Goal: Task Accomplishment & Management: Complete application form

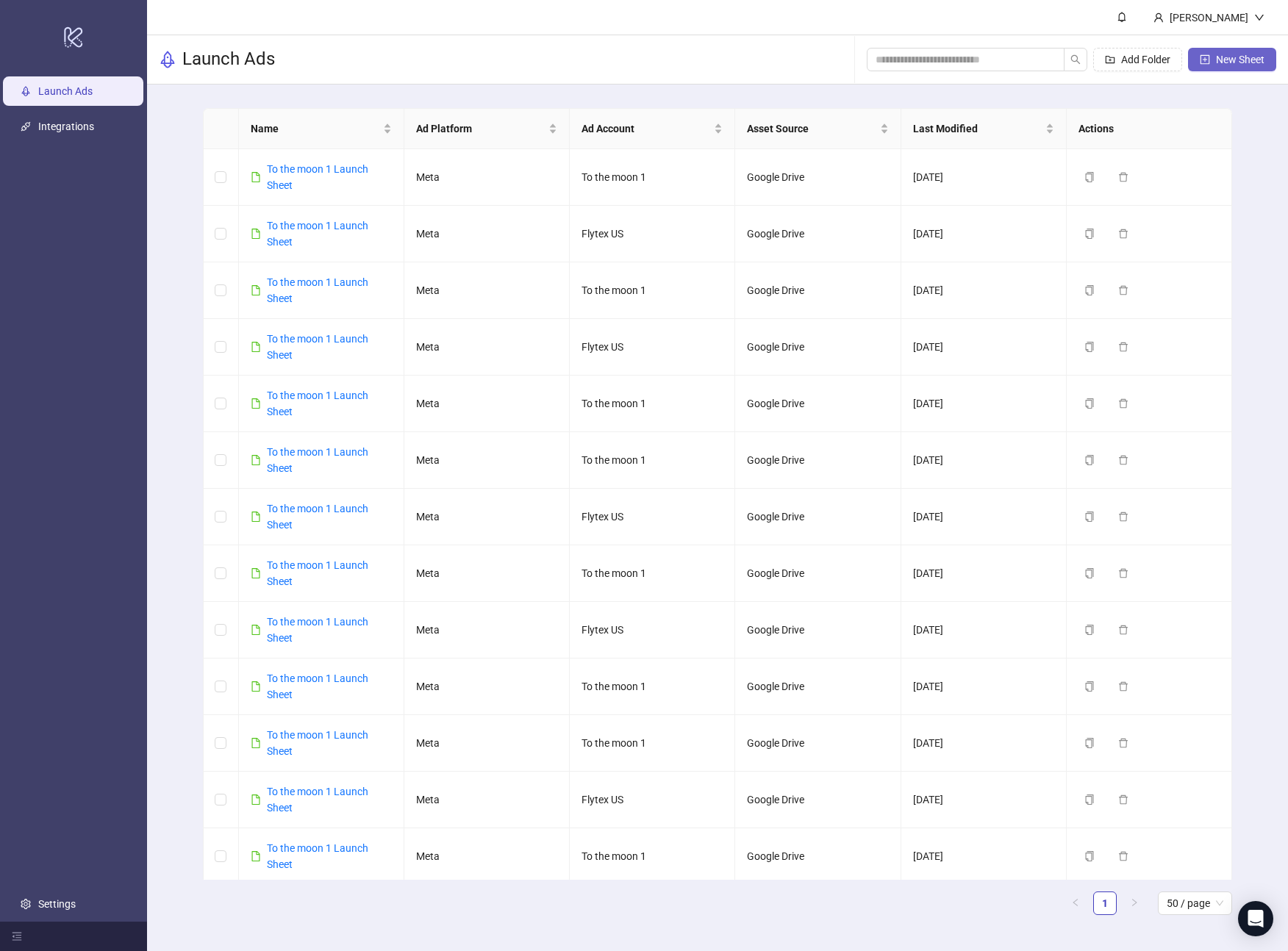
click at [1208, 57] on icon "plus-square" at bounding box center [1205, 59] width 10 height 10
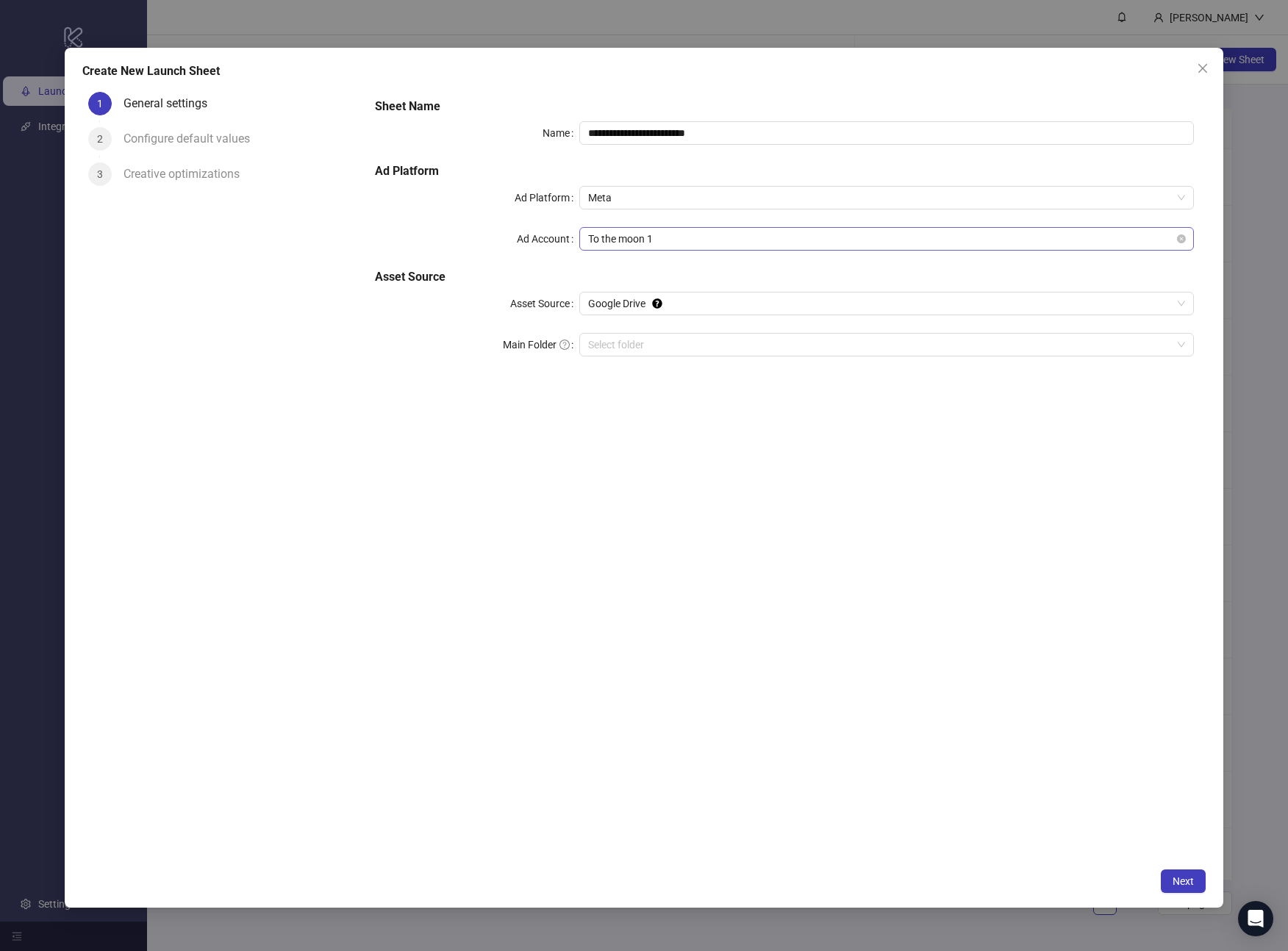
click at [760, 237] on span "To the moon 1" at bounding box center [886, 238] width 597 height 22
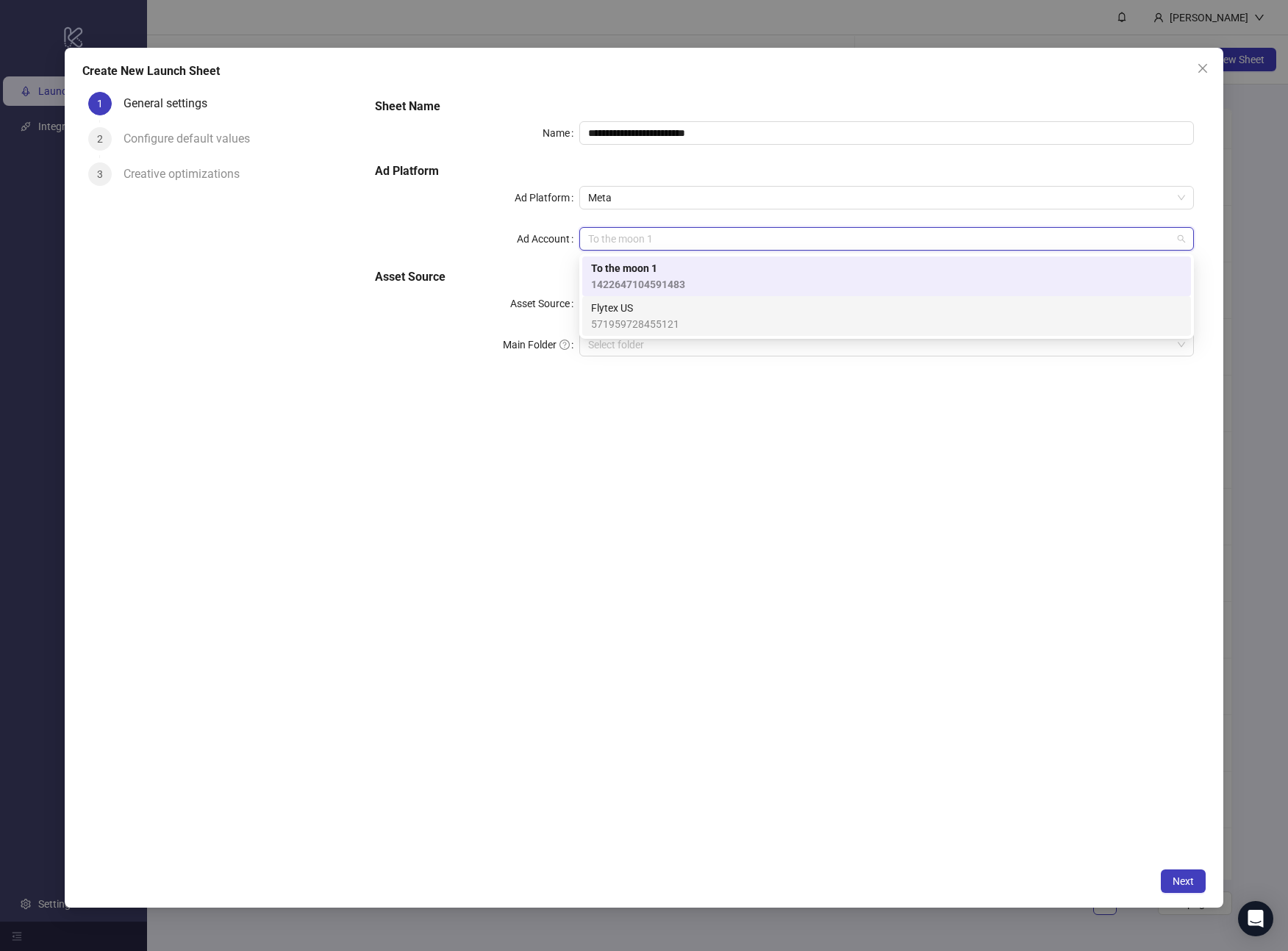
click at [700, 313] on div "Flytex US 571959728455121" at bounding box center [886, 316] width 591 height 32
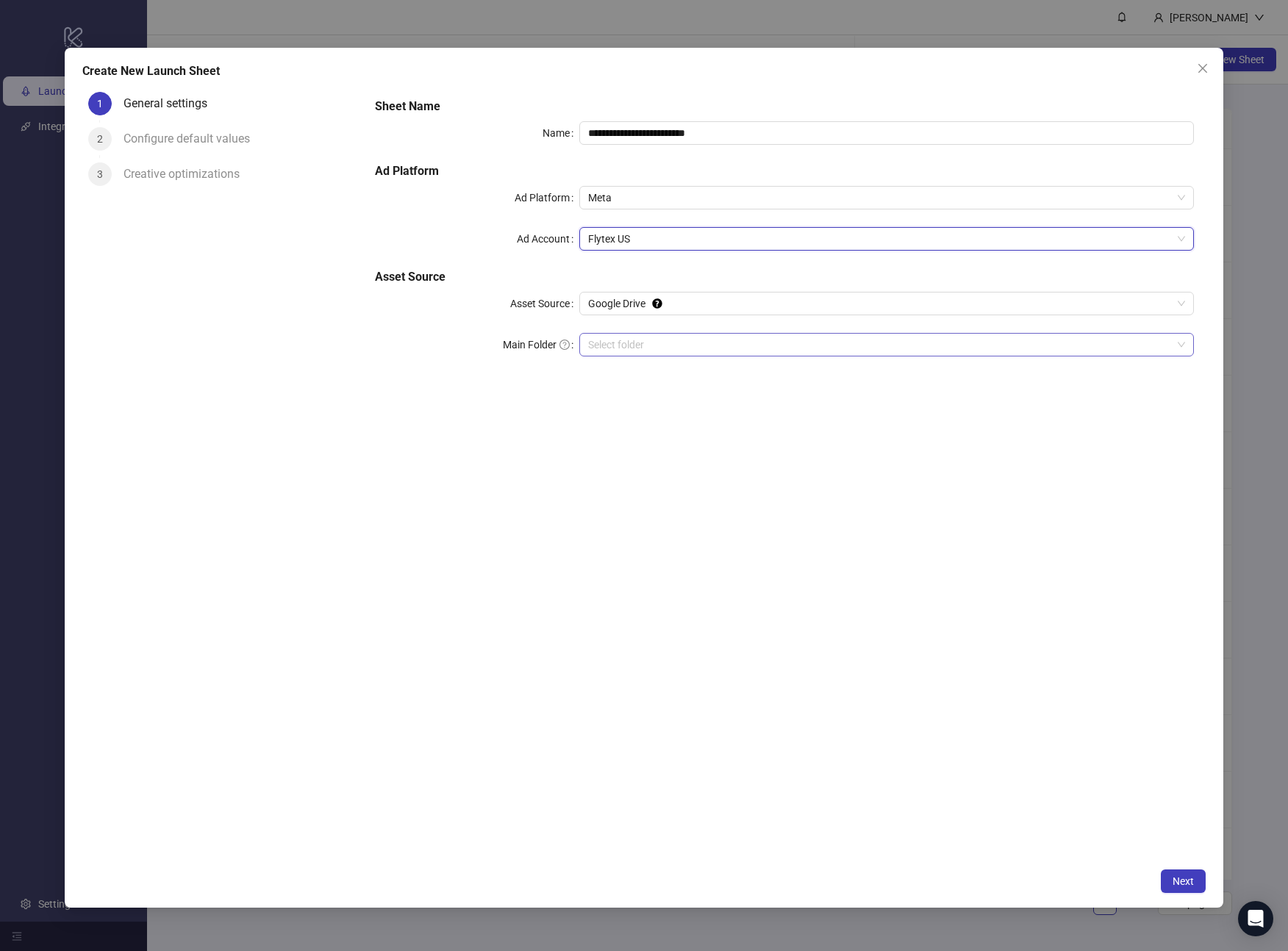
click at [685, 343] on input "Main Folder" at bounding box center [880, 344] width 584 height 22
click at [1185, 883] on span "Next" at bounding box center [1183, 881] width 22 height 12
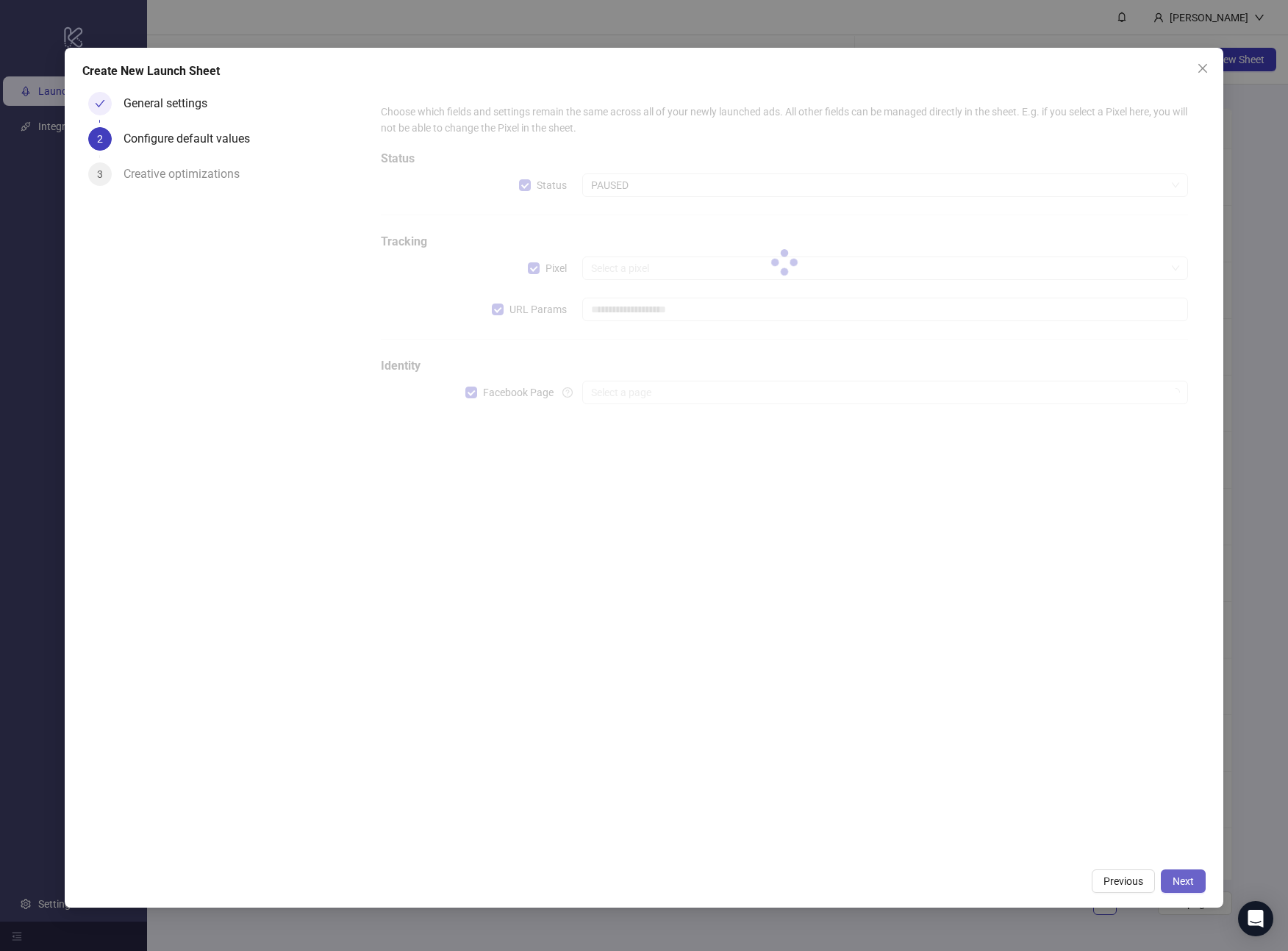
type input "**********"
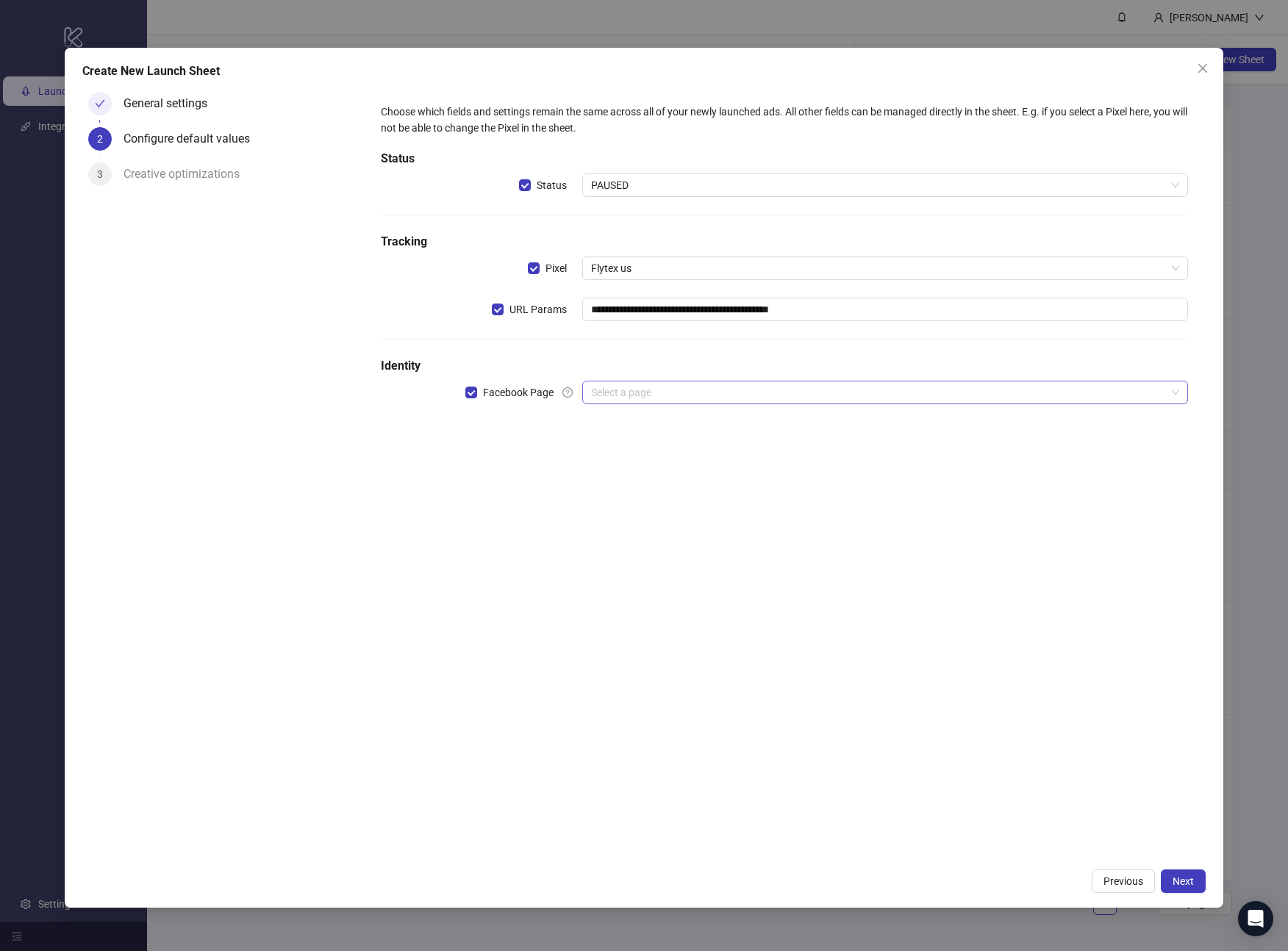
click at [766, 392] on input "search" at bounding box center [879, 393] width 575 height 22
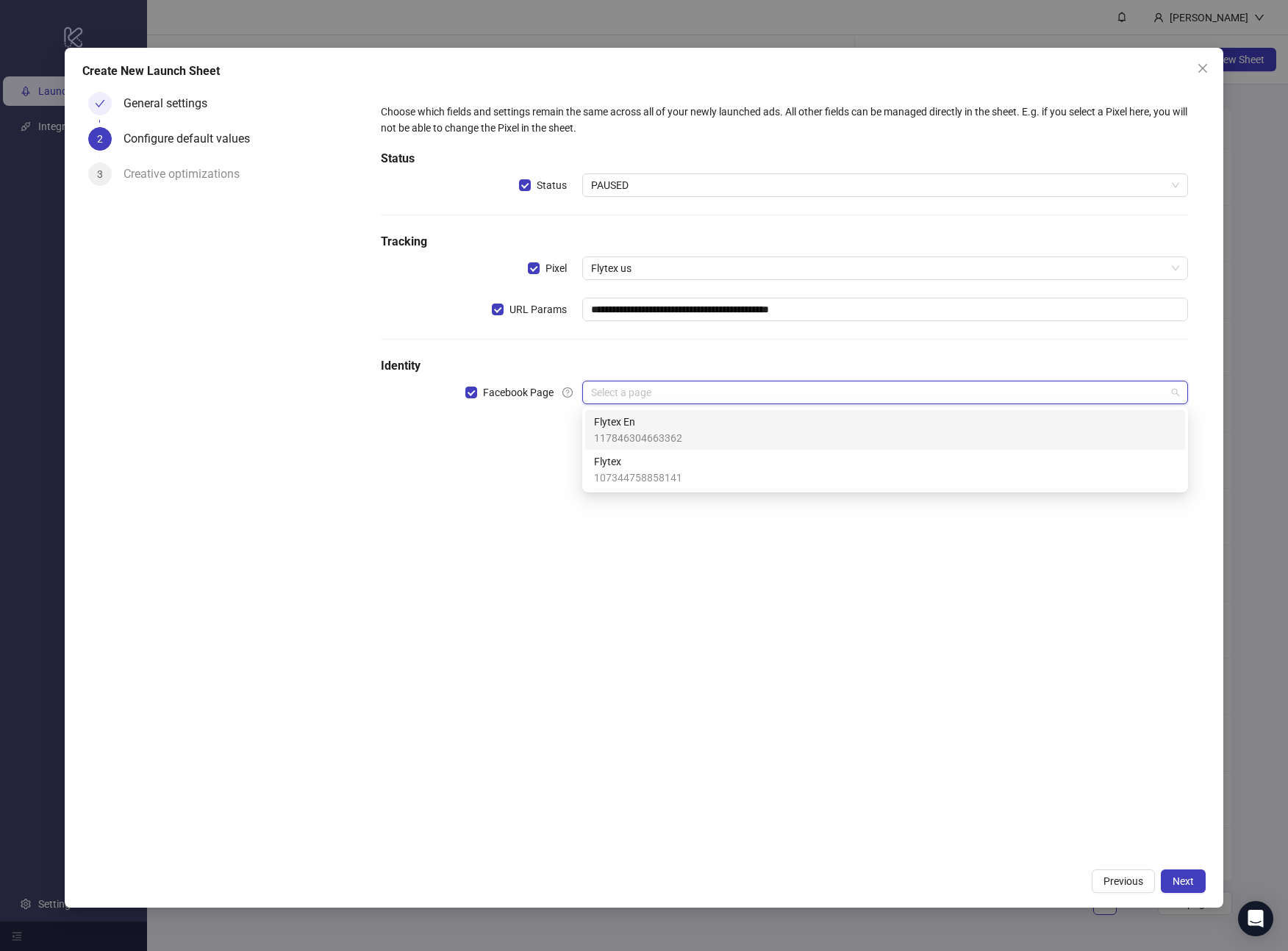
click at [722, 433] on div "Flytex En 117846304663362" at bounding box center [885, 430] width 582 height 32
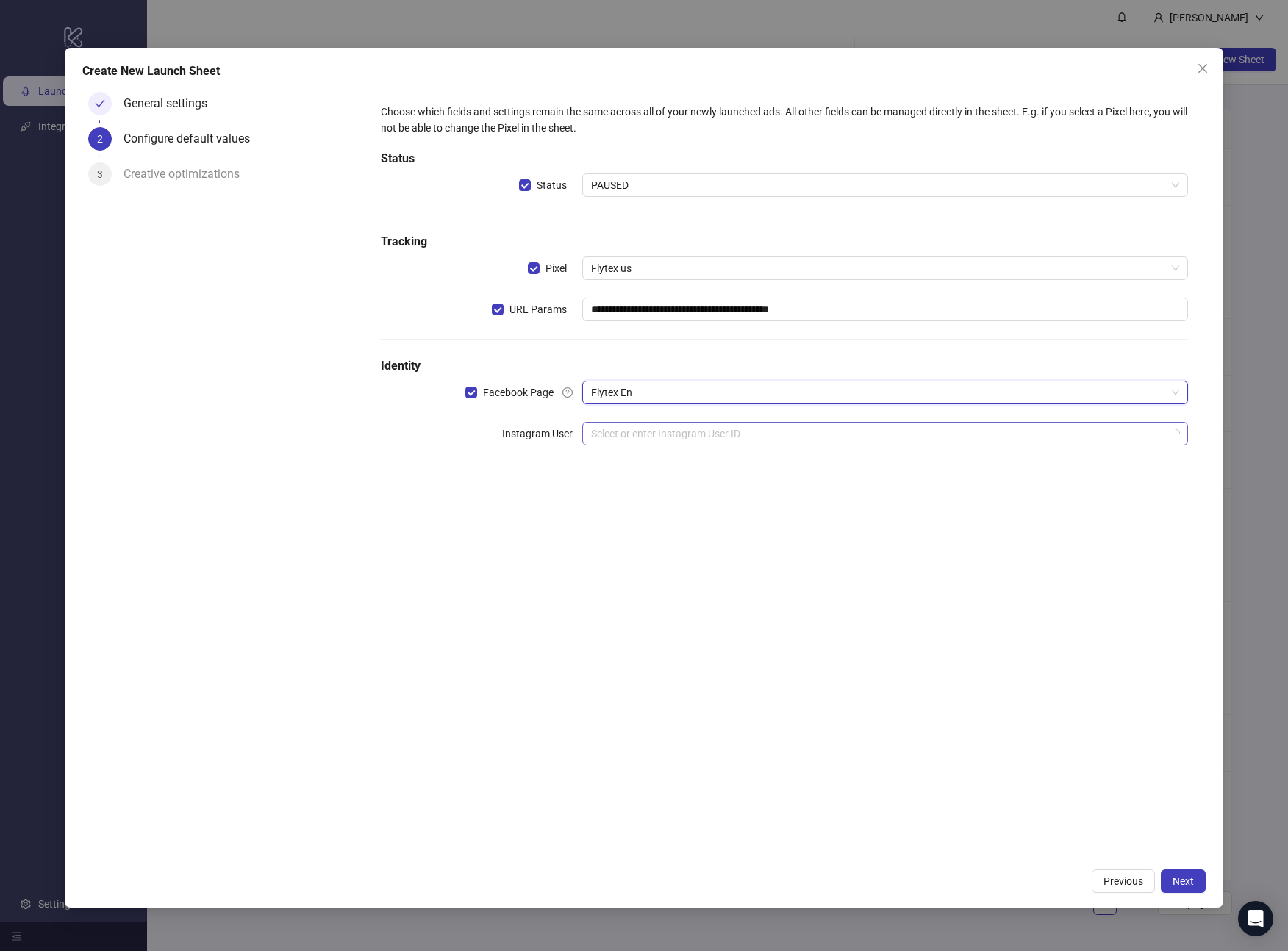
click at [702, 440] on input "search" at bounding box center [879, 434] width 575 height 22
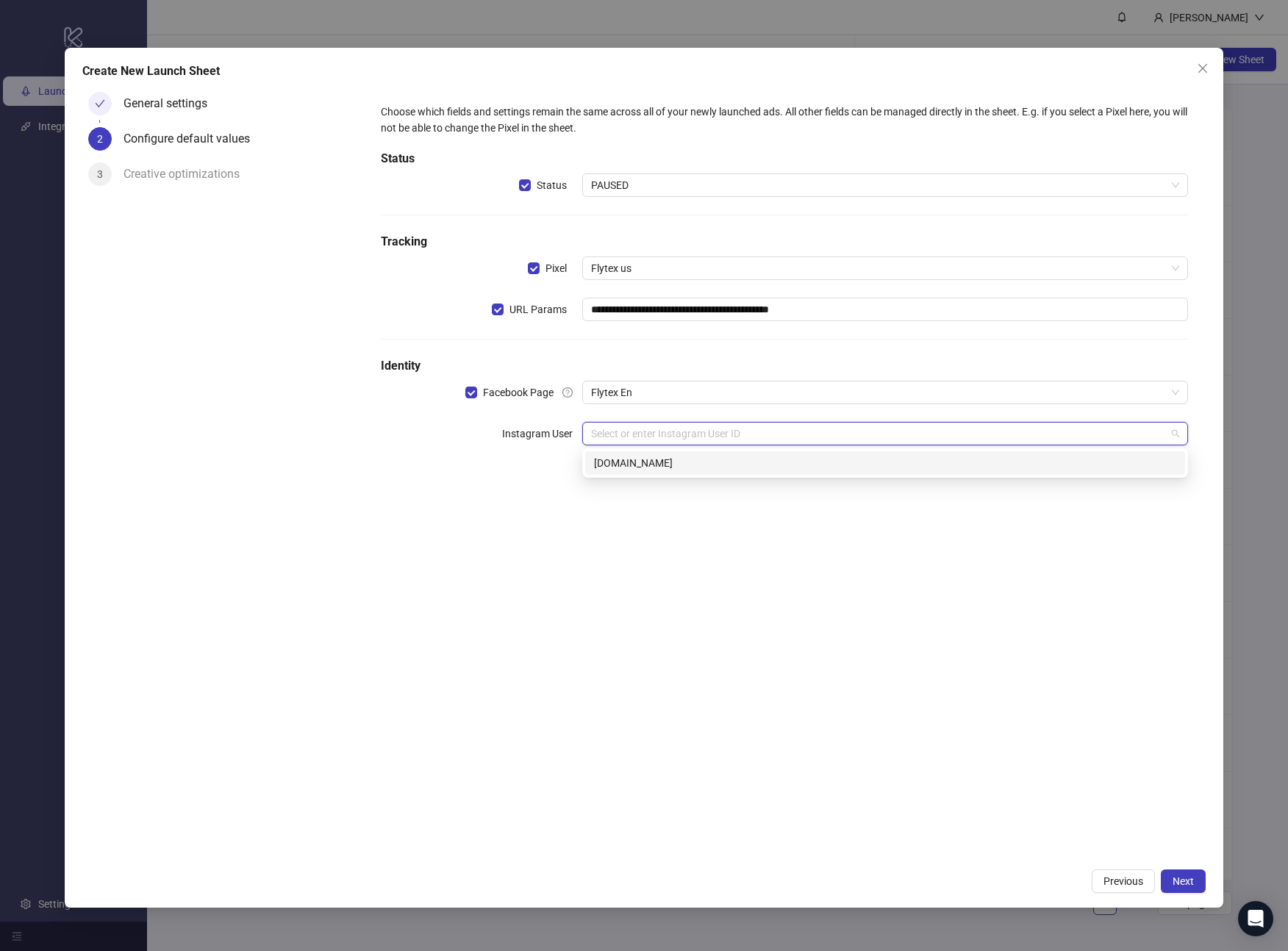
click at [686, 461] on div "[DOMAIN_NAME]" at bounding box center [885, 463] width 582 height 16
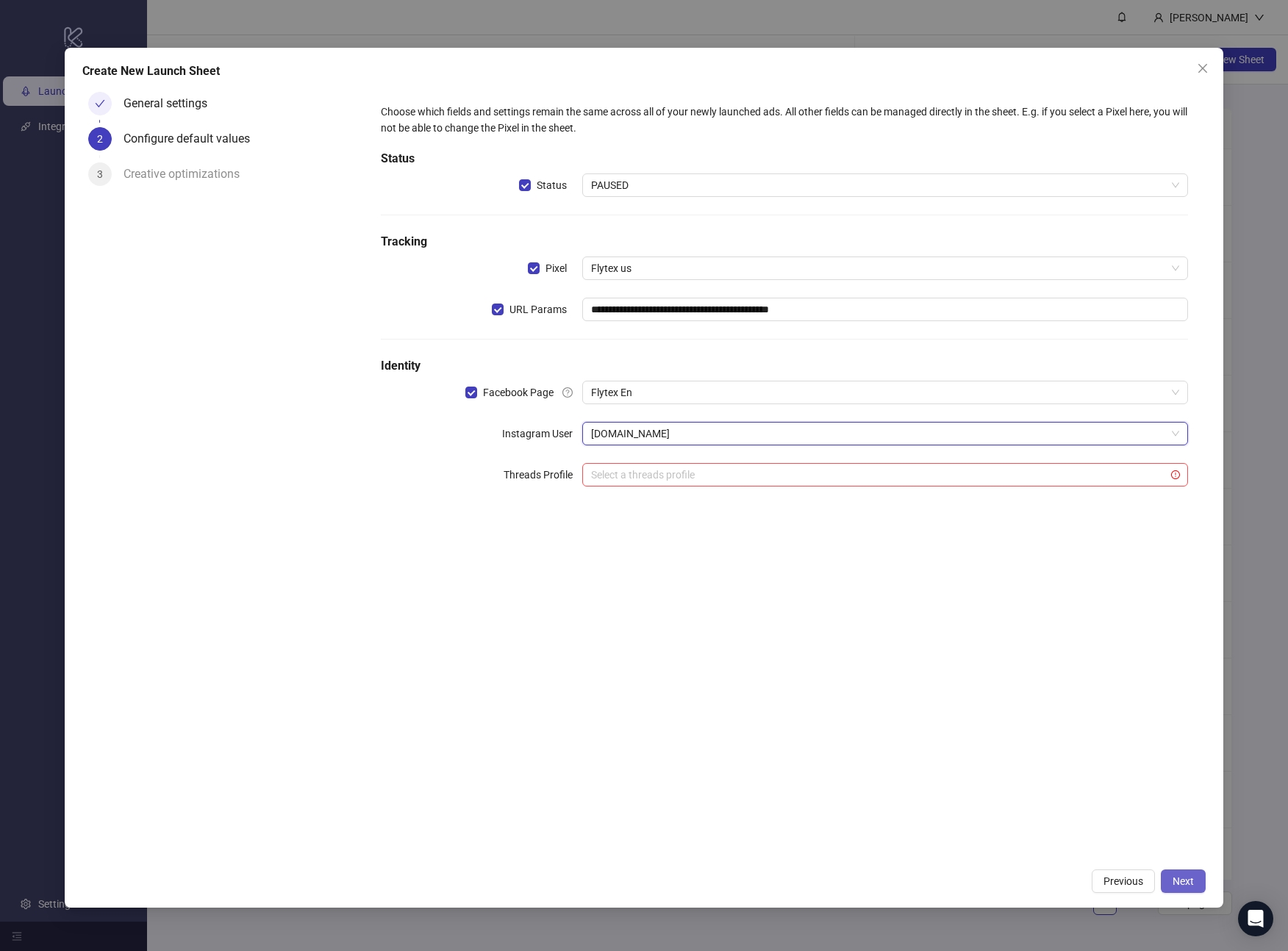
click at [1178, 882] on span "Next" at bounding box center [1183, 881] width 22 height 12
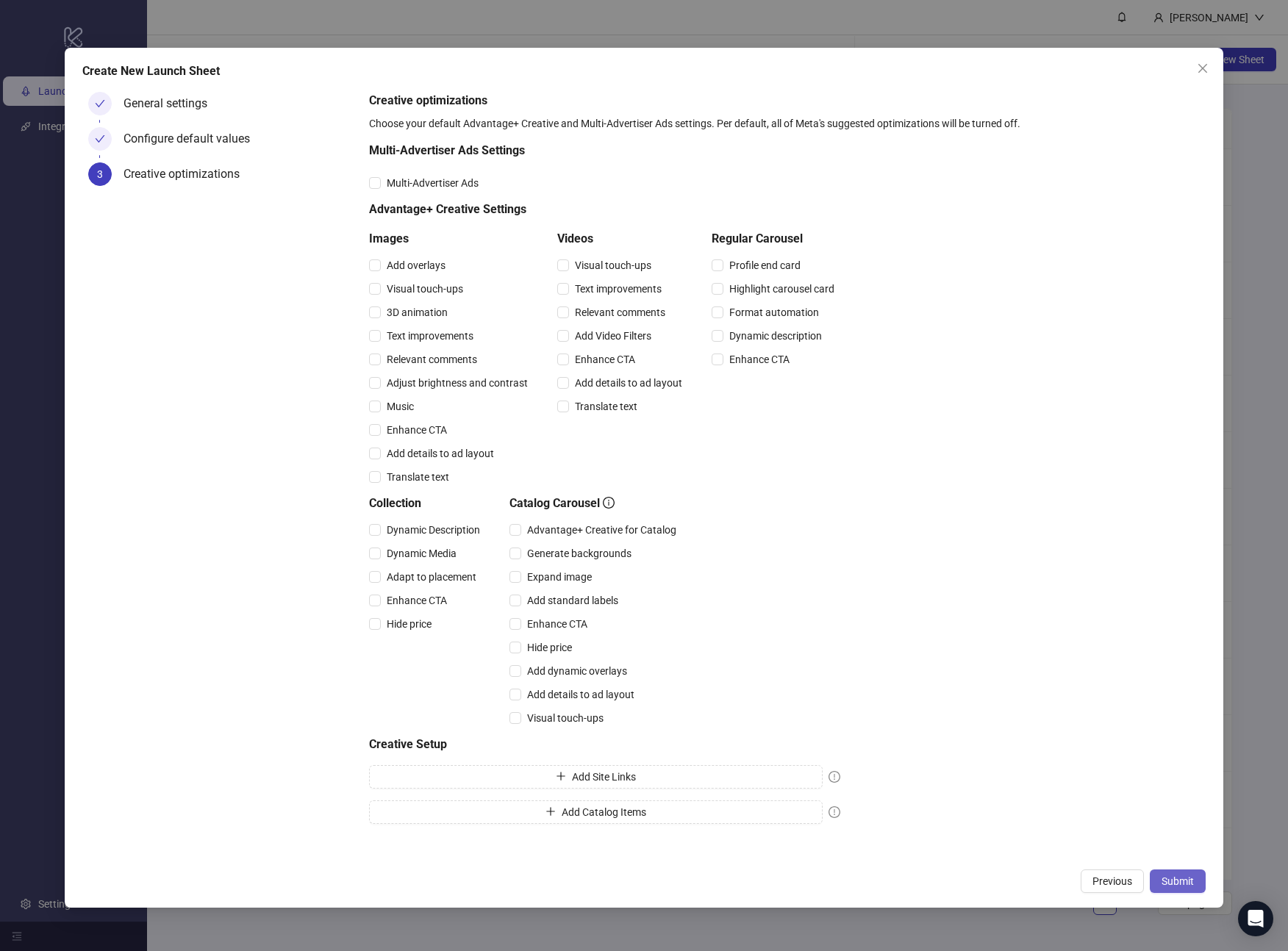
click at [1178, 873] on button "Submit" at bounding box center [1177, 881] width 56 height 24
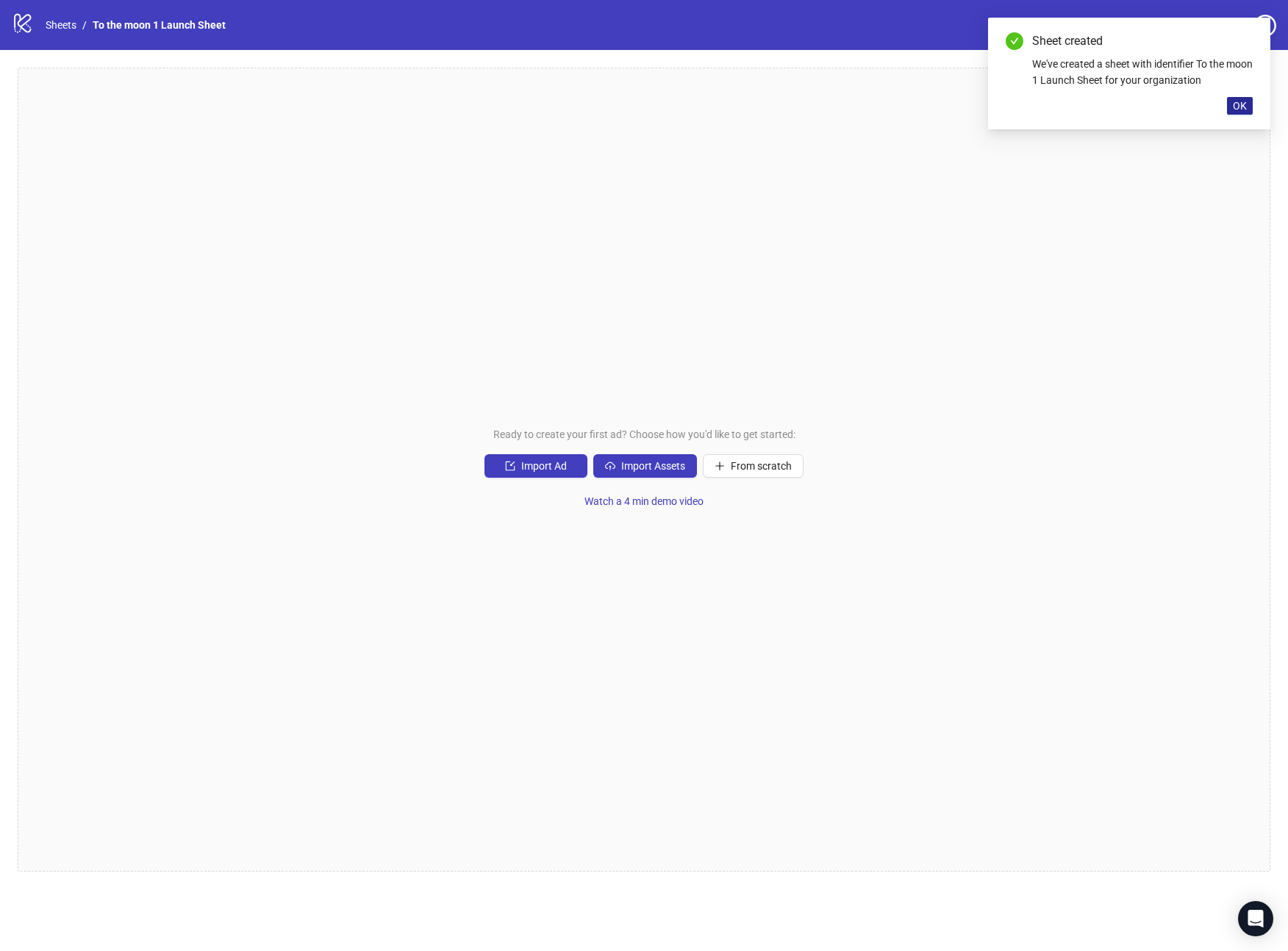
click at [1234, 104] on span "OK" at bounding box center [1240, 106] width 14 height 12
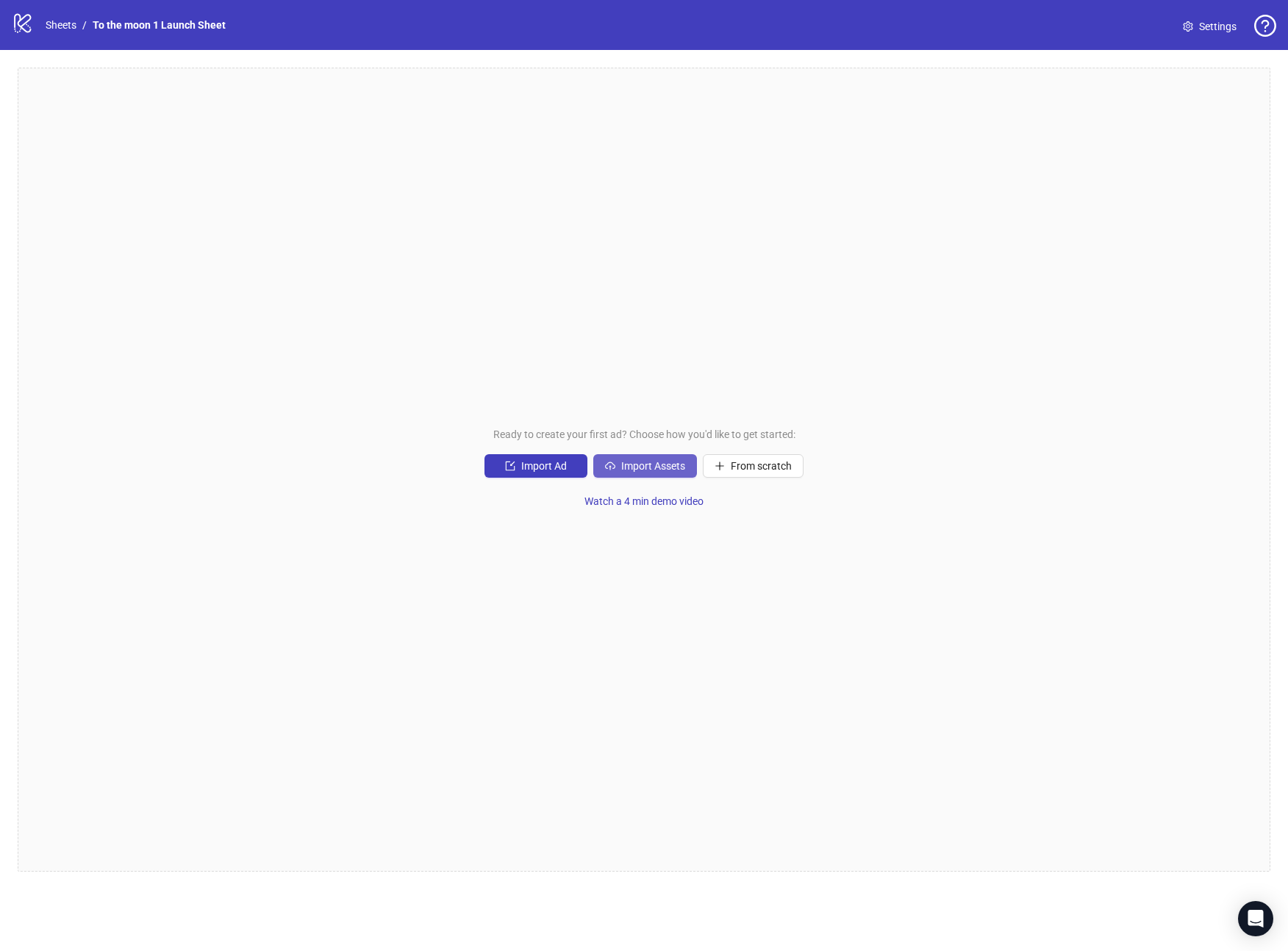
click at [643, 461] on span "Import Assets" at bounding box center [653, 466] width 64 height 12
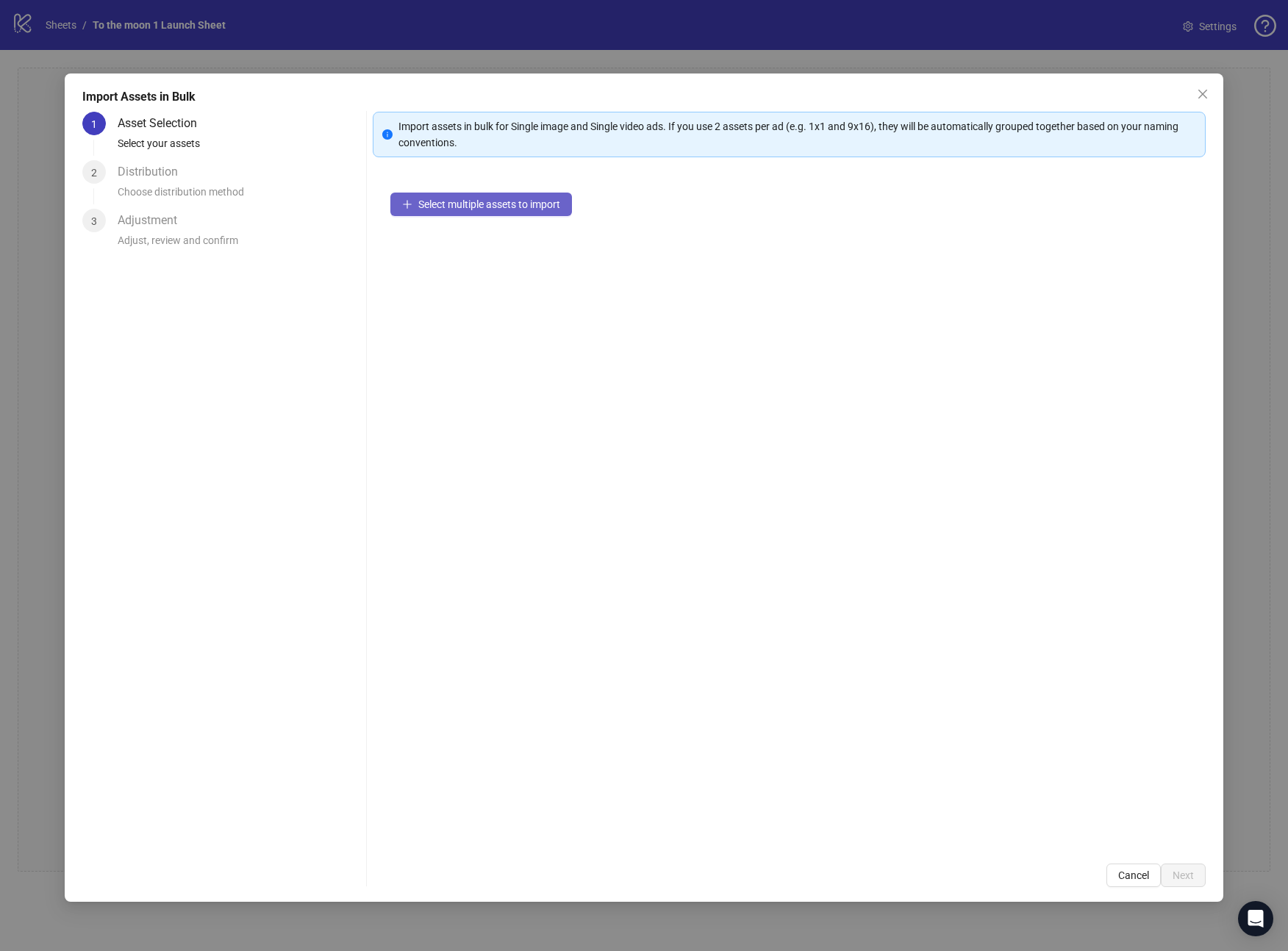
click at [534, 206] on span "Select multiple assets to import" at bounding box center [489, 204] width 142 height 12
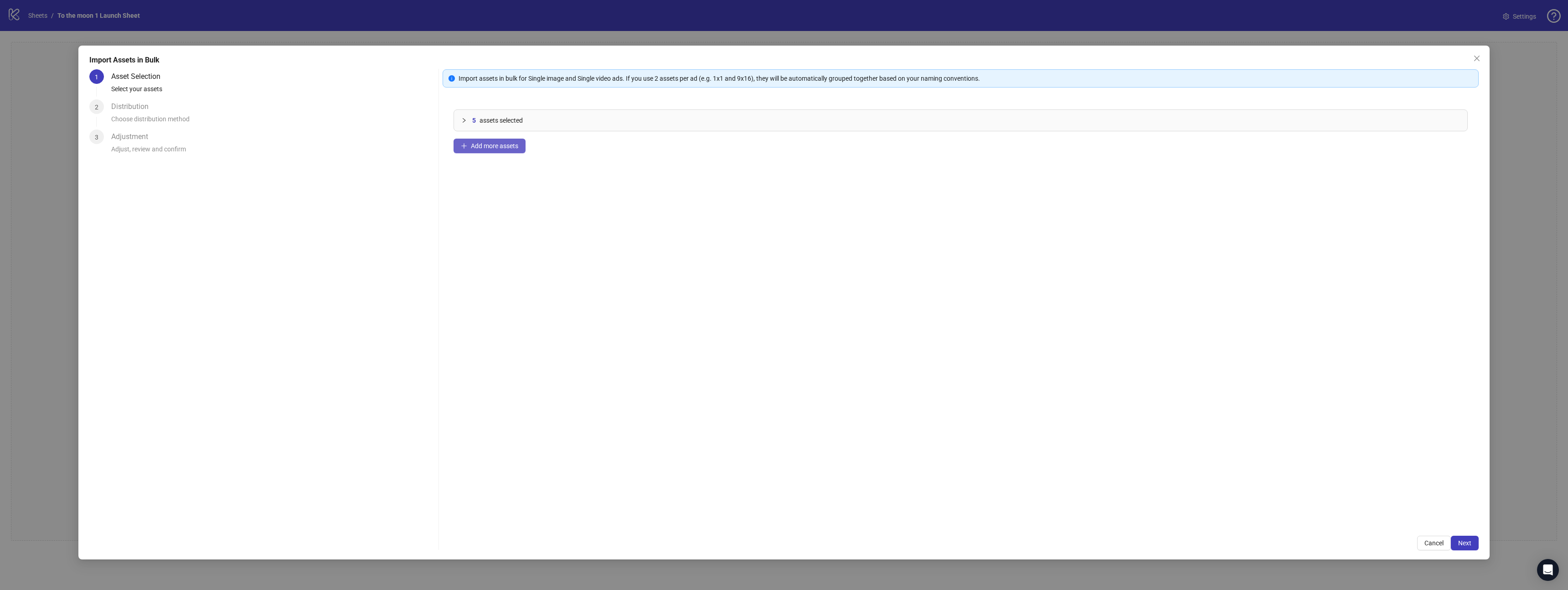
click at [514, 144] on span "Add more assets" at bounding box center [495, 146] width 47 height 7
click at [517, 147] on span "Add more assets" at bounding box center [495, 146] width 47 height 7
click at [509, 148] on span "Add more assets" at bounding box center [495, 146] width 47 height 7
click at [515, 148] on span "Add more assets" at bounding box center [495, 146] width 47 height 7
click at [482, 148] on span "Add more assets" at bounding box center [495, 146] width 47 height 7
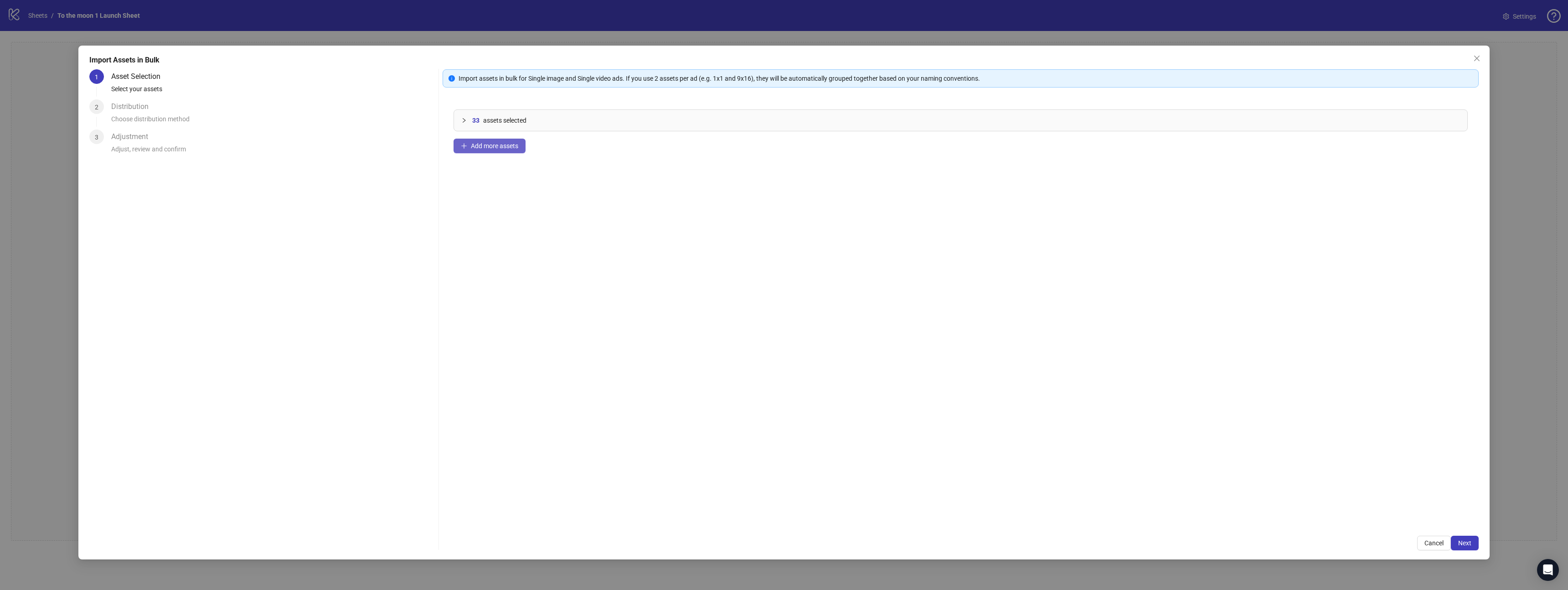
click at [515, 148] on span "Add more assets" at bounding box center [495, 146] width 47 height 7
click at [510, 151] on button "Add more assets" at bounding box center [489, 146] width 72 height 15
click at [506, 148] on span "Add more assets" at bounding box center [495, 146] width 47 height 7
click at [516, 148] on span "Add more assets" at bounding box center [495, 146] width 47 height 7
click at [798, 544] on span "Next" at bounding box center [1465, 543] width 13 height 7
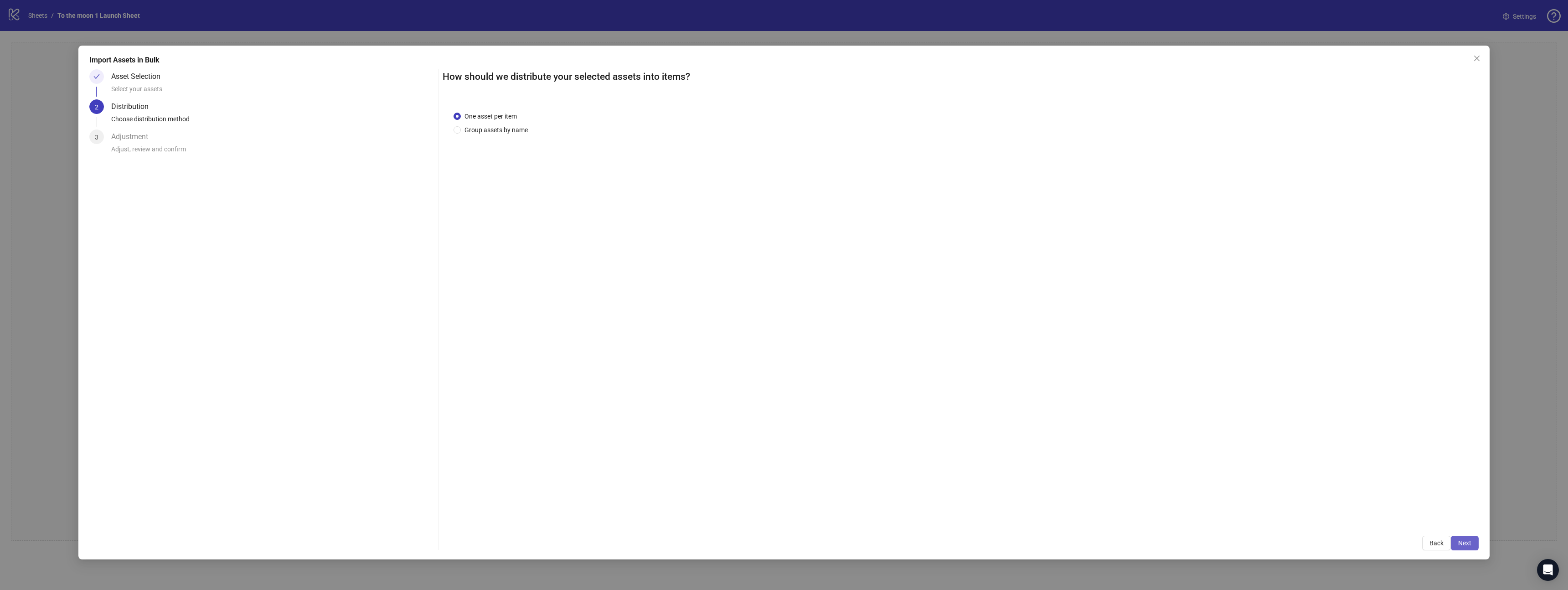
click at [798, 543] on span "Next" at bounding box center [1465, 543] width 13 height 7
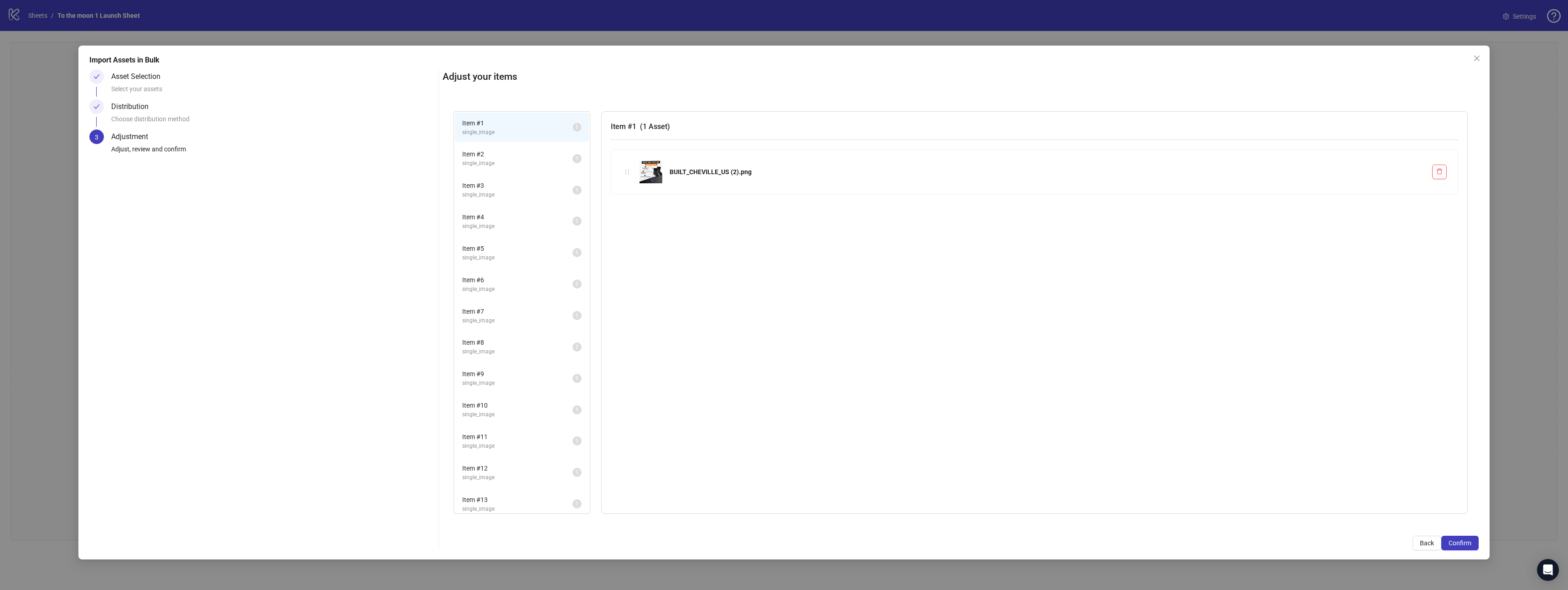
click at [798, 543] on span "Confirm" at bounding box center [1460, 543] width 23 height 7
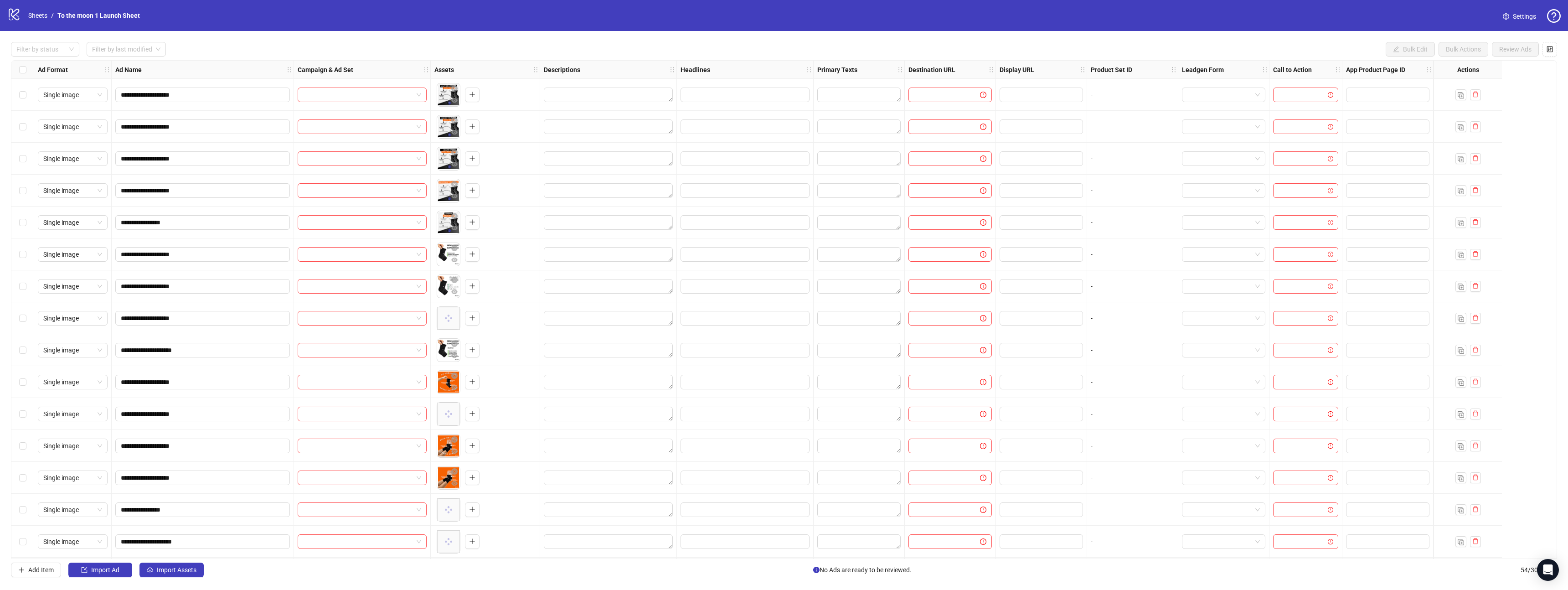
click at [798, 17] on span "Settings" at bounding box center [1524, 16] width 23 height 10
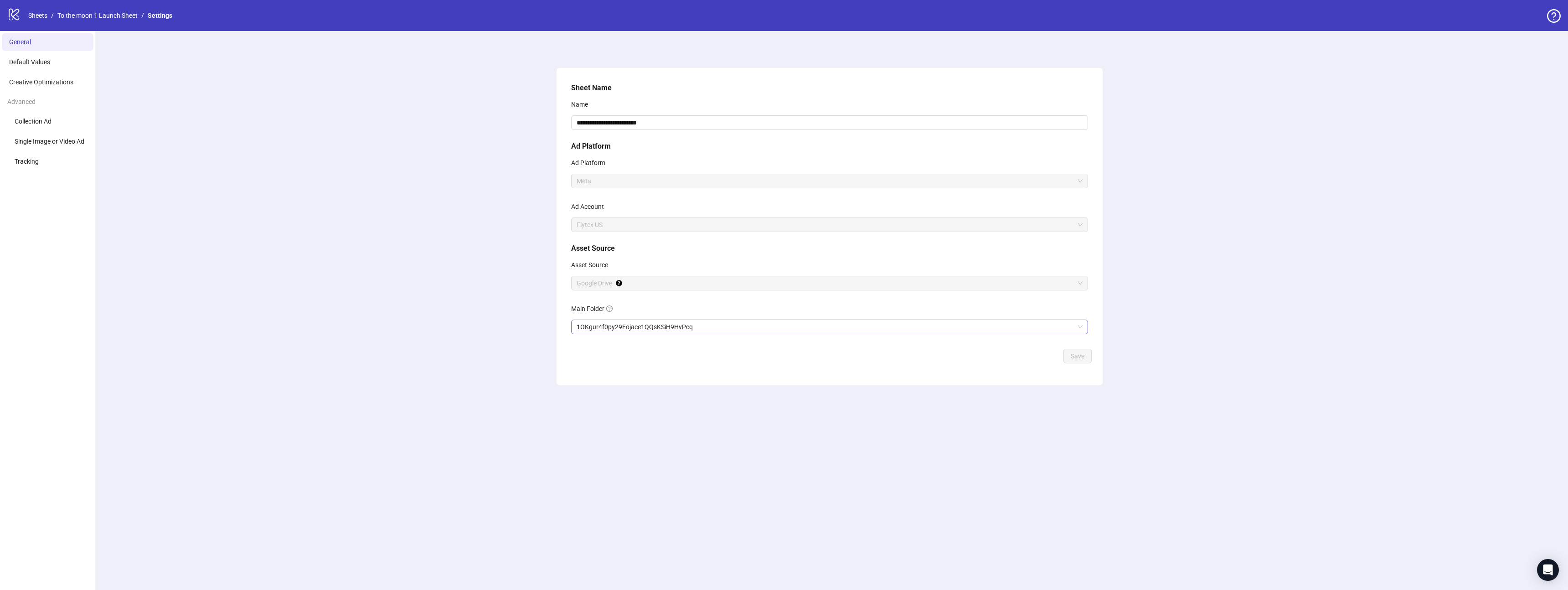
click at [855, 329] on span "1OKgur4f0py29Eojace1QQsKSiH9HvPcq" at bounding box center [829, 327] width 506 height 13
click at [1082, 362] on button "Save" at bounding box center [1077, 356] width 28 height 15
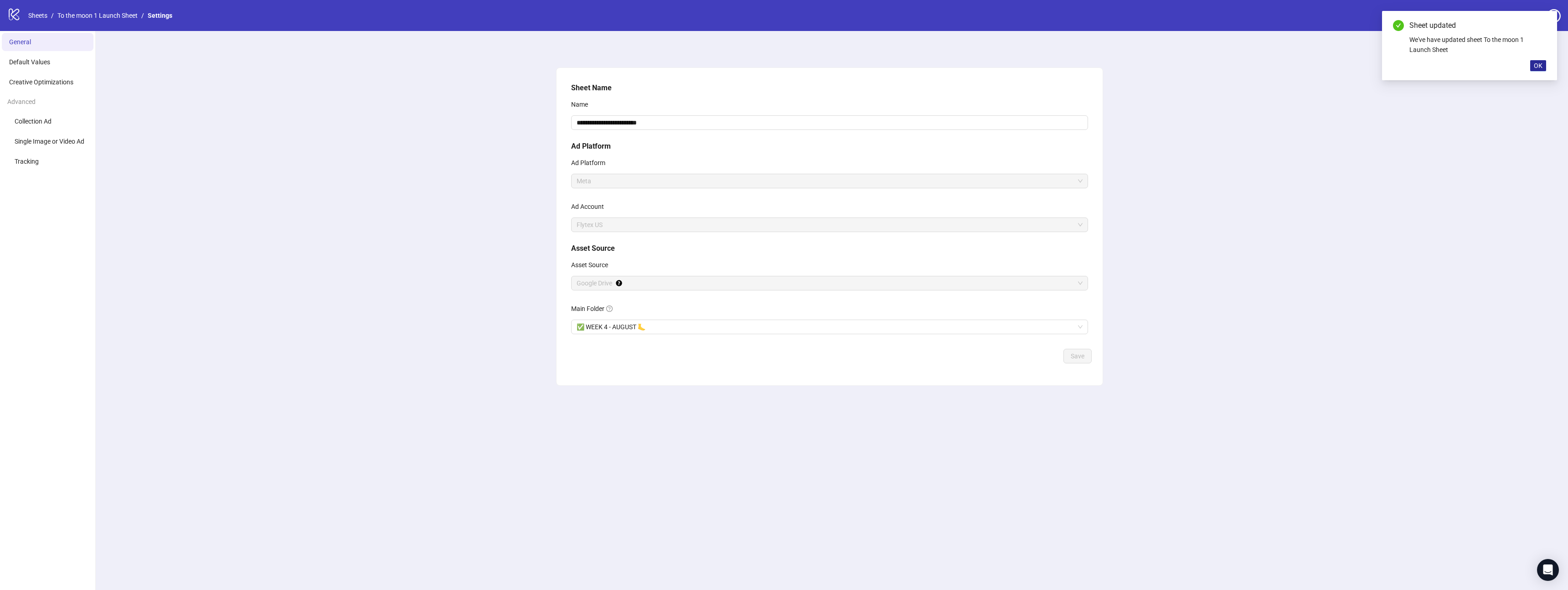
click at [1539, 65] on span "OK" at bounding box center [1538, 66] width 9 height 7
click at [121, 13] on link "To the moon 1 Launch Sheet" at bounding box center [97, 15] width 84 height 10
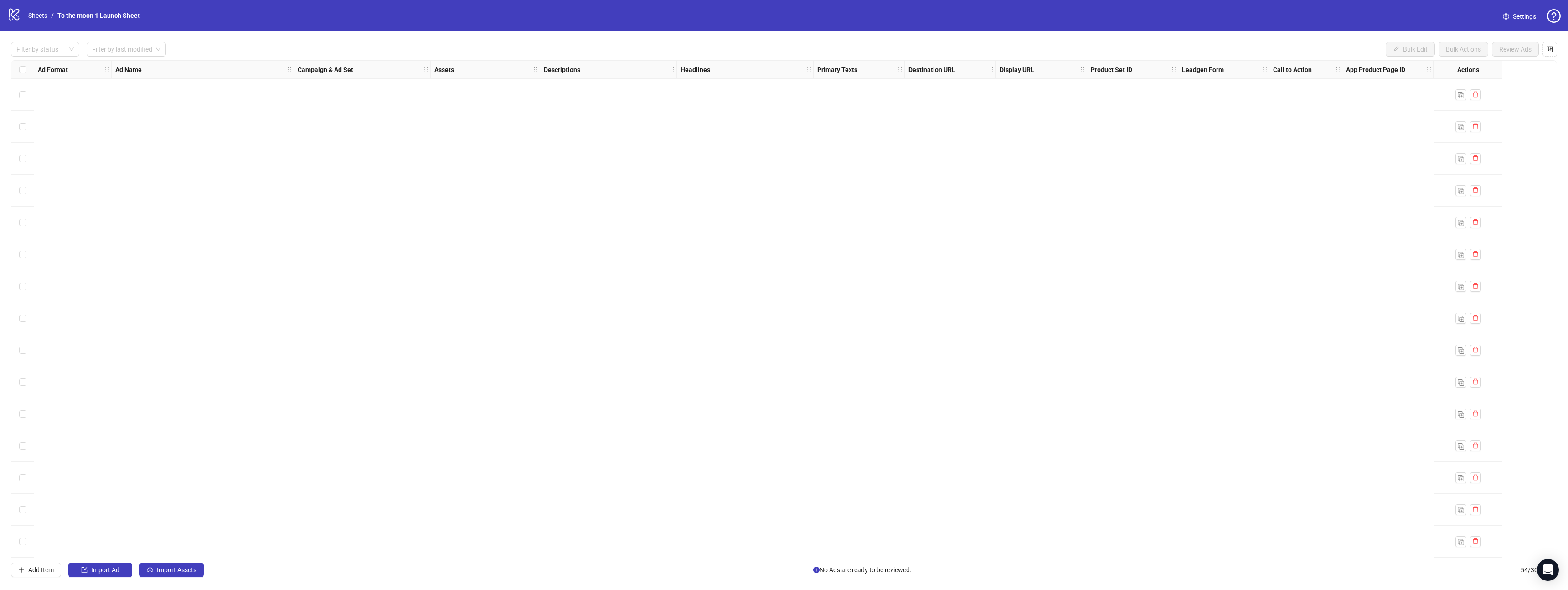
scroll to position [946, 0]
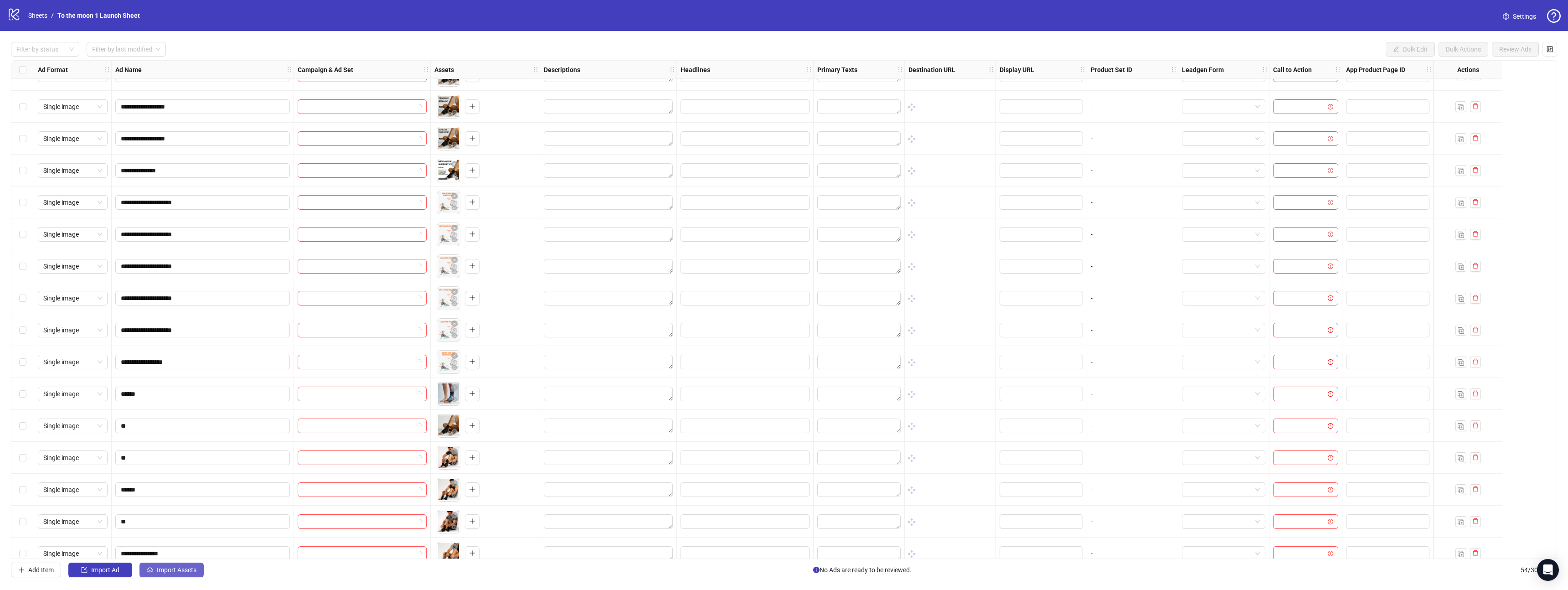
click at [162, 569] on span "Import Assets" at bounding box center [177, 570] width 40 height 7
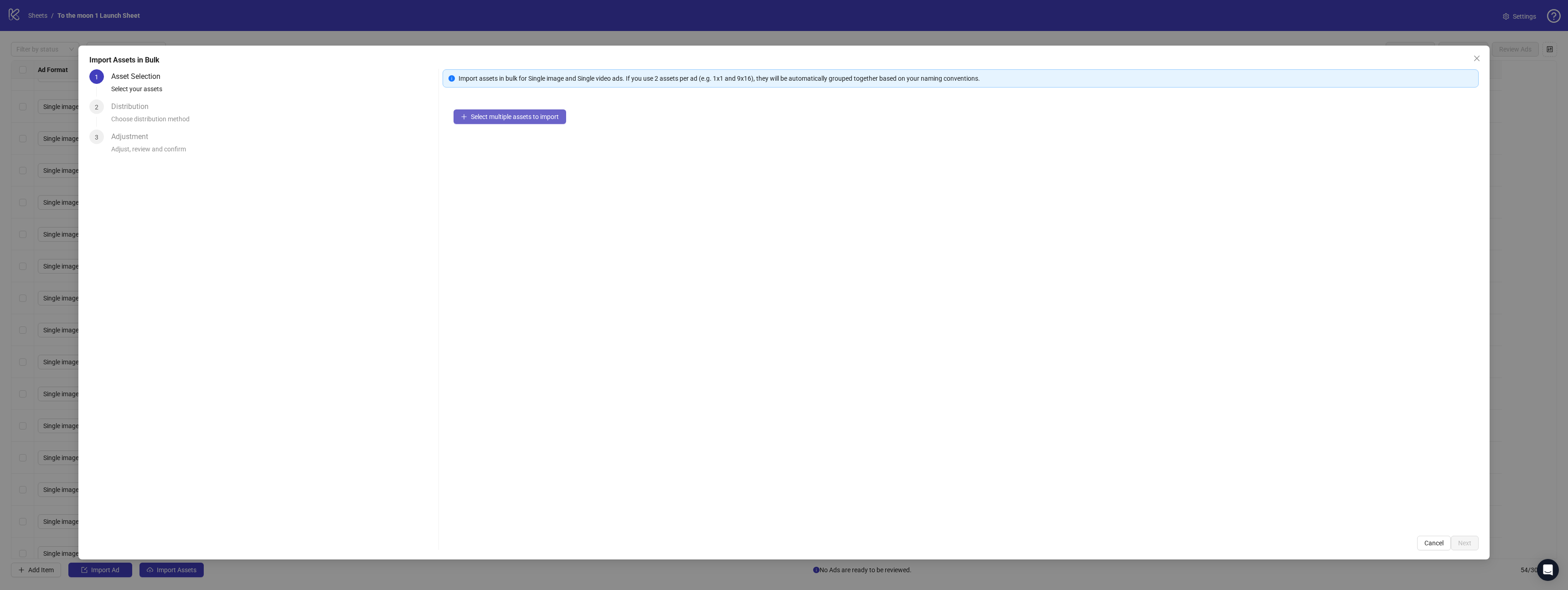
click at [553, 112] on button "Select multiple assets to import" at bounding box center [509, 117] width 113 height 15
click at [496, 150] on button "Add more assets" at bounding box center [489, 146] width 72 height 15
click at [502, 148] on span "Add more assets" at bounding box center [495, 146] width 47 height 7
click at [506, 142] on span "Add more assets" at bounding box center [495, 146] width 47 height 7
click at [1466, 543] on span "Next" at bounding box center [1465, 543] width 13 height 7
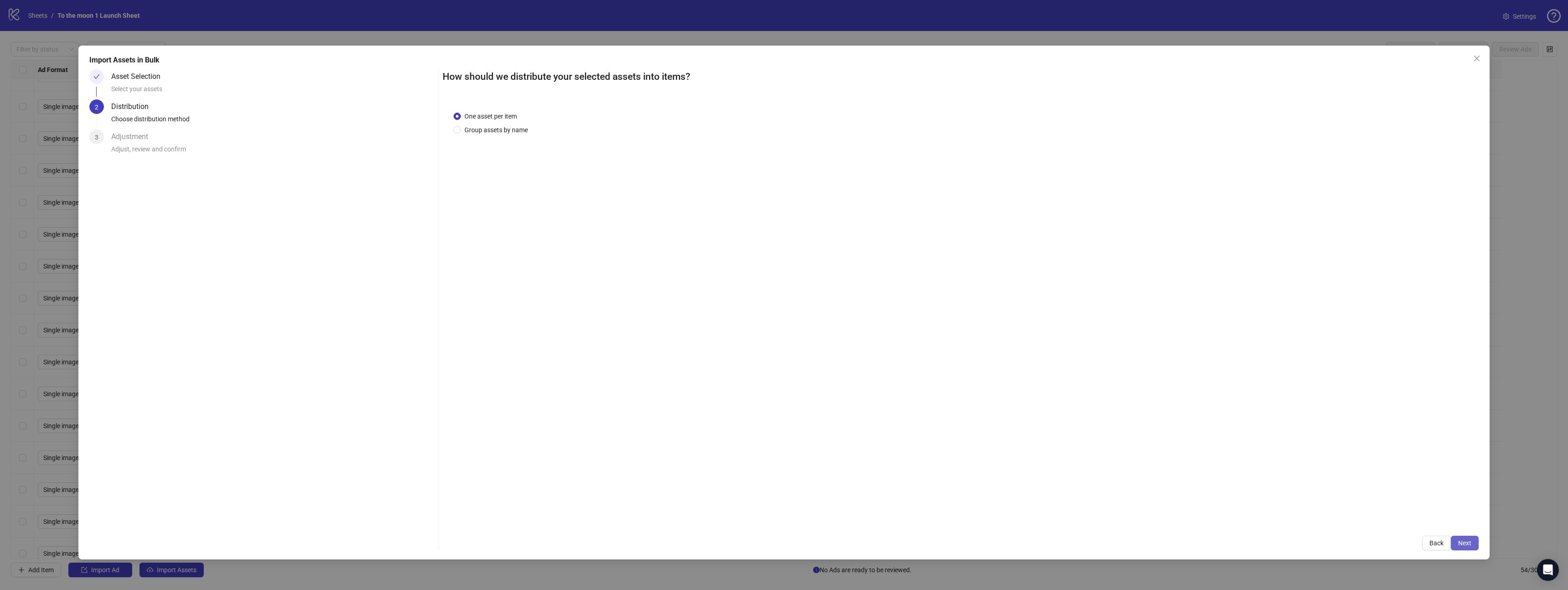
click at [1466, 543] on span "Next" at bounding box center [1465, 543] width 13 height 7
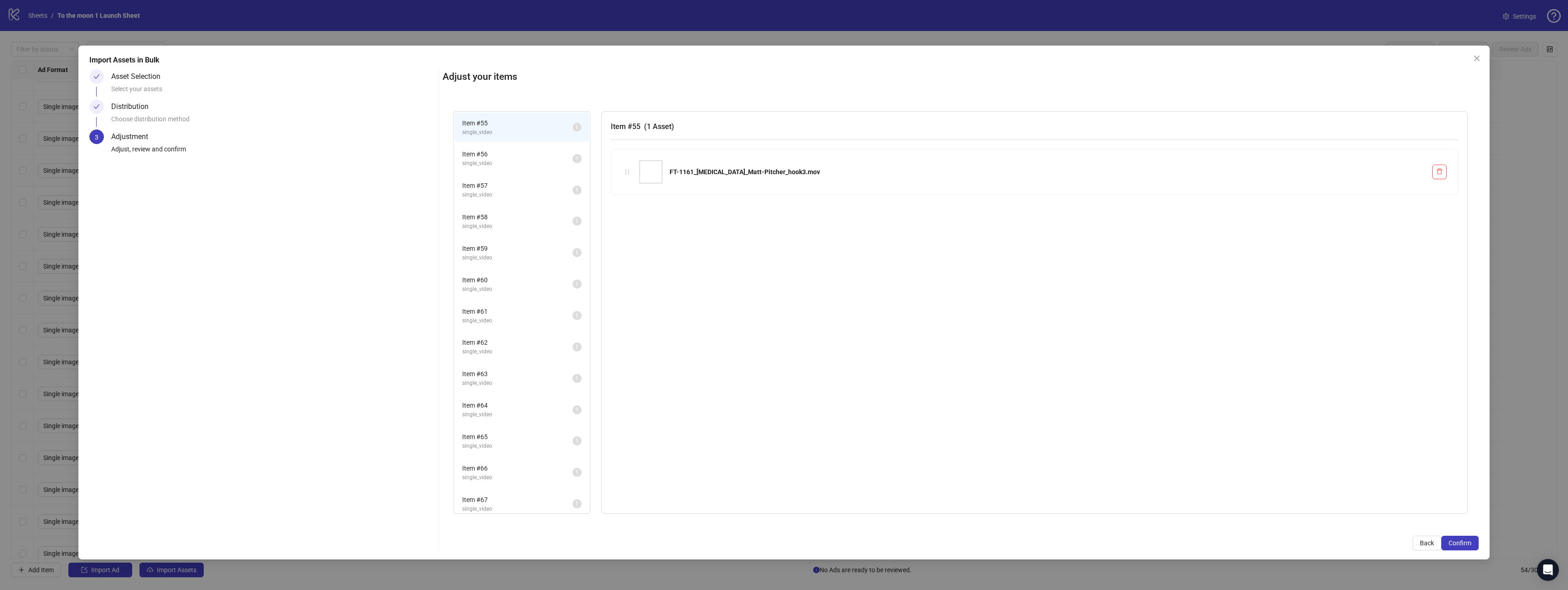
click at [1466, 543] on span "Confirm" at bounding box center [1460, 543] width 23 height 7
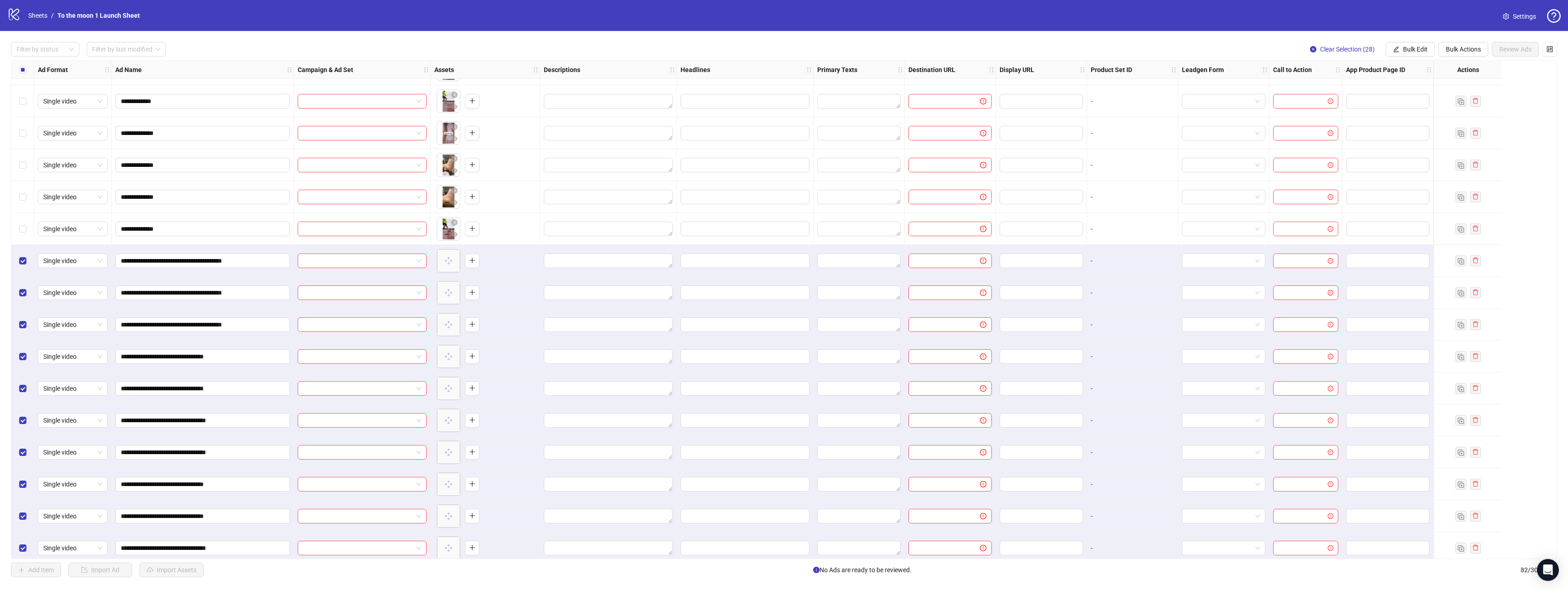
scroll to position [1602, 0]
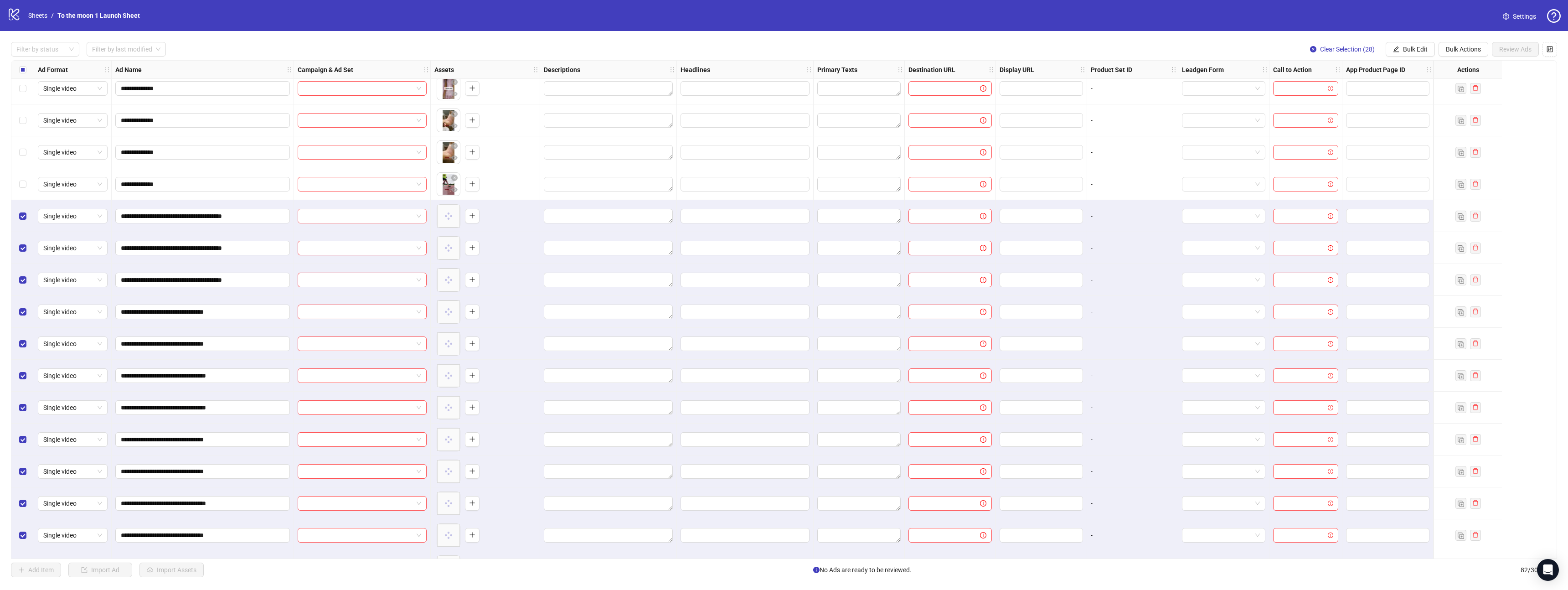
click at [416, 215] on span at bounding box center [362, 216] width 118 height 13
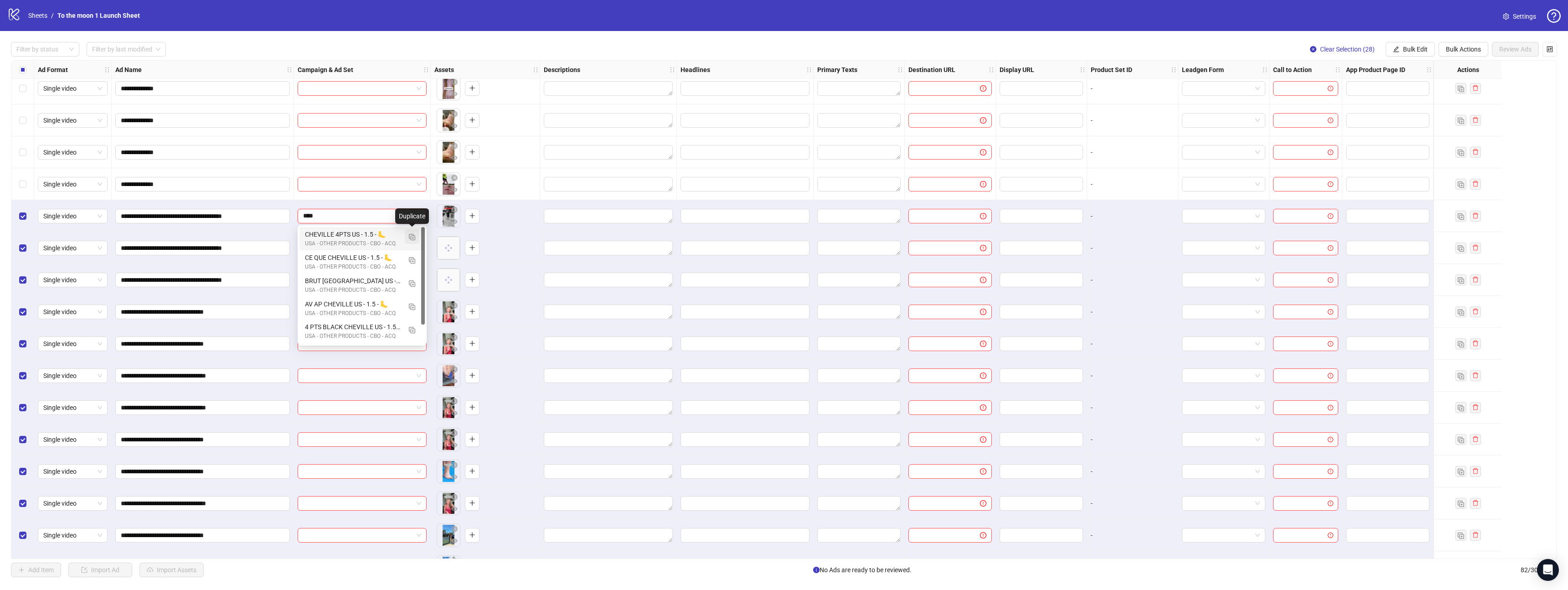
click at [410, 237] on img "button" at bounding box center [412, 237] width 6 height 6
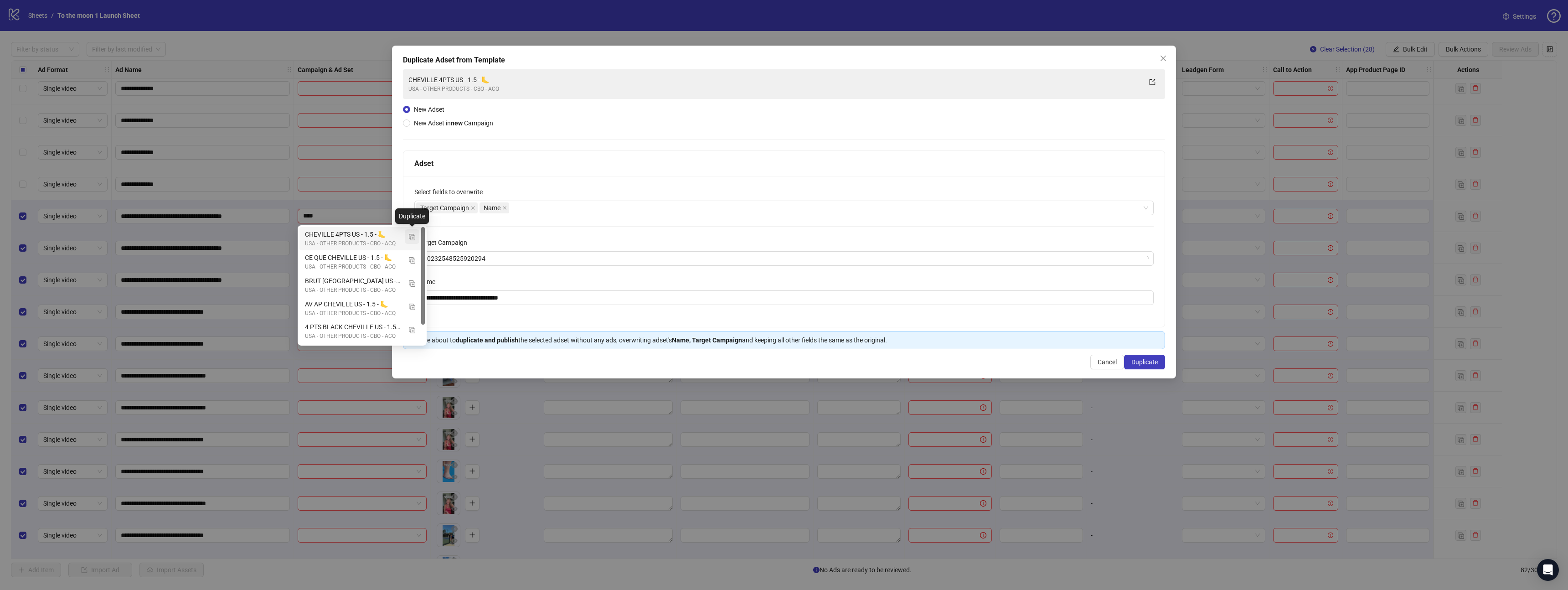
type input "****"
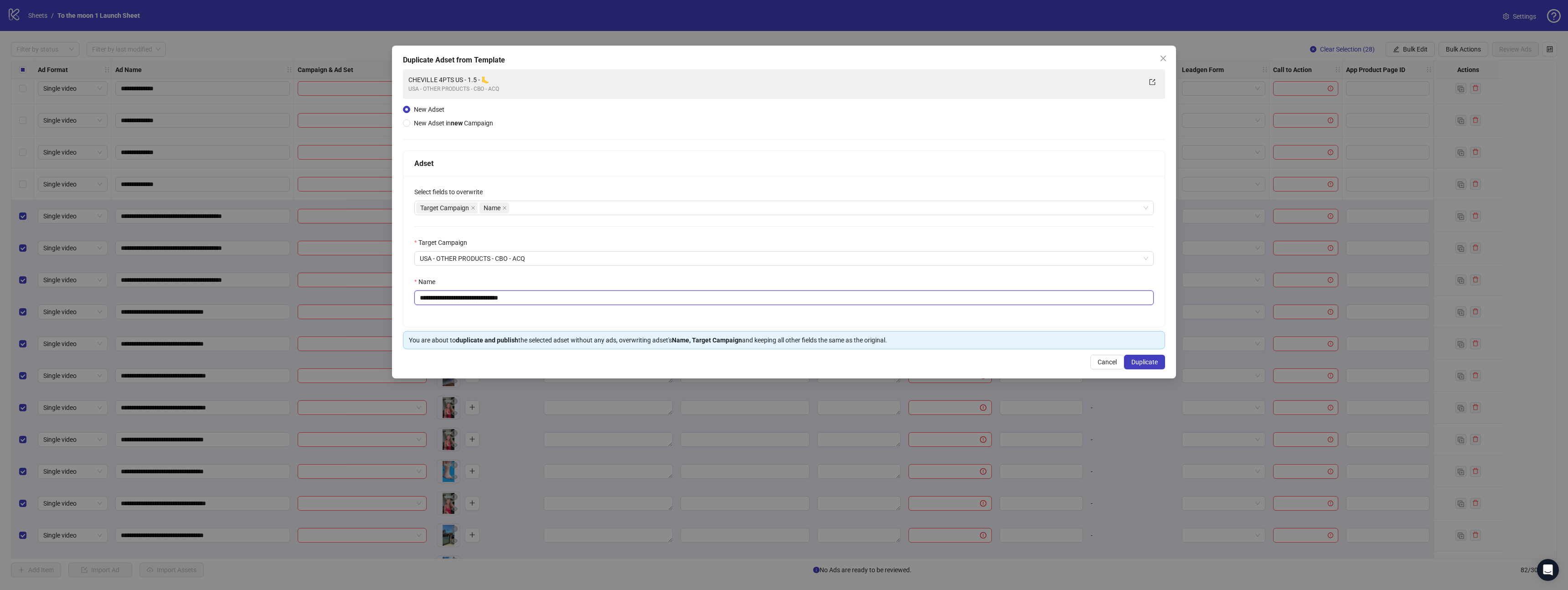
click at [645, 300] on input "**********" at bounding box center [784, 298] width 740 height 15
paste input "******"
type input "**********"
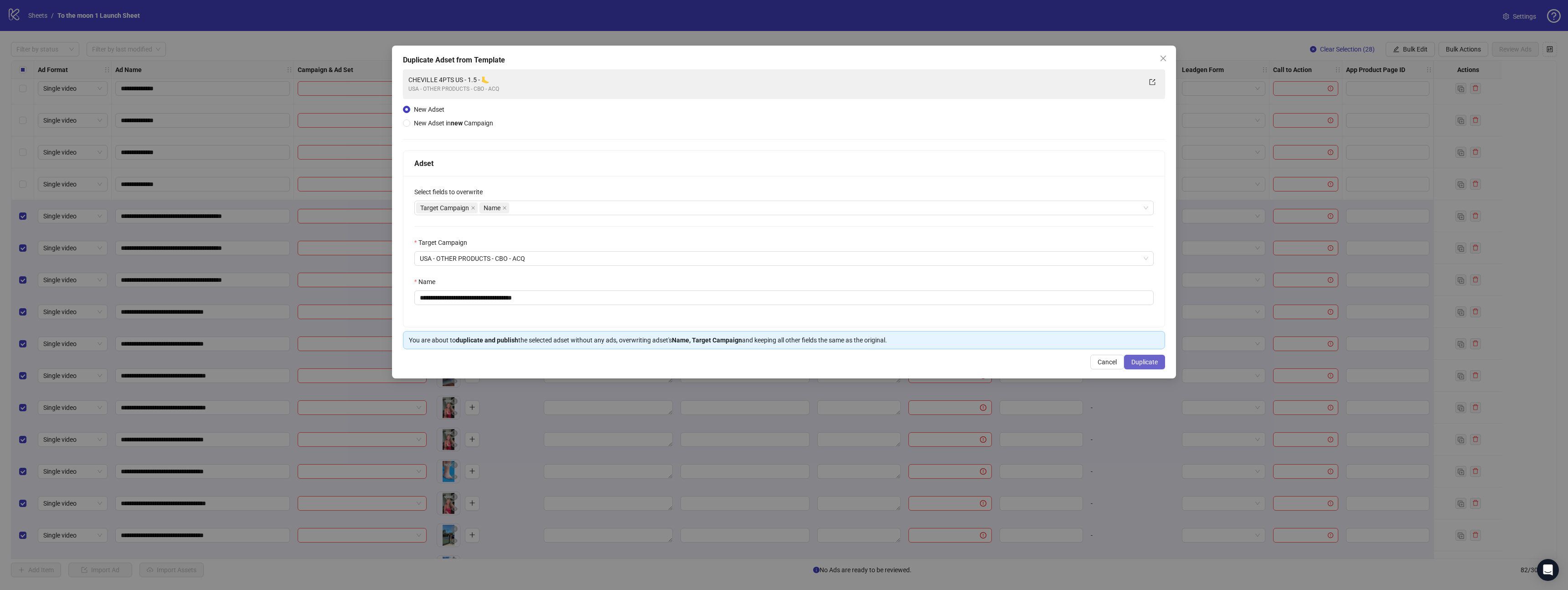
click at [1157, 360] on span "Duplicate" at bounding box center [1144, 362] width 26 height 7
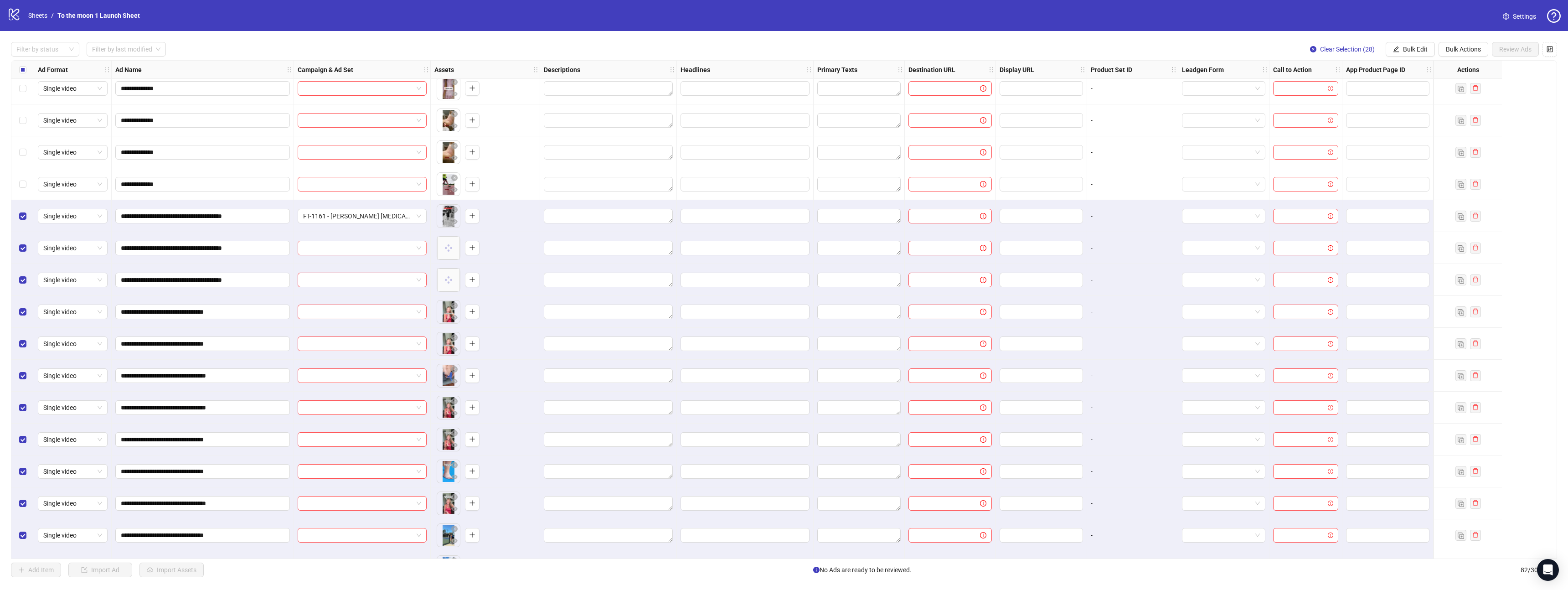
click at [397, 244] on input "search" at bounding box center [358, 248] width 110 height 13
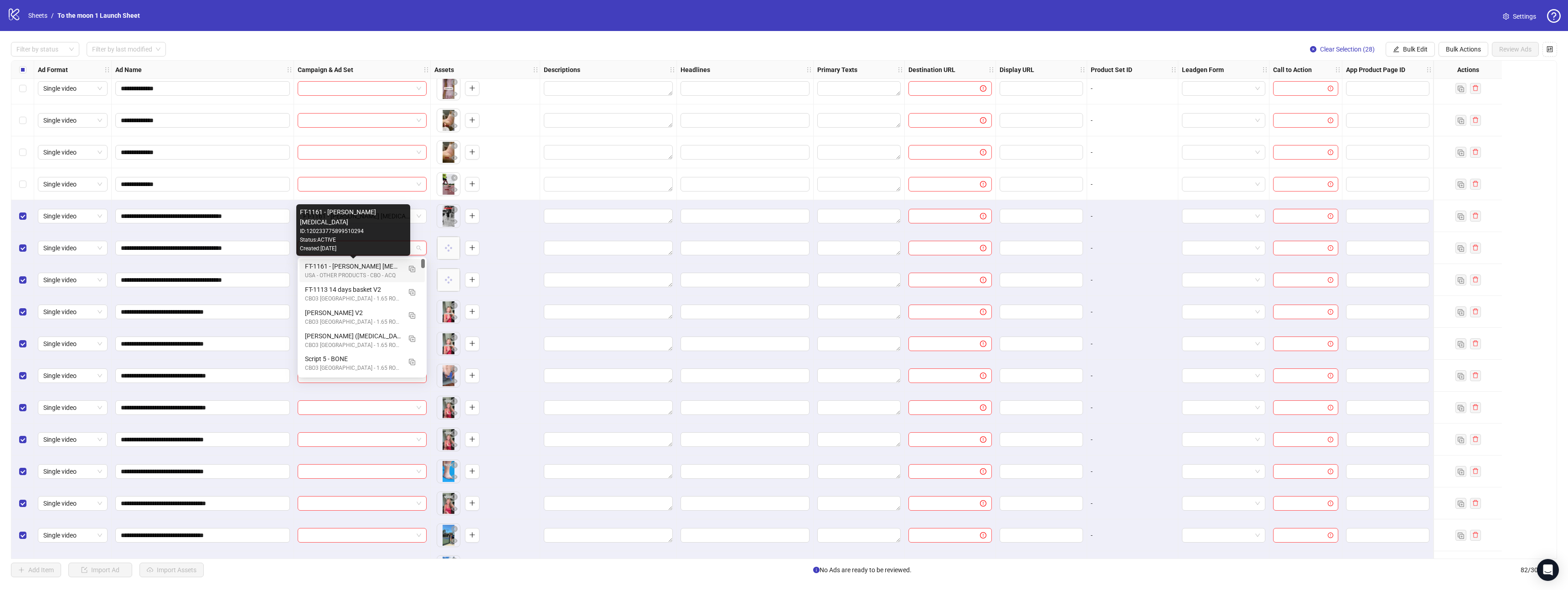
click at [379, 265] on div "FT-1161 - [PERSON_NAME] [MEDICAL_DATA]" at bounding box center [353, 266] width 96 height 10
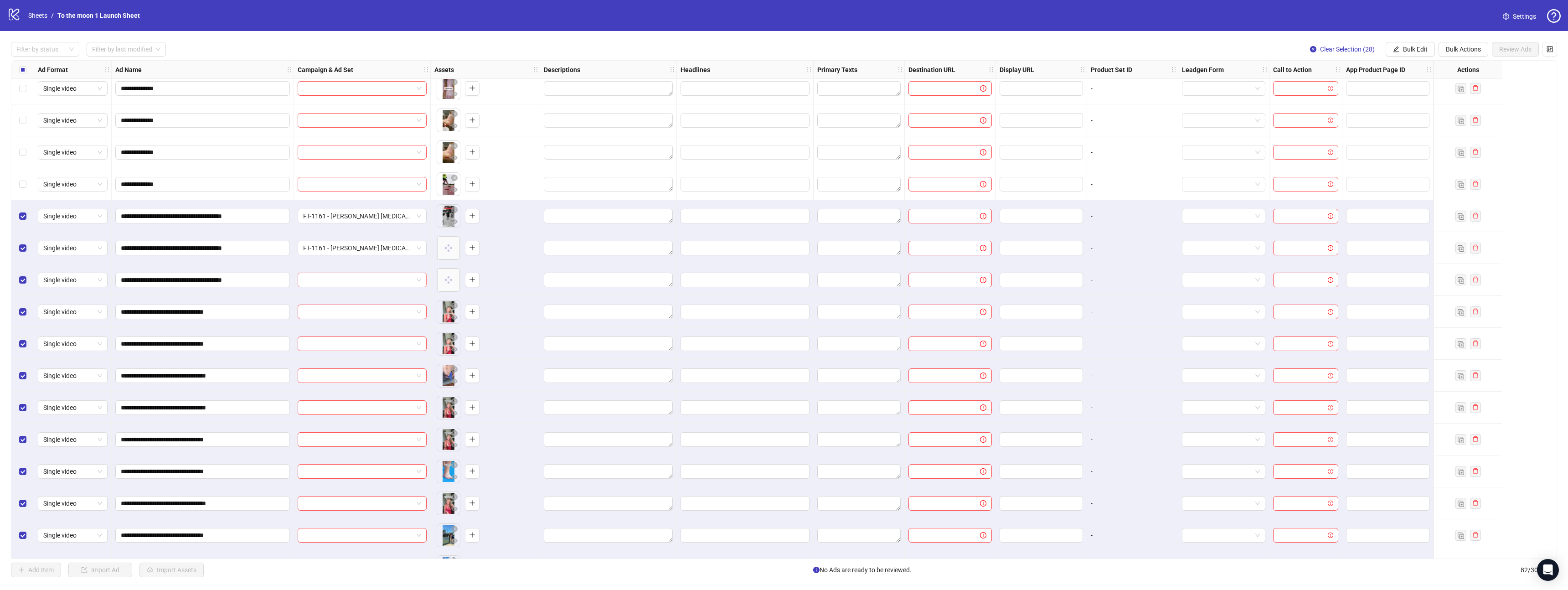
click at [386, 279] on input "search" at bounding box center [358, 280] width 110 height 13
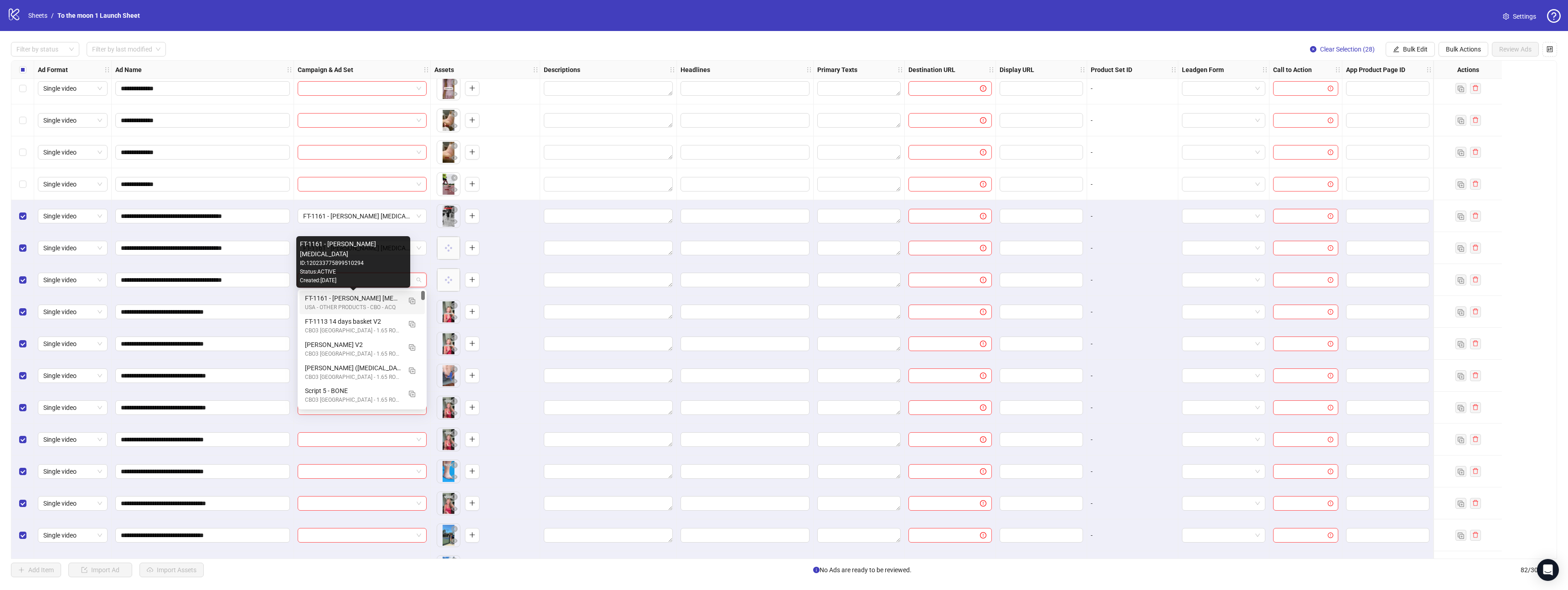
click at [379, 298] on div "FT-1161 - [PERSON_NAME] [MEDICAL_DATA]" at bounding box center [353, 298] width 96 height 10
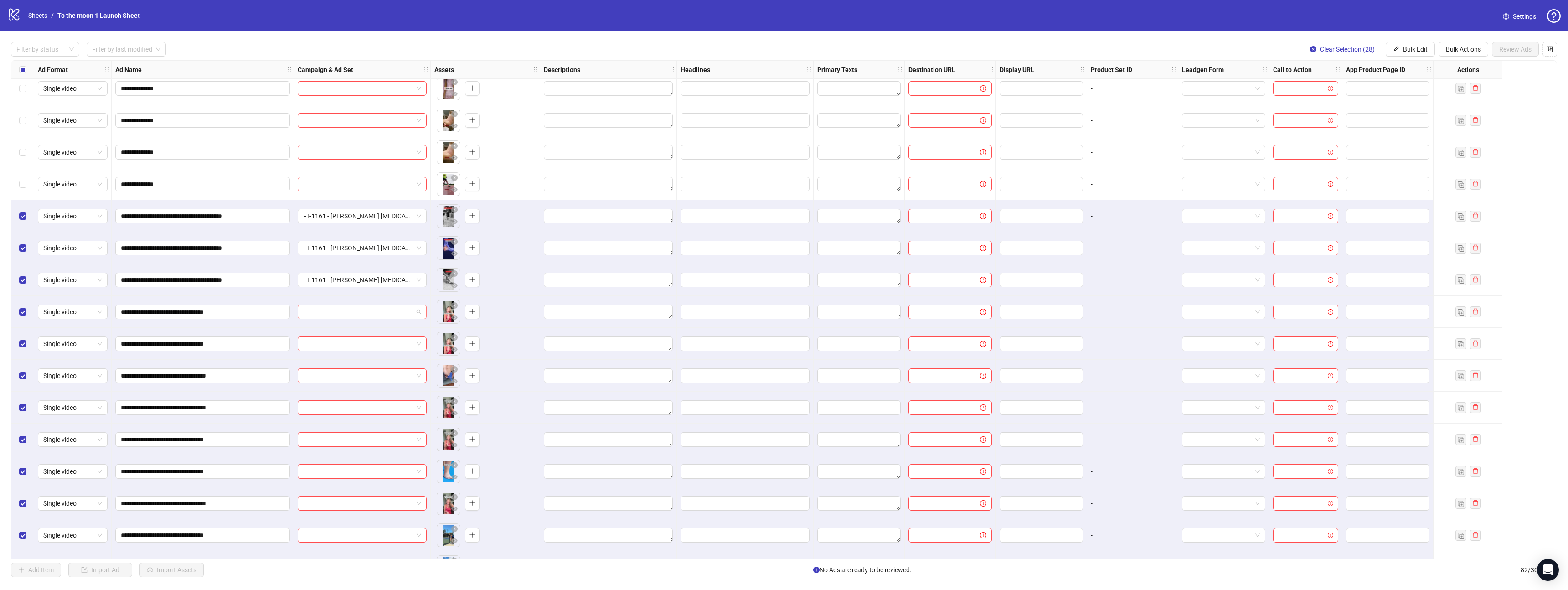
click at [415, 307] on span at bounding box center [362, 312] width 118 height 13
click at [410, 331] on img "button" at bounding box center [412, 332] width 6 height 6
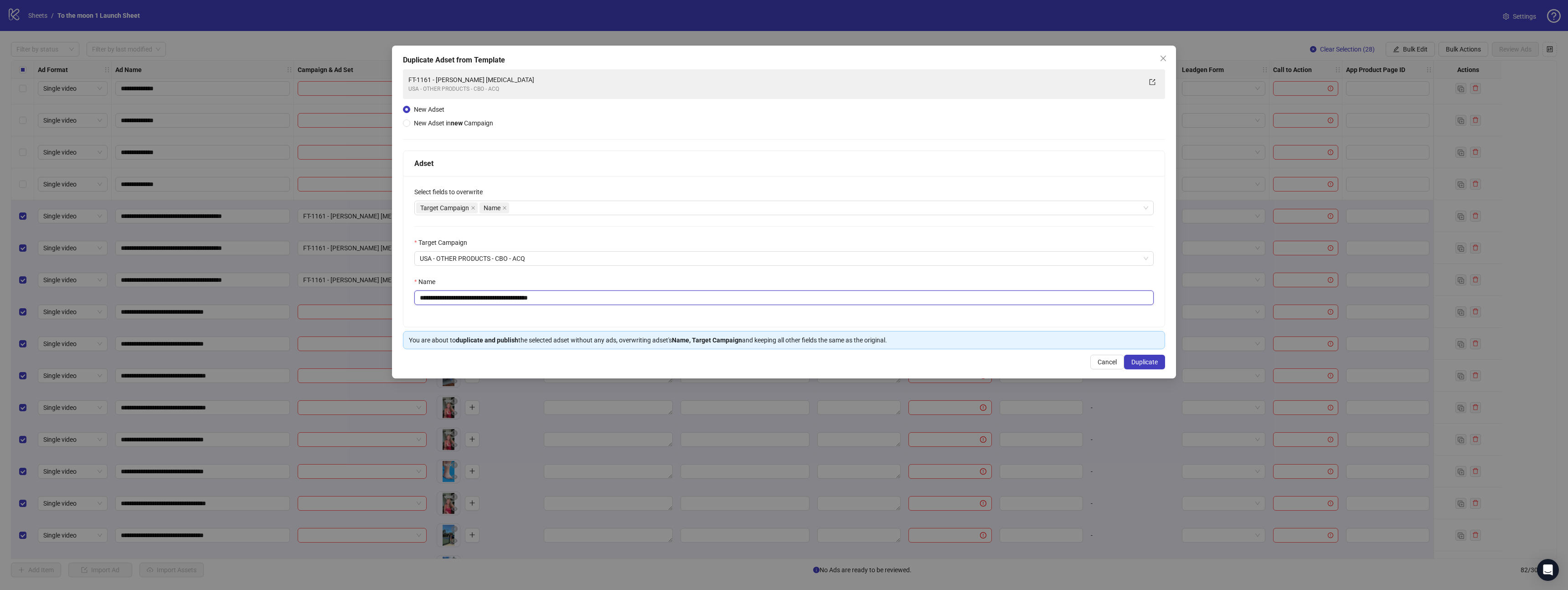
click at [446, 294] on input "**********" at bounding box center [784, 298] width 740 height 15
paste input "text"
type input "**********"
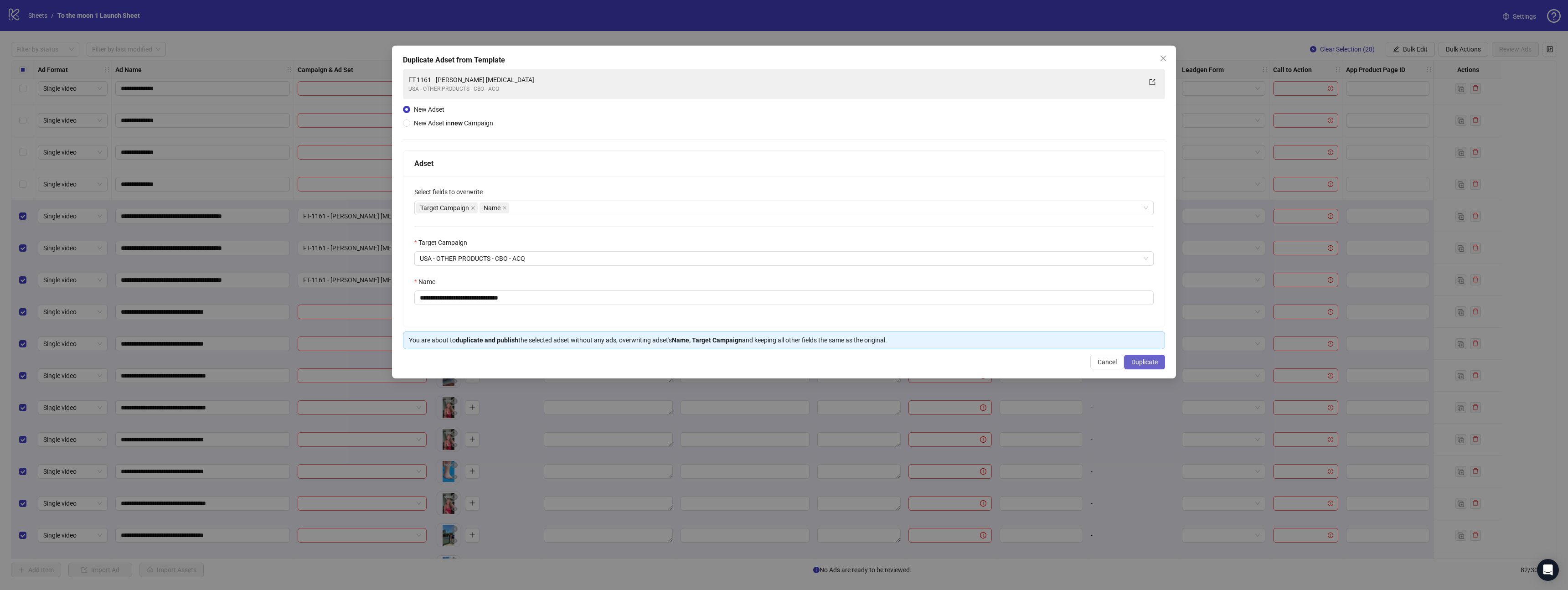
click at [1156, 360] on span "Duplicate" at bounding box center [1144, 362] width 26 height 7
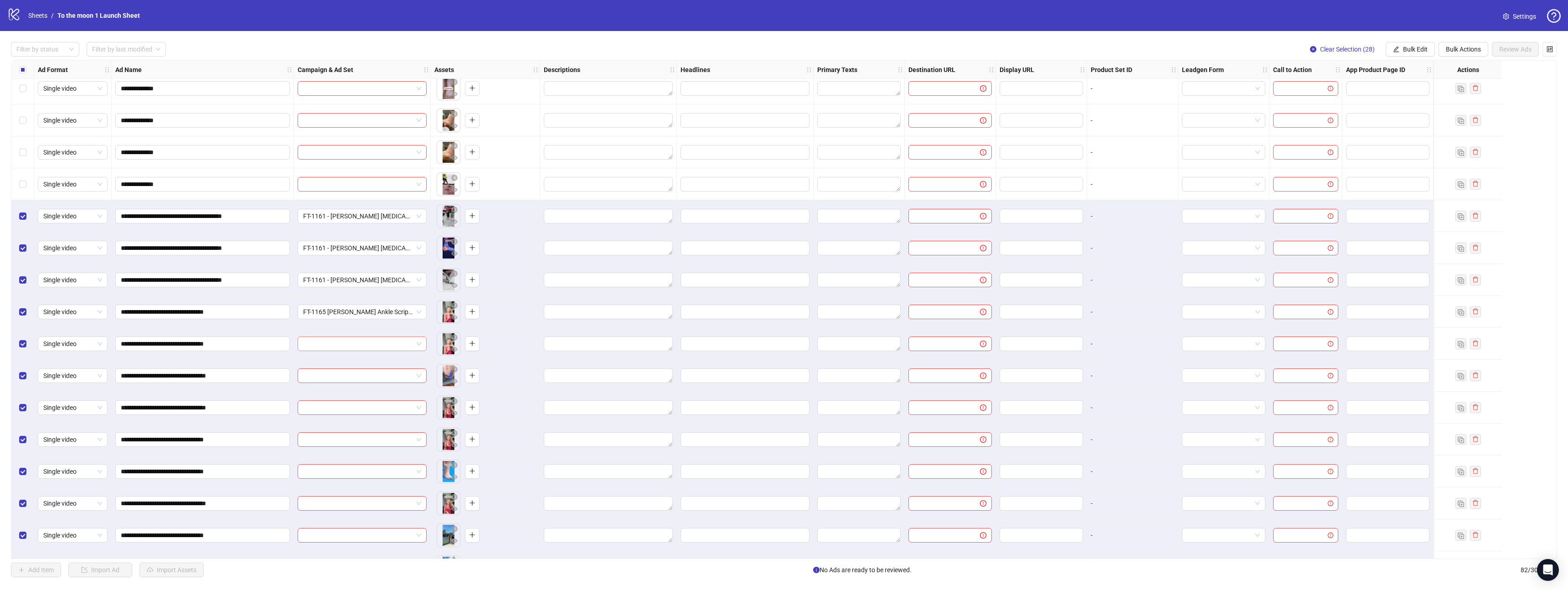
click at [380, 339] on input "search" at bounding box center [358, 343] width 110 height 13
click at [377, 348] on input "search" at bounding box center [358, 343] width 110 height 13
click at [373, 369] on div "USA - OTHER PRODUCTS - CBO - ACQ" at bounding box center [353, 371] width 96 height 9
click at [369, 378] on input "search" at bounding box center [358, 376] width 110 height 13
click at [369, 393] on div "FT-1165 [PERSON_NAME] Ankle Script 1" at bounding box center [353, 394] width 96 height 10
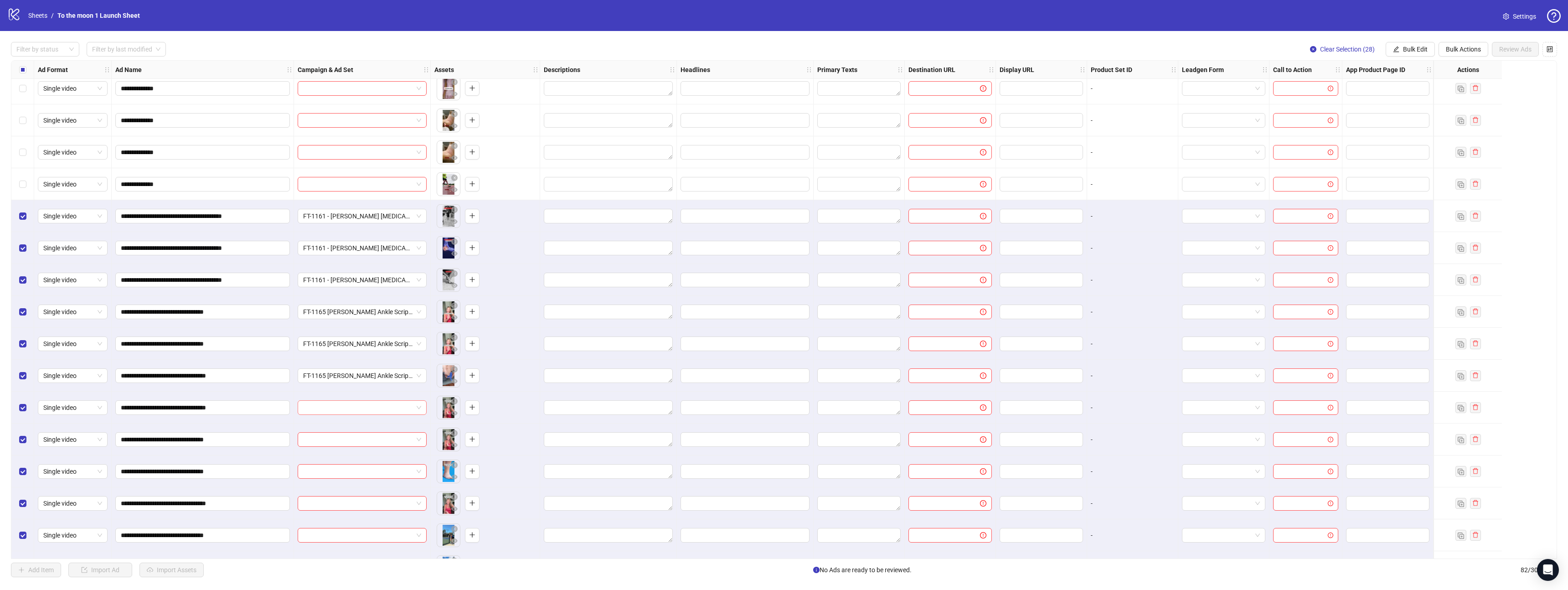
click at [366, 409] on input "search" at bounding box center [358, 407] width 110 height 13
click at [366, 422] on div "FT-1165 [PERSON_NAME] Ankle Script 1" at bounding box center [353, 426] width 96 height 10
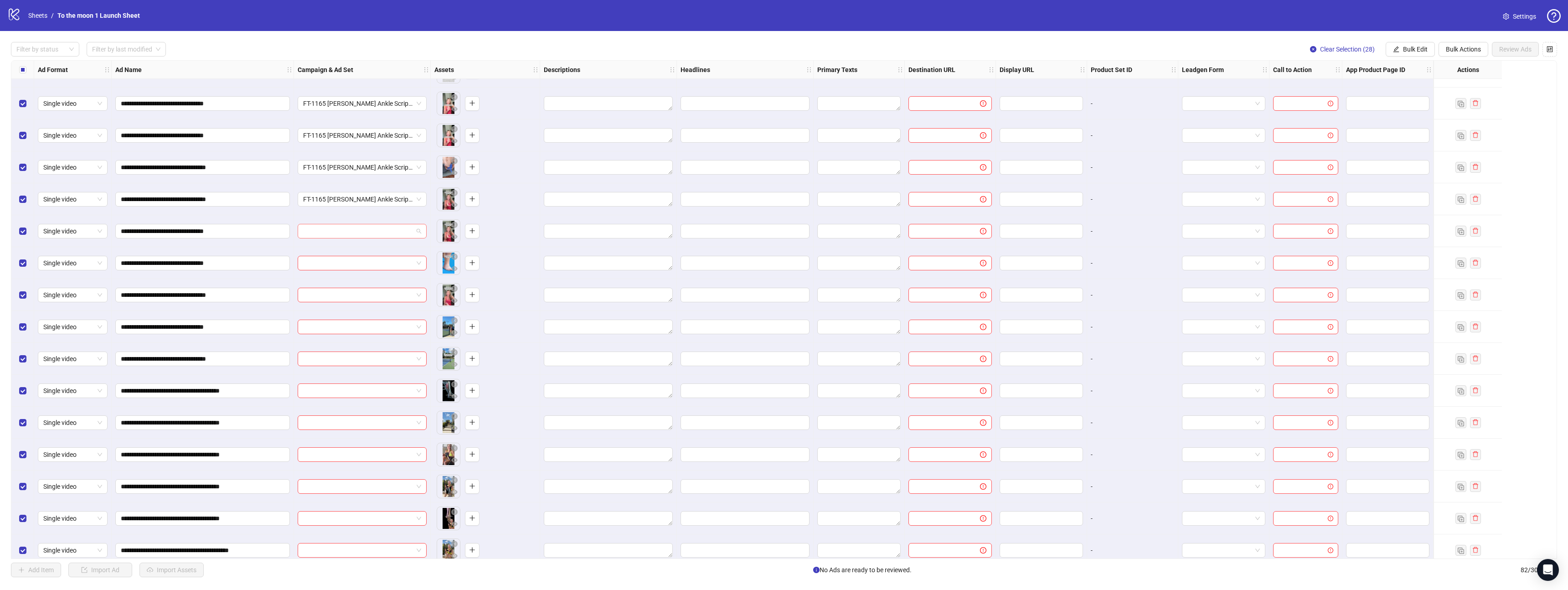
click at [354, 230] on input "search" at bounding box center [358, 231] width 110 height 13
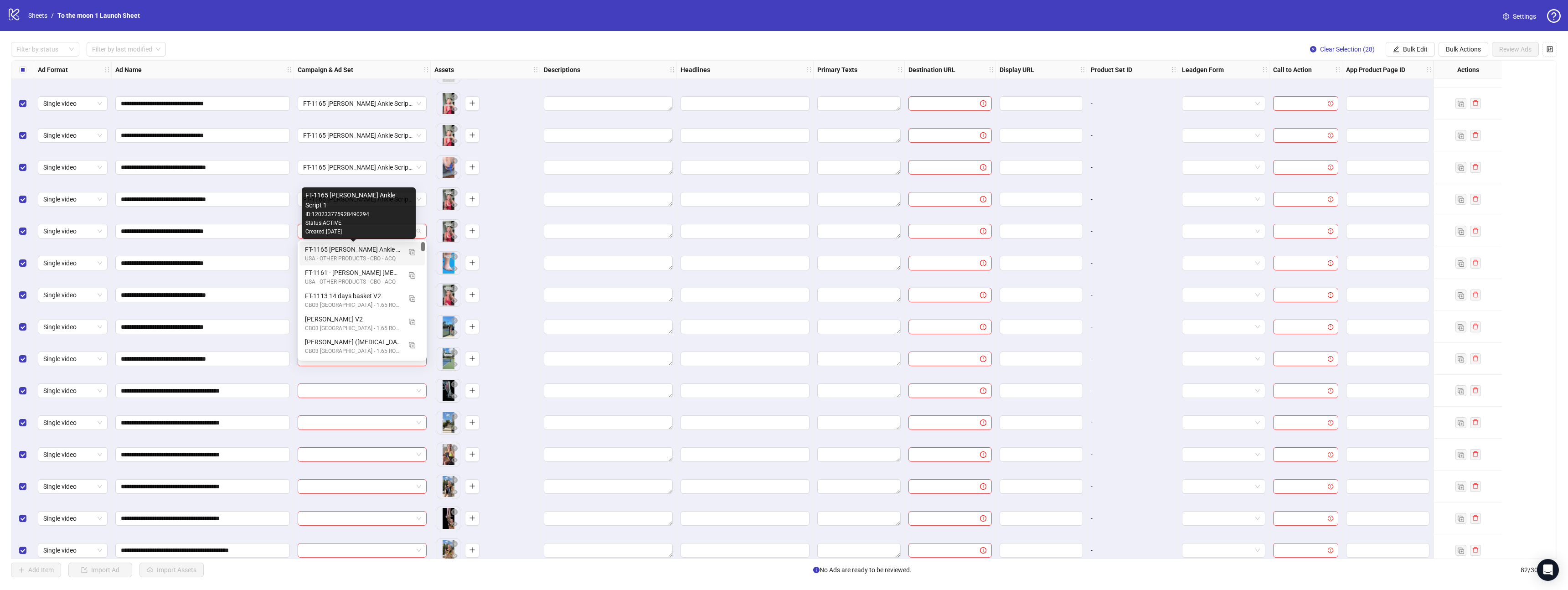
click at [354, 256] on div "USA - OTHER PRODUCTS - CBO - ACQ" at bounding box center [353, 259] width 96 height 9
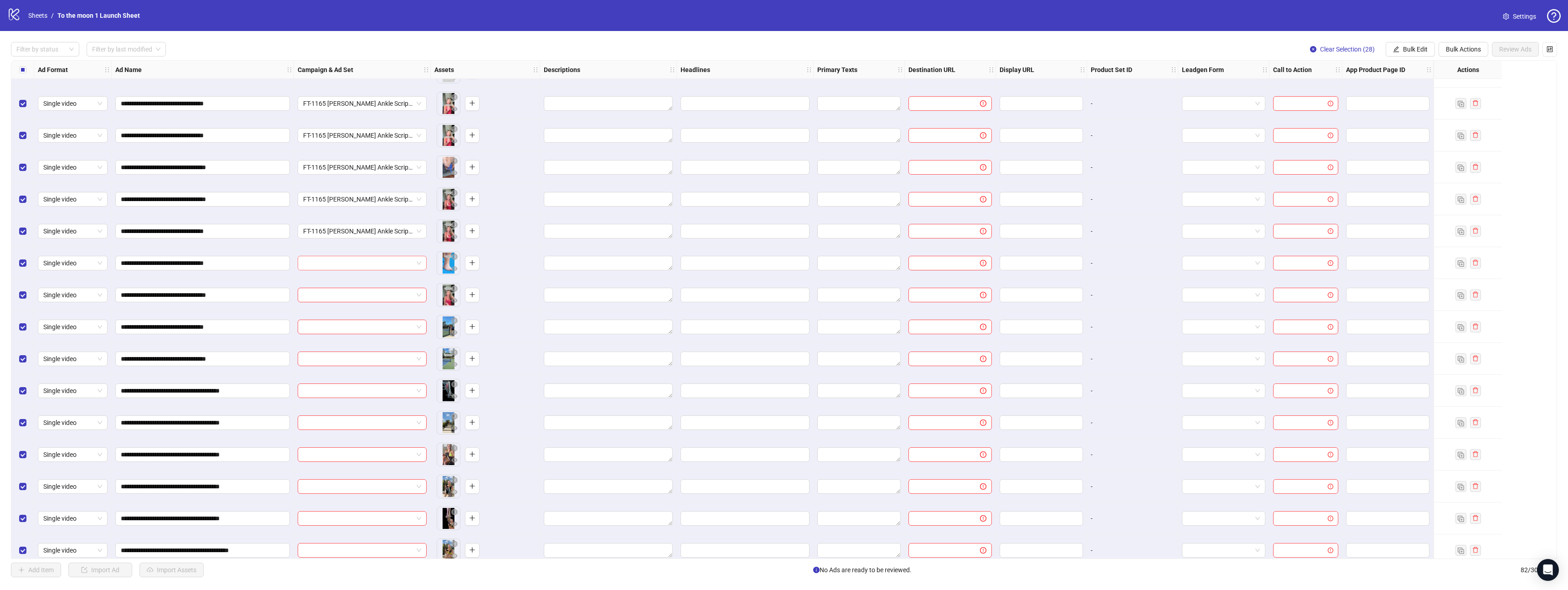
click at [352, 263] on input "search" at bounding box center [358, 263] width 110 height 13
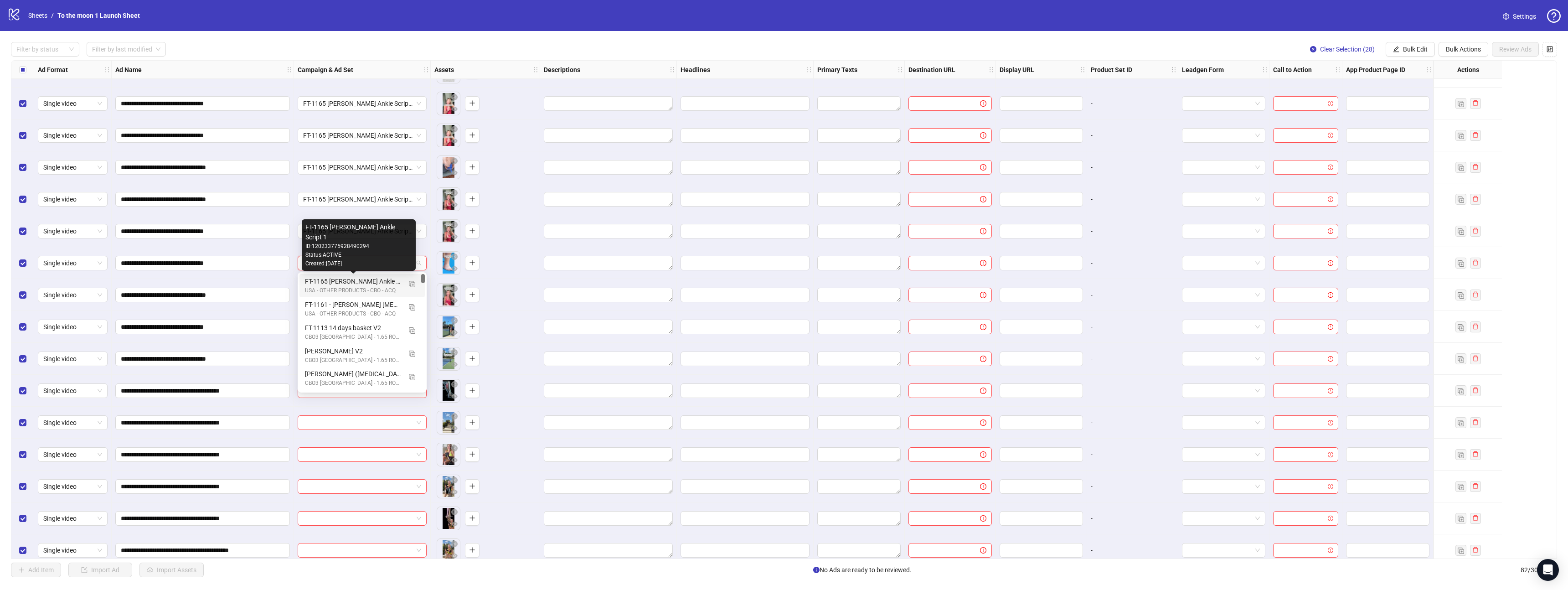
click at [352, 283] on div "FT-1165 [PERSON_NAME] Ankle Script 1" at bounding box center [353, 281] width 96 height 10
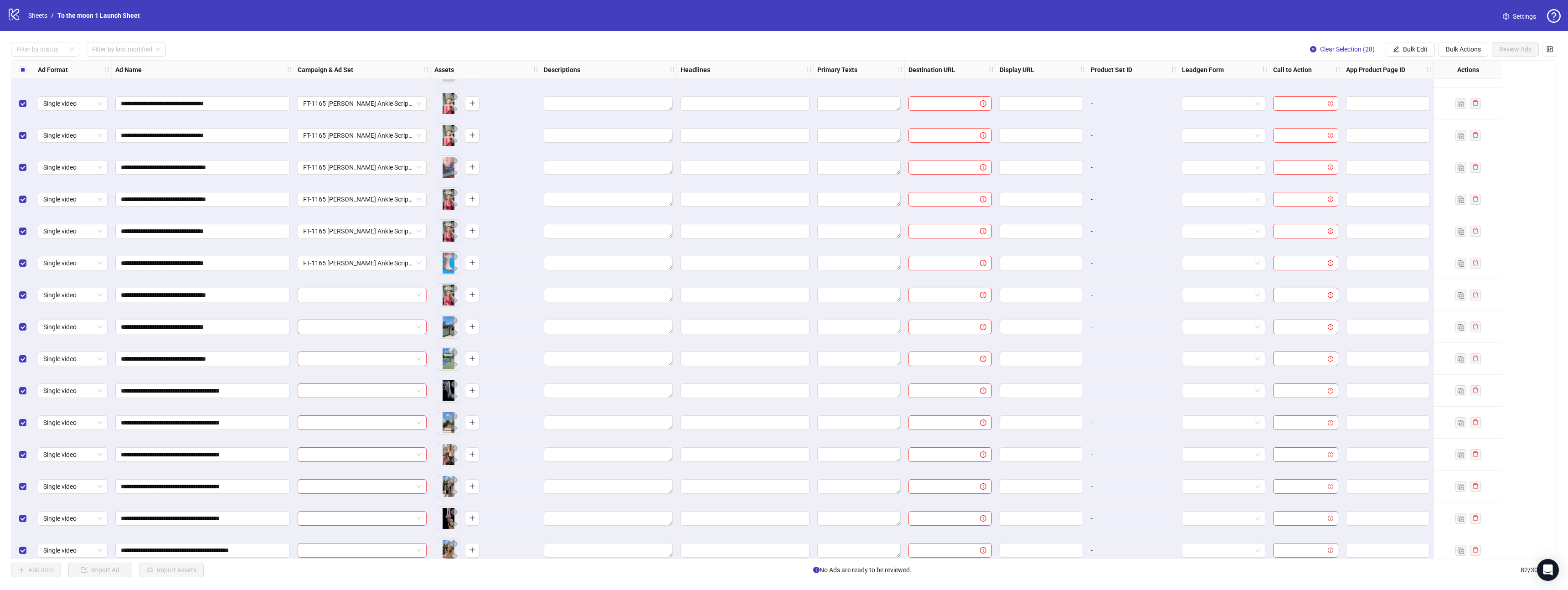
click at [350, 300] on input "search" at bounding box center [358, 295] width 110 height 13
click at [350, 322] on div "USA - OTHER PRODUCTS - CBO - ACQ" at bounding box center [353, 323] width 96 height 9
click at [350, 329] on input "search" at bounding box center [358, 327] width 110 height 13
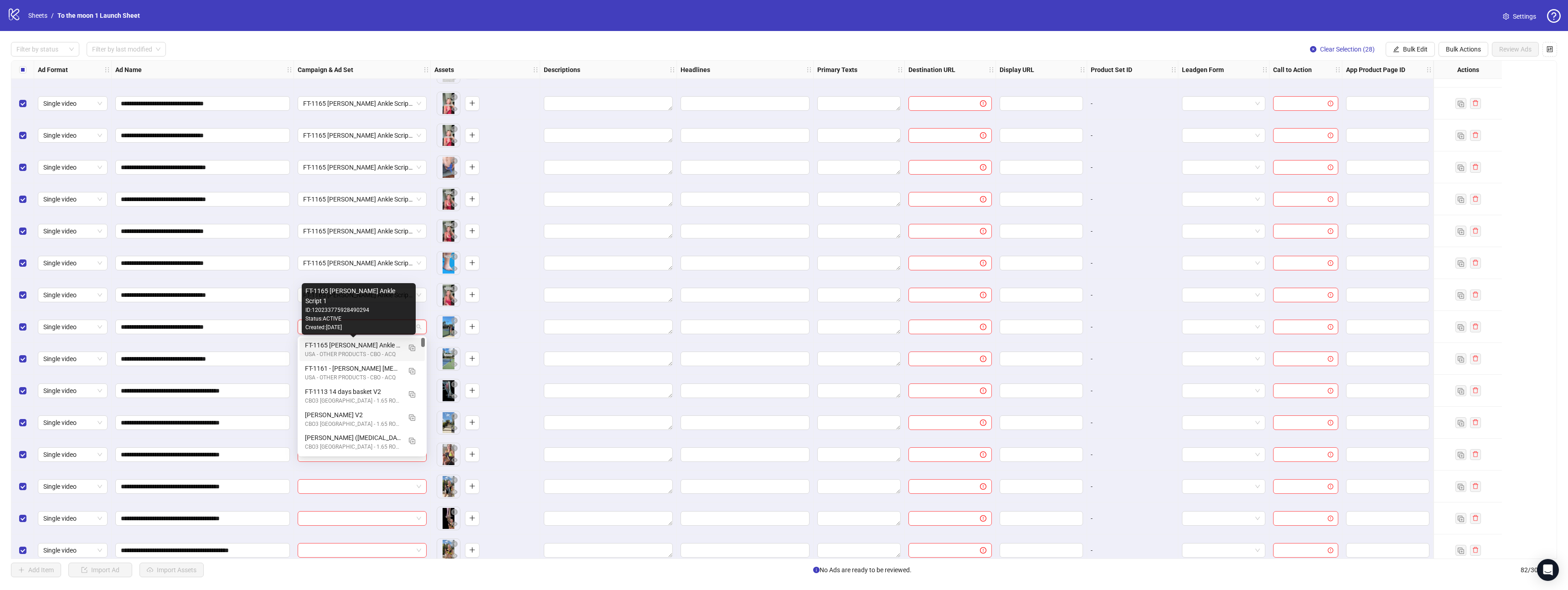
click at [350, 350] on div "USA - OTHER PRODUCTS - CBO - ACQ" at bounding box center [353, 354] width 96 height 9
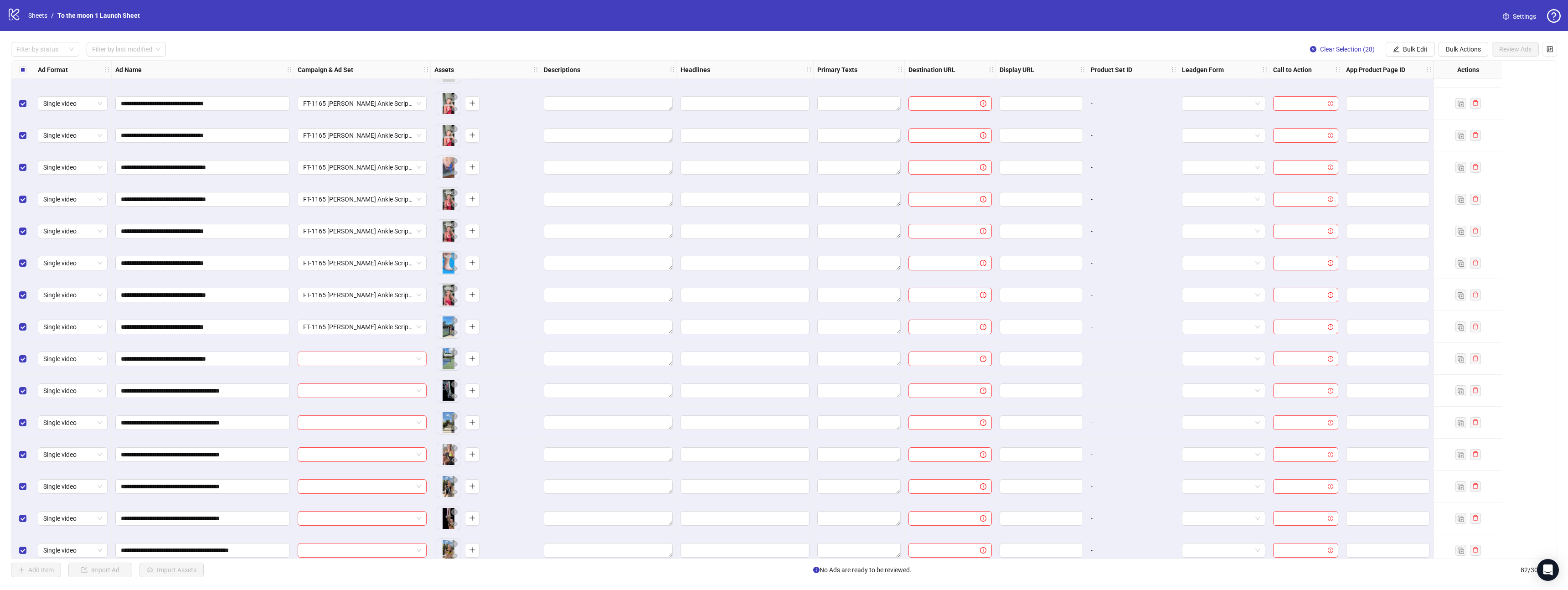
click at [350, 364] on input "search" at bounding box center [358, 359] width 110 height 13
click at [350, 381] on div "FT-1165 [PERSON_NAME] Ankle Script 1" at bounding box center [353, 377] width 96 height 10
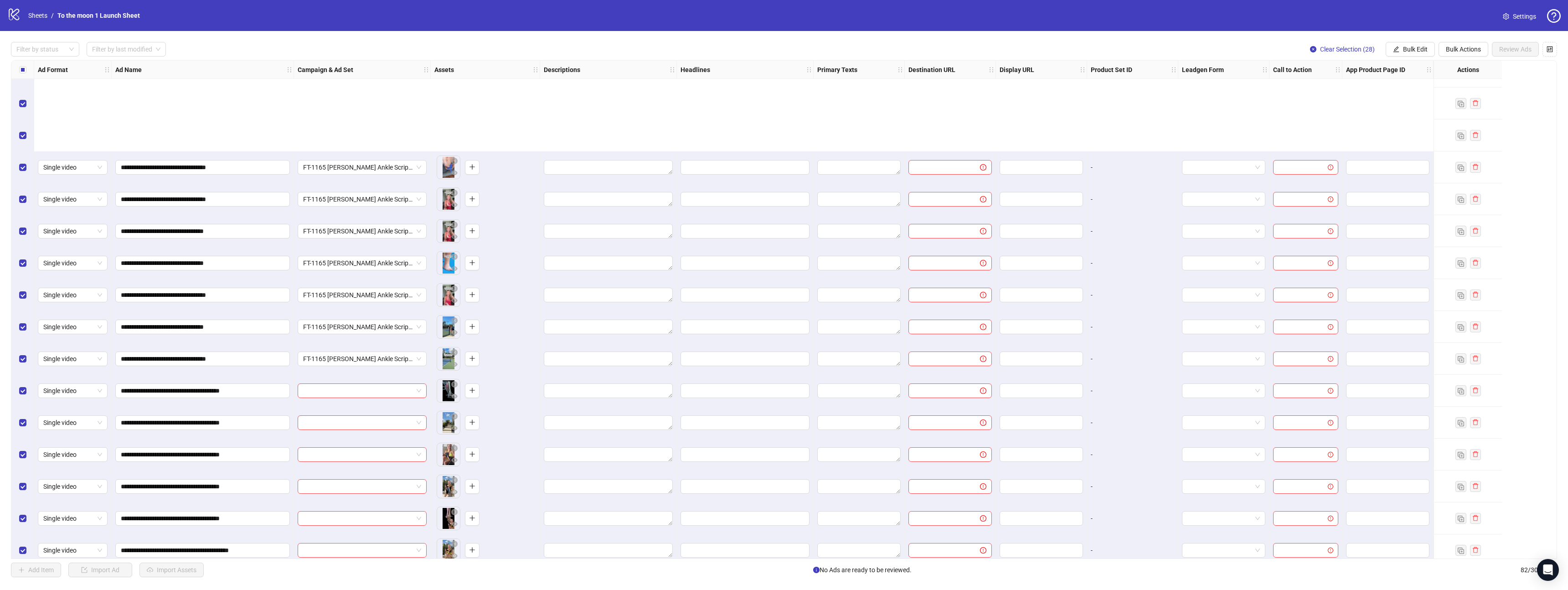
scroll to position [1948, 0]
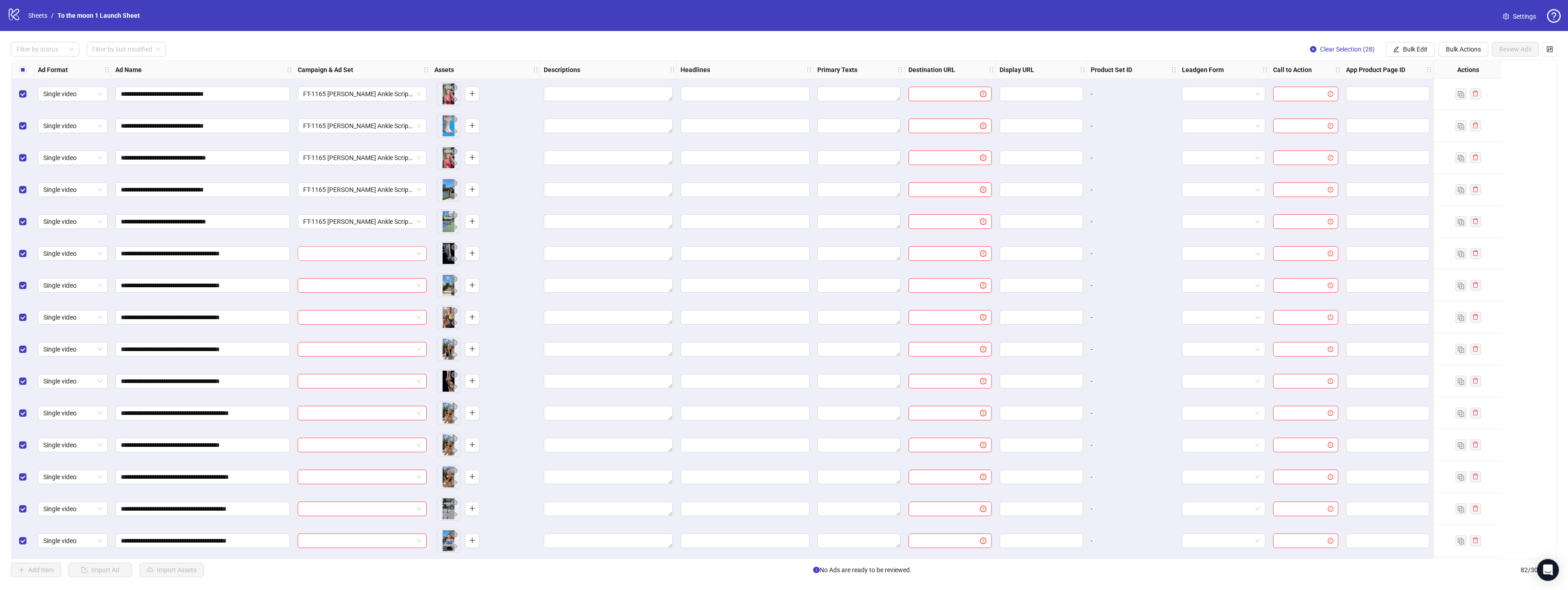
click at [402, 253] on input "search" at bounding box center [358, 253] width 110 height 13
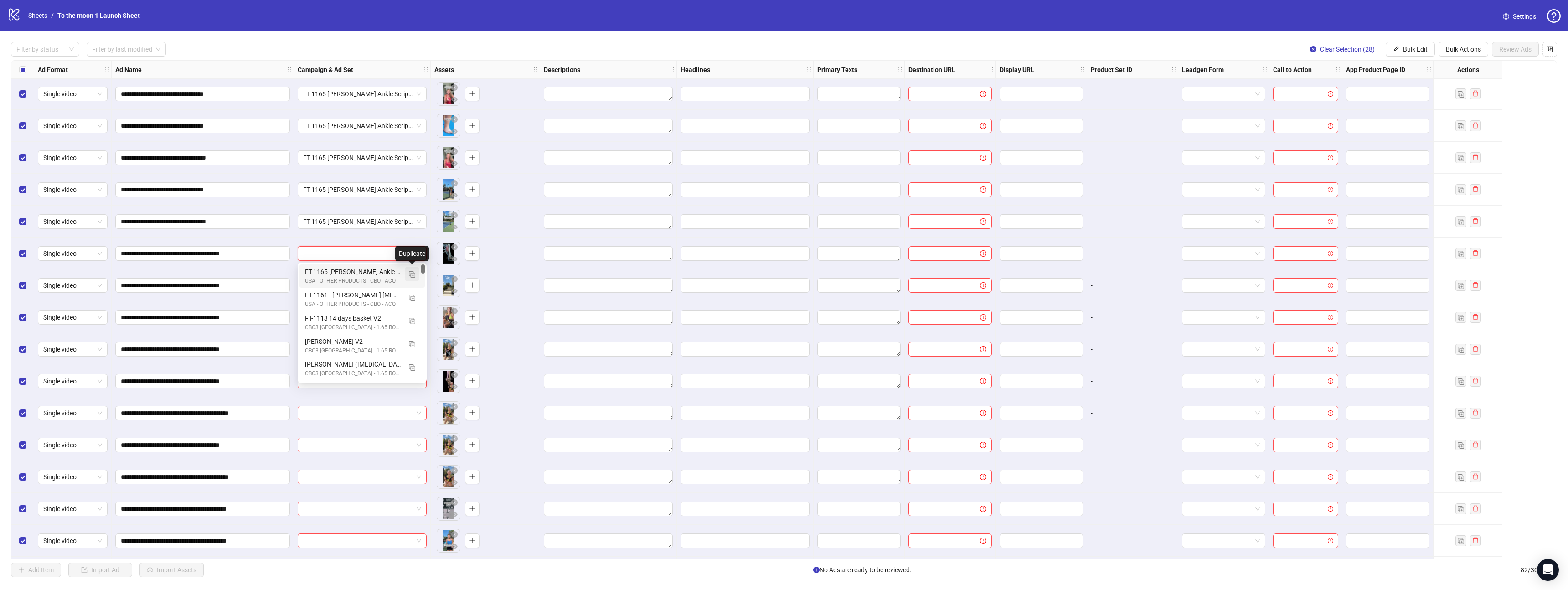
click at [414, 273] on img "button" at bounding box center [412, 275] width 6 height 6
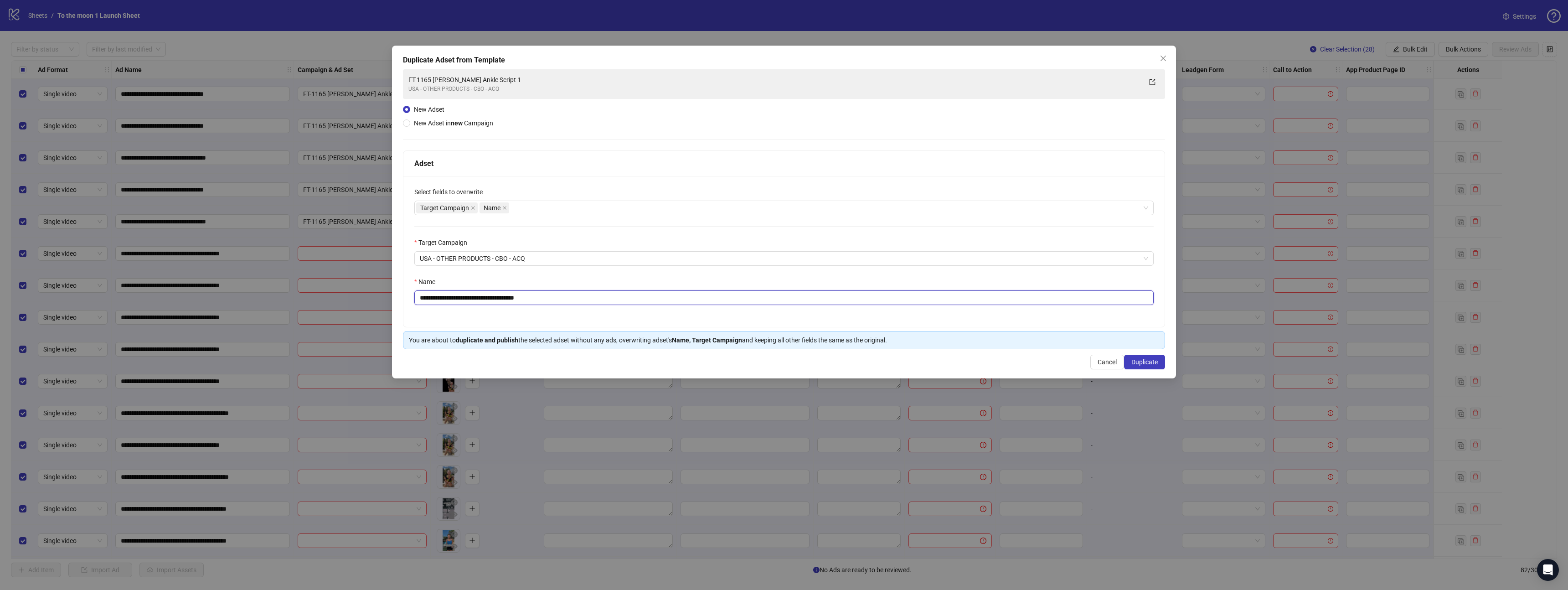
click at [521, 298] on input "**********" at bounding box center [784, 298] width 740 height 15
paste input "text"
type input "**********"
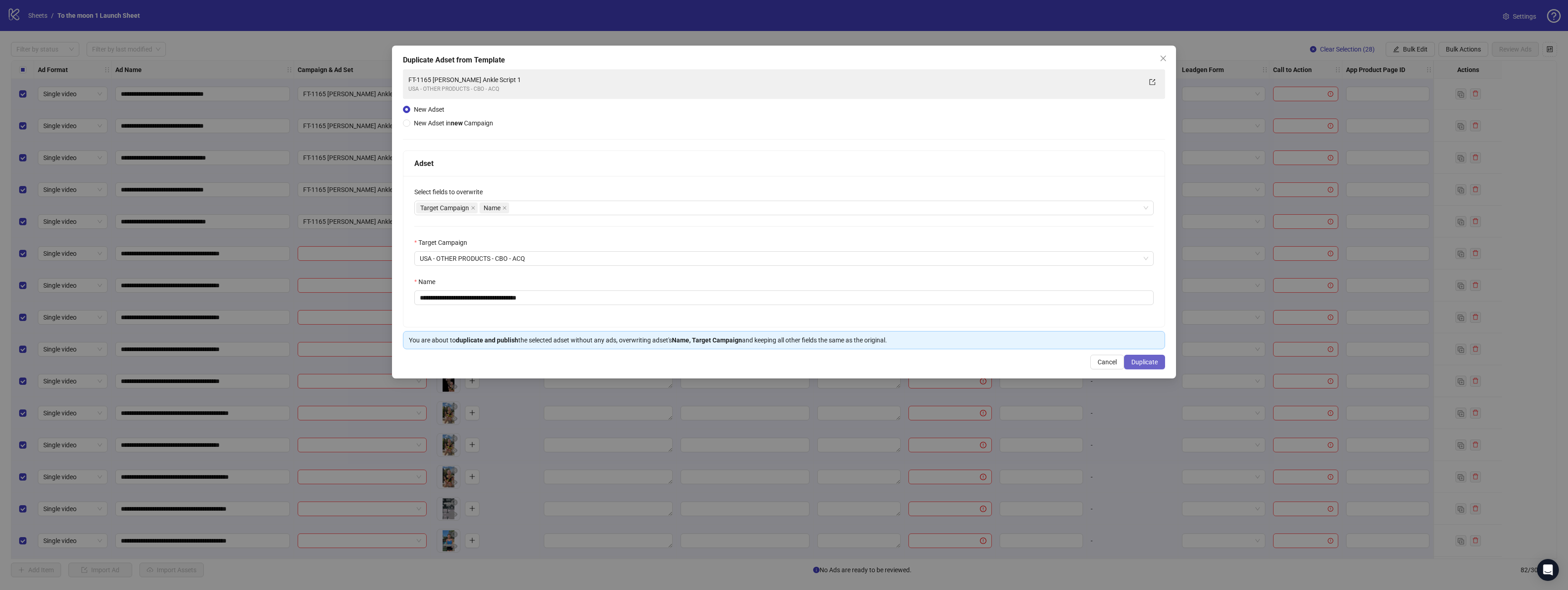
click at [1144, 362] on span "Duplicate" at bounding box center [1144, 362] width 26 height 7
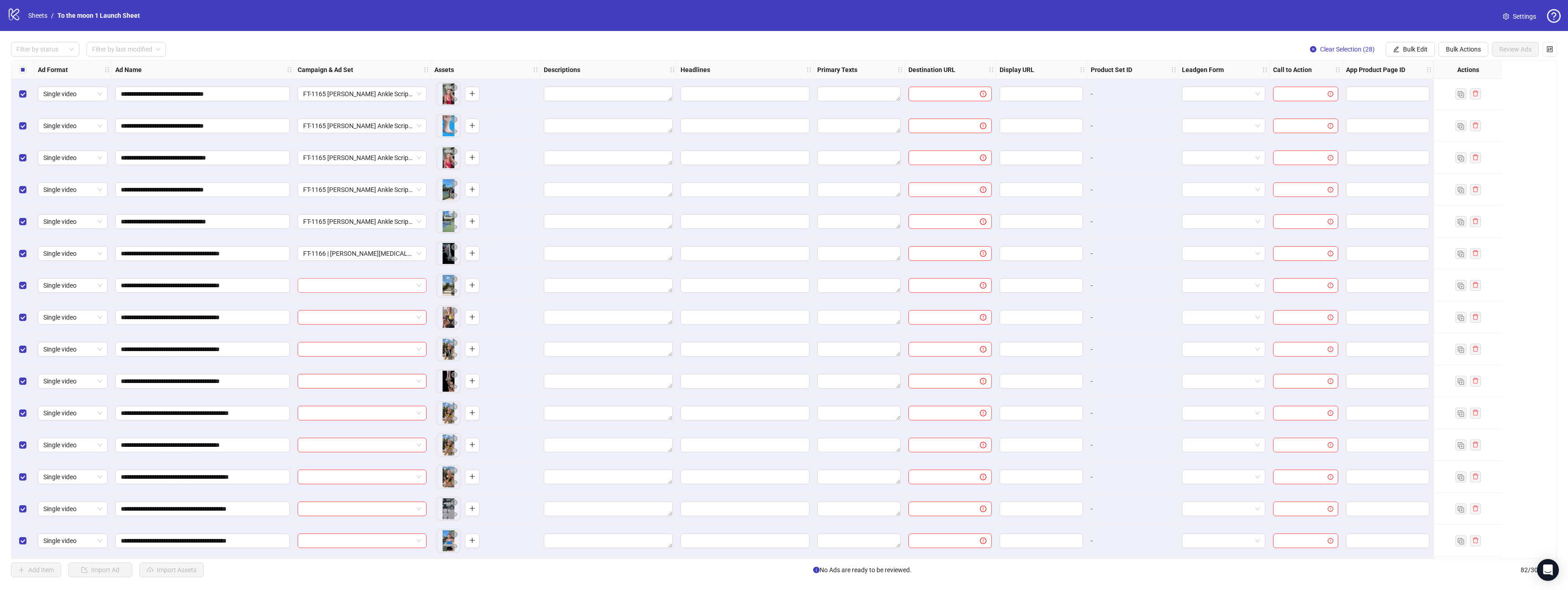
click at [352, 290] on input "search" at bounding box center [358, 286] width 110 height 13
click at [352, 303] on div "FT-1166 | [PERSON_NAME][MEDICAL_DATA]" at bounding box center [353, 303] width 96 height 10
click at [352, 315] on input "search" at bounding box center [358, 317] width 110 height 13
click at [352, 340] on div "USA - OTHER PRODUCTS - CBO - ACQ" at bounding box center [353, 345] width 96 height 9
click at [352, 344] on input "search" at bounding box center [358, 349] width 110 height 13
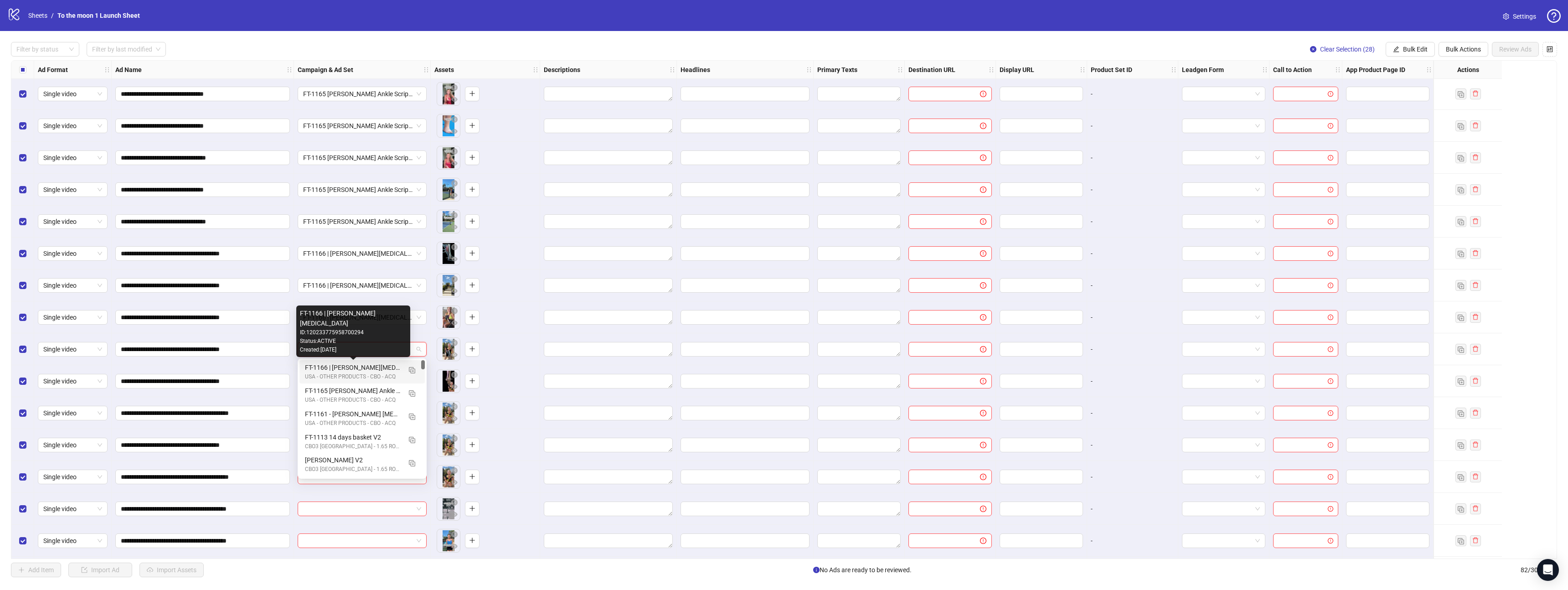
click at [352, 368] on div "FT-1166 | [PERSON_NAME][MEDICAL_DATA]" at bounding box center [353, 367] width 96 height 10
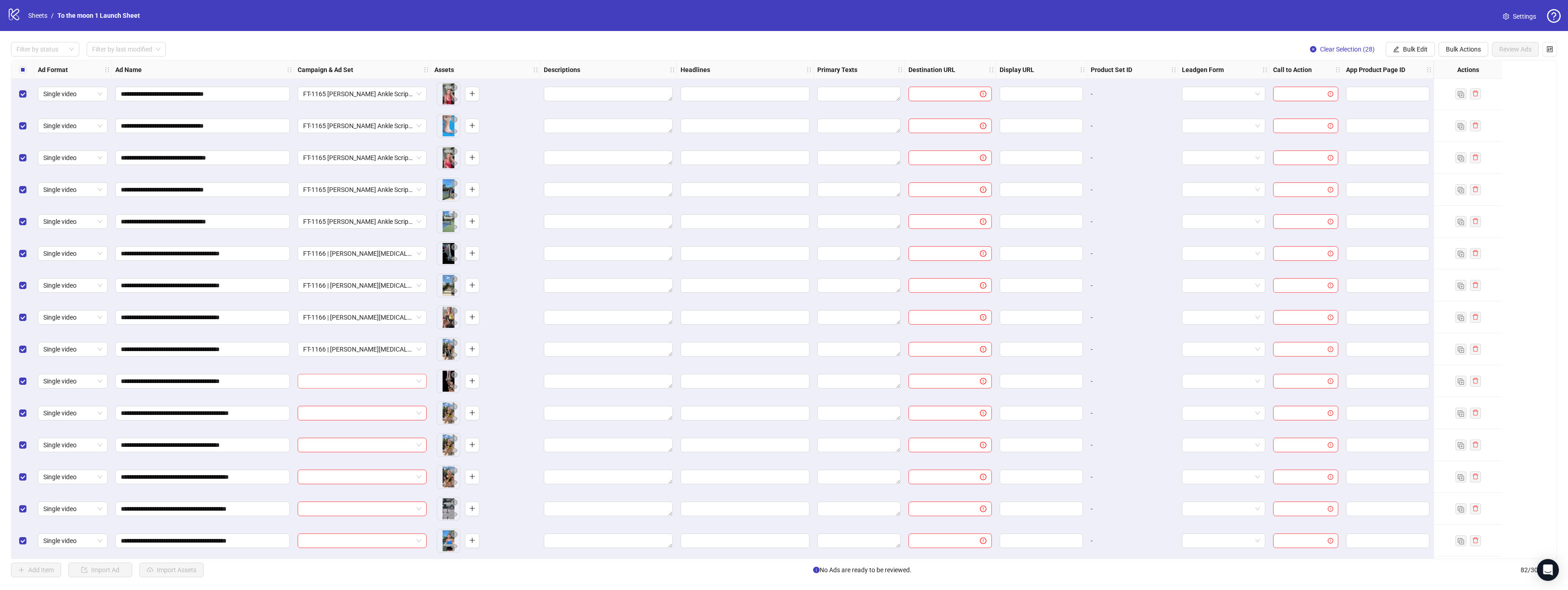
click at [352, 381] on input "search" at bounding box center [358, 381] width 110 height 13
click at [352, 397] on div "FT-1166 | [PERSON_NAME][MEDICAL_DATA]" at bounding box center [353, 399] width 96 height 10
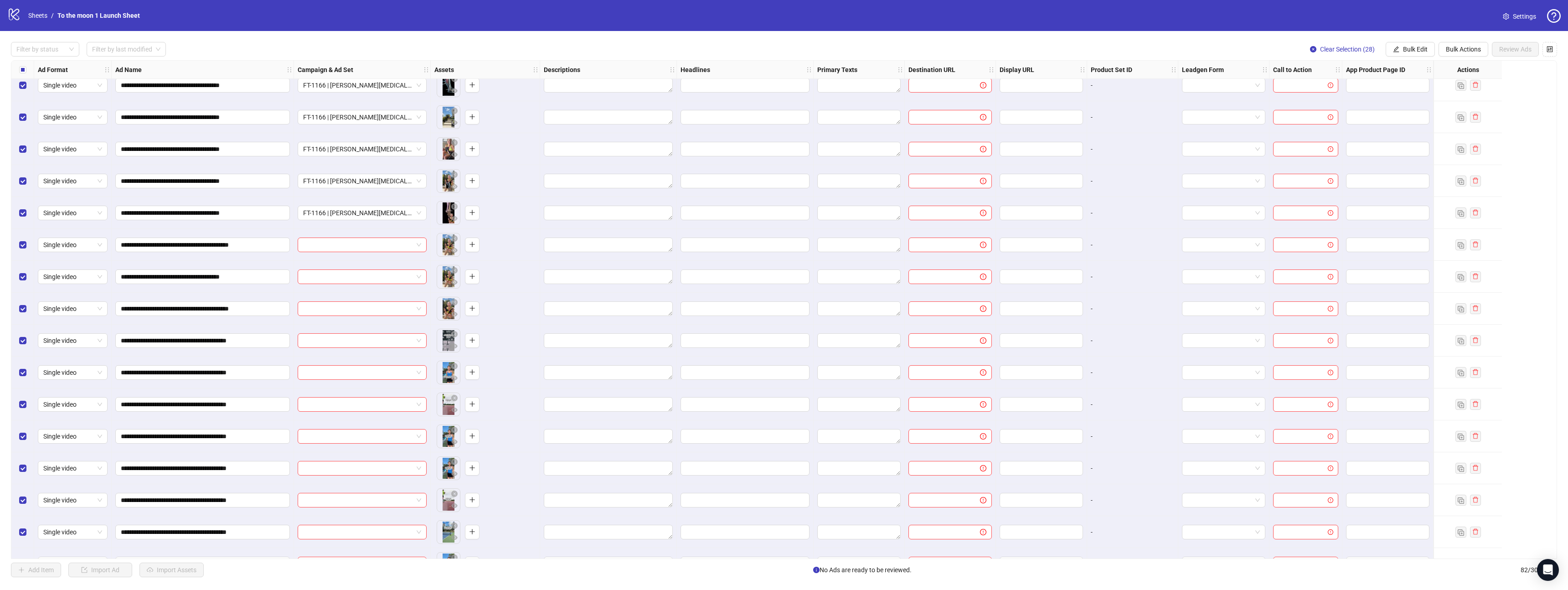
scroll to position [2135, 0]
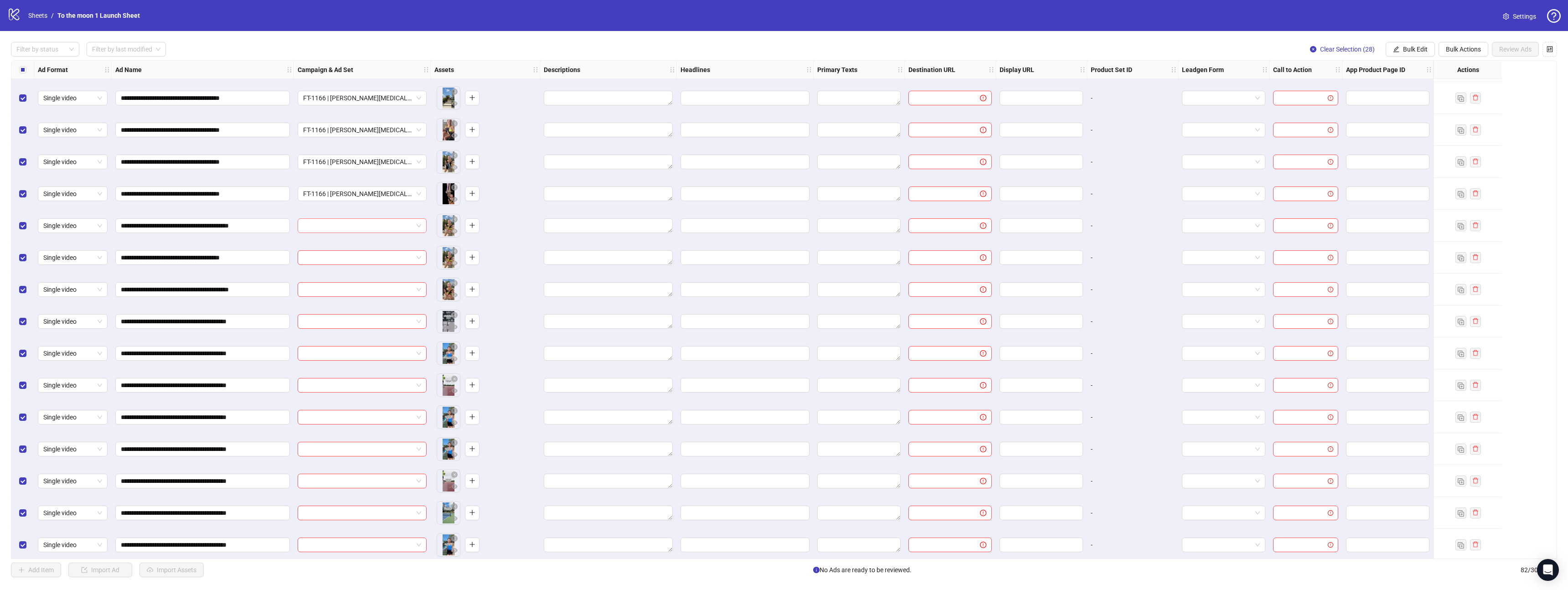
click at [352, 222] on input "search" at bounding box center [358, 225] width 110 height 13
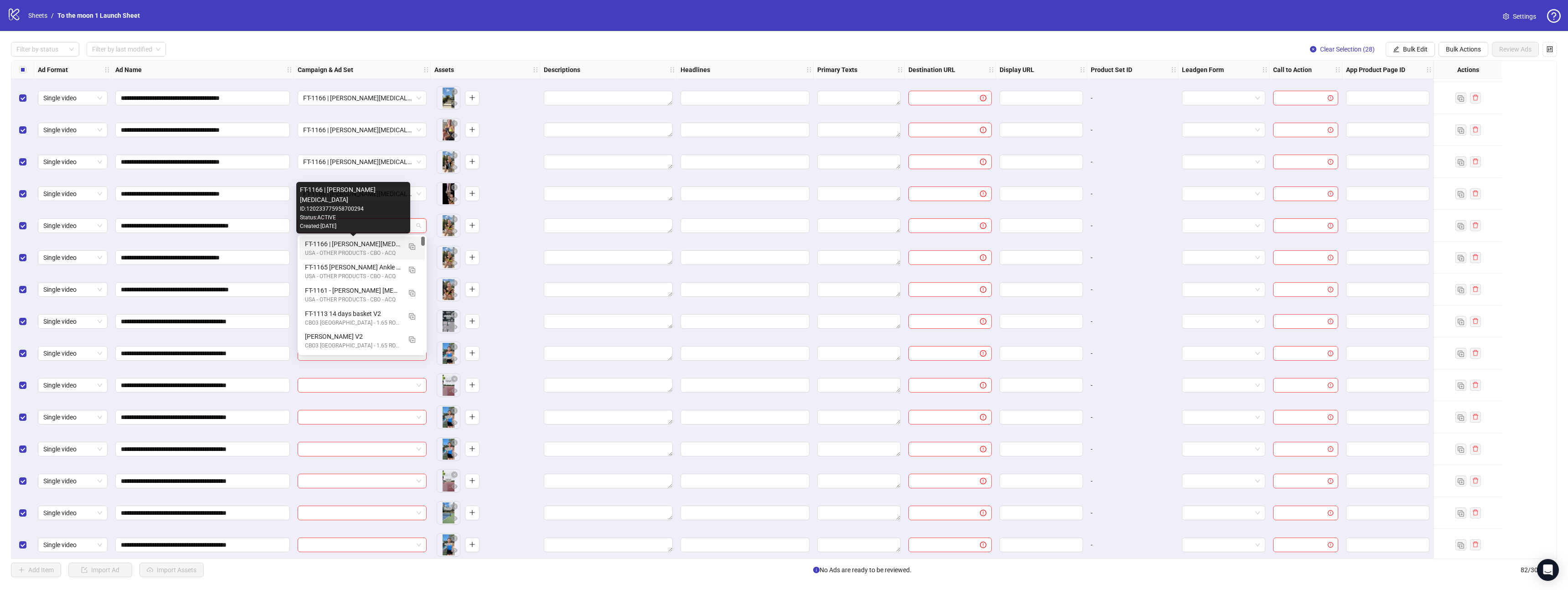
click at [352, 246] on div "FT-1166 | [PERSON_NAME][MEDICAL_DATA]" at bounding box center [353, 244] width 96 height 10
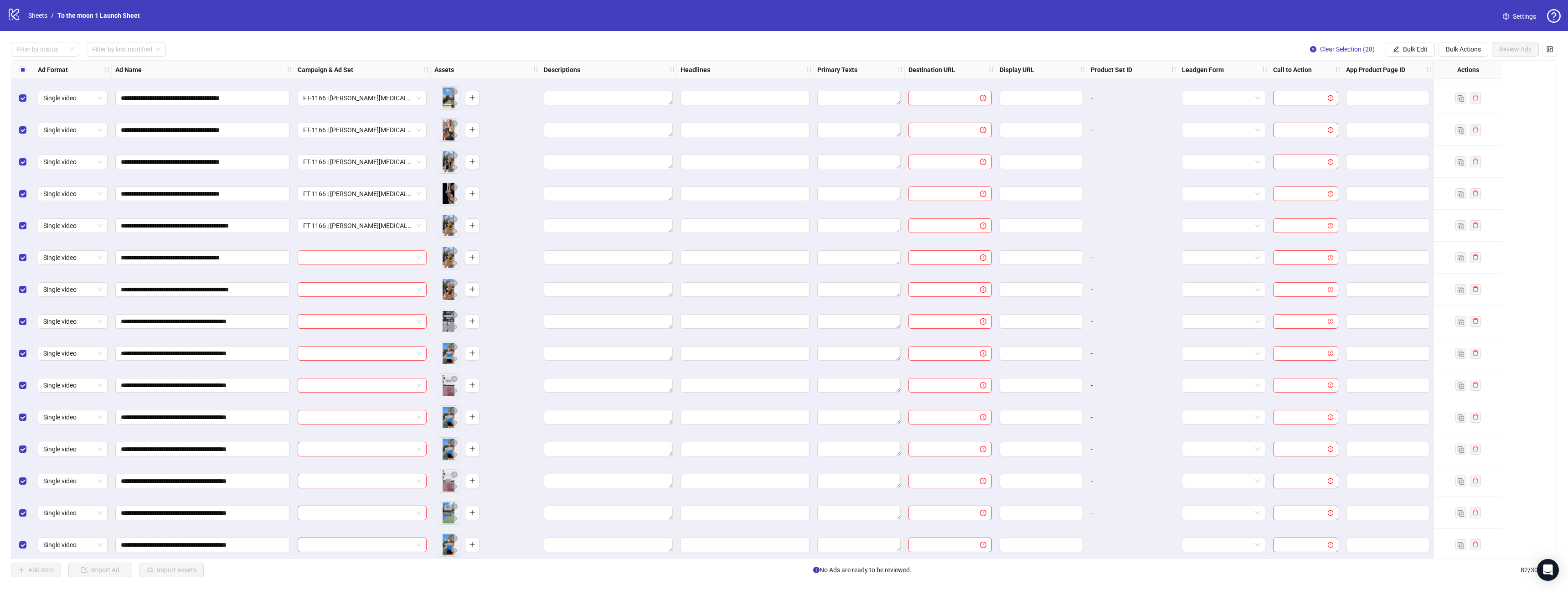
click at [349, 259] on input "search" at bounding box center [358, 258] width 110 height 13
click at [349, 276] on div "FT-1166 | [PERSON_NAME][MEDICAL_DATA]" at bounding box center [353, 276] width 96 height 10
click at [350, 288] on input "search" at bounding box center [358, 289] width 110 height 13
click at [350, 318] on div "USA - OTHER PRODUCTS - CBO - ACQ" at bounding box center [353, 317] width 96 height 9
click at [338, 314] on div at bounding box center [362, 321] width 129 height 15
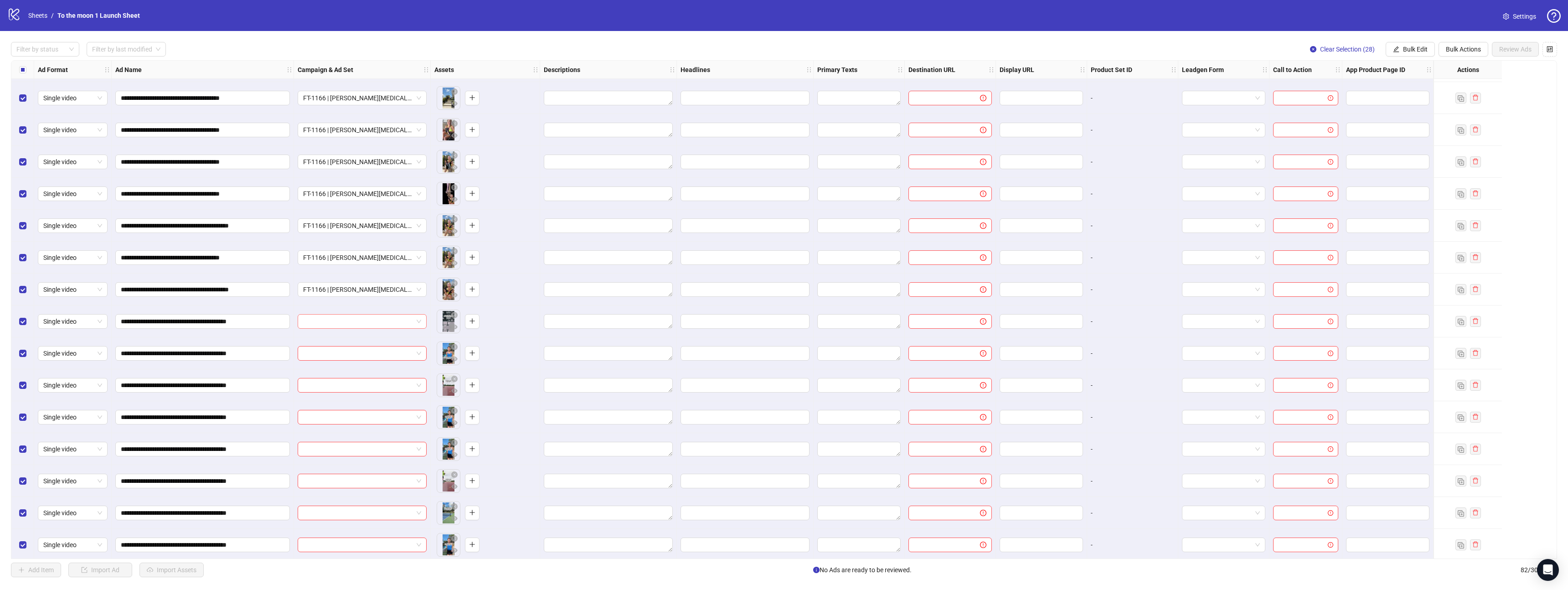
click at [363, 320] on input "search" at bounding box center [358, 321] width 110 height 13
click at [408, 344] on button "button" at bounding box center [412, 342] width 15 height 15
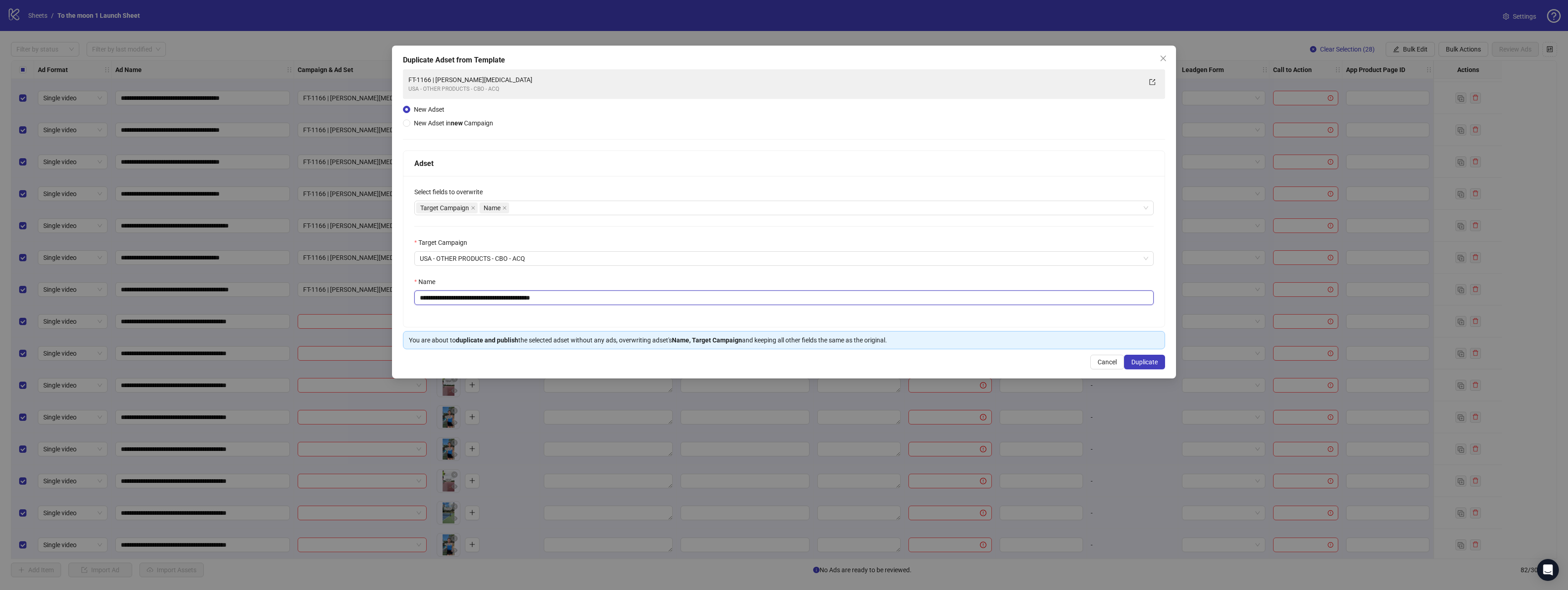
click at [452, 293] on input "**********" at bounding box center [784, 298] width 740 height 15
paste input "text"
type input "**********"
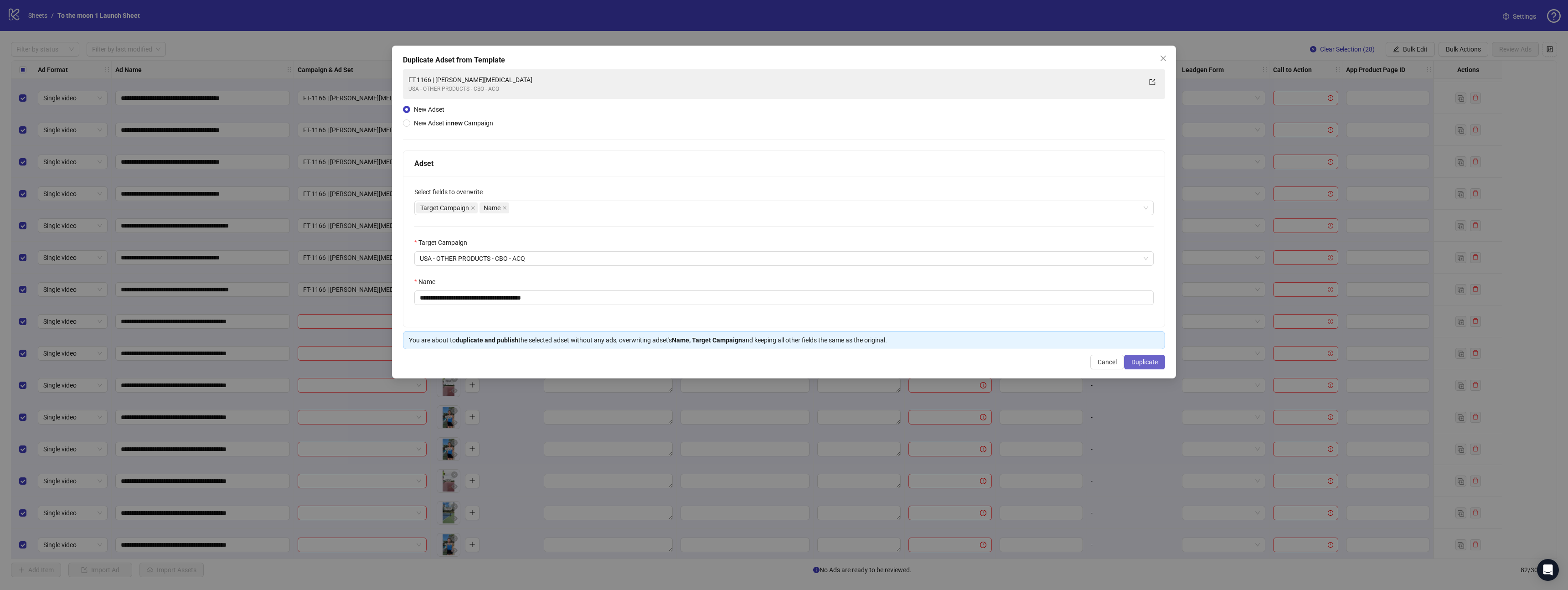
click at [1157, 360] on span "Duplicate" at bounding box center [1144, 362] width 26 height 7
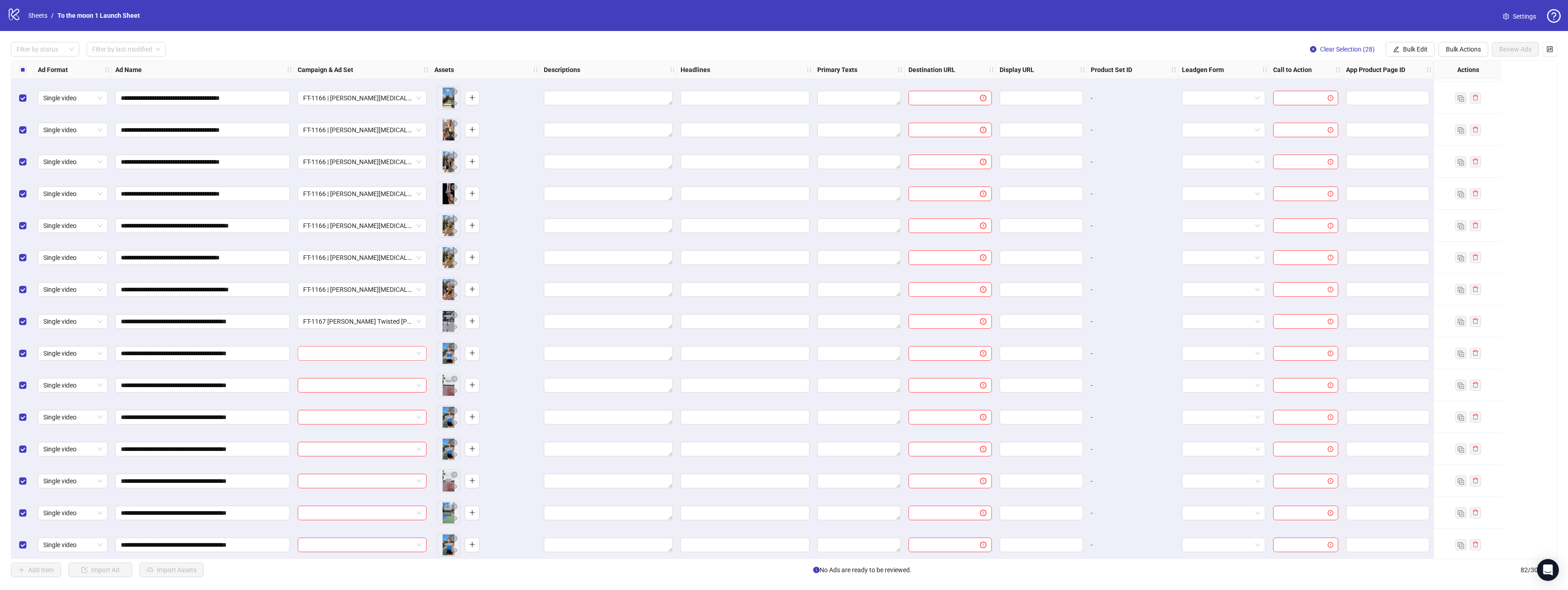
click at [344, 360] on div at bounding box center [362, 353] width 129 height 15
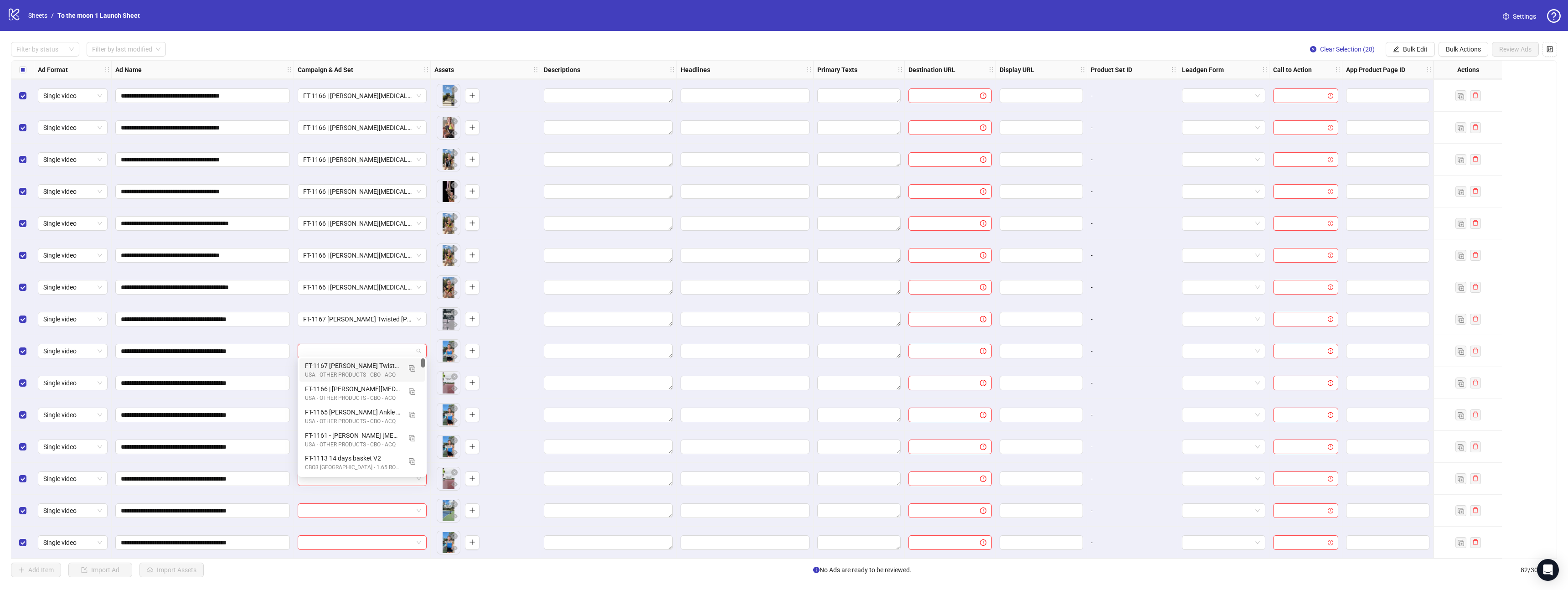
click at [368, 347] on input "search" at bounding box center [358, 351] width 110 height 13
click at [360, 370] on div "FT-1167 [PERSON_NAME] Twisted [PERSON_NAME]" at bounding box center [353, 365] width 96 height 10
click at [358, 385] on input "search" at bounding box center [358, 383] width 110 height 13
click at [358, 399] on div "FT-1167 [PERSON_NAME] Twisted [PERSON_NAME]" at bounding box center [353, 398] width 96 height 10
click at [358, 408] on input "search" at bounding box center [358, 415] width 110 height 13
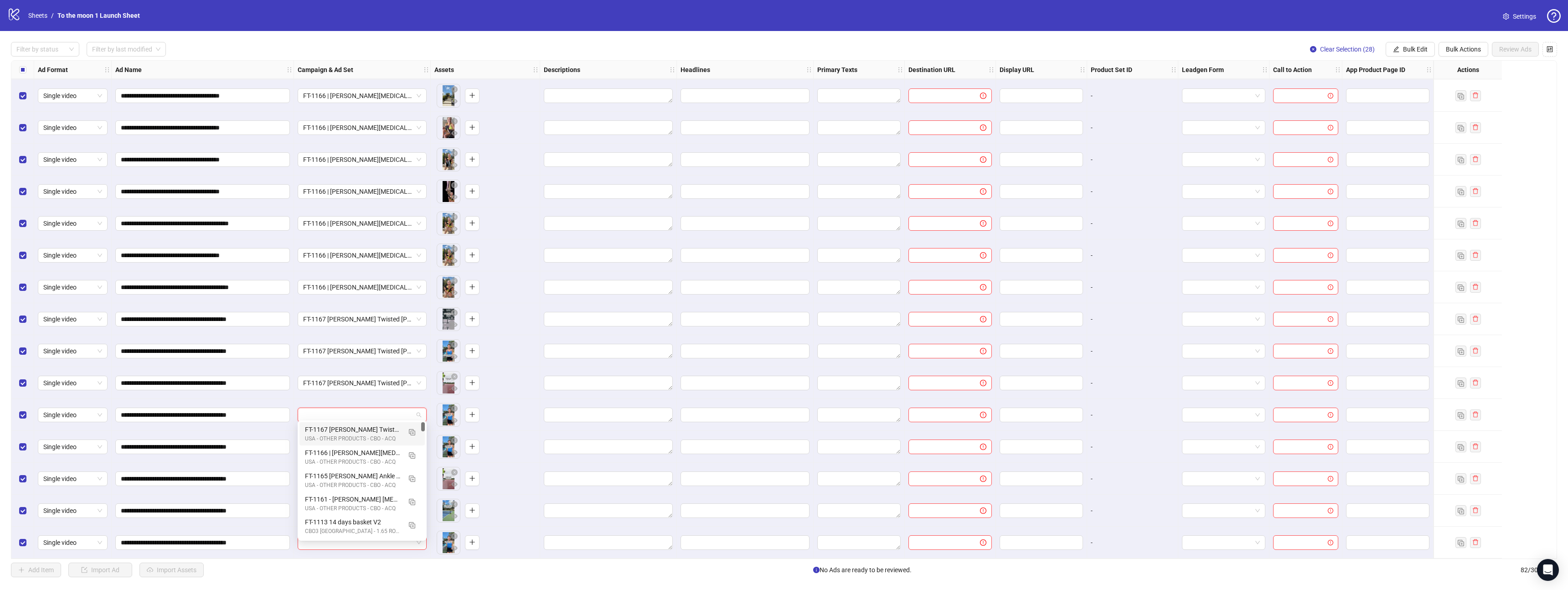
click at [358, 429] on div "FT-1167 [PERSON_NAME] Twisted [PERSON_NAME]" at bounding box center [353, 429] width 96 height 10
click at [357, 446] on input "search" at bounding box center [358, 447] width 110 height 13
click at [357, 462] on div "FT-1167 [PERSON_NAME] Twisted [PERSON_NAME]" at bounding box center [353, 462] width 96 height 10
click at [357, 473] on input "search" at bounding box center [358, 479] width 110 height 13
click at [353, 362] on div "USA - OTHER PRODUCTS - CBO - ACQ" at bounding box center [353, 363] width 96 height 9
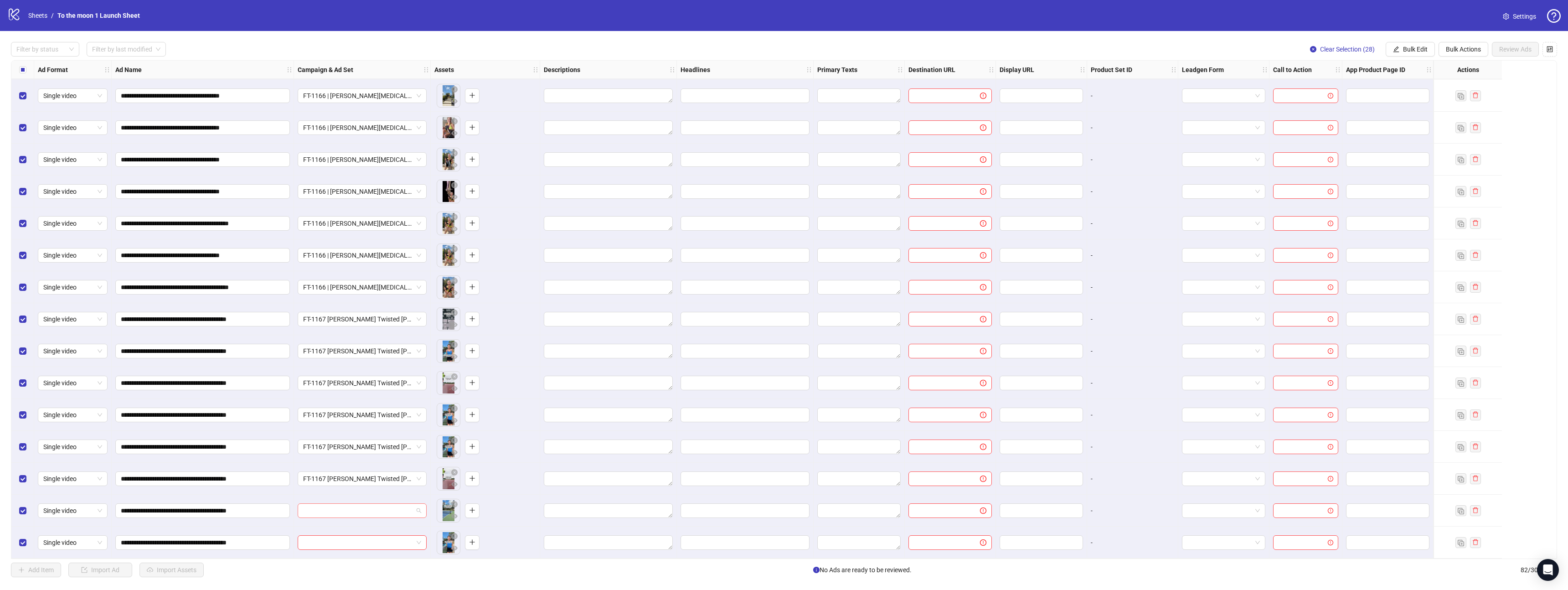
click at [364, 510] on input "search" at bounding box center [358, 510] width 110 height 13
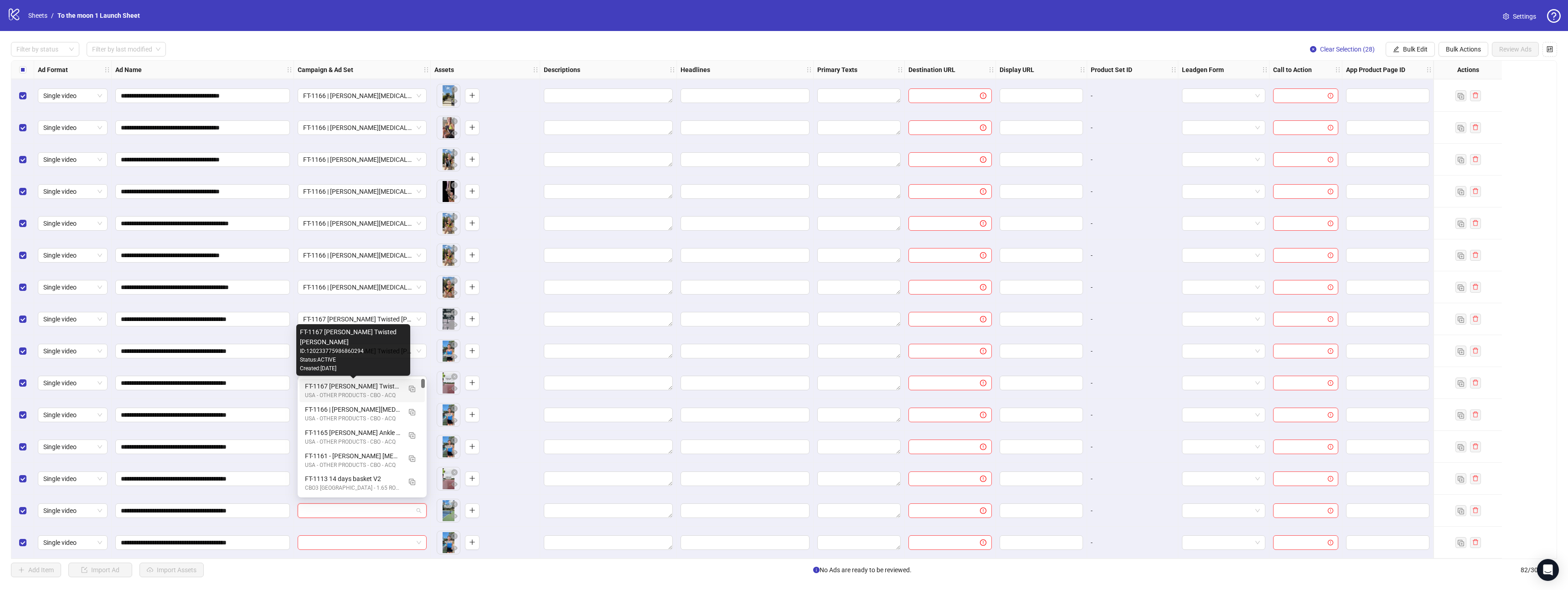
click at [357, 392] on div "USA - OTHER PRODUCTS - CBO - ACQ" at bounding box center [353, 396] width 96 height 9
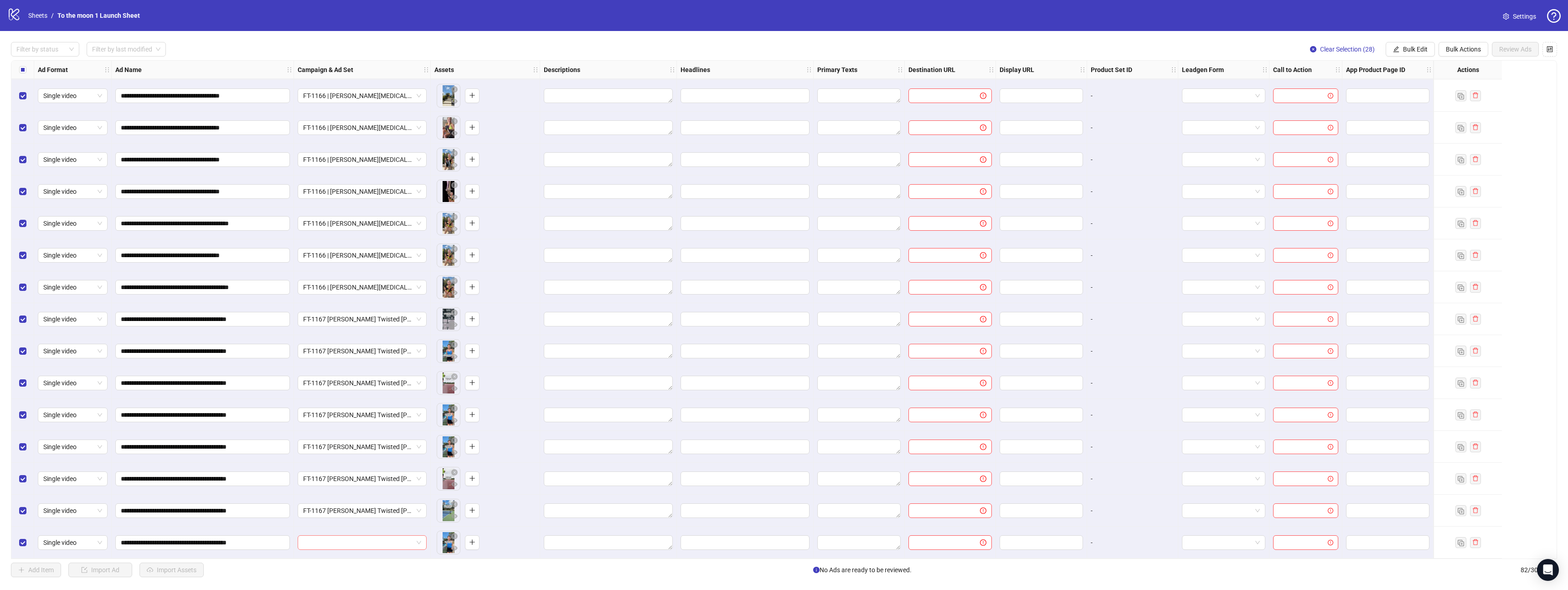
click at [349, 540] on input "search" at bounding box center [358, 543] width 110 height 13
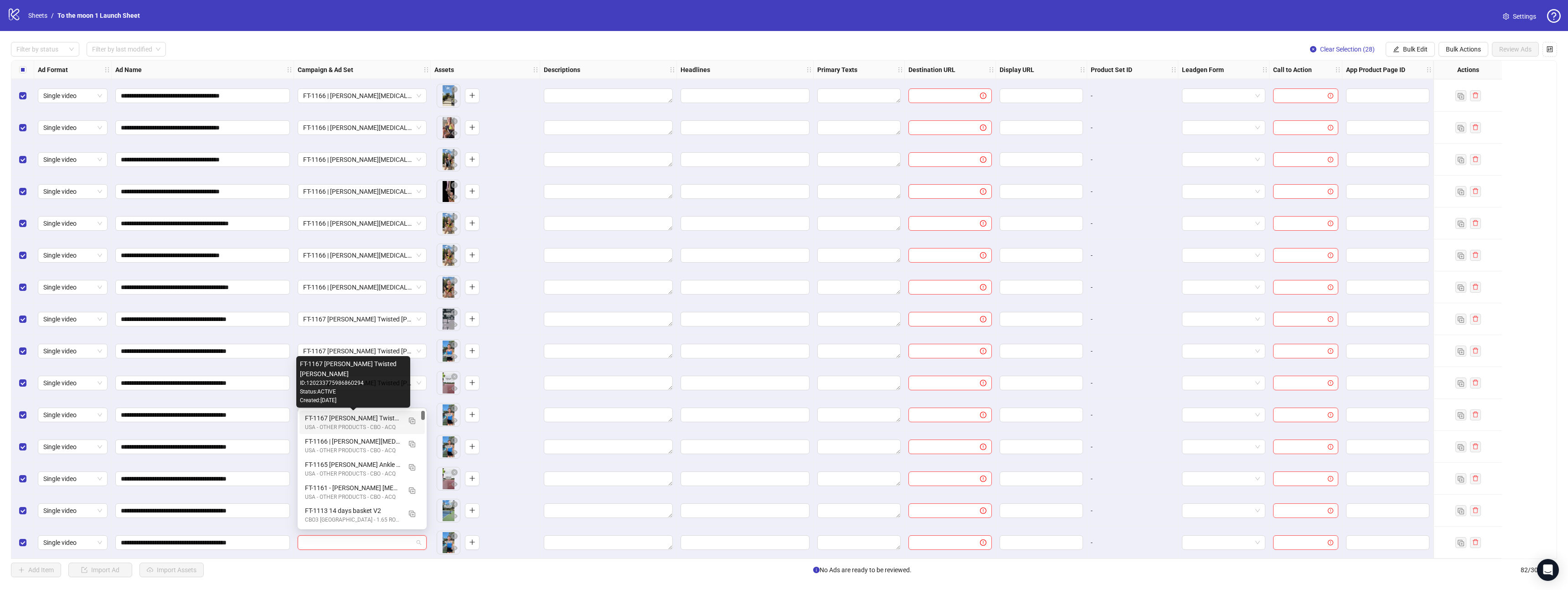
click at [365, 422] on div "FT-1167 [PERSON_NAME] Twisted [PERSON_NAME]" at bounding box center [353, 418] width 96 height 10
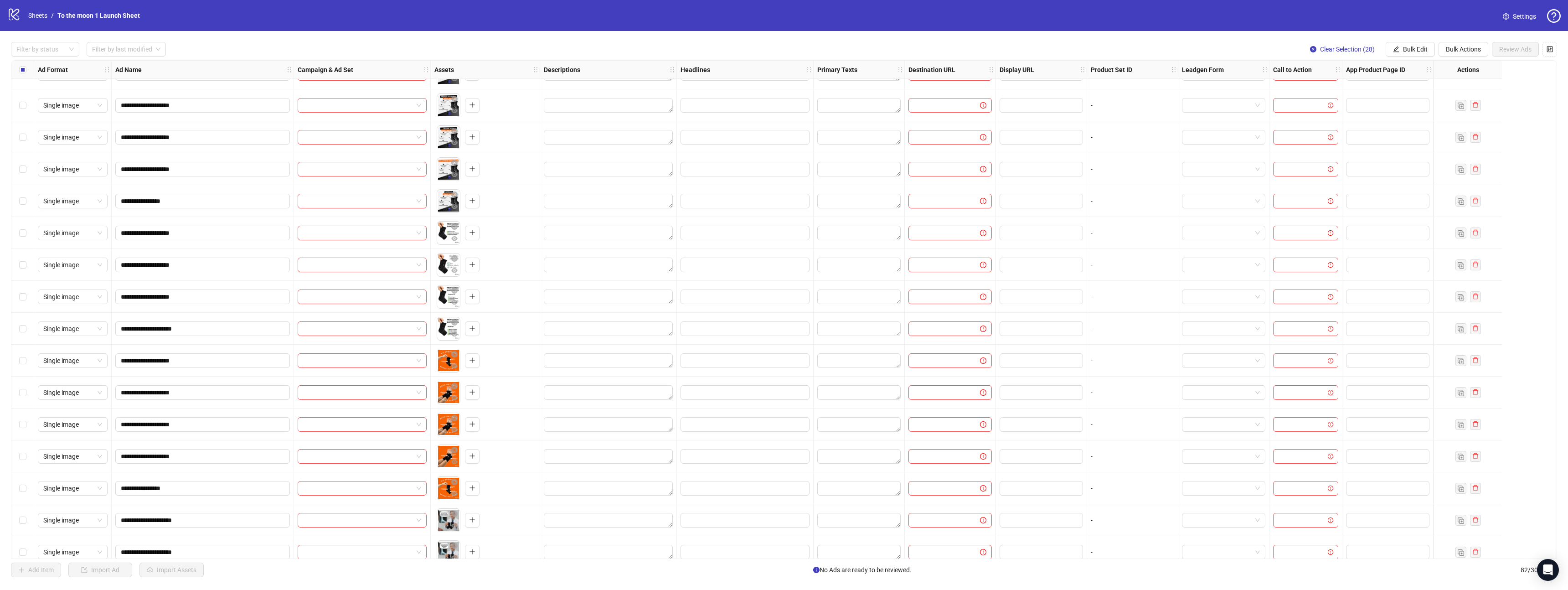
scroll to position [0, 0]
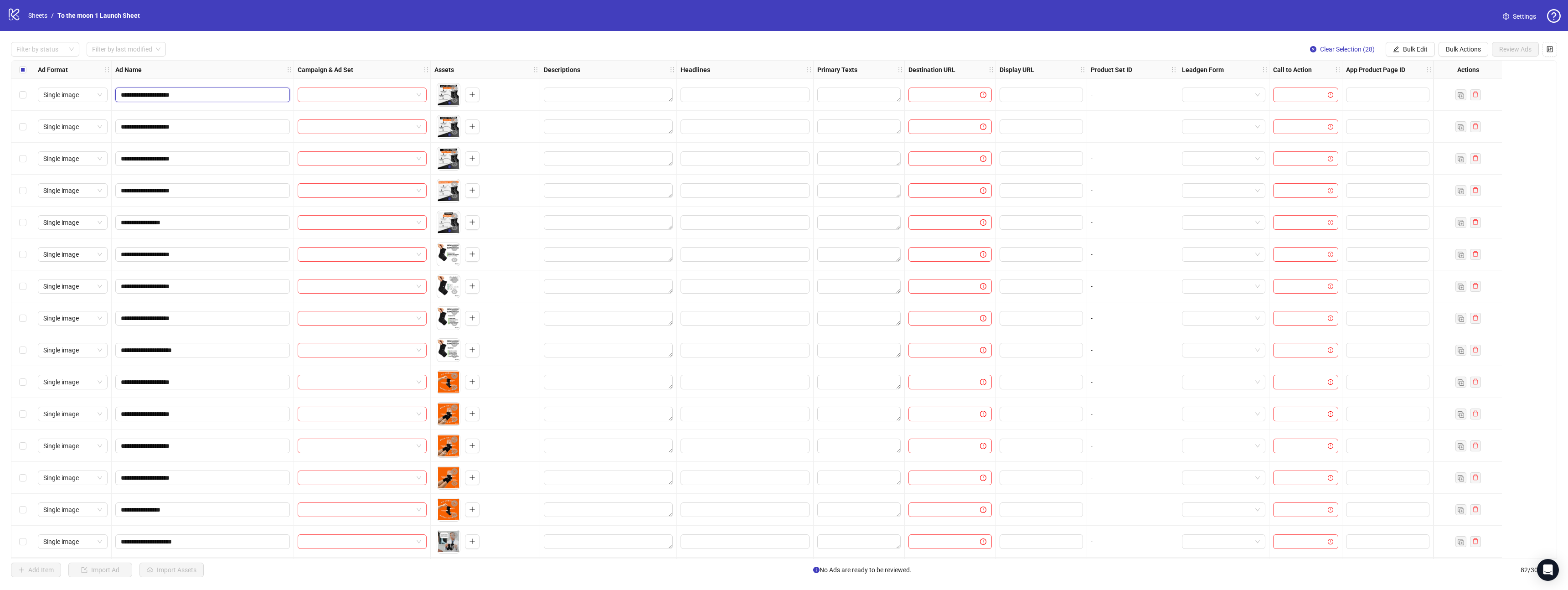
click at [183, 95] on input "**********" at bounding box center [201, 95] width 162 height 10
drag, startPoint x: 168, startPoint y: 95, endPoint x: 83, endPoint y: 95, distance: 85.0
click at [83, 61] on div "**********" at bounding box center [745, 61] width 1468 height 0
click at [355, 92] on input "search" at bounding box center [358, 95] width 110 height 13
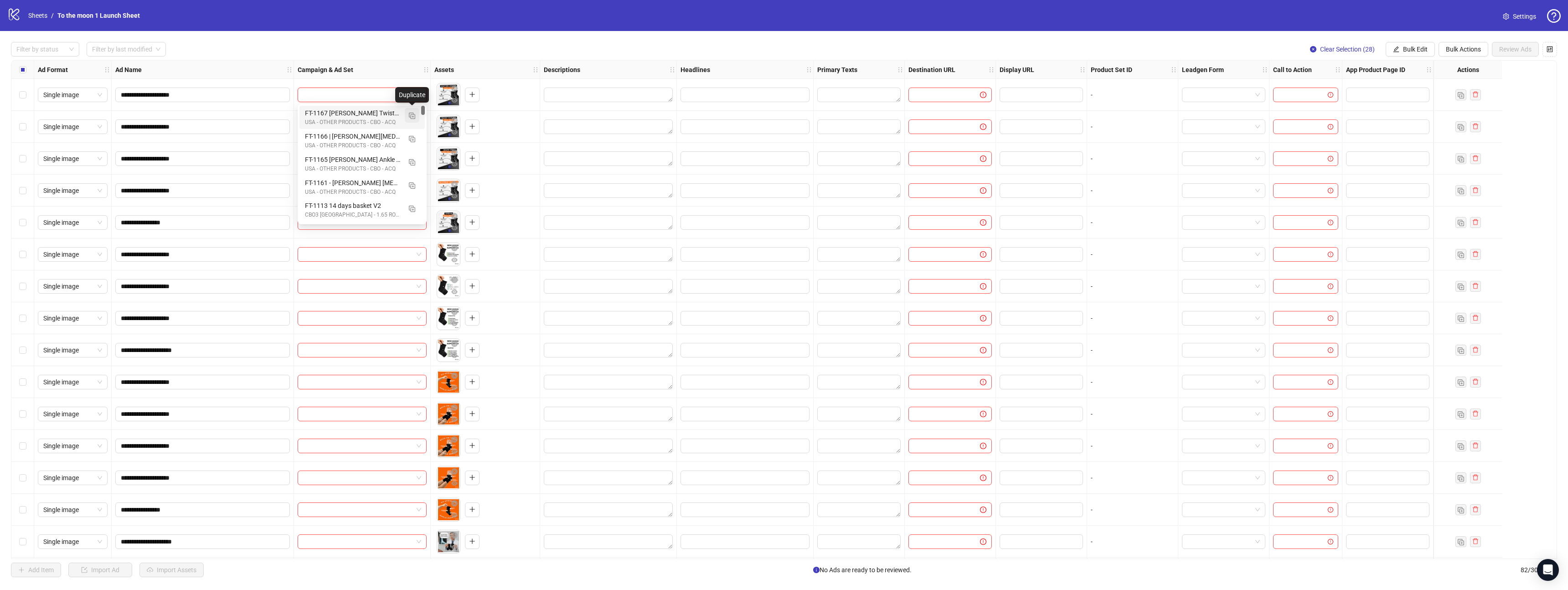
click at [411, 116] on img "button" at bounding box center [412, 116] width 6 height 6
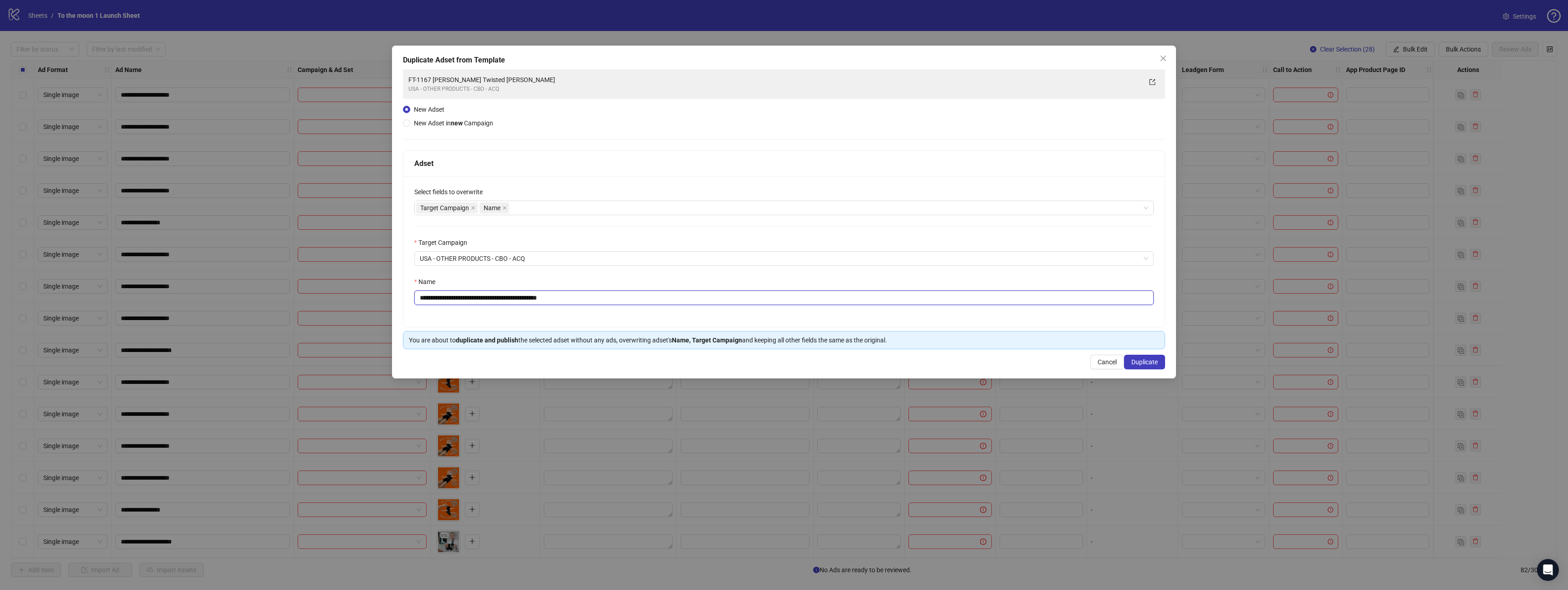
click at [505, 295] on input "**********" at bounding box center [784, 298] width 740 height 15
paste input "text"
click at [439, 298] on input "**********" at bounding box center [784, 298] width 740 height 15
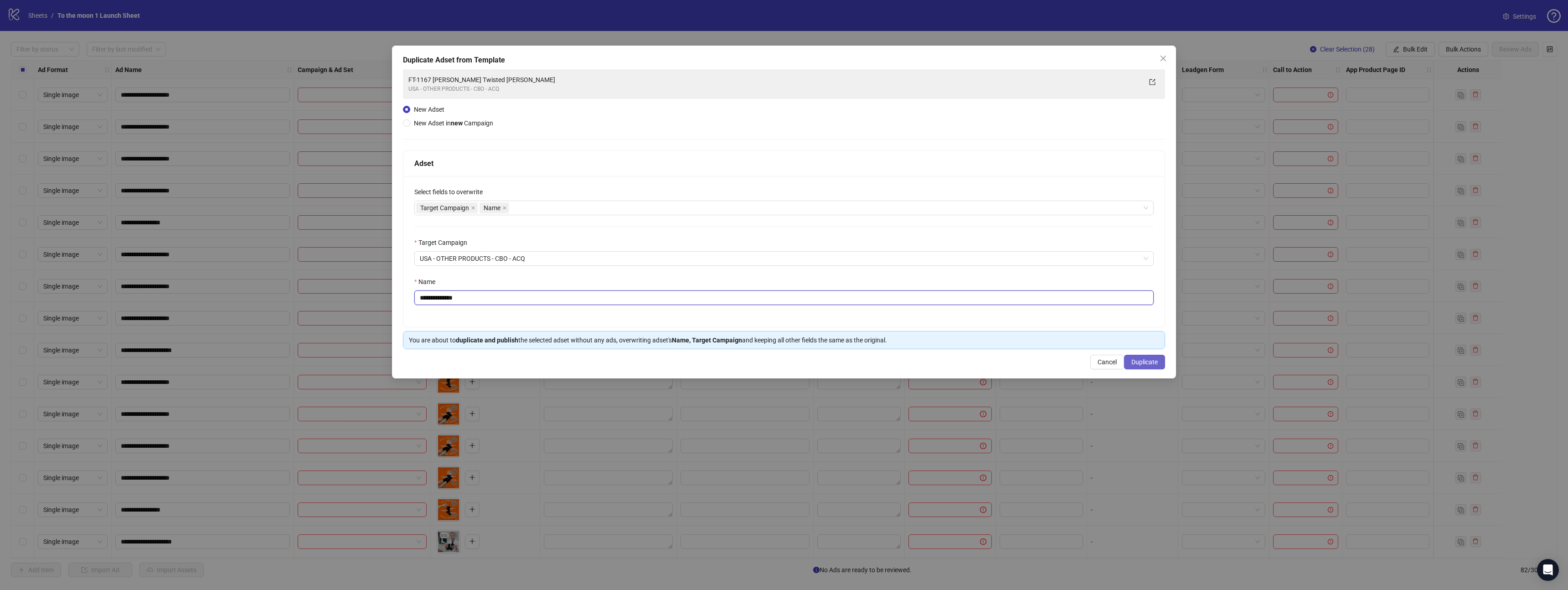
type input "**********"
click at [1149, 359] on span "Duplicate" at bounding box center [1144, 362] width 26 height 7
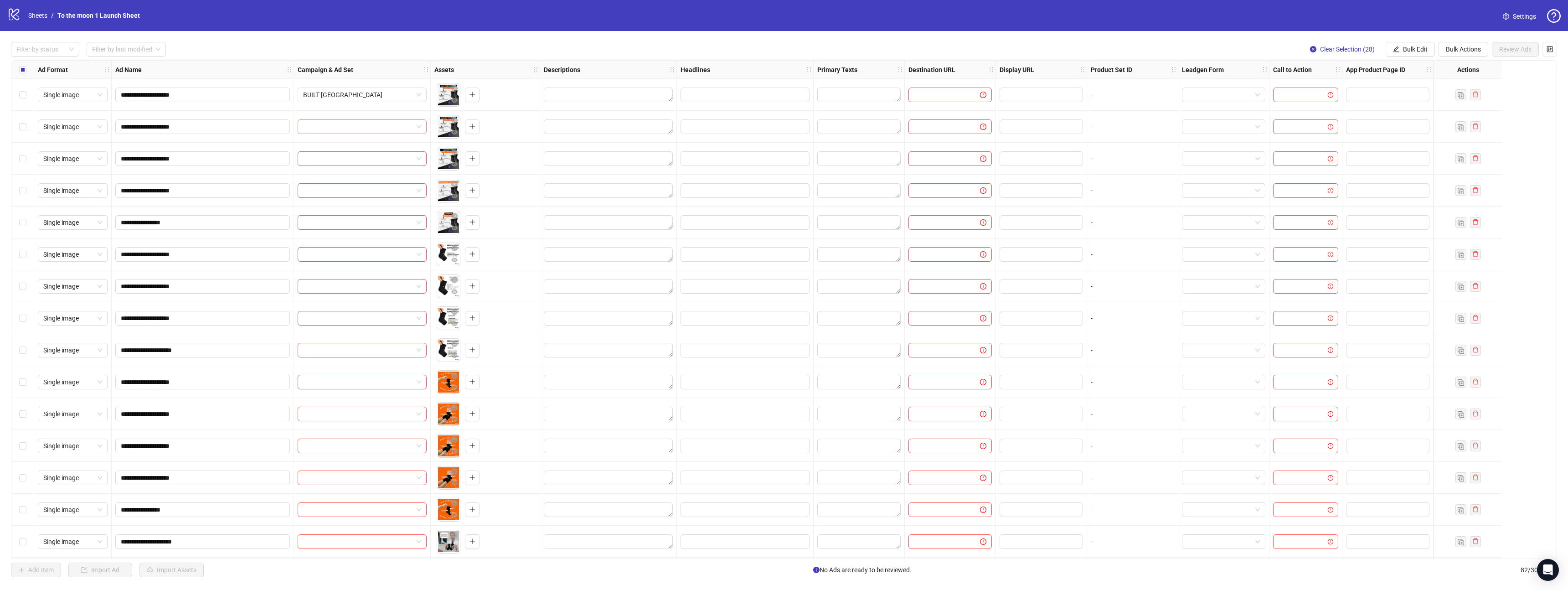
click at [382, 126] on input "search" at bounding box center [358, 127] width 110 height 13
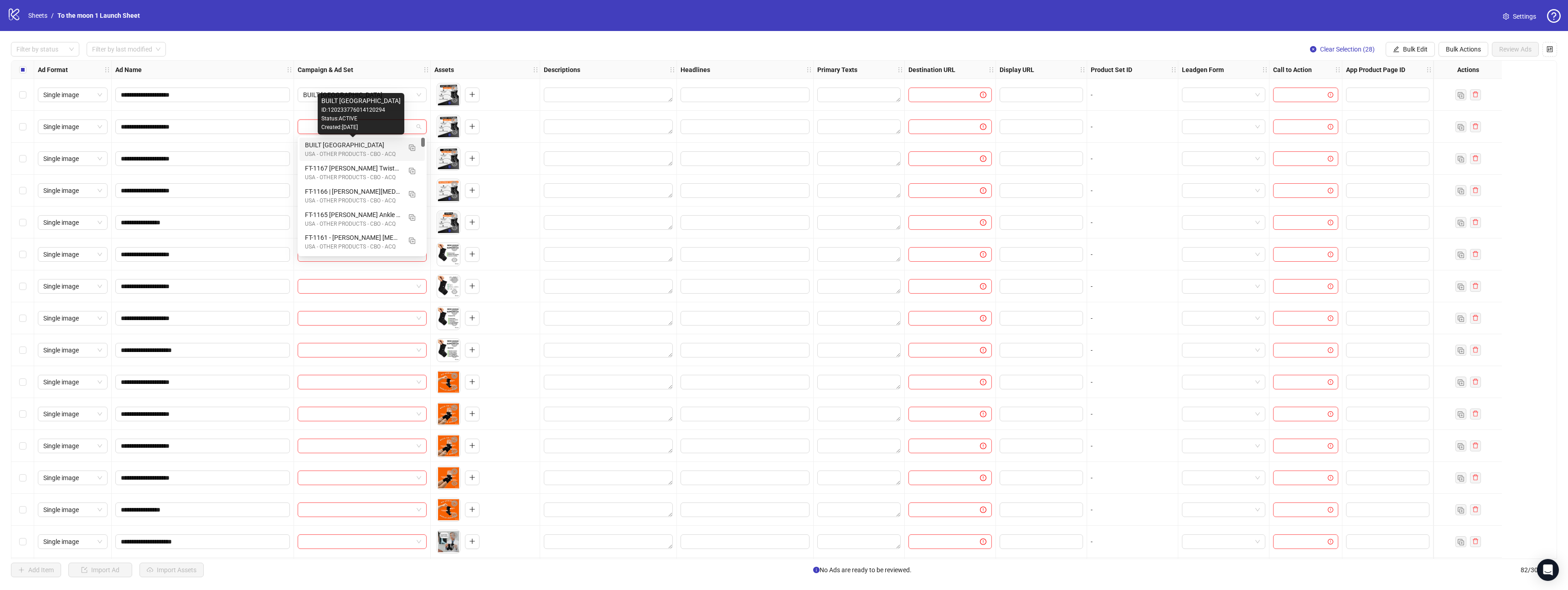
click at [369, 143] on div "BUILT [GEOGRAPHIC_DATA]" at bounding box center [353, 145] width 96 height 10
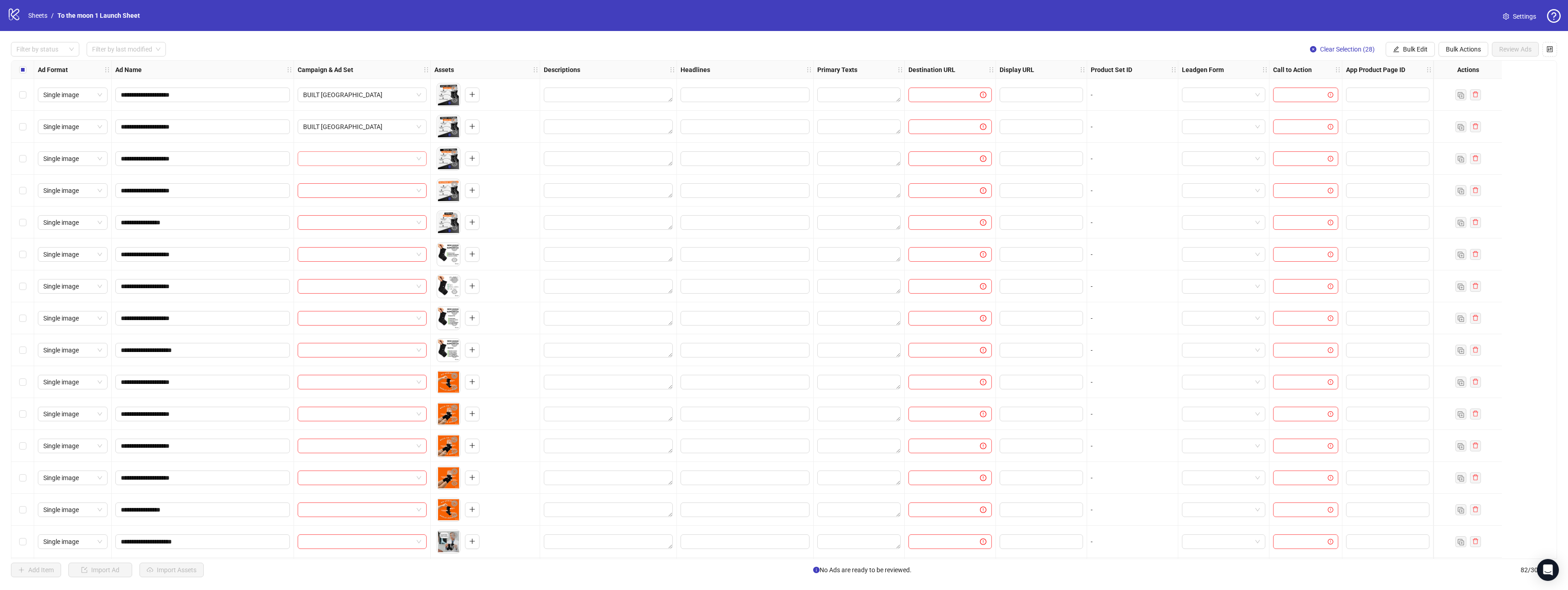
click at [362, 157] on input "search" at bounding box center [358, 158] width 110 height 13
click at [360, 180] on div "BUILT [GEOGRAPHIC_DATA]" at bounding box center [353, 177] width 96 height 10
click at [359, 195] on input "search" at bounding box center [358, 191] width 110 height 13
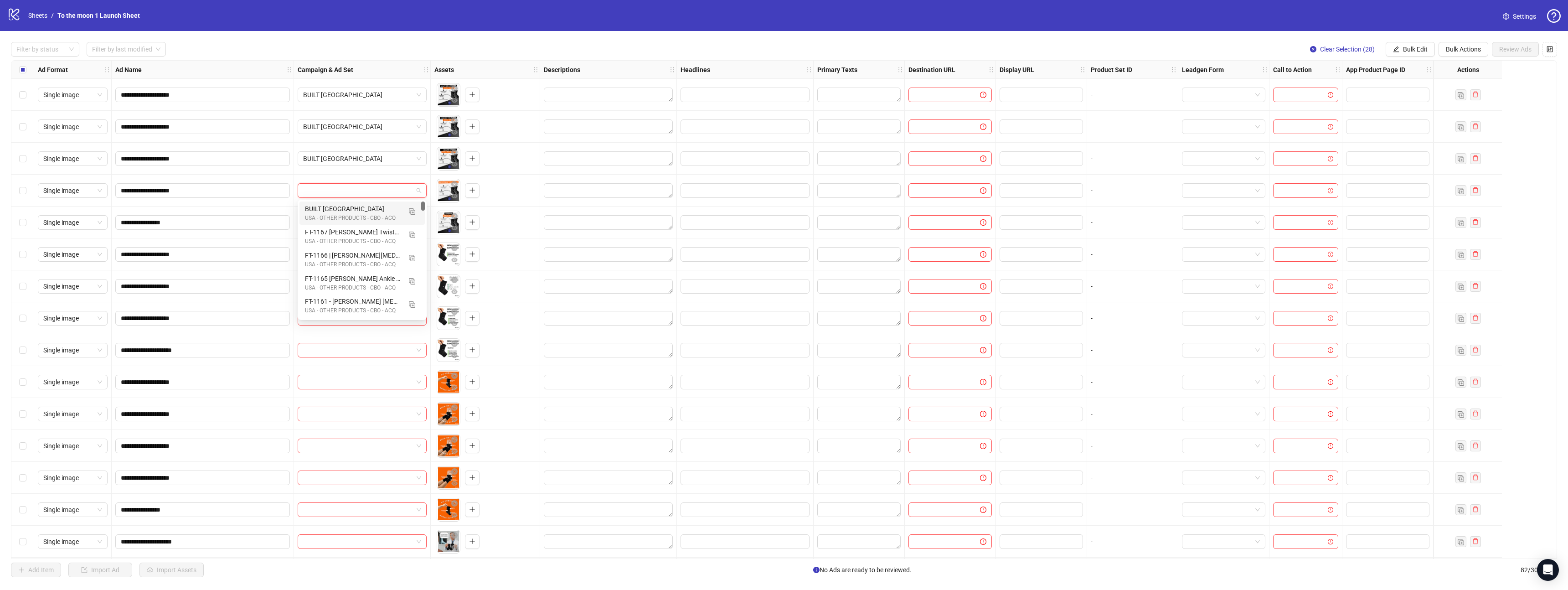
click at [357, 211] on div "BUILT [GEOGRAPHIC_DATA]" at bounding box center [353, 209] width 96 height 10
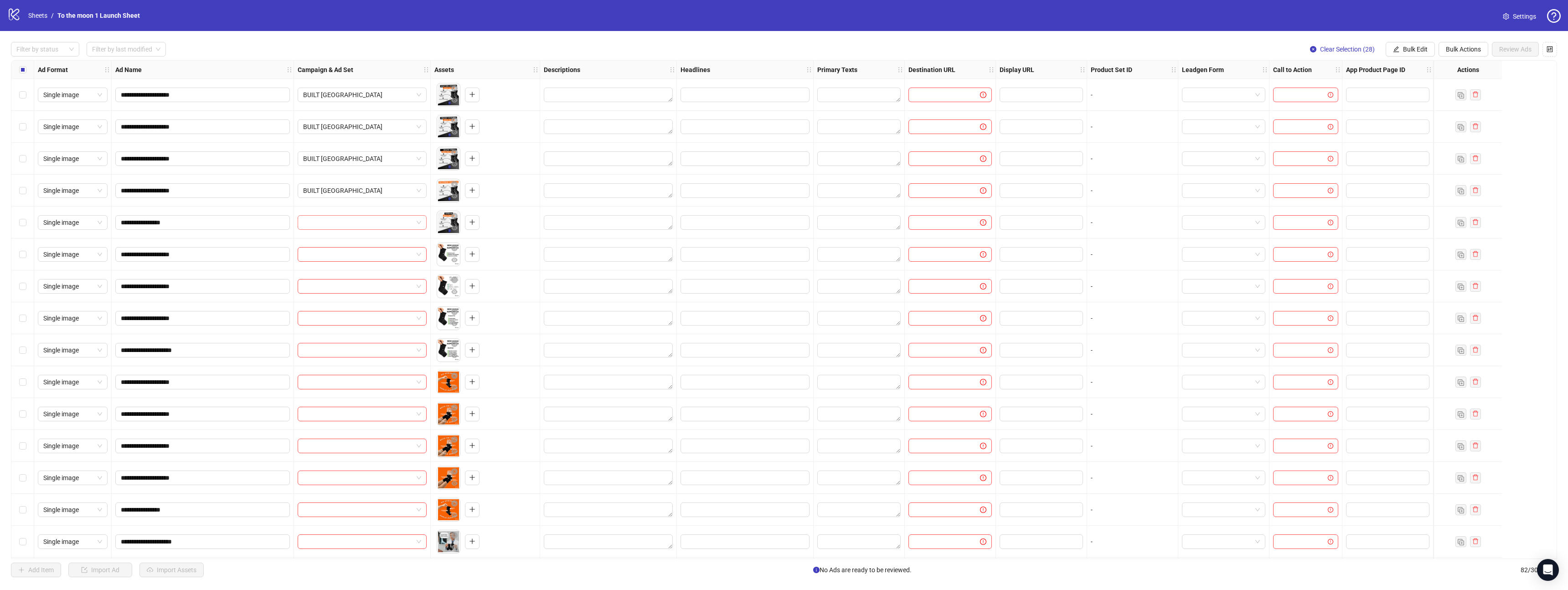
click at [352, 218] on input "search" at bounding box center [358, 222] width 110 height 13
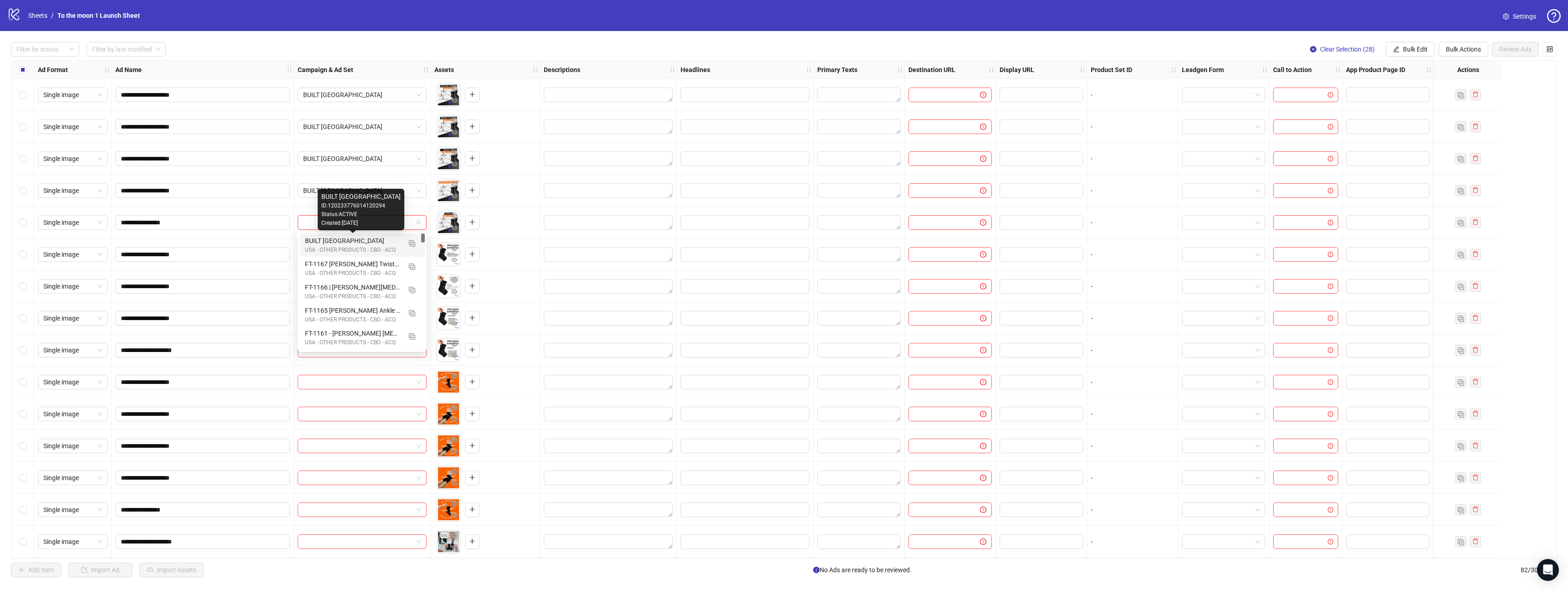
click at [352, 237] on div "BUILT [GEOGRAPHIC_DATA]" at bounding box center [353, 241] width 96 height 10
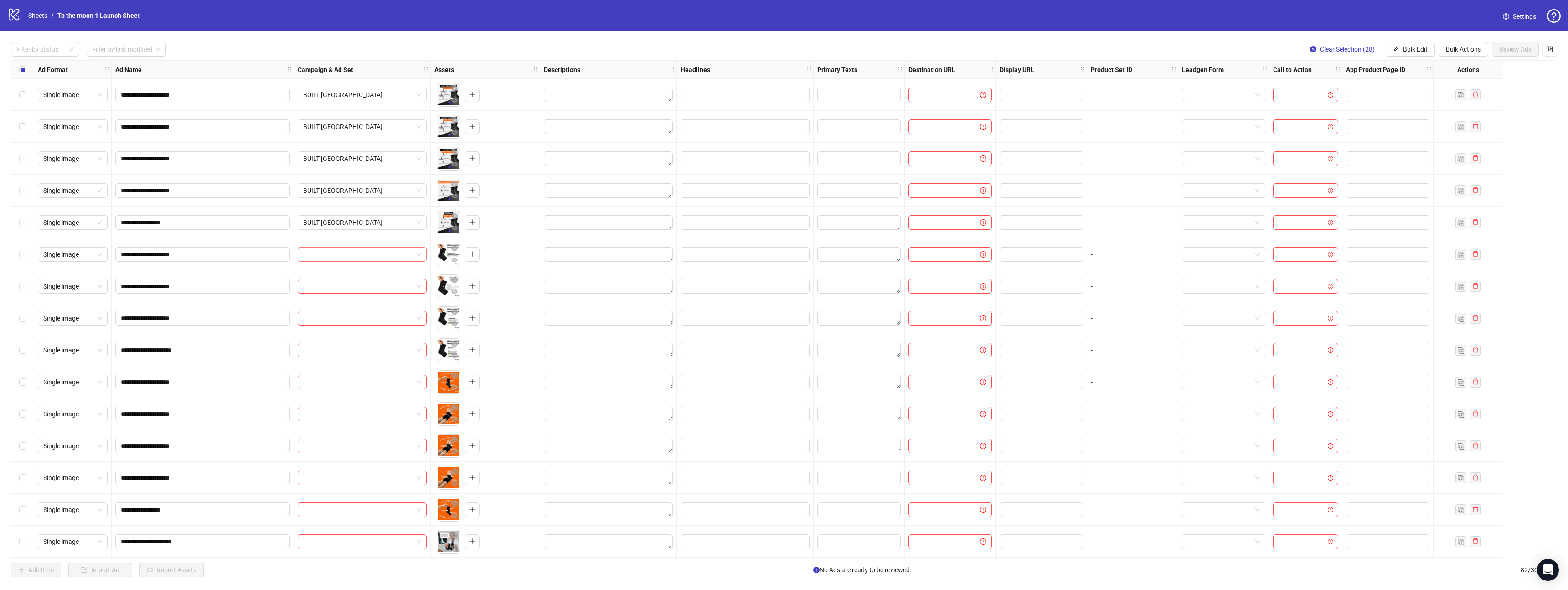
click at [360, 256] on input "search" at bounding box center [358, 255] width 110 height 13
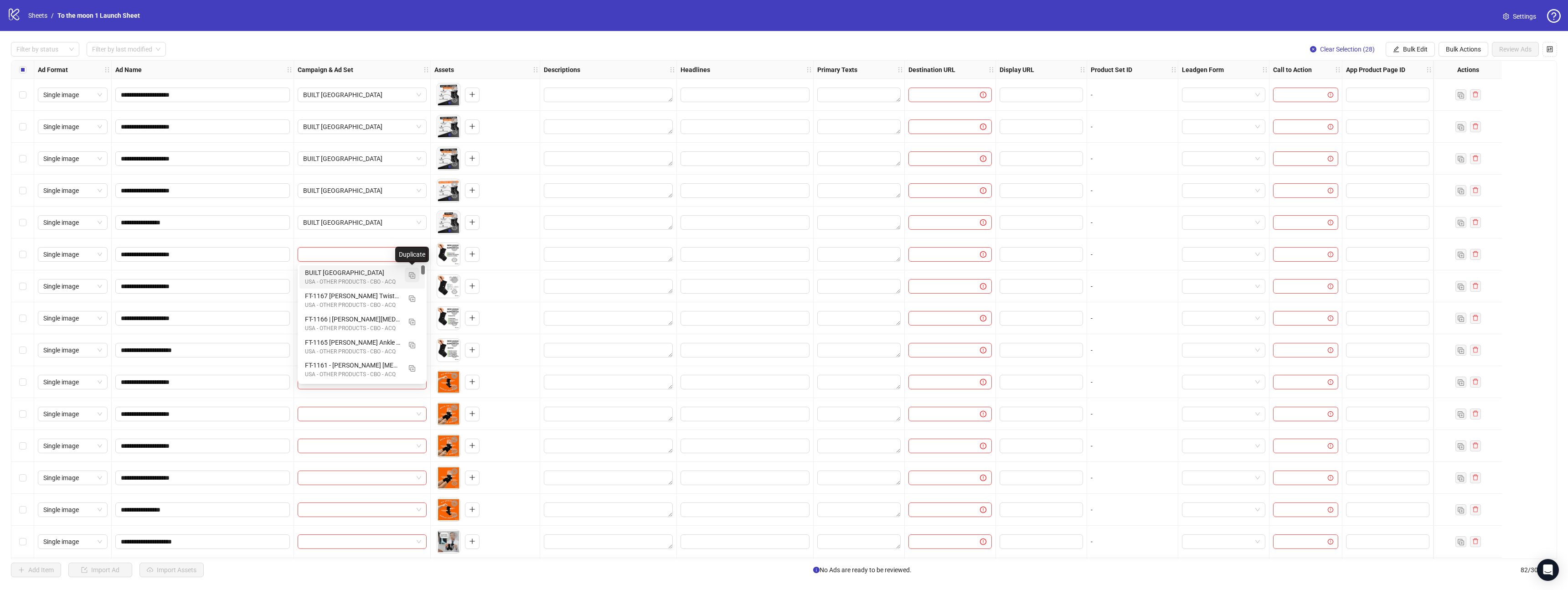
click at [413, 274] on img "button" at bounding box center [412, 275] width 6 height 6
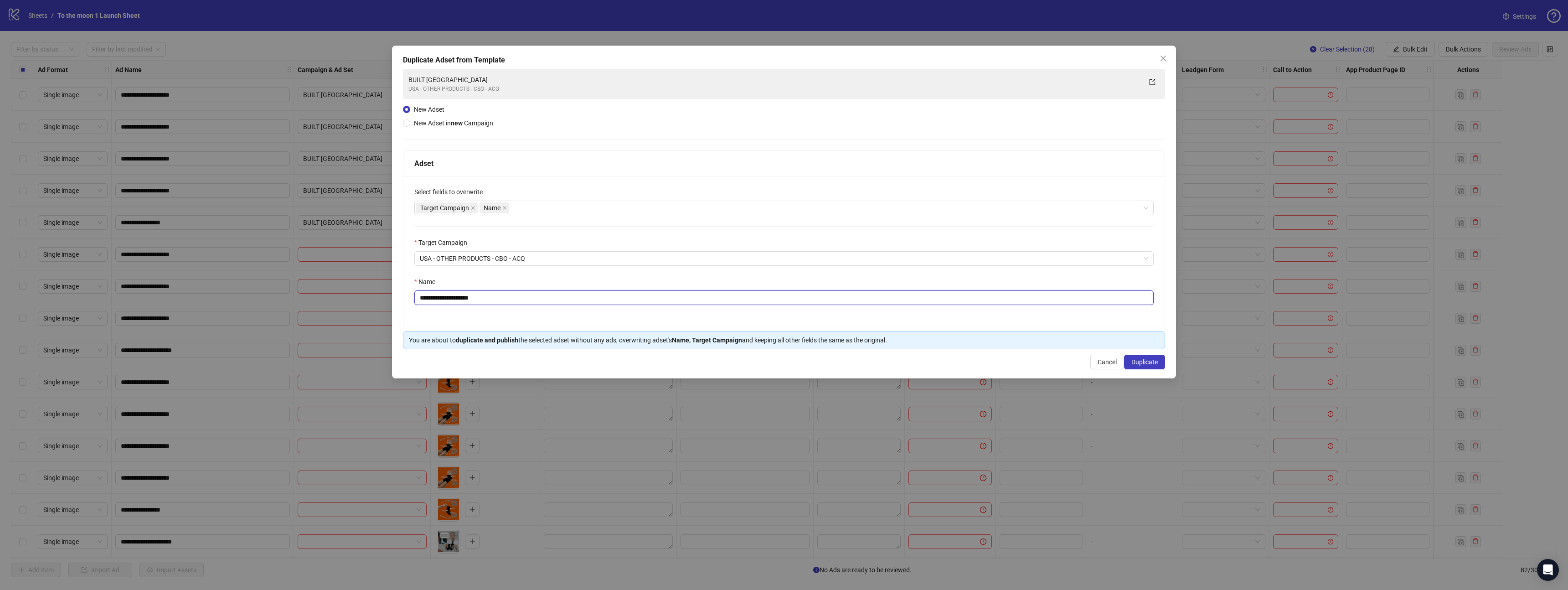
click at [467, 300] on input "**********" at bounding box center [784, 298] width 740 height 15
type input "**********"
click at [1163, 359] on button "Duplicate" at bounding box center [1144, 362] width 41 height 15
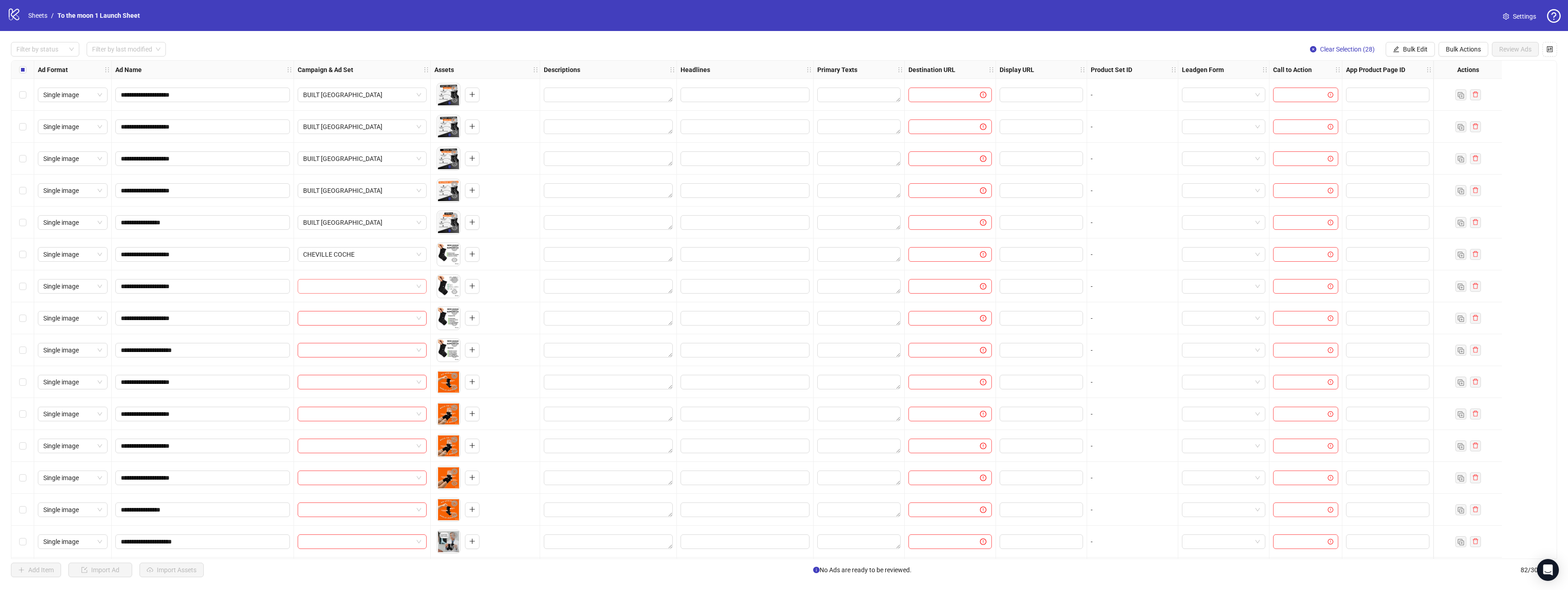
click at [366, 290] on input "search" at bounding box center [358, 286] width 110 height 13
click at [357, 304] on div "CHEVILLE COCHE" at bounding box center [353, 304] width 96 height 10
click at [356, 320] on input "search" at bounding box center [358, 318] width 110 height 13
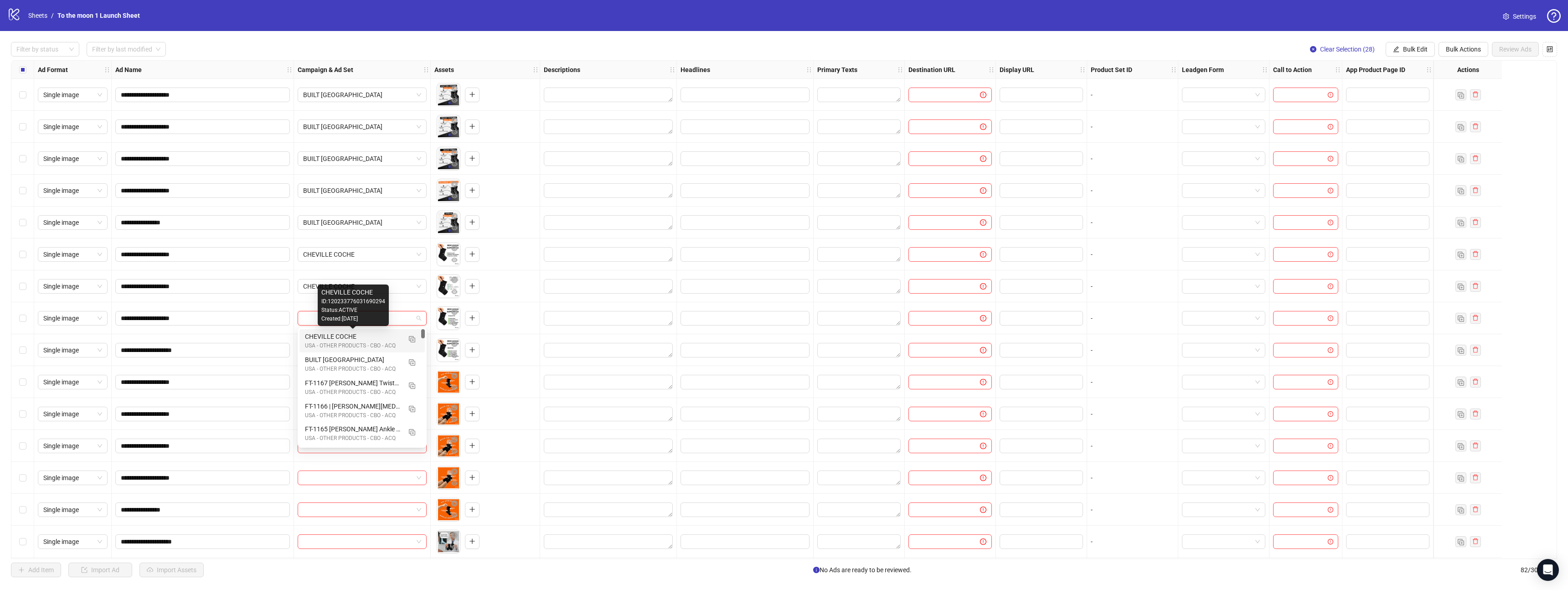
click at [356, 342] on div "USA - OTHER PRODUCTS - CBO - ACQ" at bounding box center [353, 346] width 96 height 9
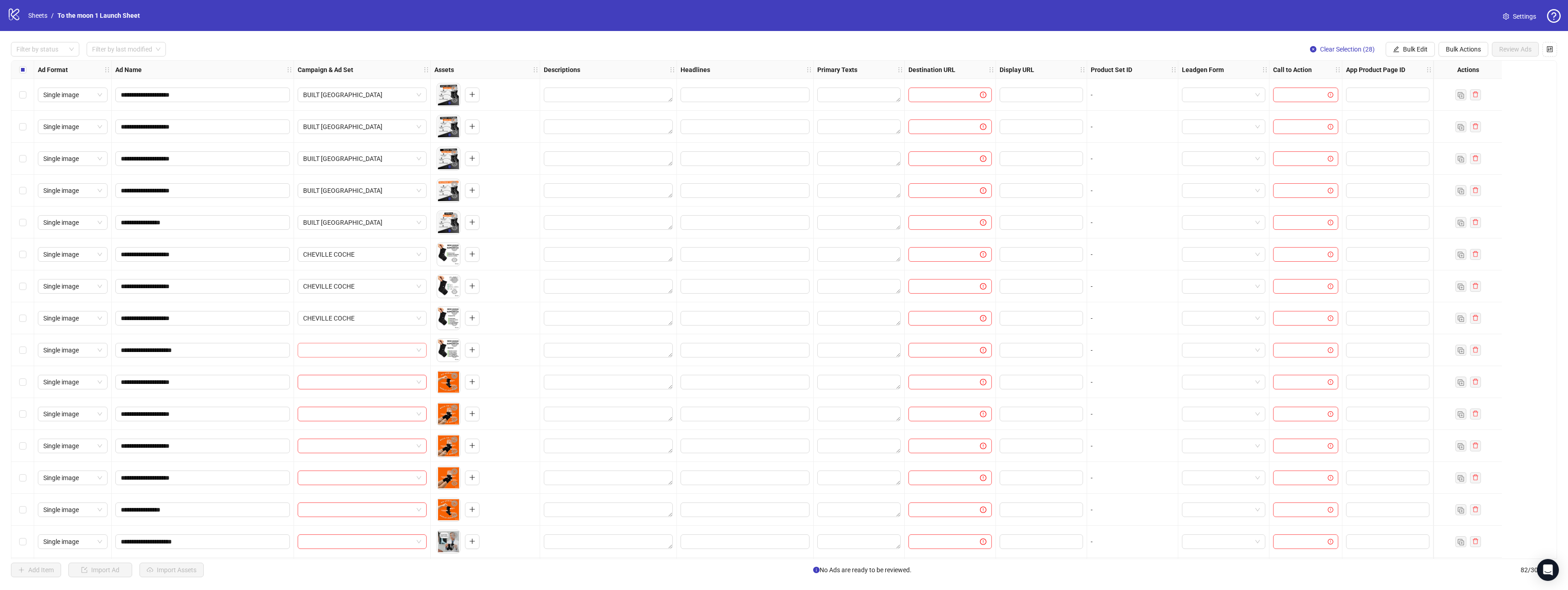
click at [356, 351] on input "search" at bounding box center [358, 350] width 110 height 13
click at [356, 370] on div "CHEVILLE COCHE" at bounding box center [353, 368] width 96 height 10
click at [355, 383] on input "search" at bounding box center [358, 382] width 110 height 13
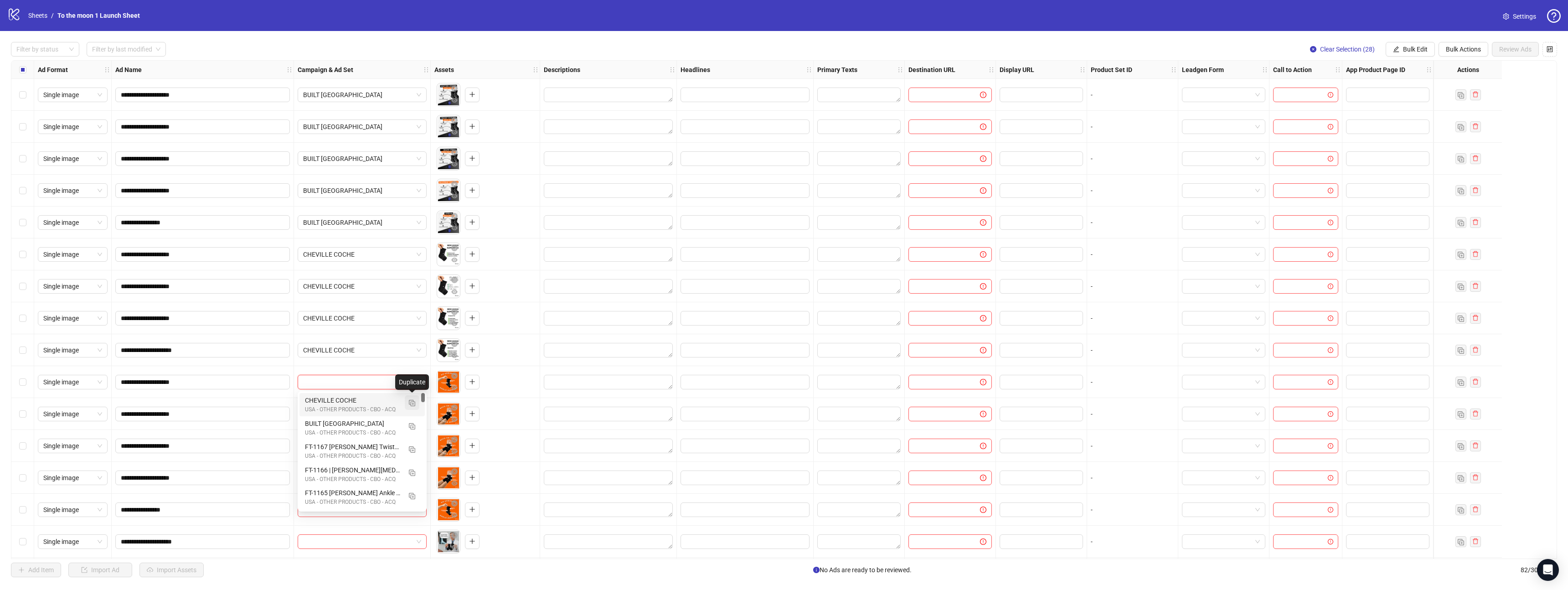
click at [412, 402] on img "button" at bounding box center [412, 403] width 6 height 6
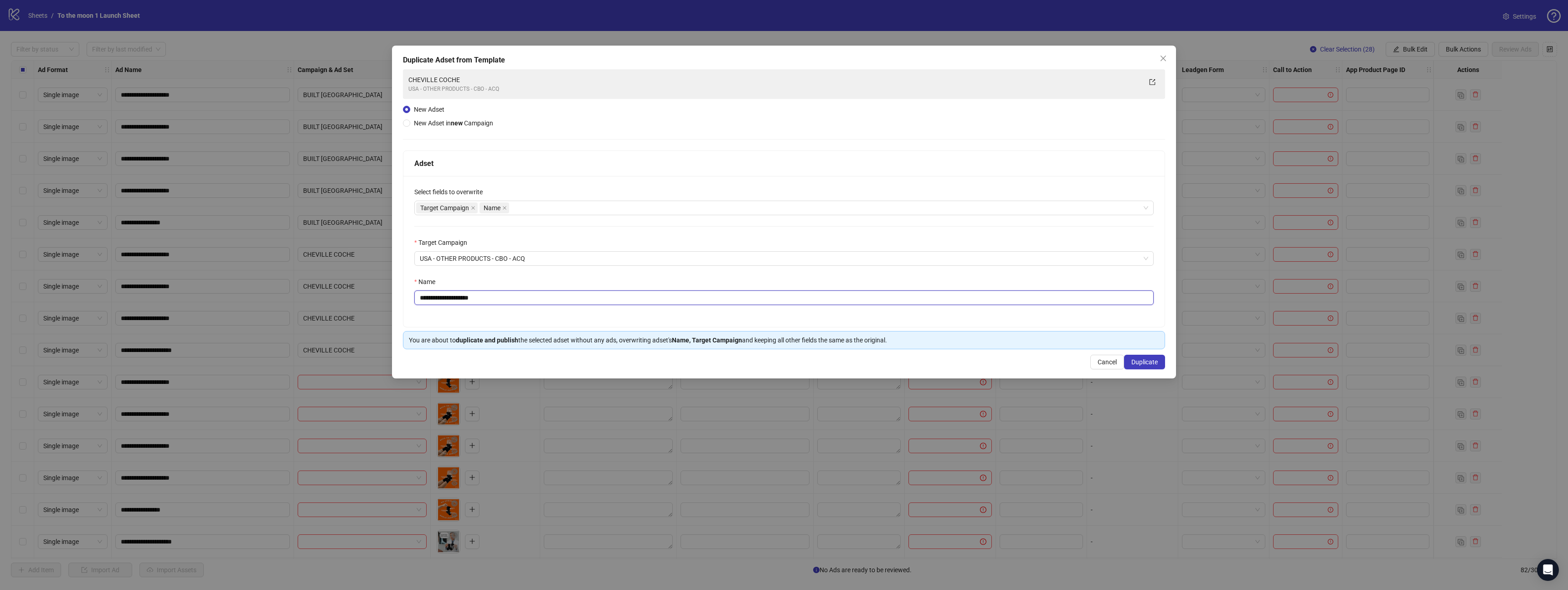
click at [418, 298] on input "**********" at bounding box center [784, 298] width 740 height 15
drag, startPoint x: 471, startPoint y: 297, endPoint x: 584, endPoint y: 297, distance: 113.0
click at [584, 297] on input "**********" at bounding box center [784, 298] width 740 height 15
type input "**********"
click at [1143, 360] on span "Duplicate" at bounding box center [1144, 362] width 26 height 7
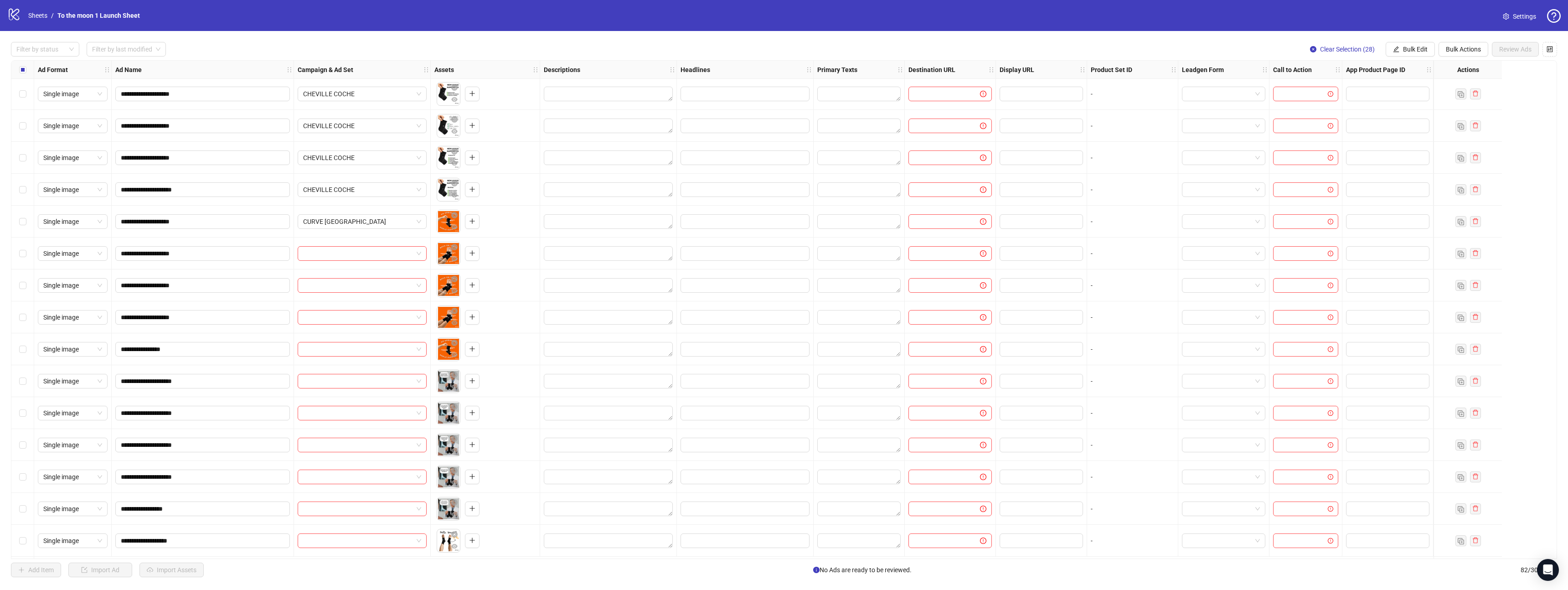
scroll to position [184, 0]
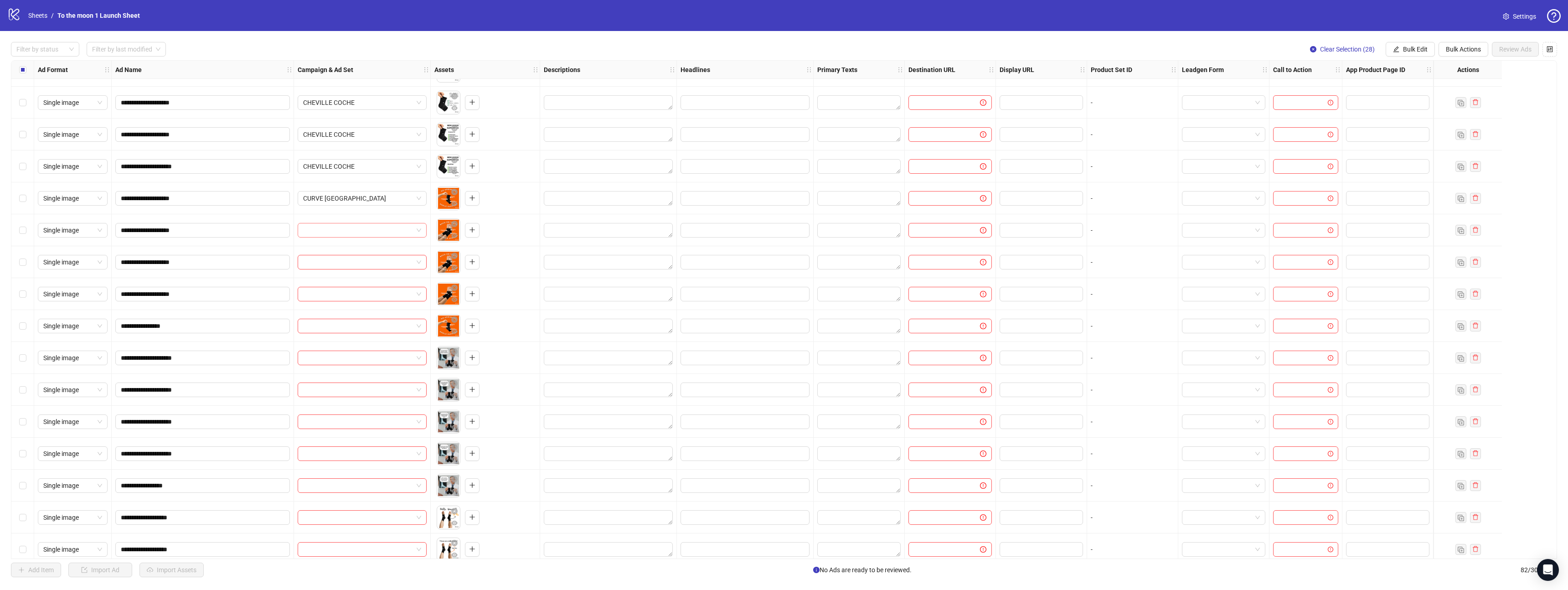
click at [366, 231] on input "search" at bounding box center [358, 230] width 110 height 13
click at [354, 250] on div "CURVE [GEOGRAPHIC_DATA]" at bounding box center [353, 248] width 96 height 10
click at [349, 262] on input "search" at bounding box center [358, 262] width 110 height 13
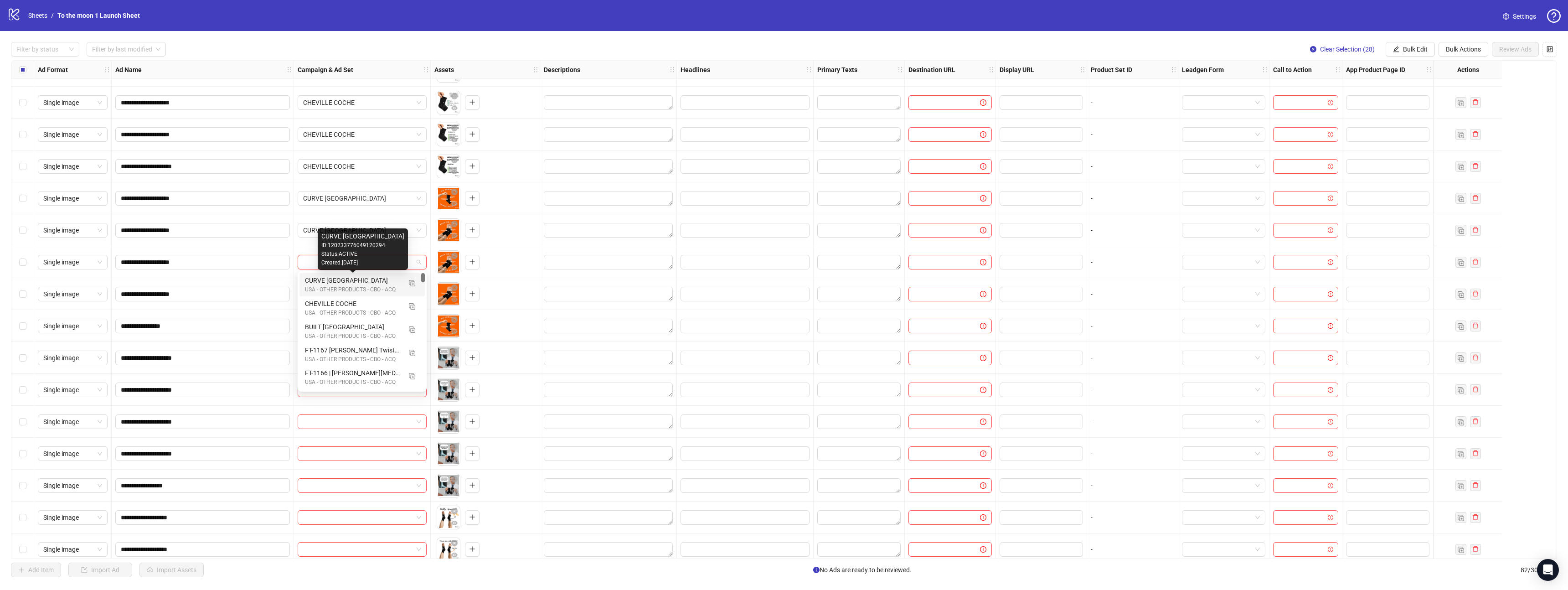
click at [348, 290] on div "USA - OTHER PRODUCTS - CBO - ACQ" at bounding box center [353, 290] width 96 height 9
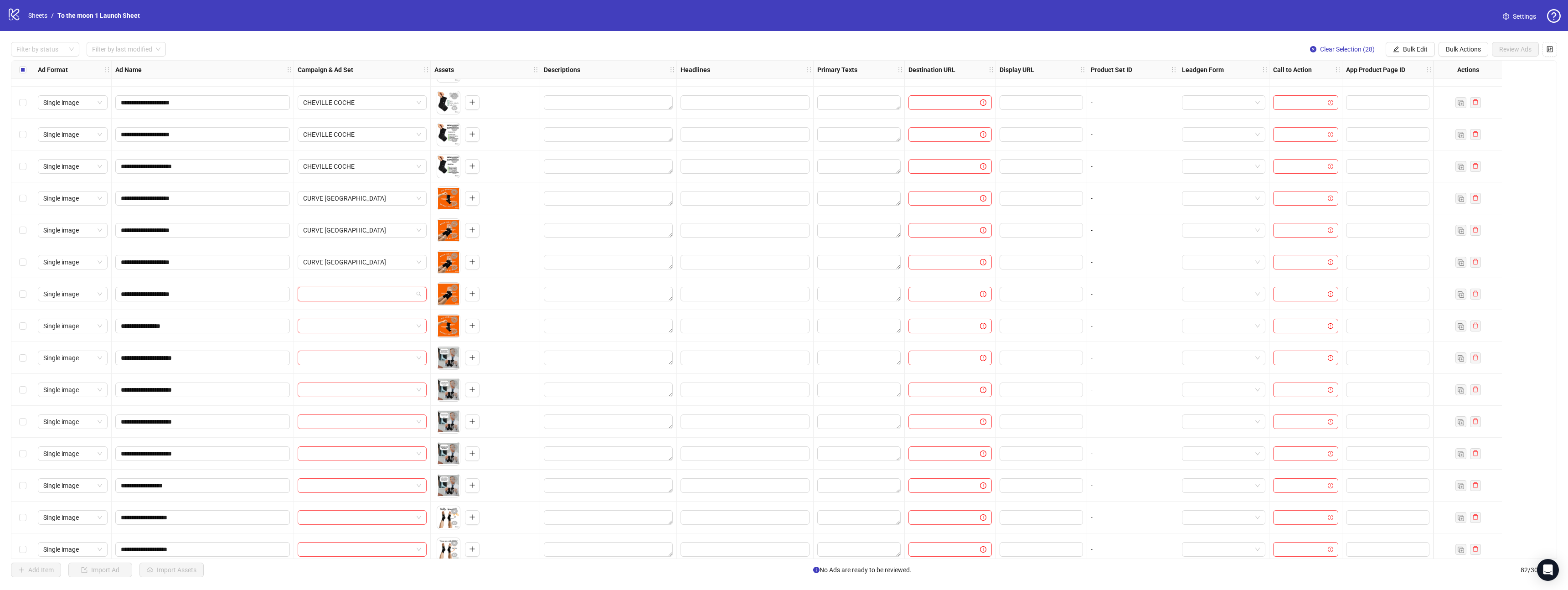
click at [348, 297] on input "search" at bounding box center [358, 294] width 110 height 13
click at [348, 310] on div "CURVE [GEOGRAPHIC_DATA]" at bounding box center [353, 312] width 96 height 10
click at [345, 325] on input "search" at bounding box center [358, 326] width 110 height 13
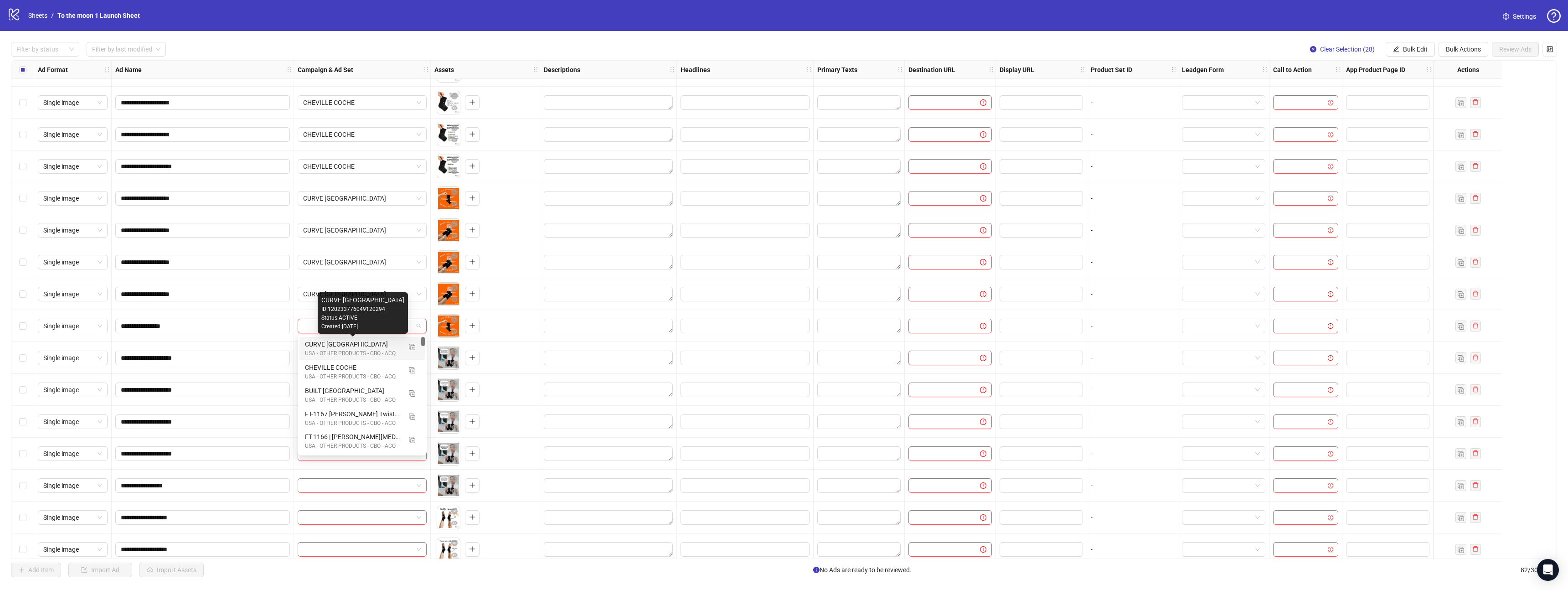
click at [345, 346] on div "CURVE [GEOGRAPHIC_DATA]" at bounding box center [353, 344] width 96 height 10
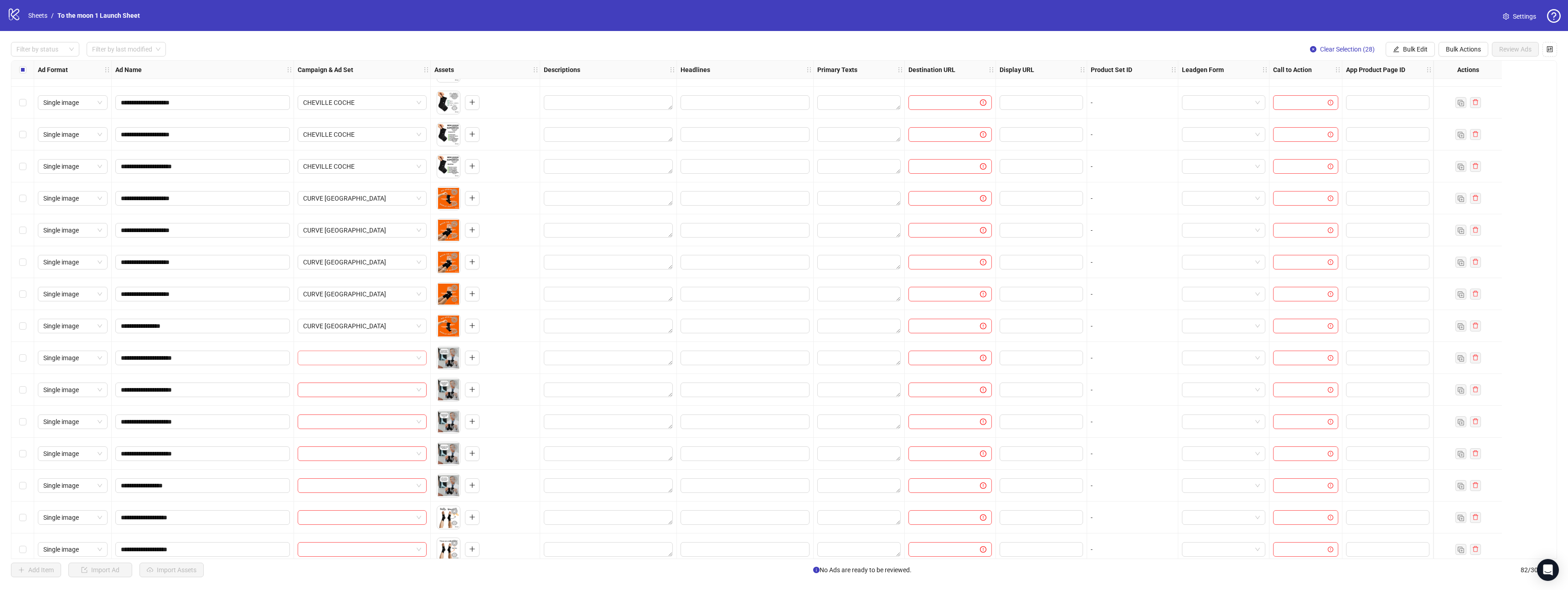
click at [384, 360] on input "search" at bounding box center [358, 358] width 110 height 13
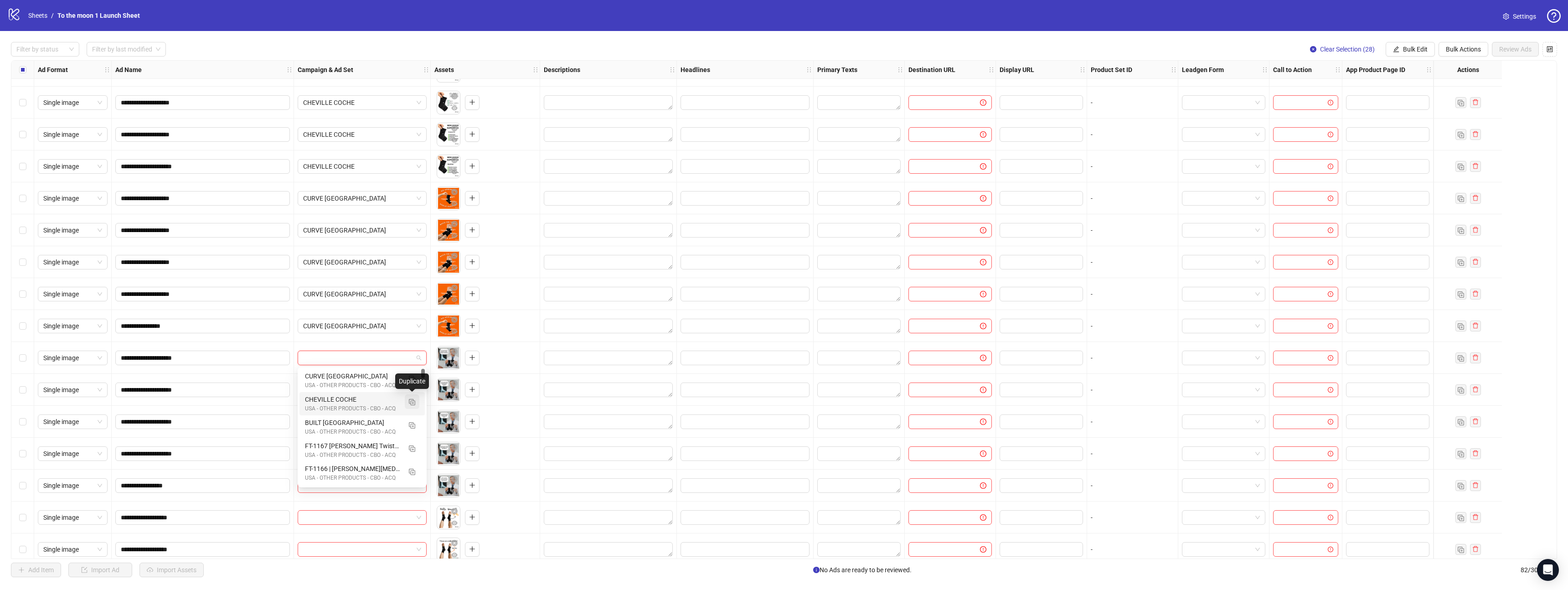
click at [411, 403] on img "button" at bounding box center [412, 402] width 6 height 6
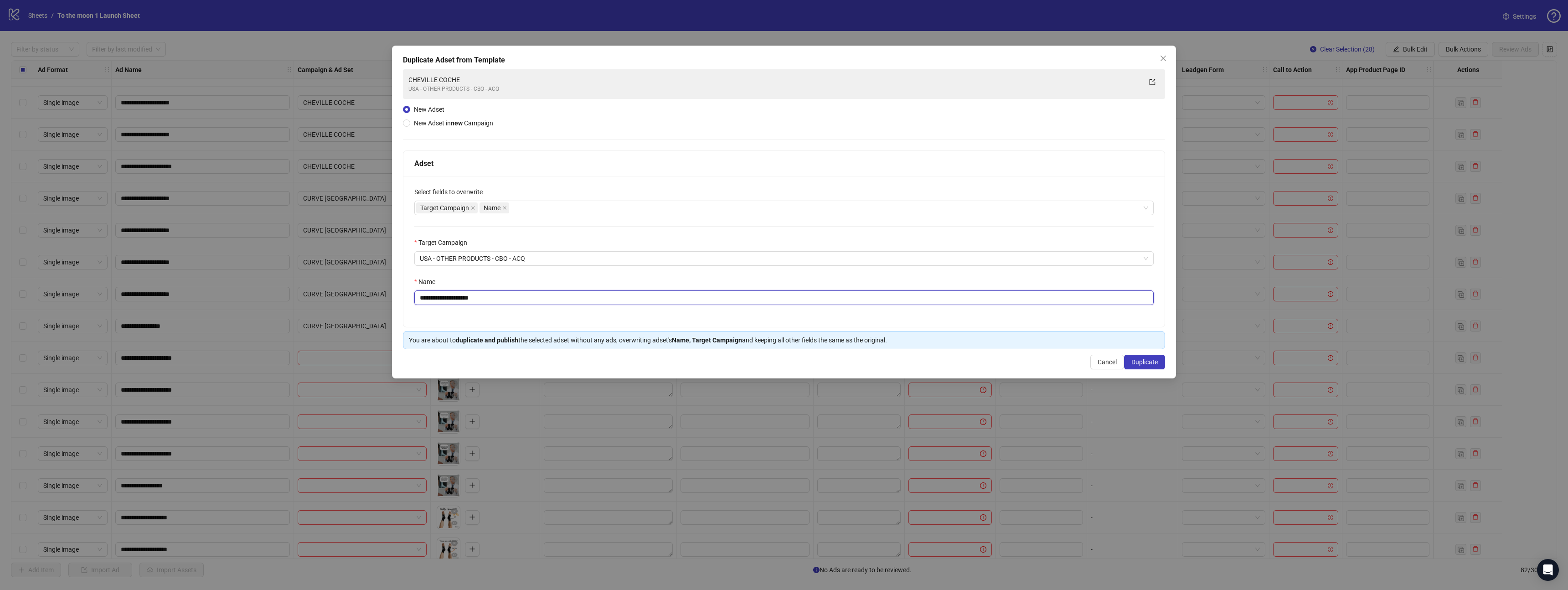
drag, startPoint x: 449, startPoint y: 300, endPoint x: 565, endPoint y: 300, distance: 116.0
click at [565, 300] on input "**********" at bounding box center [784, 298] width 740 height 15
type input "**********"
click at [1136, 363] on span "Duplicate" at bounding box center [1144, 362] width 26 height 7
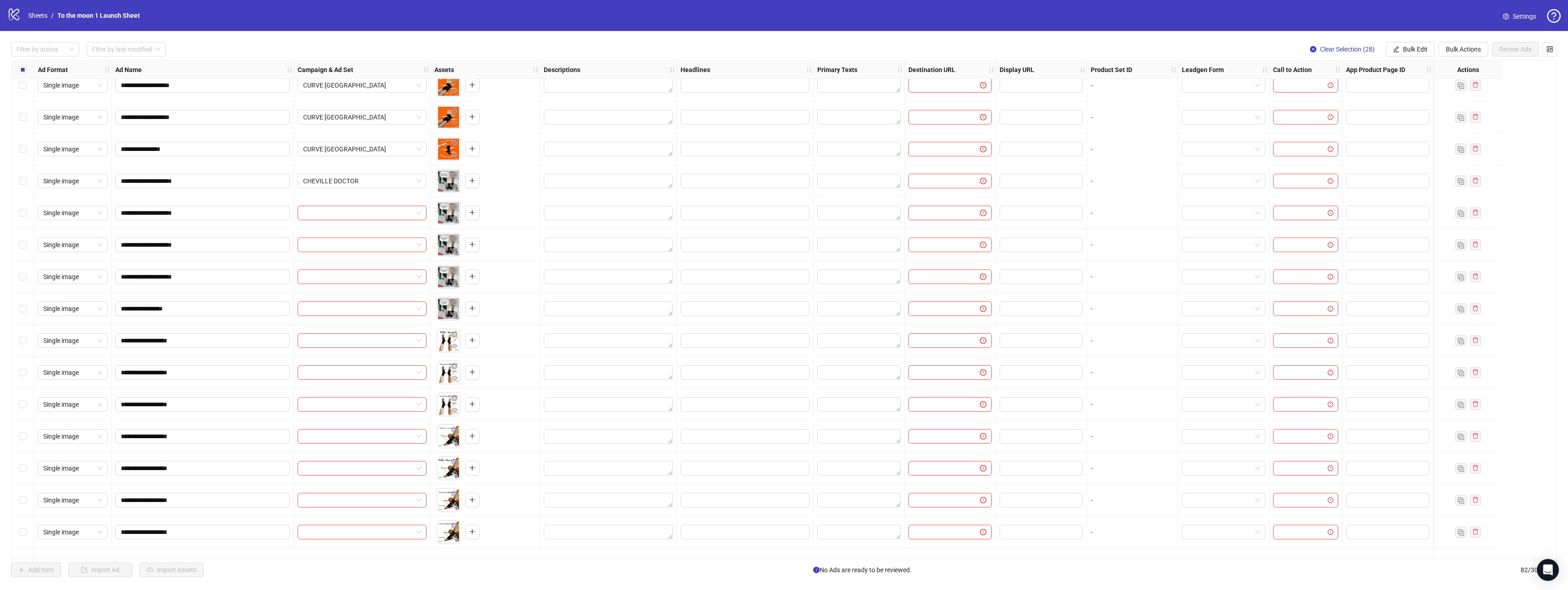
scroll to position [368, 0]
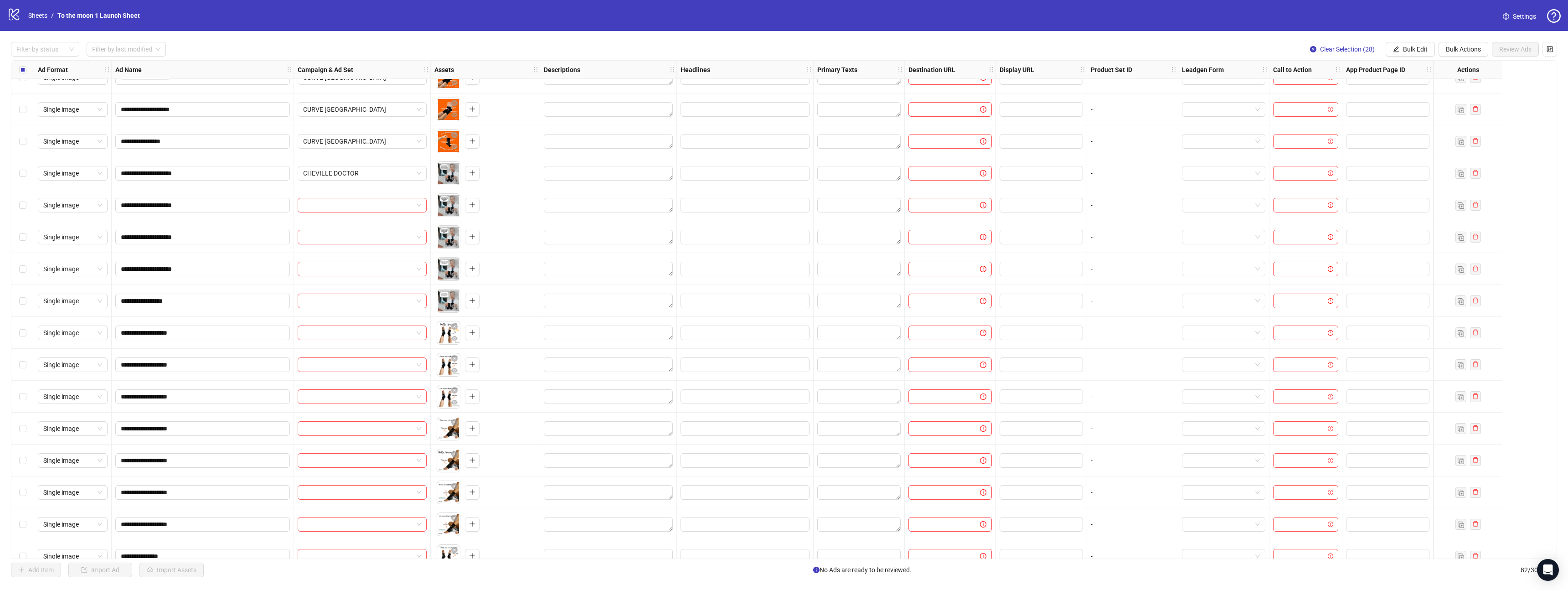
click at [376, 217] on div at bounding box center [362, 205] width 137 height 32
click at [360, 206] on input "search" at bounding box center [358, 205] width 110 height 13
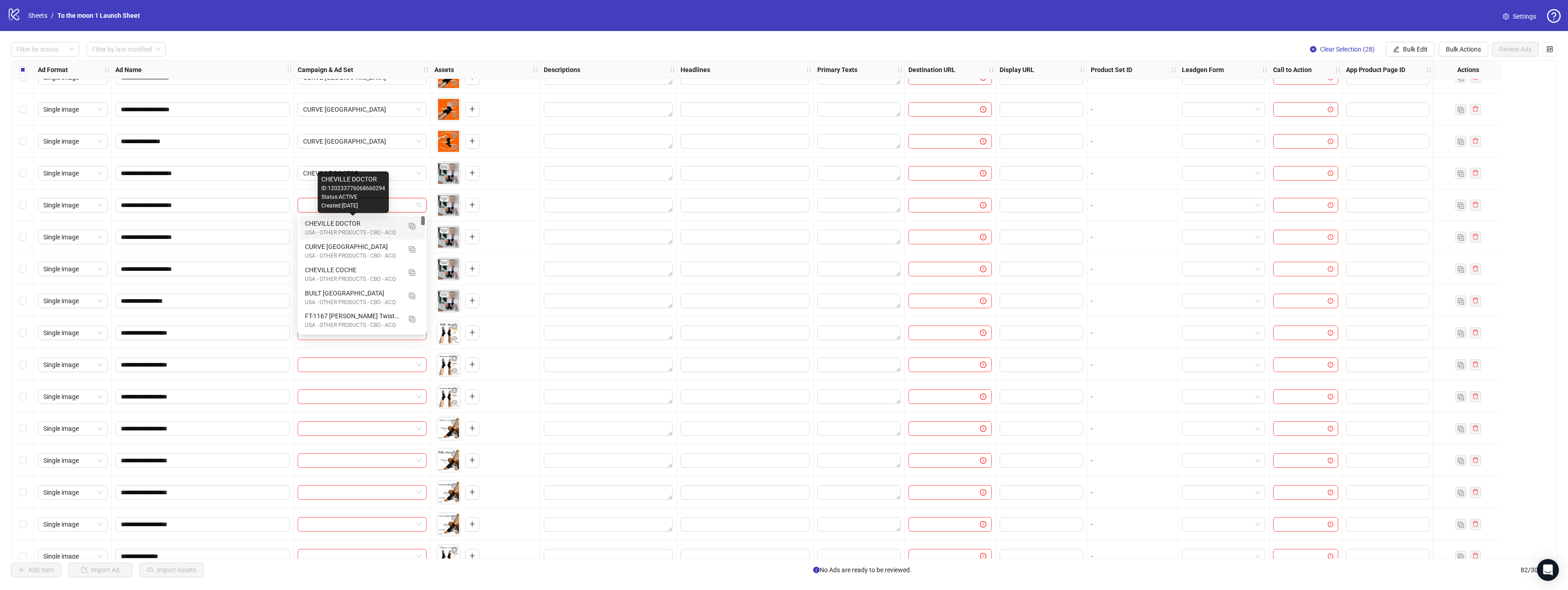
click at [352, 226] on div "CHEVILLE DOCTOR" at bounding box center [353, 223] width 96 height 10
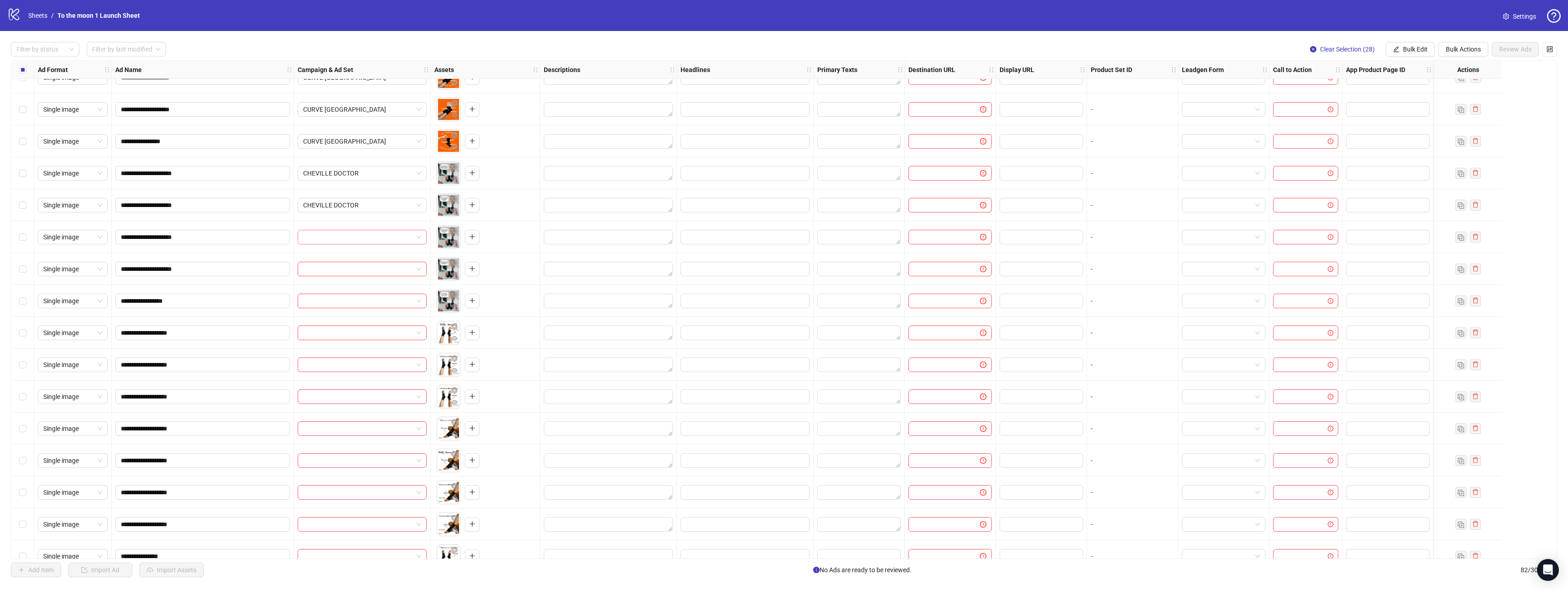
click at [352, 237] on input "search" at bounding box center [358, 237] width 110 height 13
click at [352, 250] on div "CHEVILLE DOCTOR" at bounding box center [353, 255] width 96 height 10
click at [352, 268] on input "search" at bounding box center [358, 269] width 110 height 13
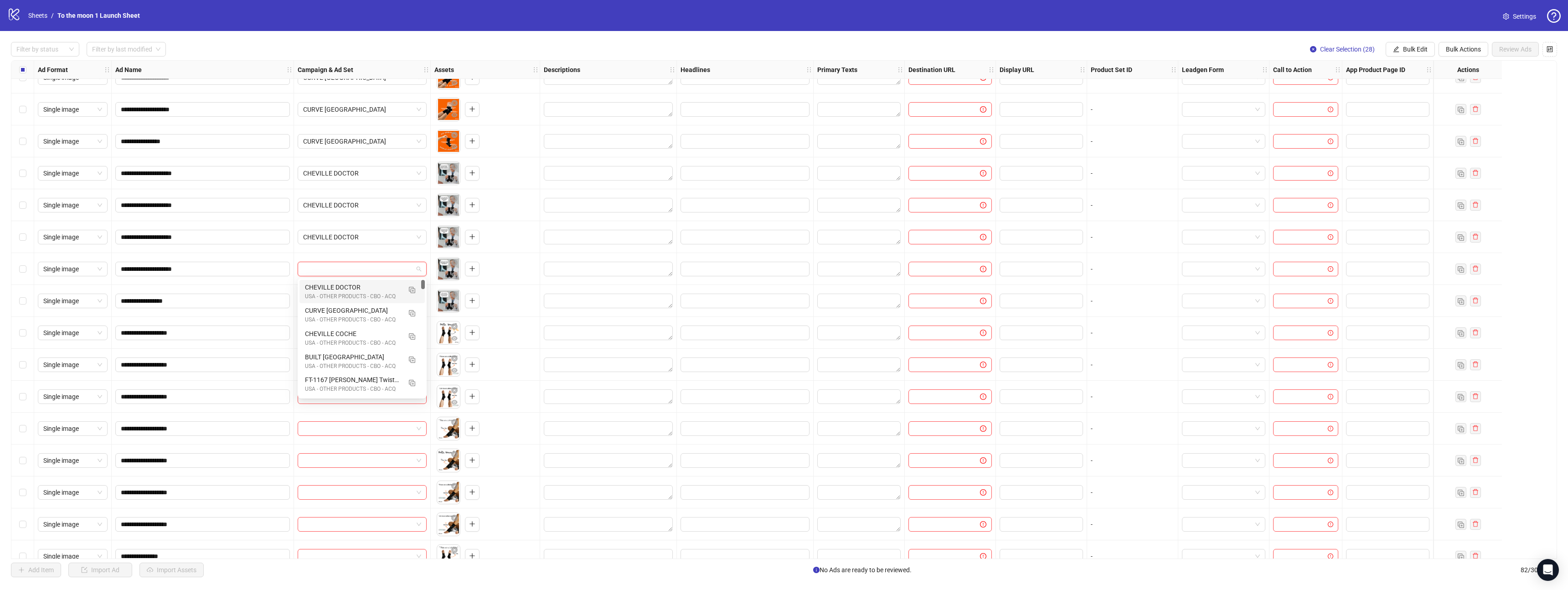
click at [352, 295] on div "USA - OTHER PRODUCTS - CBO - ACQ" at bounding box center [353, 297] width 96 height 9
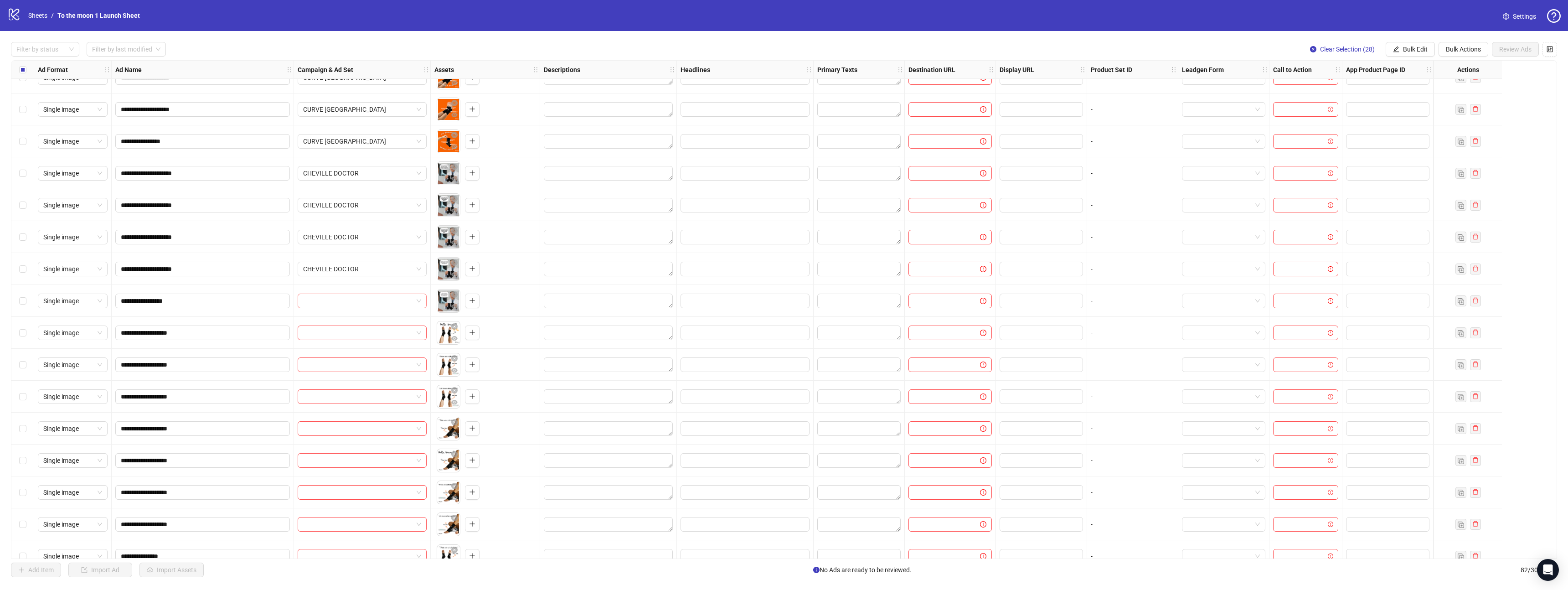
click at [352, 303] on input "search" at bounding box center [358, 301] width 110 height 13
click at [353, 321] on div "CHEVILLE DOCTOR" at bounding box center [353, 319] width 96 height 10
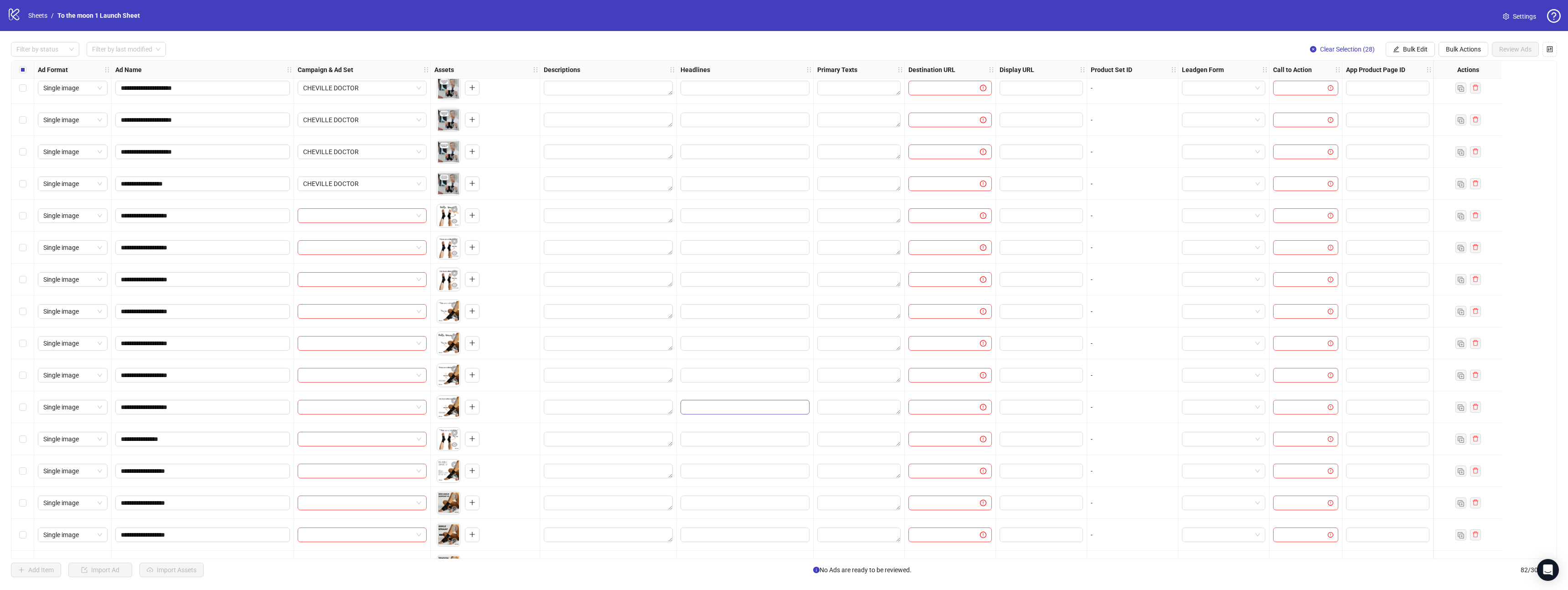
scroll to position [494, 0]
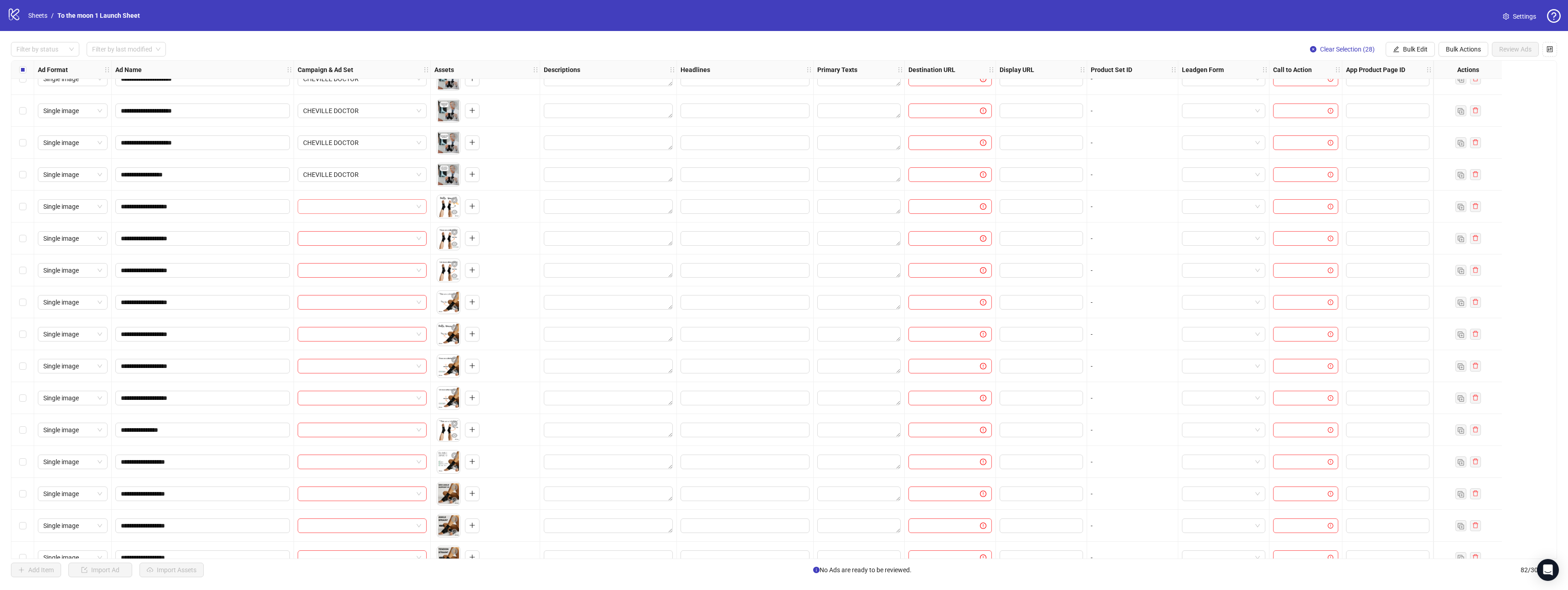
click at [413, 206] on span at bounding box center [362, 206] width 118 height 13
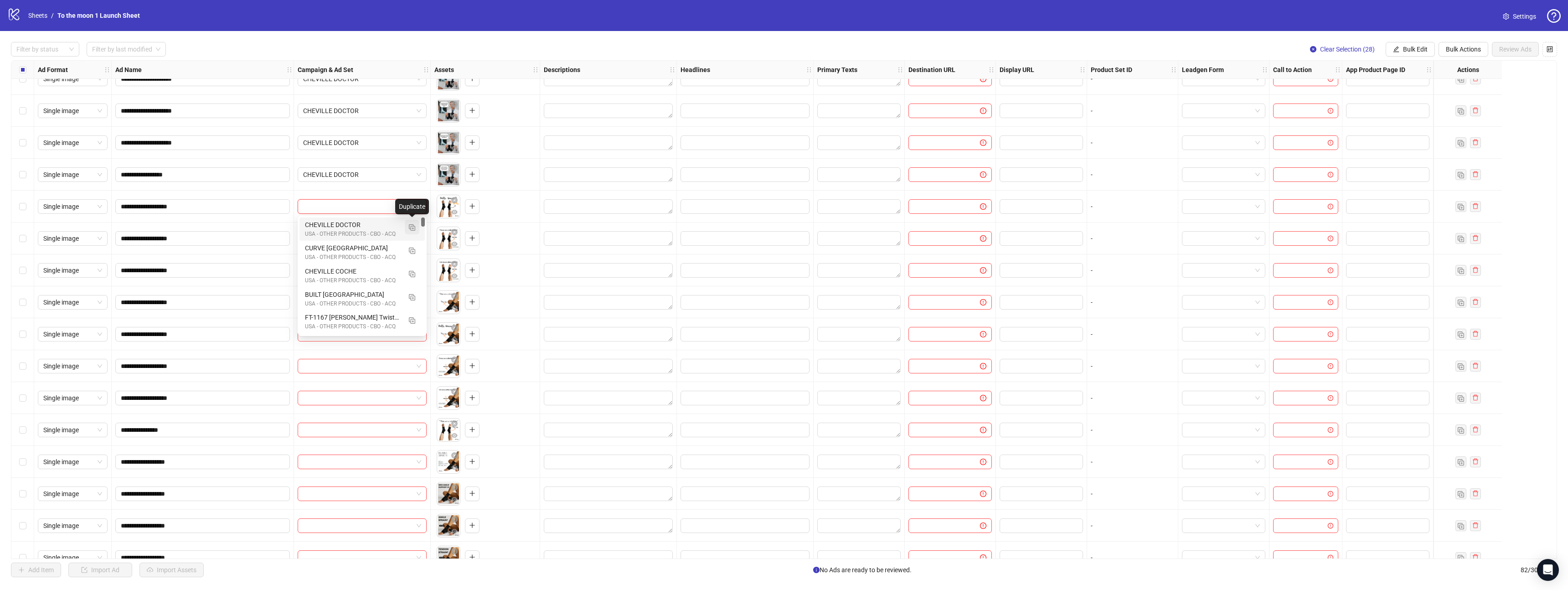
click at [412, 227] on img "button" at bounding box center [412, 227] width 6 height 6
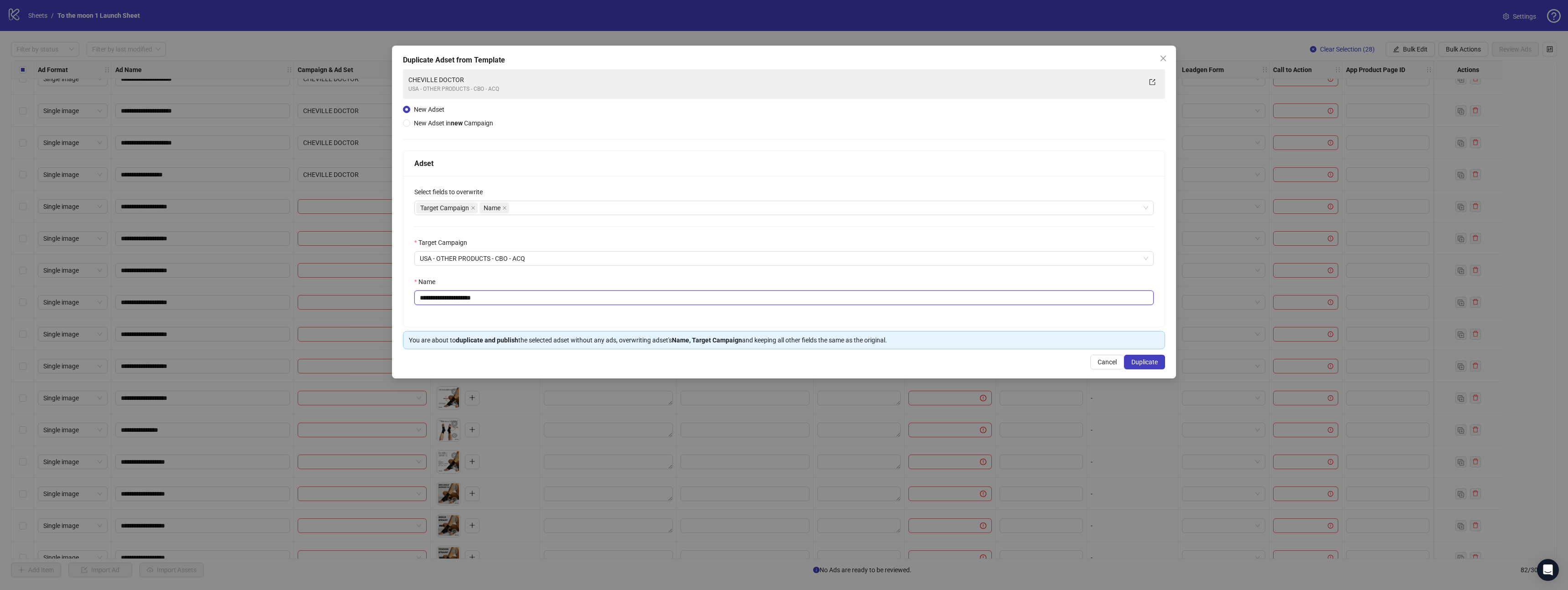
drag, startPoint x: 449, startPoint y: 297, endPoint x: 581, endPoint y: 297, distance: 132.0
click at [581, 297] on input "**********" at bounding box center [784, 298] width 740 height 15
type input "**********"
click at [1141, 360] on span "Duplicate" at bounding box center [1144, 362] width 26 height 7
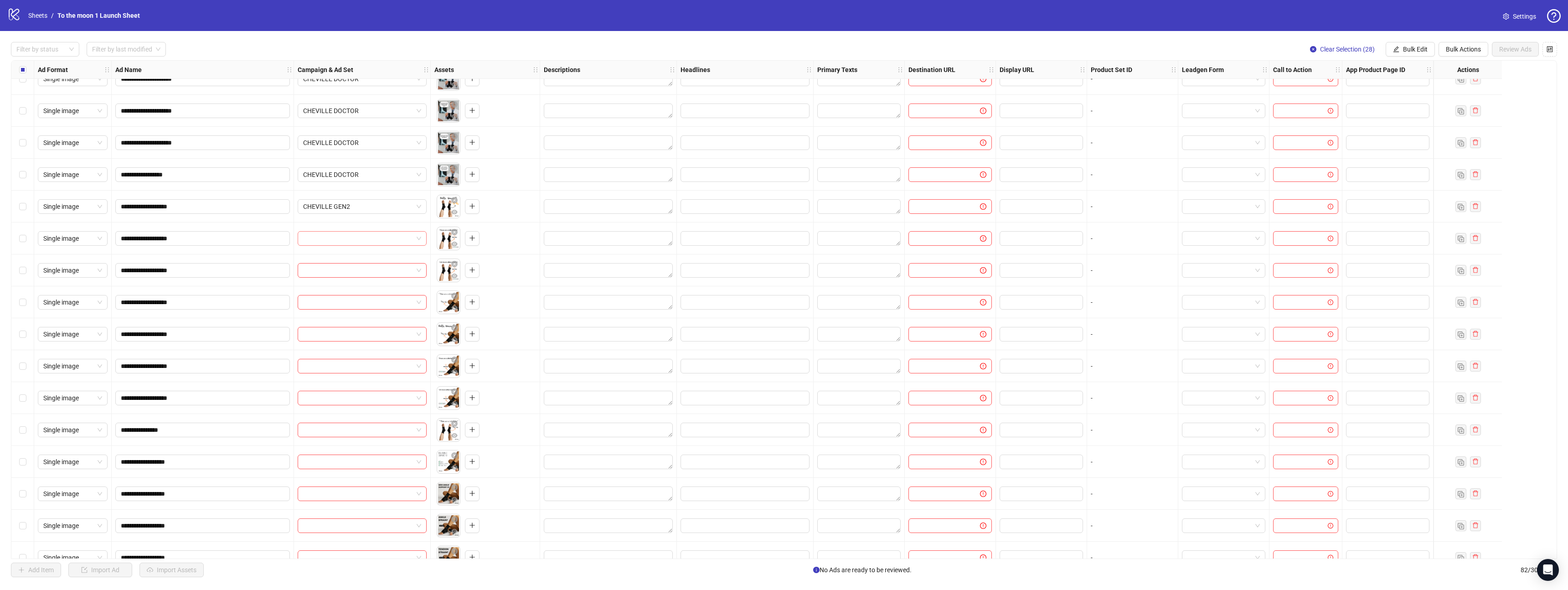
click at [386, 237] on input "search" at bounding box center [358, 238] width 110 height 13
click at [363, 256] on div "CHEVILLE GEN2" at bounding box center [353, 256] width 96 height 10
click at [362, 272] on input "search" at bounding box center [358, 270] width 110 height 13
click at [362, 292] on div "CHEVILLE GEN2" at bounding box center [353, 289] width 96 height 10
click at [361, 300] on input "search" at bounding box center [358, 302] width 110 height 13
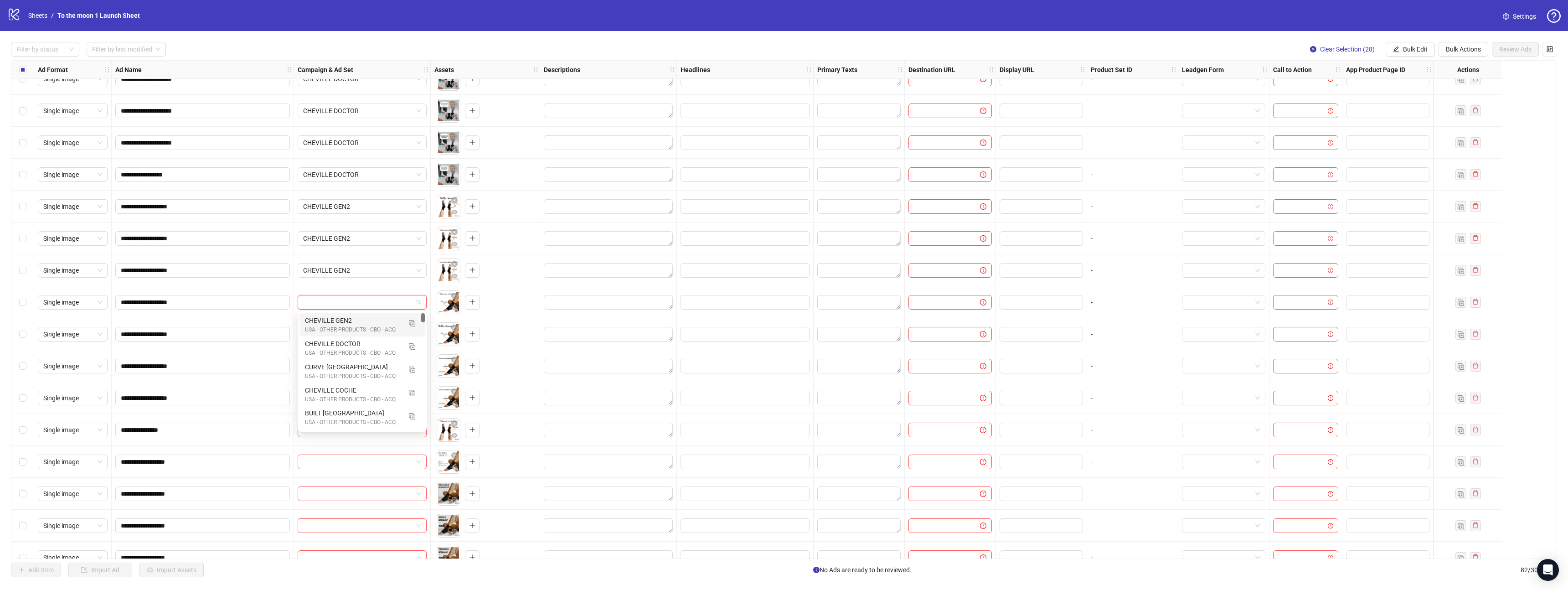
click at [360, 320] on div "CHEVILLE GEN2" at bounding box center [353, 320] width 96 height 10
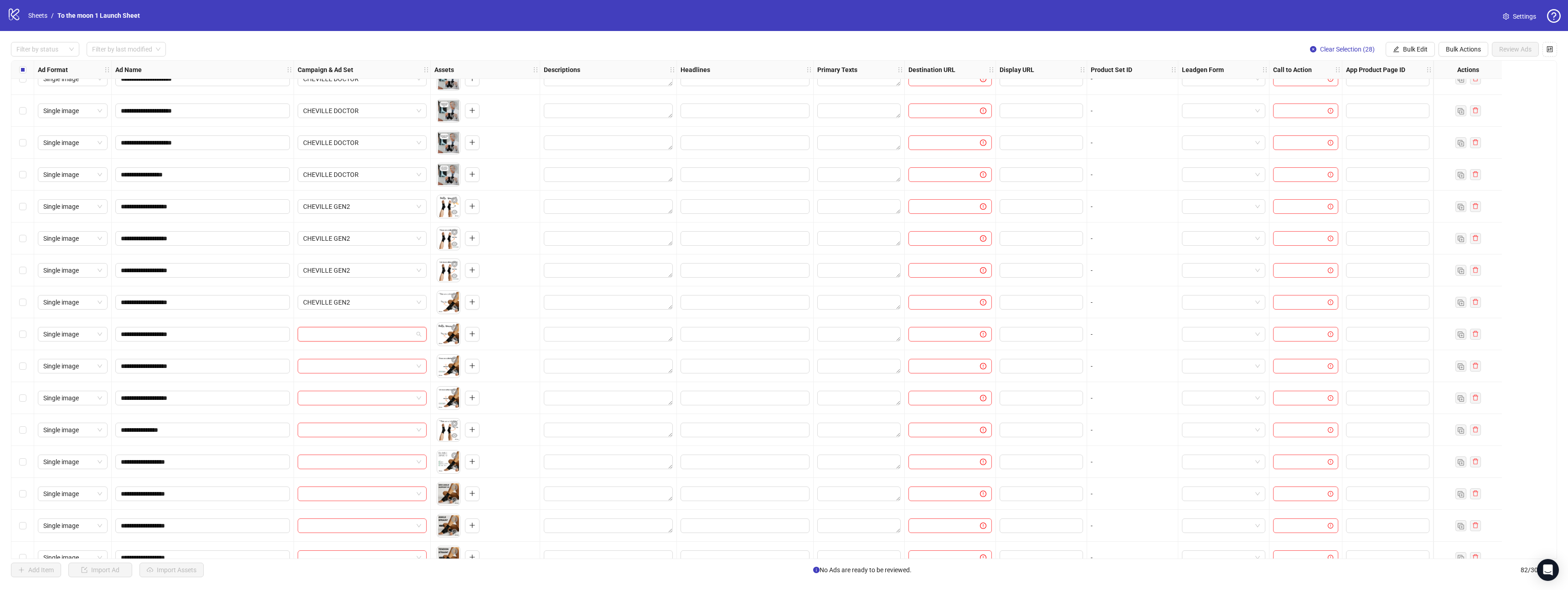
click at [360, 335] on input "search" at bounding box center [358, 334] width 110 height 13
click at [357, 360] on div "USA - OTHER PRODUCTS - CBO - ACQ" at bounding box center [353, 362] width 96 height 9
click at [357, 371] on input "search" at bounding box center [358, 366] width 110 height 13
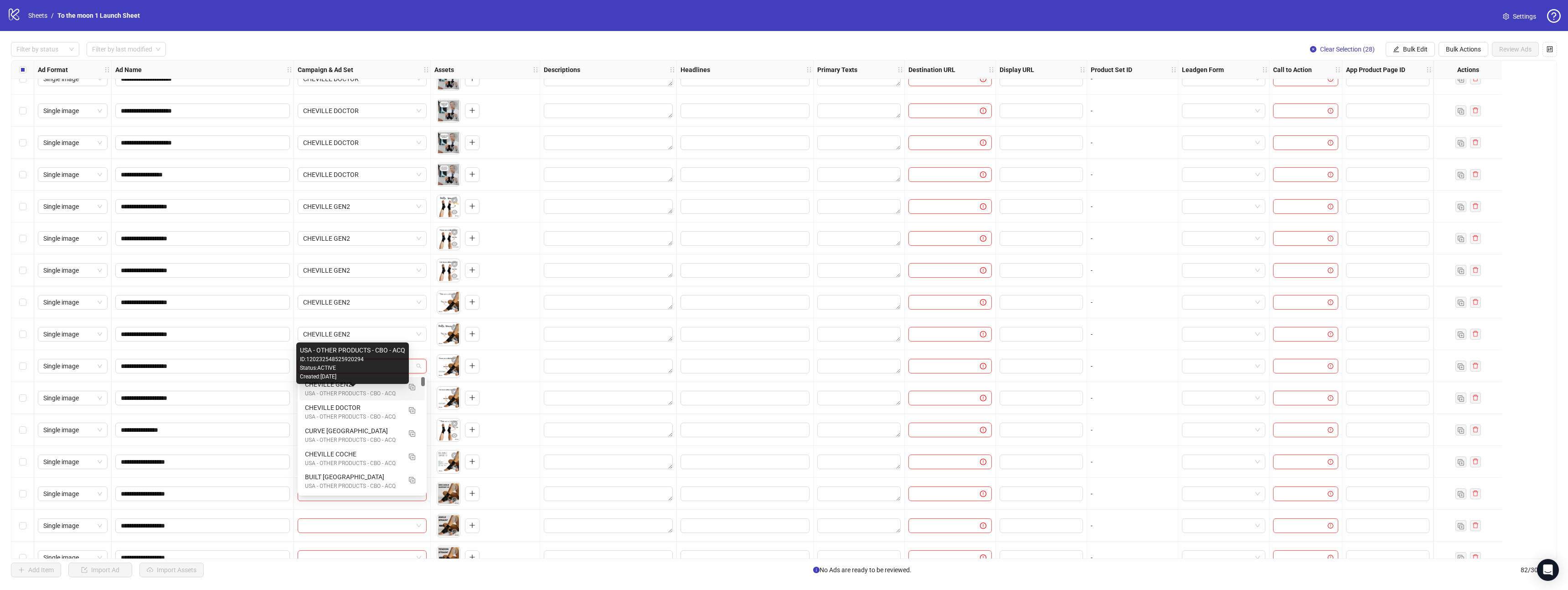
click at [354, 393] on div "USA - OTHER PRODUCTS - CBO - ACQ" at bounding box center [353, 394] width 96 height 9
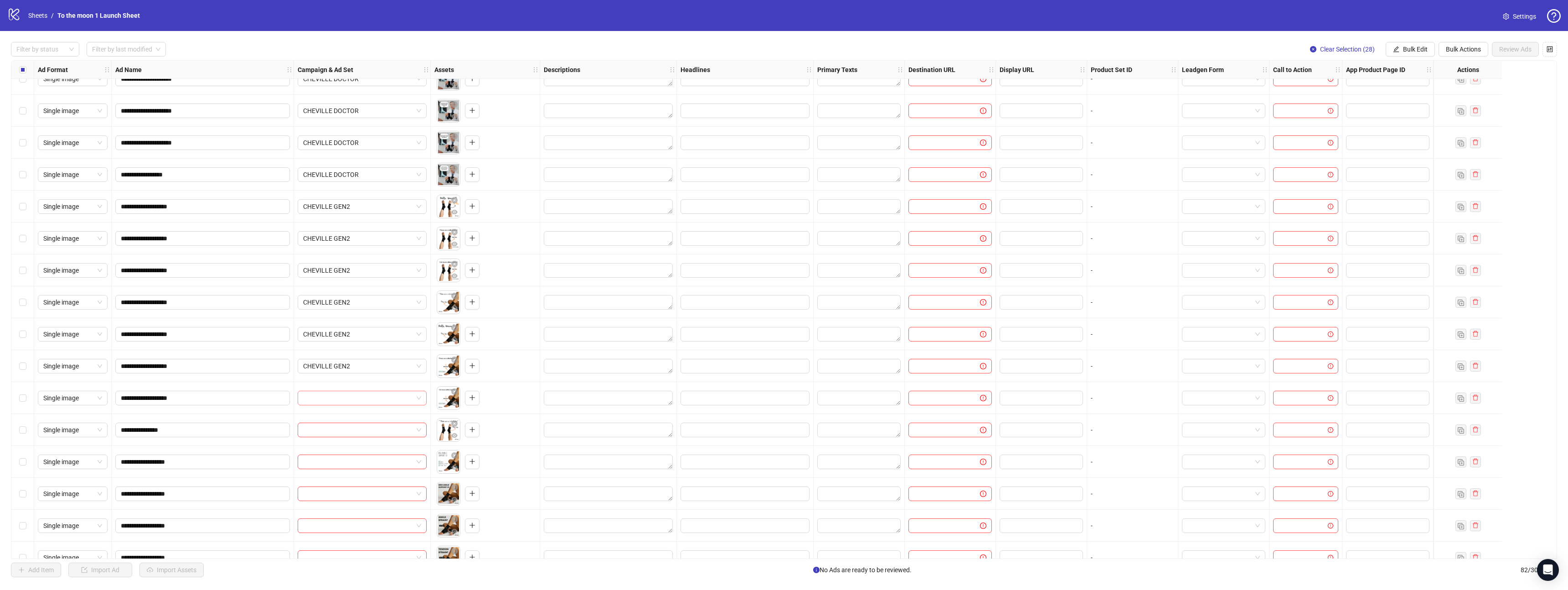
click at [354, 403] on input "search" at bounding box center [358, 398] width 110 height 13
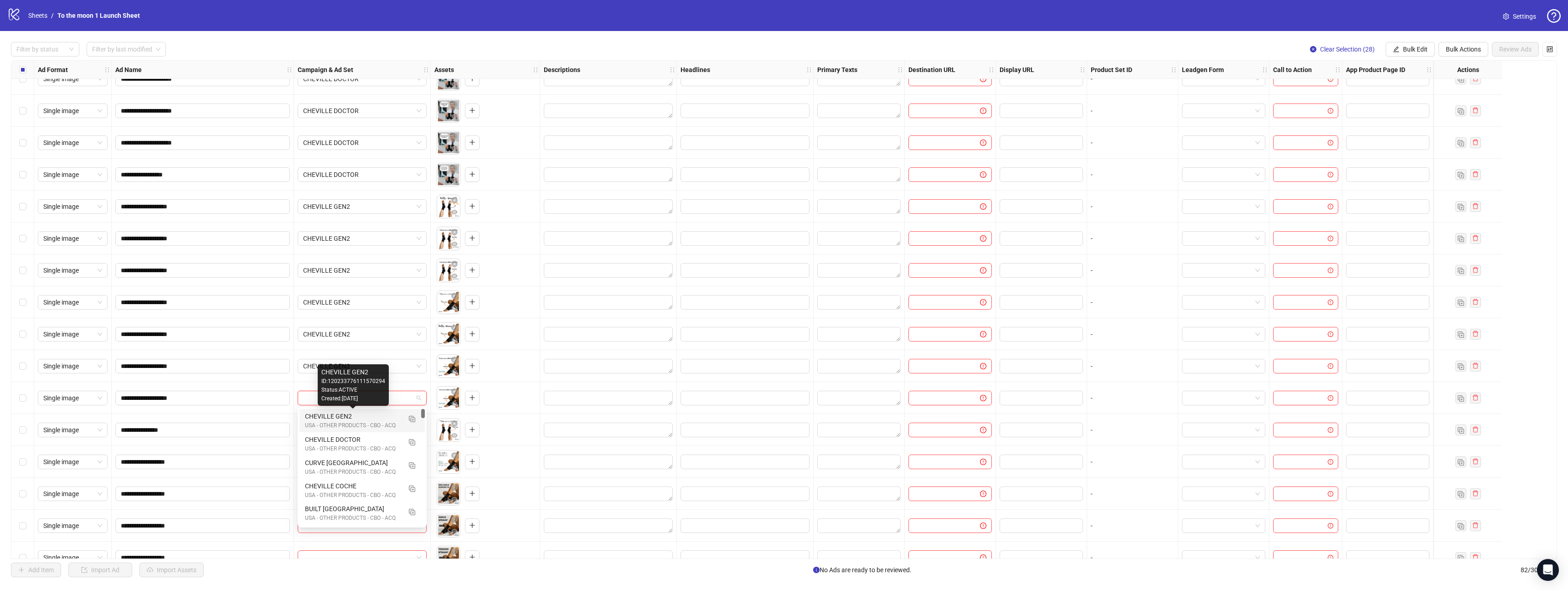
click at [354, 421] on div "USA - OTHER PRODUCTS - CBO - ACQ" at bounding box center [353, 426] width 96 height 9
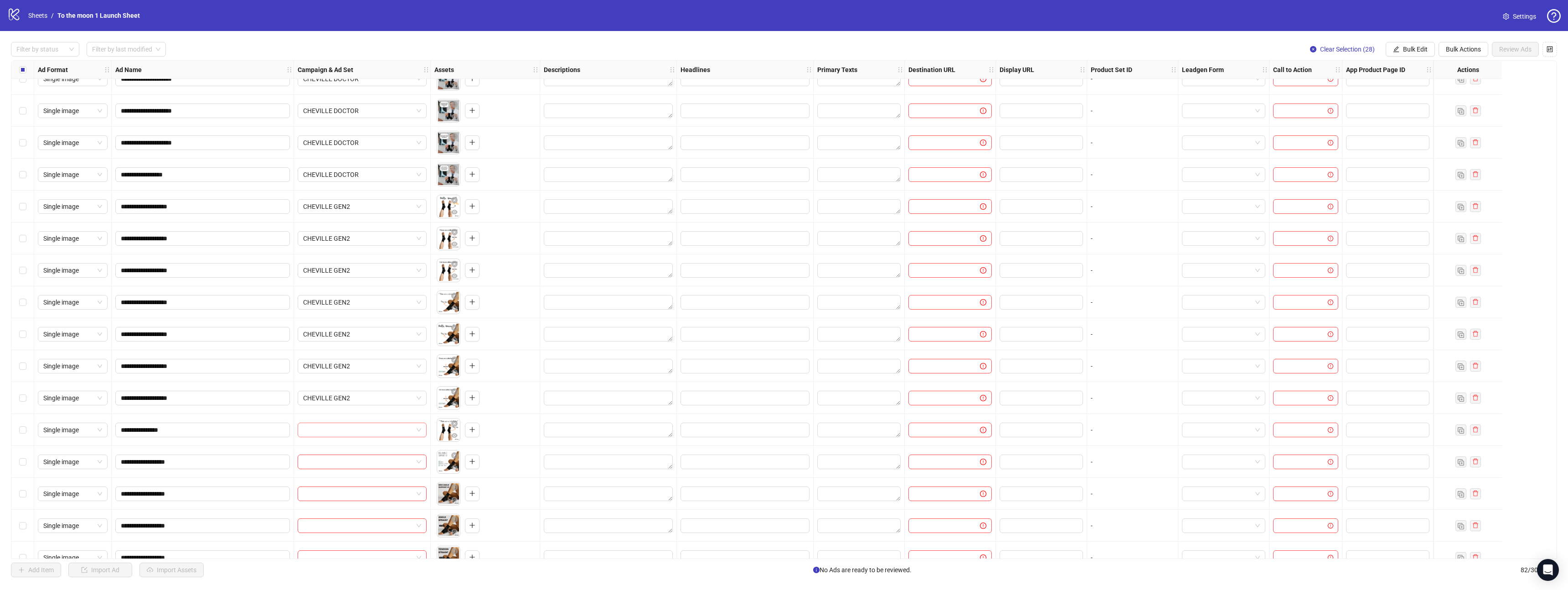
click at [354, 429] on input "search" at bounding box center [358, 430] width 110 height 13
click at [354, 453] on div "USA - OTHER PRODUCTS - CBO - ACQ" at bounding box center [353, 457] width 96 height 9
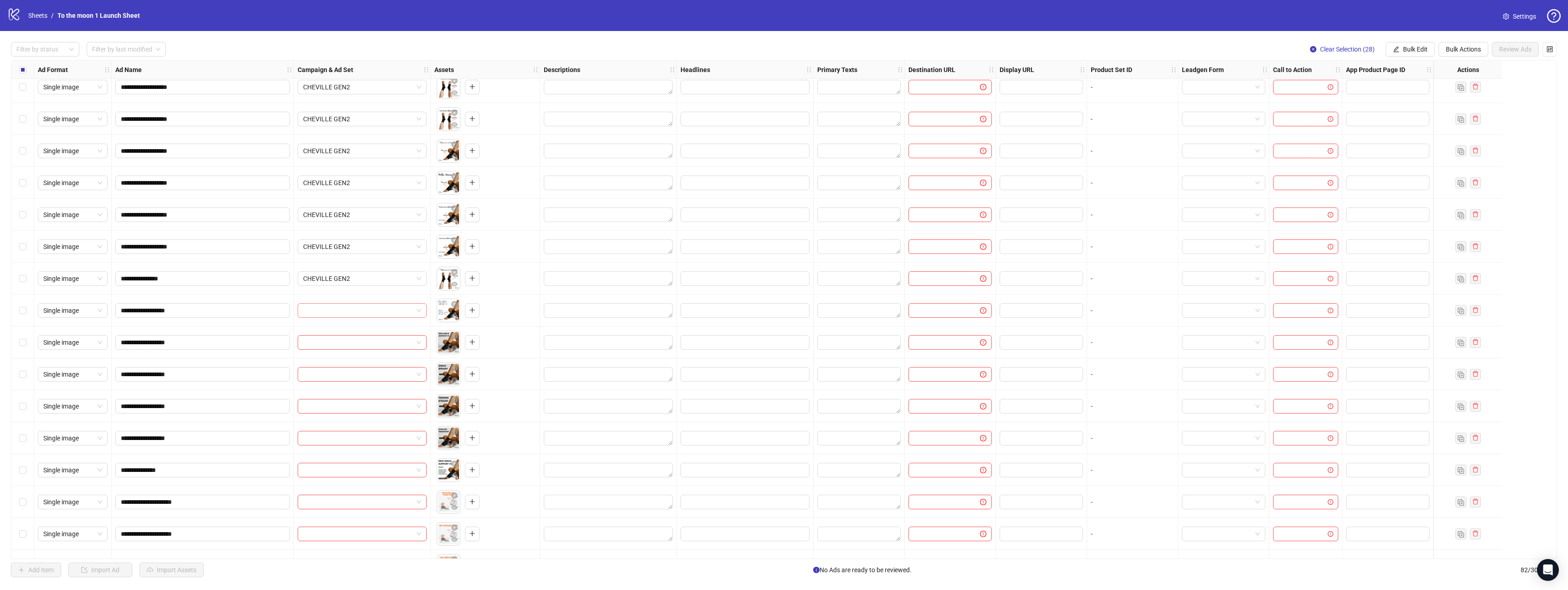
click at [351, 312] on input "search" at bounding box center [358, 311] width 110 height 13
click at [348, 329] on div "CHEVILLE GEN2" at bounding box center [353, 329] width 96 height 10
click at [348, 341] on input "search" at bounding box center [358, 342] width 110 height 13
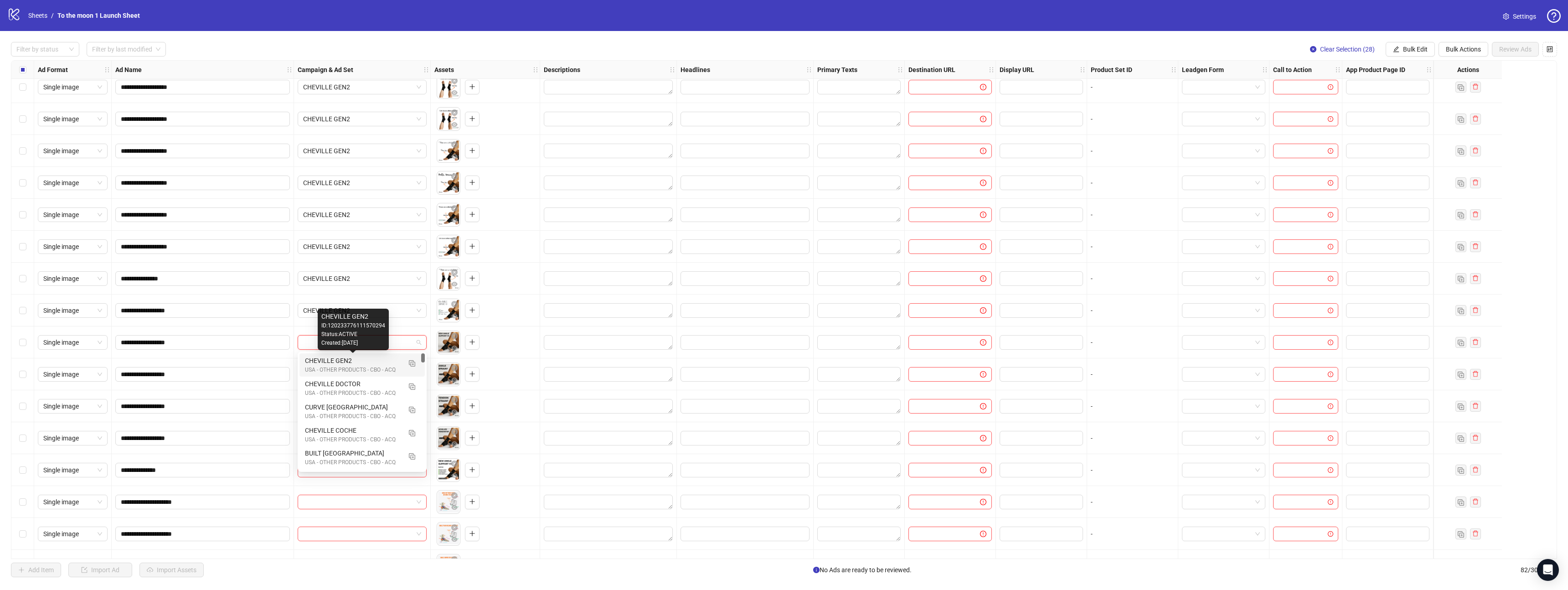
click at [348, 366] on div "USA - OTHER PRODUCTS - CBO - ACQ" at bounding box center [353, 370] width 96 height 9
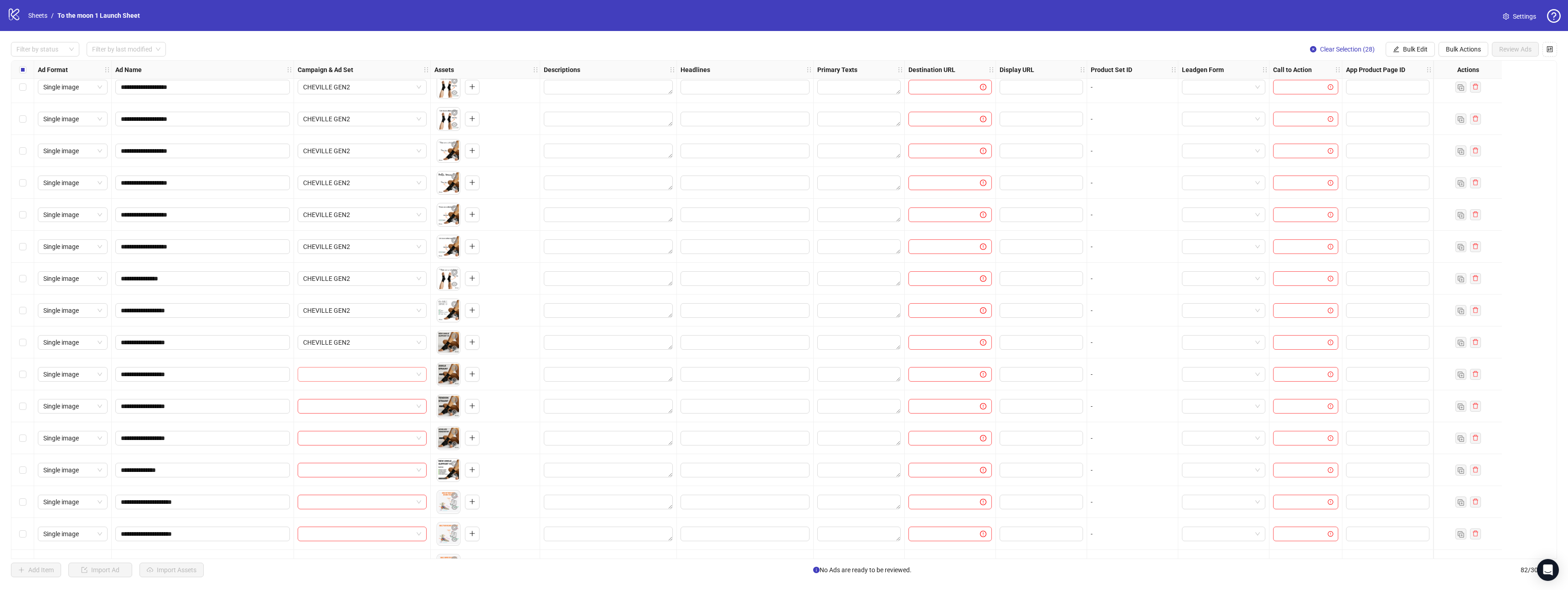
click at [348, 375] on input "search" at bounding box center [358, 374] width 110 height 13
click at [348, 391] on div "CHEVILLE GEN2" at bounding box center [353, 393] width 96 height 10
click at [348, 412] on input "search" at bounding box center [358, 406] width 110 height 13
click at [348, 429] on div "CHEVILLE GEN2" at bounding box center [353, 424] width 96 height 10
click at [347, 450] on div at bounding box center [362, 438] width 137 height 32
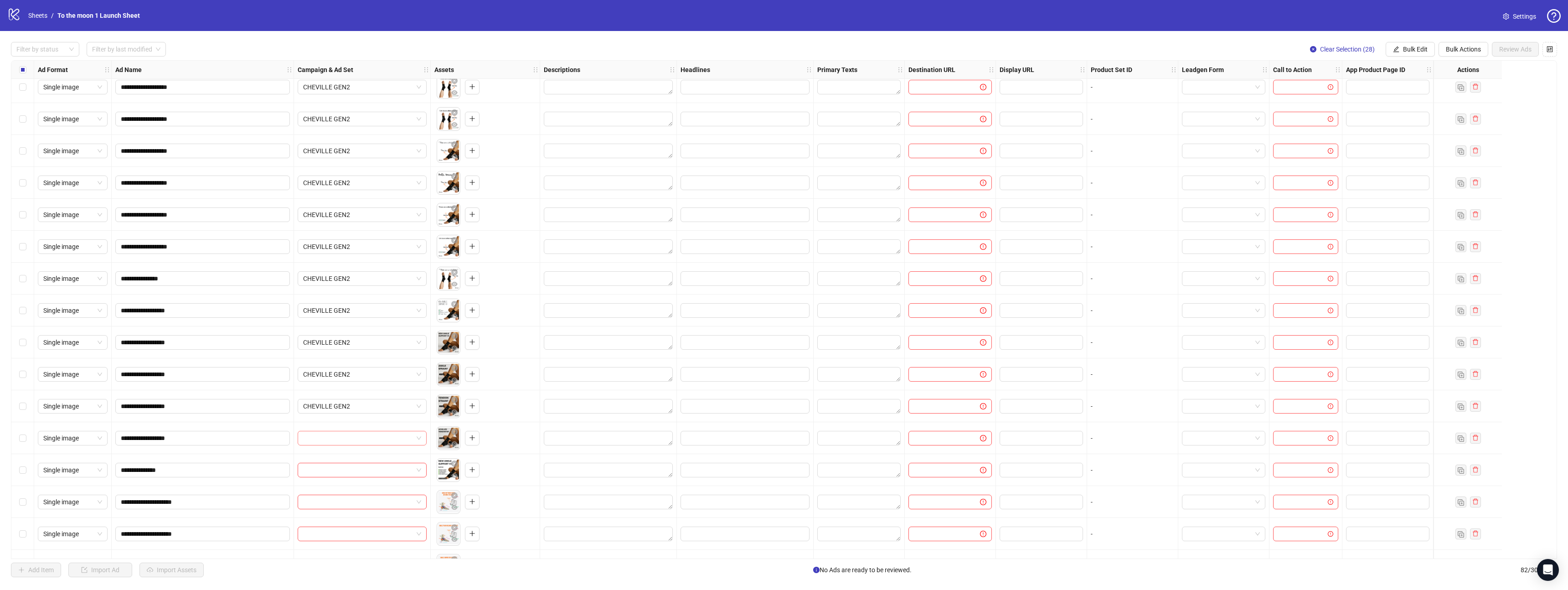
click at [353, 440] on input "search" at bounding box center [358, 438] width 110 height 13
click at [352, 462] on div "USA - OTHER PRODUCTS - CBO - ACQ" at bounding box center [353, 466] width 96 height 9
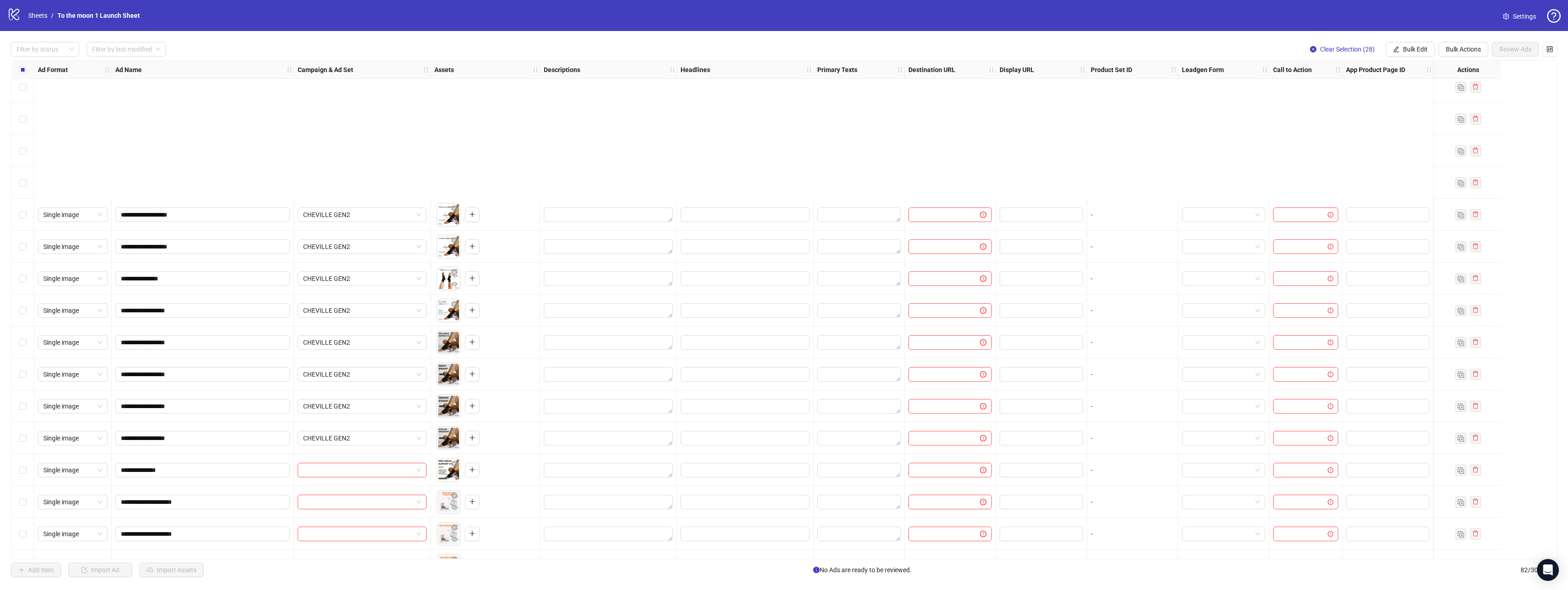
scroll to position [845, 0]
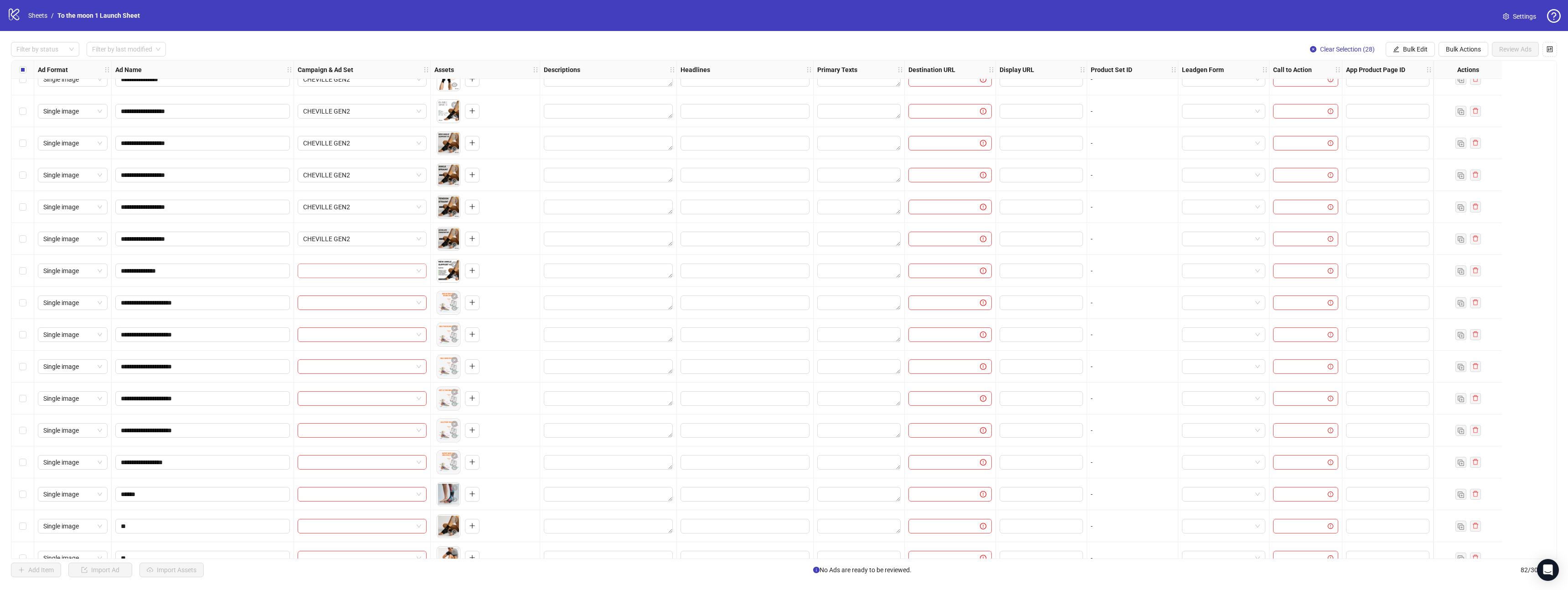
click at [331, 270] on input "search" at bounding box center [358, 271] width 110 height 13
click at [331, 306] on div "CHEVILLE DOCTOR USA - OTHER PRODUCTS - CBO - ACQ" at bounding box center [362, 317] width 125 height 23
click at [348, 276] on span "CHEVILLE DOCTOR" at bounding box center [362, 271] width 118 height 13
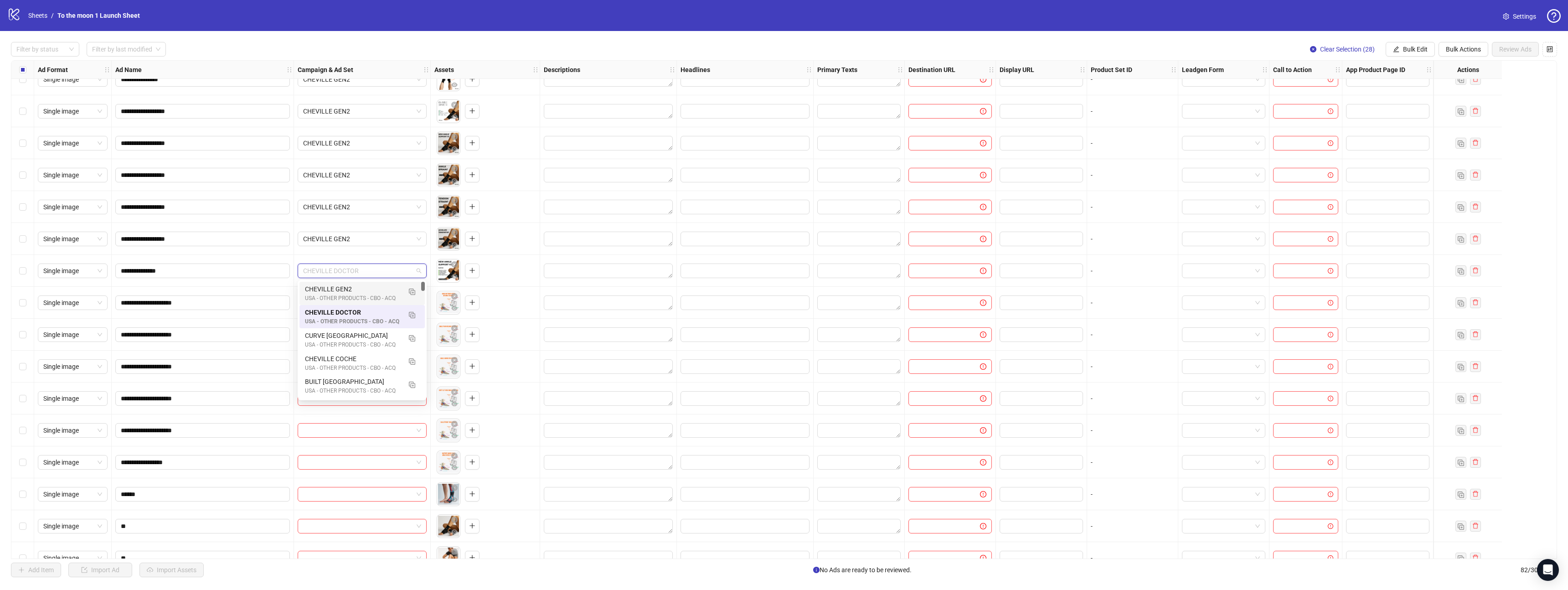
click at [348, 289] on div "CHEVILLE GEN2" at bounding box center [353, 289] width 96 height 10
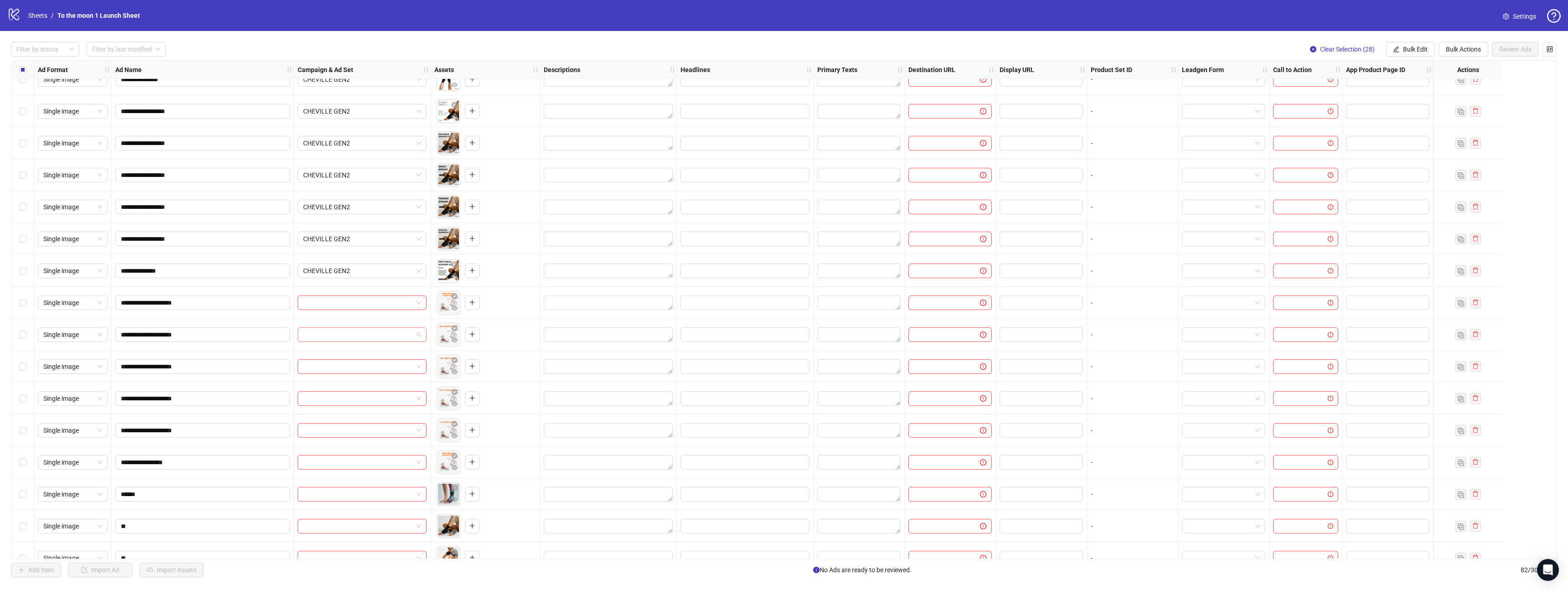
click at [382, 334] on input "search" at bounding box center [358, 334] width 110 height 13
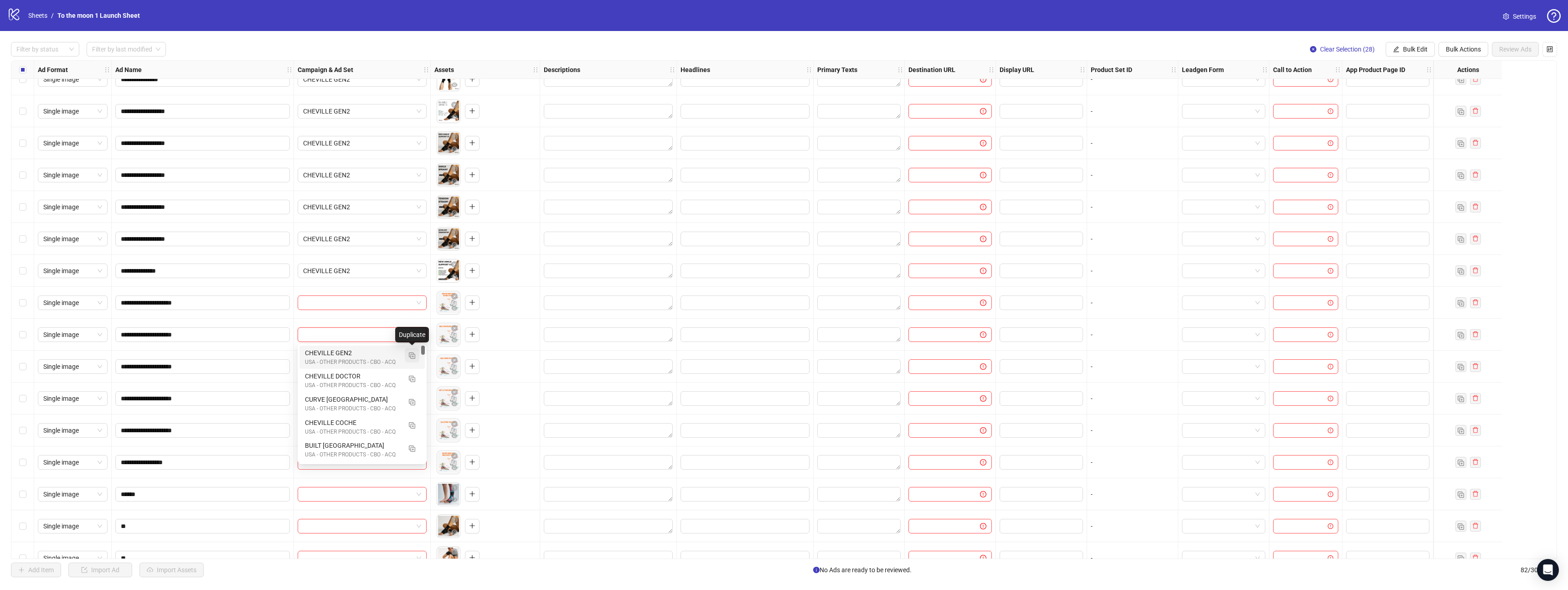
click at [410, 355] on img "button" at bounding box center [412, 356] width 6 height 6
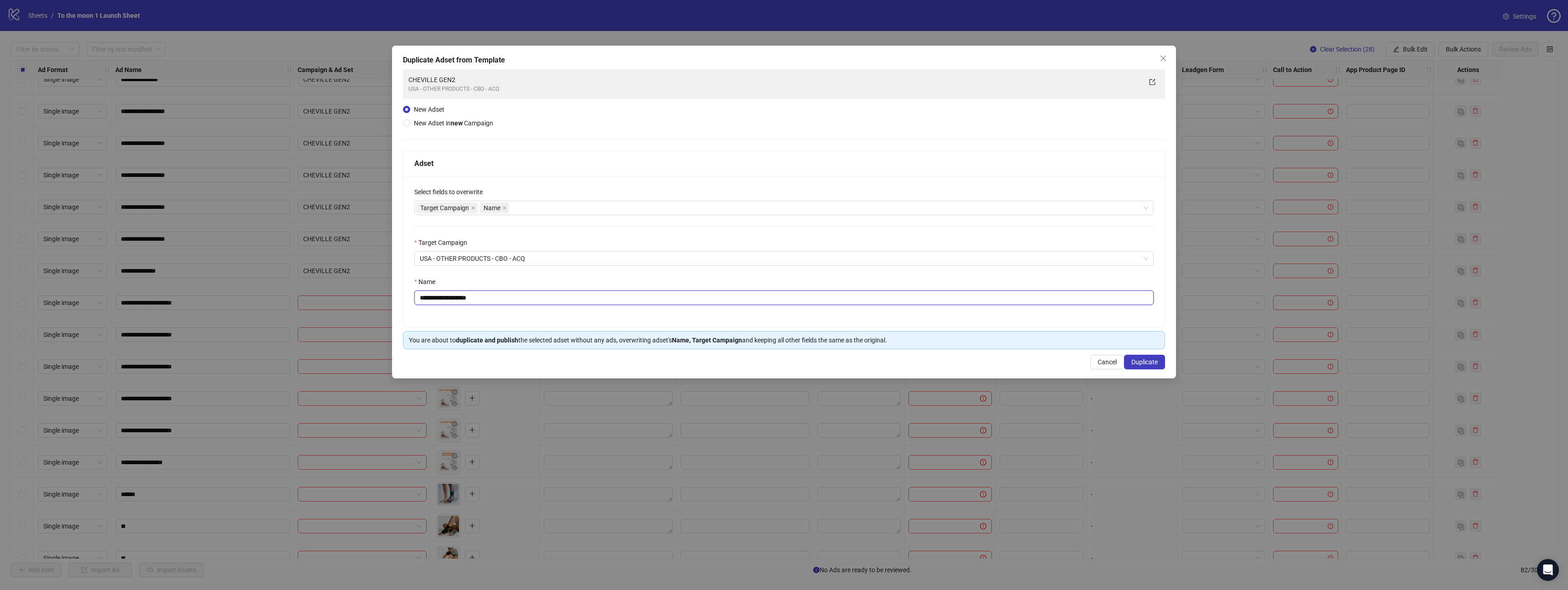
drag, startPoint x: 451, startPoint y: 300, endPoint x: 532, endPoint y: 300, distance: 81.0
click at [532, 300] on input "**********" at bounding box center [784, 298] width 740 height 15
type input "**********"
click at [1136, 362] on span "Duplicate" at bounding box center [1144, 362] width 26 height 7
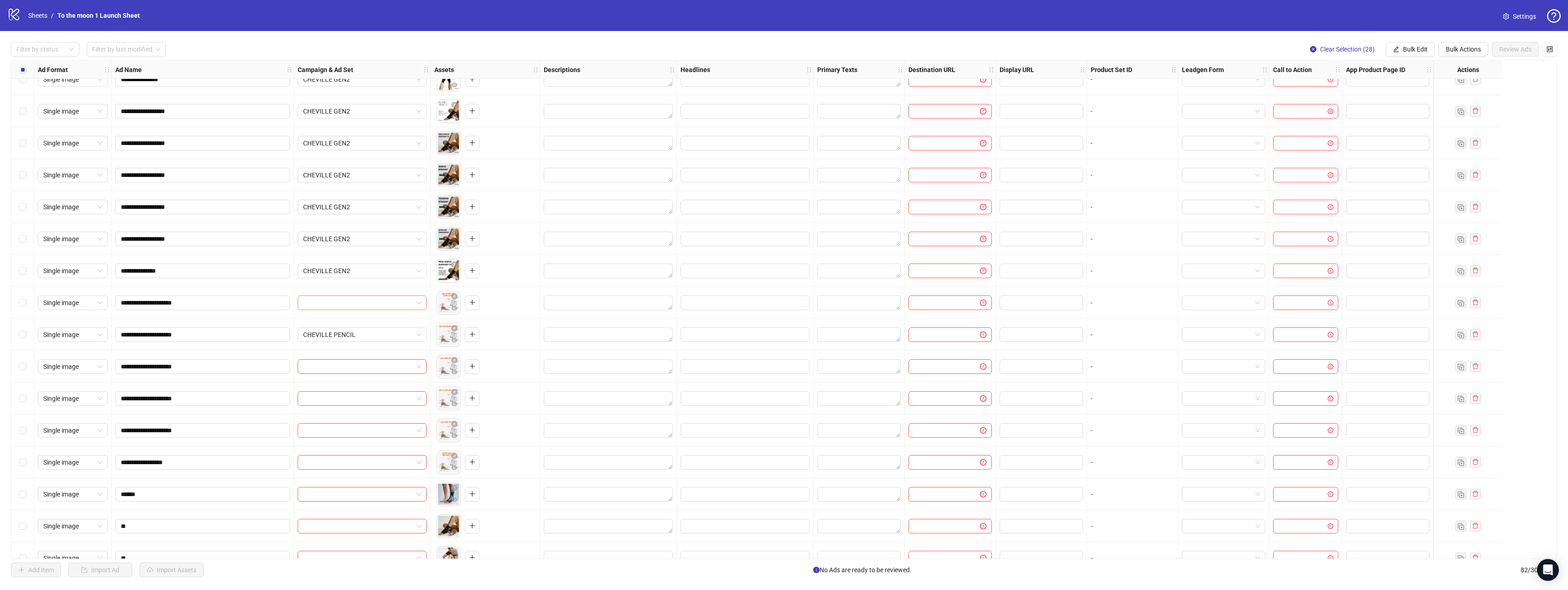
click at [379, 307] on input "search" at bounding box center [358, 303] width 110 height 13
click at [376, 326] on div "USA - OTHER PRODUCTS - CBO - ACQ" at bounding box center [353, 330] width 96 height 9
click at [344, 370] on input "search" at bounding box center [358, 367] width 110 height 13
click at [344, 396] on div "USA - OTHER PRODUCTS - CBO - ACQ" at bounding box center [353, 394] width 96 height 9
click at [344, 399] on input "search" at bounding box center [358, 398] width 110 height 13
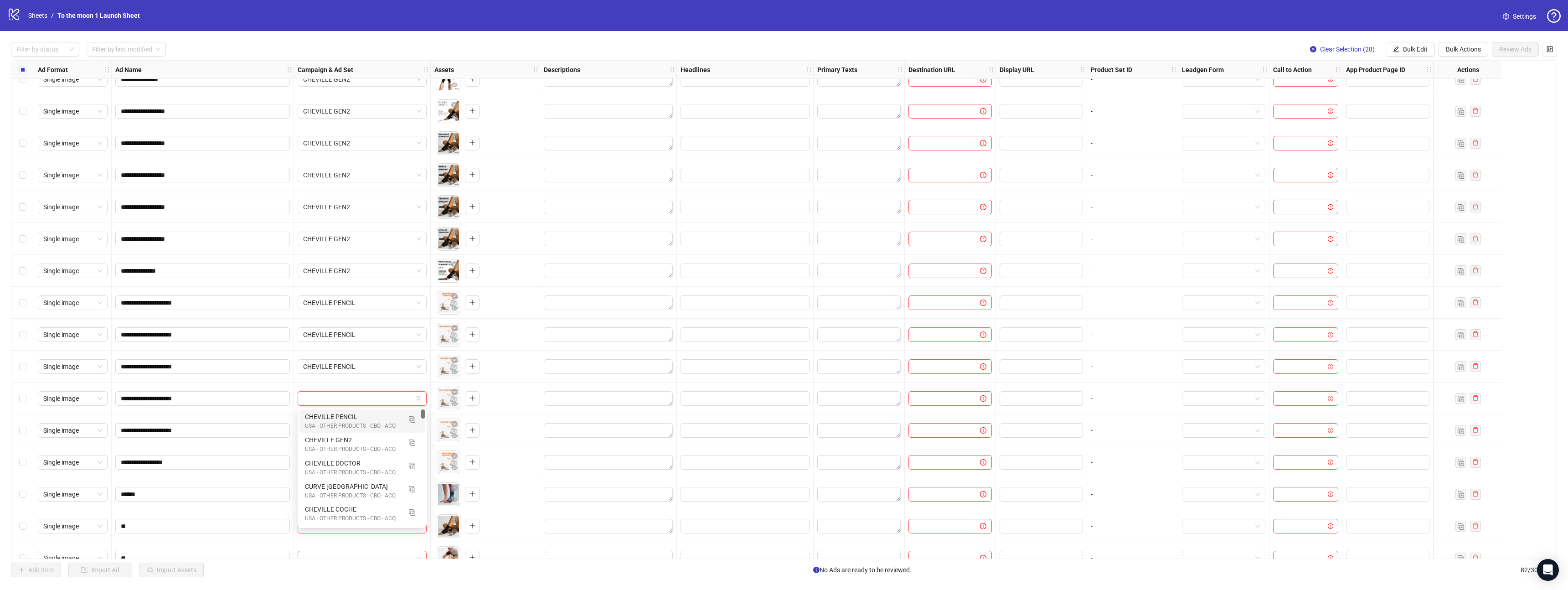
click at [344, 413] on div "CHEVILLE PENCIL" at bounding box center [353, 416] width 96 height 10
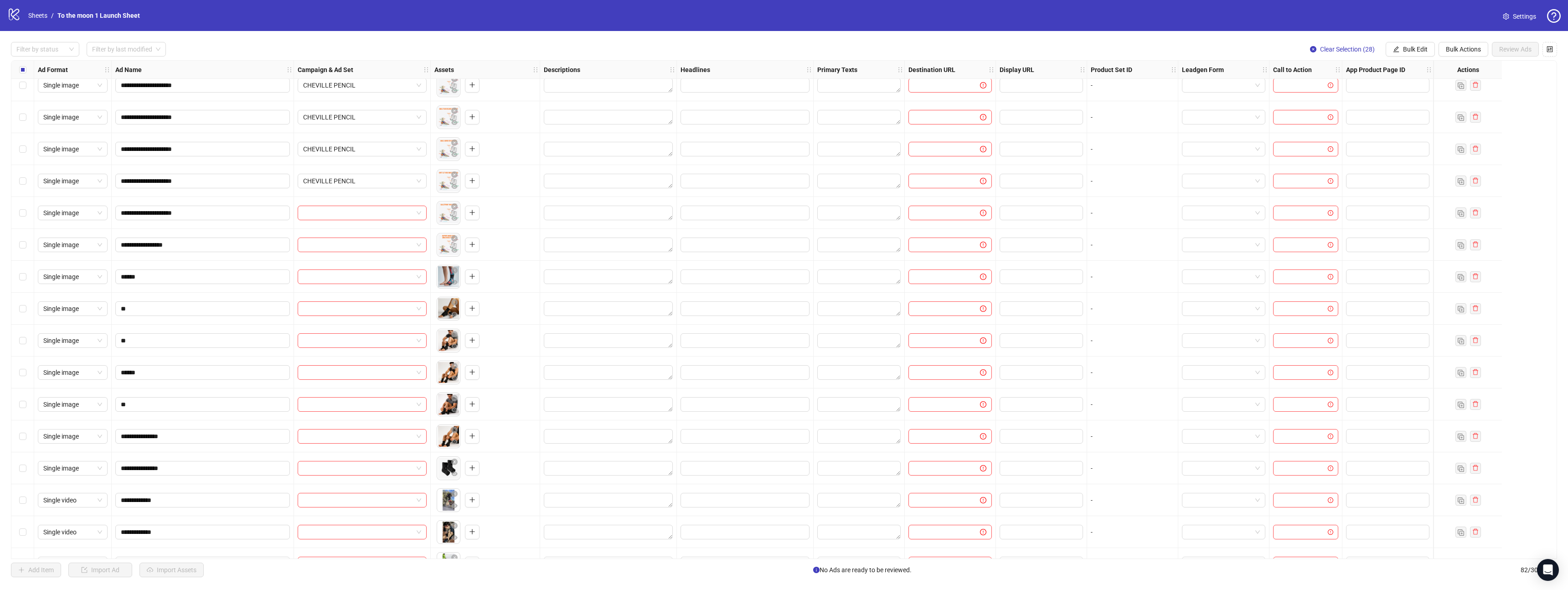
scroll to position [1077, 0]
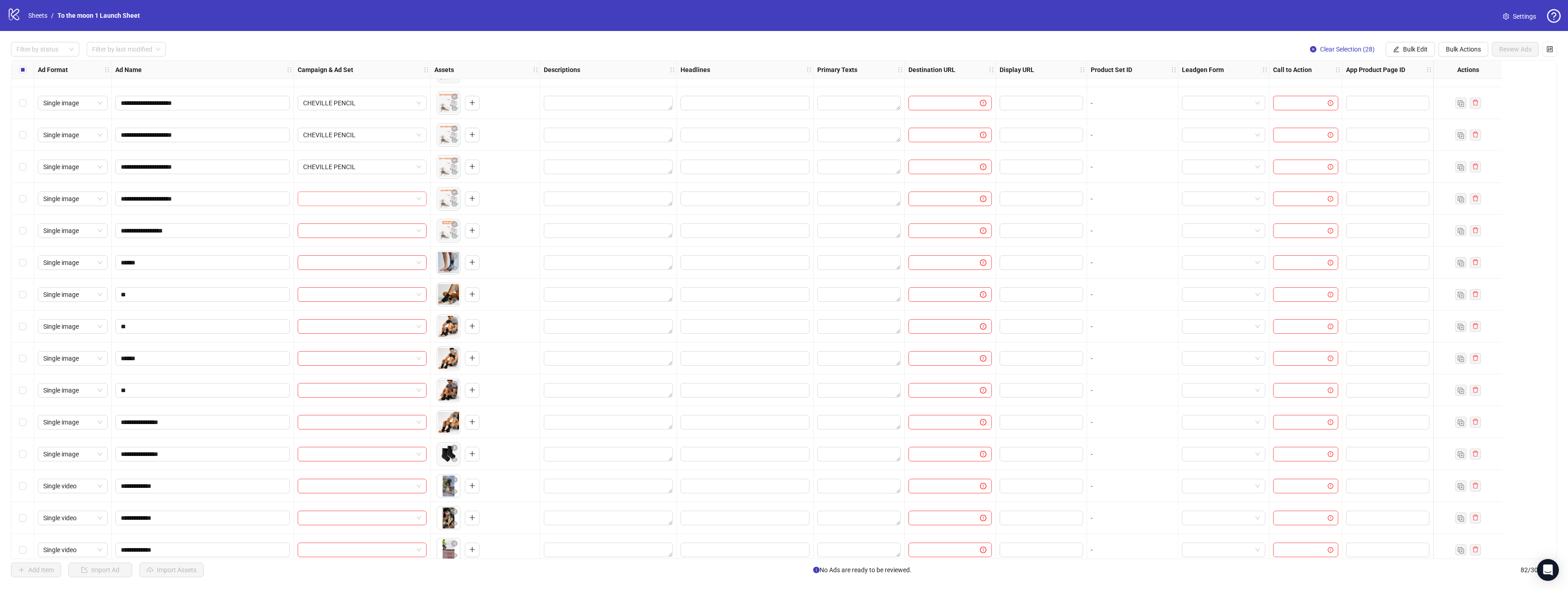
click at [361, 195] on input "search" at bounding box center [358, 198] width 110 height 13
click at [359, 215] on div "CHEVILLE PENCIL" at bounding box center [353, 217] width 96 height 10
click at [352, 237] on input "search" at bounding box center [358, 231] width 110 height 13
click at [352, 251] on div "CHEVILLE PENCIL" at bounding box center [353, 249] width 96 height 10
click at [408, 261] on input "search" at bounding box center [358, 262] width 110 height 13
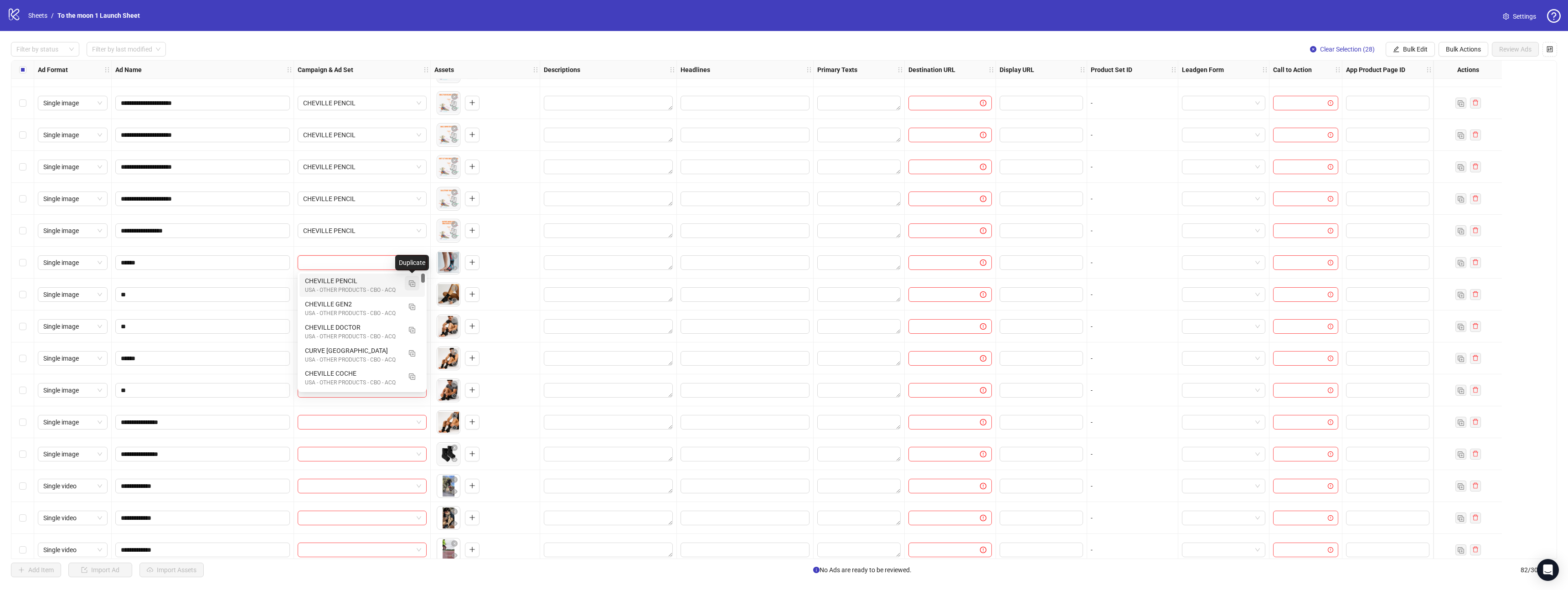
click at [412, 281] on img "button" at bounding box center [412, 284] width 6 height 6
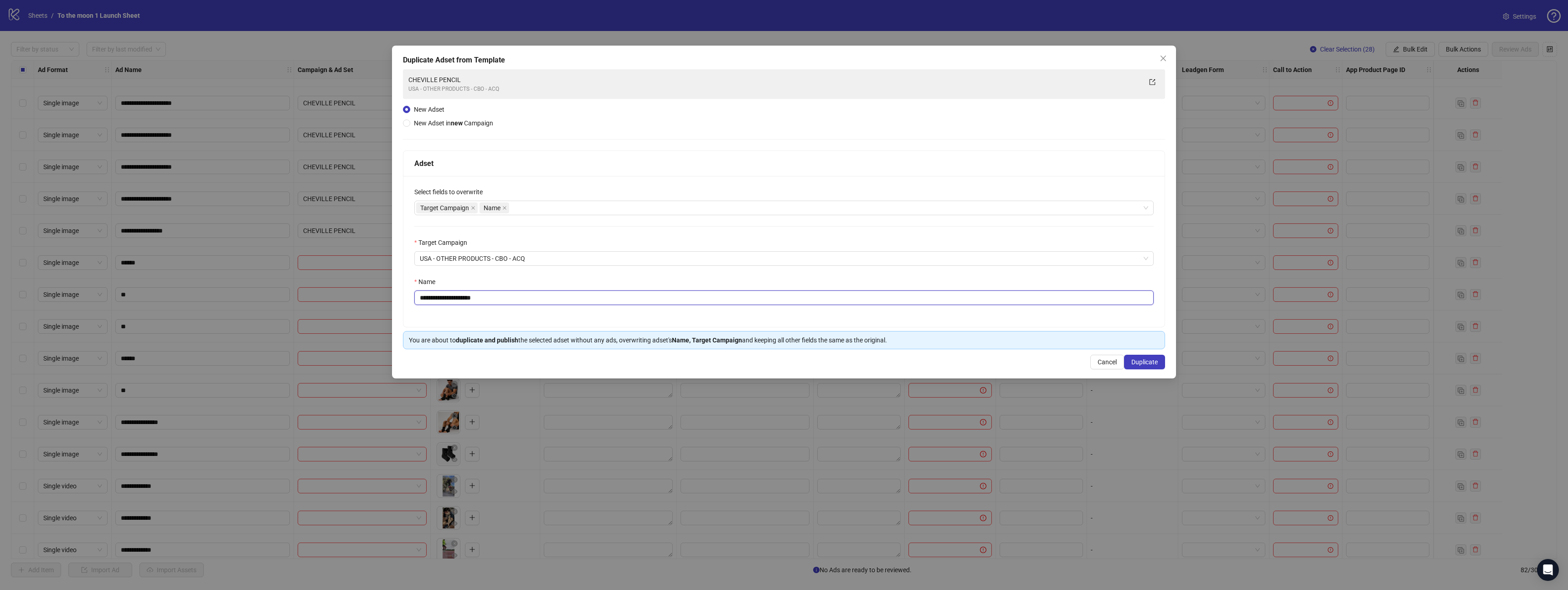
drag, startPoint x: 450, startPoint y: 298, endPoint x: 547, endPoint y: 298, distance: 97.0
click at [547, 298] on input "**********" at bounding box center [784, 298] width 740 height 15
type input "**********"
click at [1147, 359] on span "Duplicate" at bounding box center [1144, 362] width 26 height 7
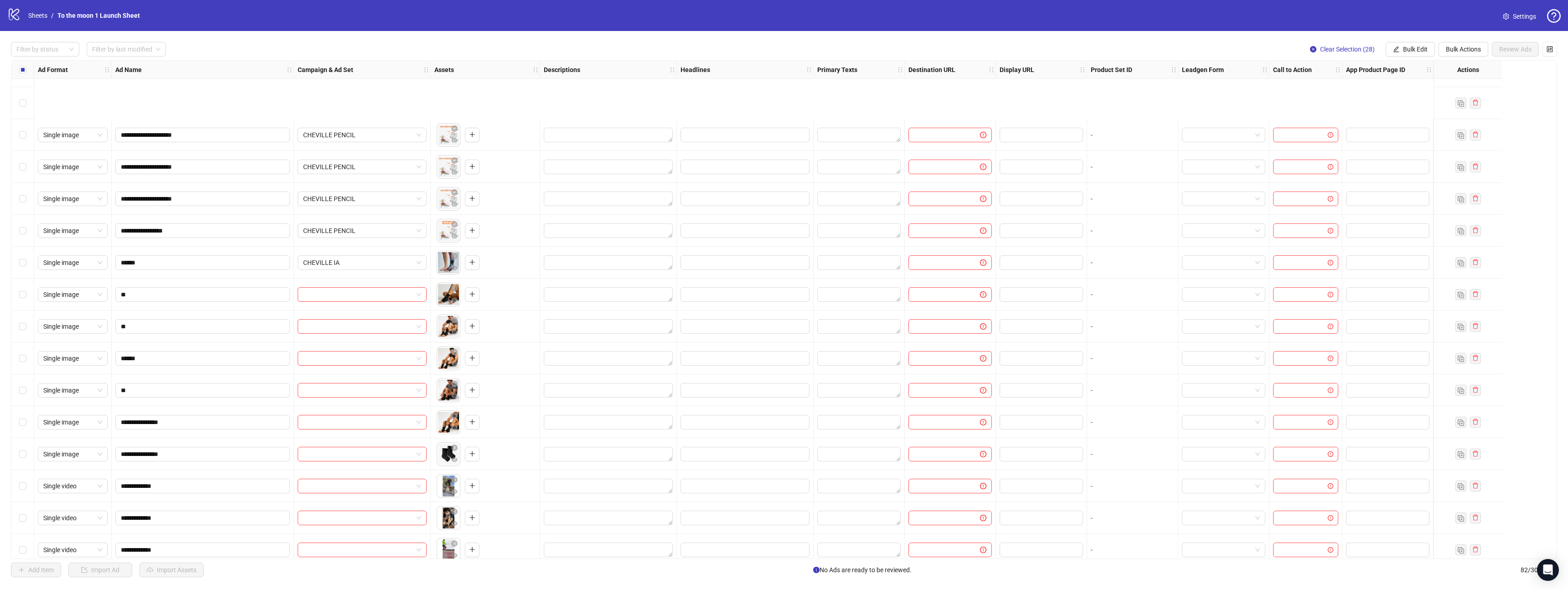
scroll to position [1187, 0]
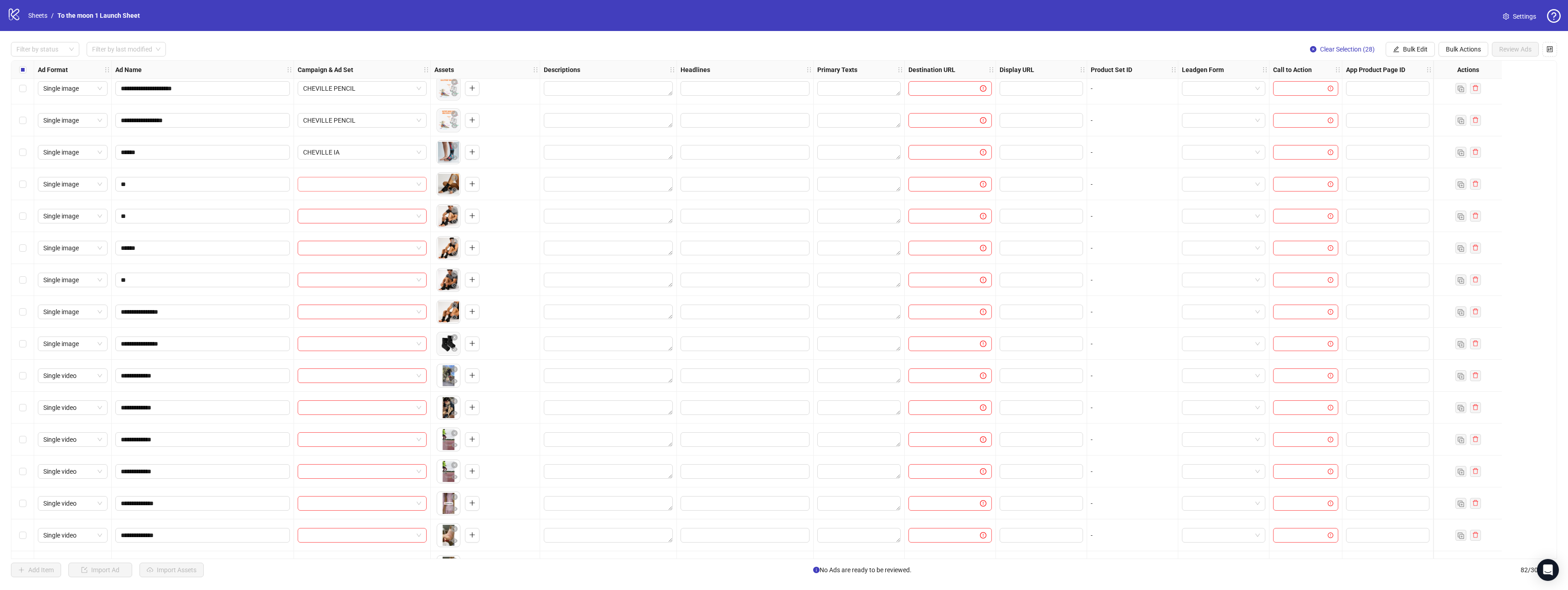
click at [374, 180] on input "search" at bounding box center [358, 184] width 110 height 13
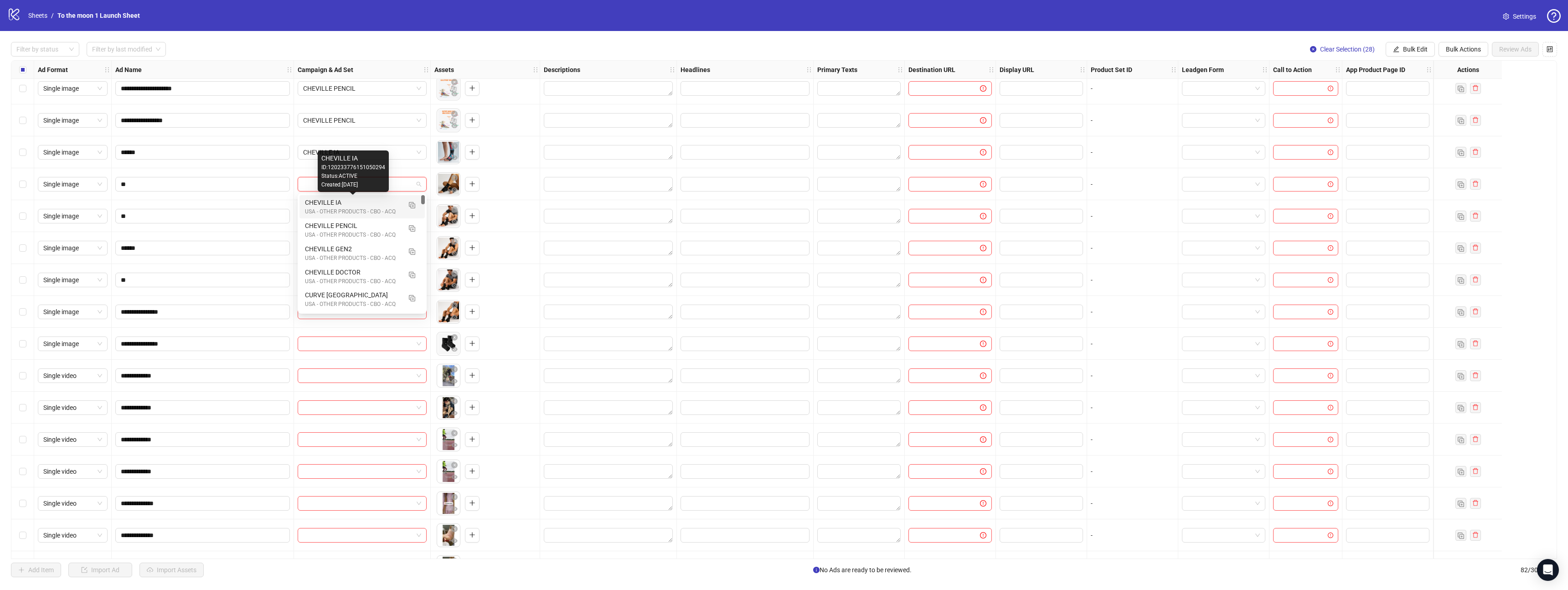
click at [354, 200] on div "CHEVILLE IA" at bounding box center [353, 202] width 96 height 10
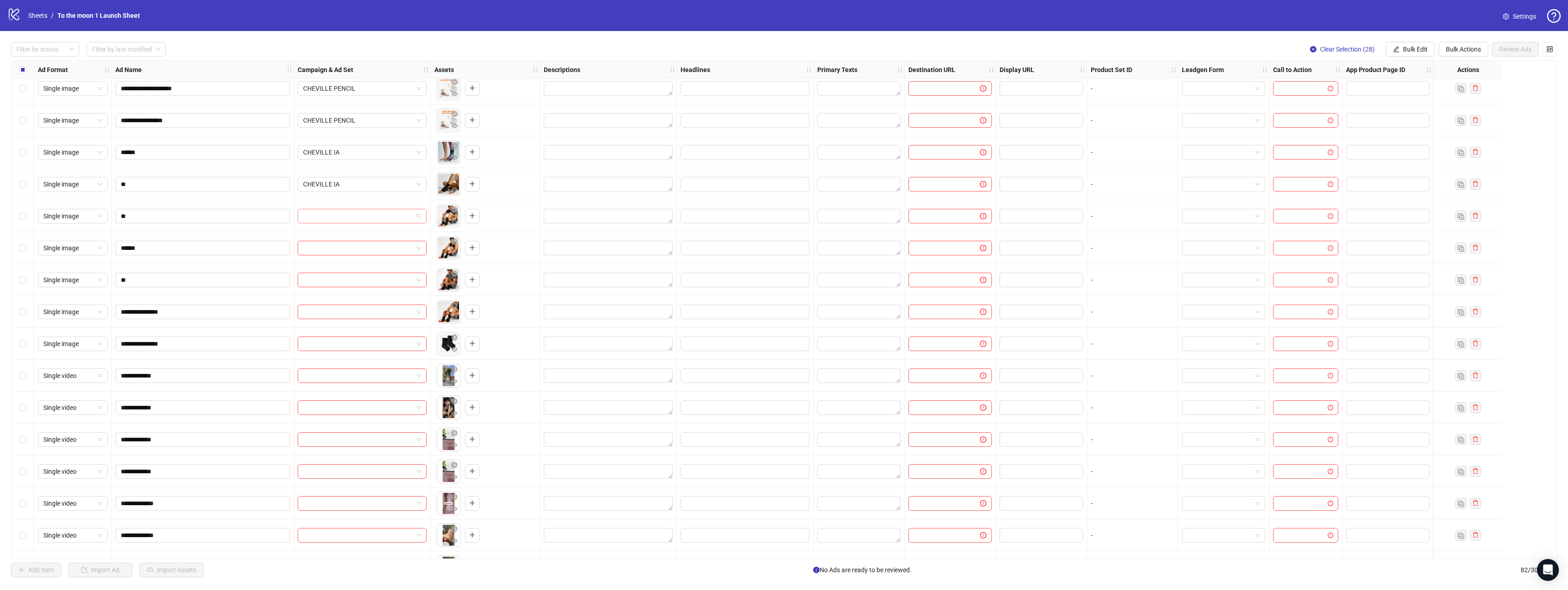
click at [354, 216] on input "search" at bounding box center [358, 216] width 110 height 13
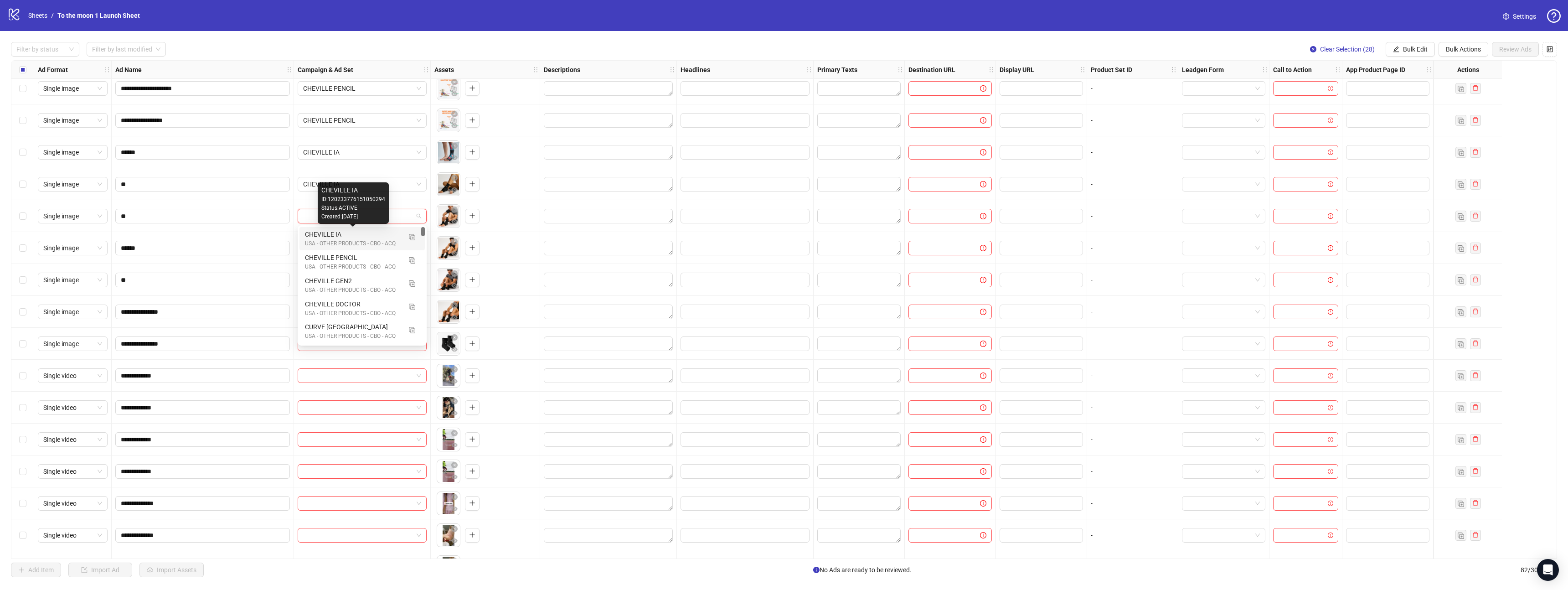
click at [354, 233] on div "CHEVILLE IA" at bounding box center [353, 234] width 96 height 10
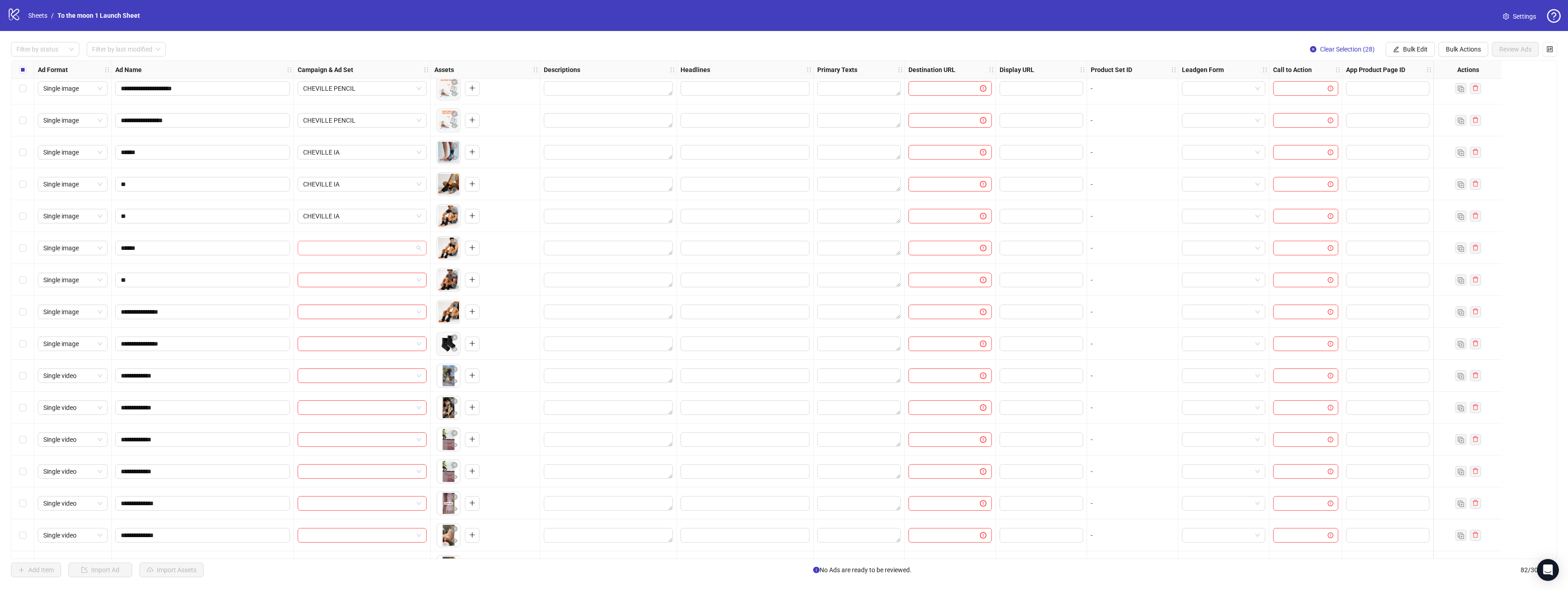
click at [352, 248] on input "search" at bounding box center [358, 248] width 110 height 13
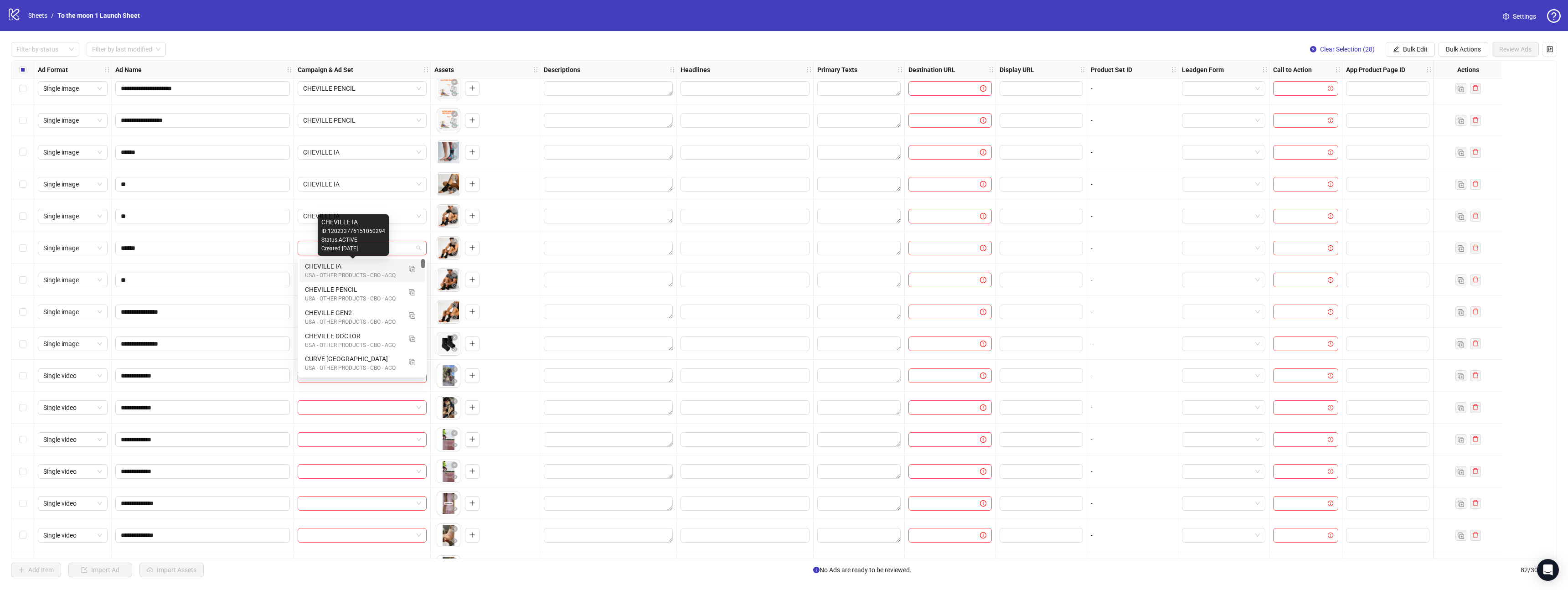
click at [352, 268] on div "CHEVILLE IA" at bounding box center [353, 266] width 96 height 10
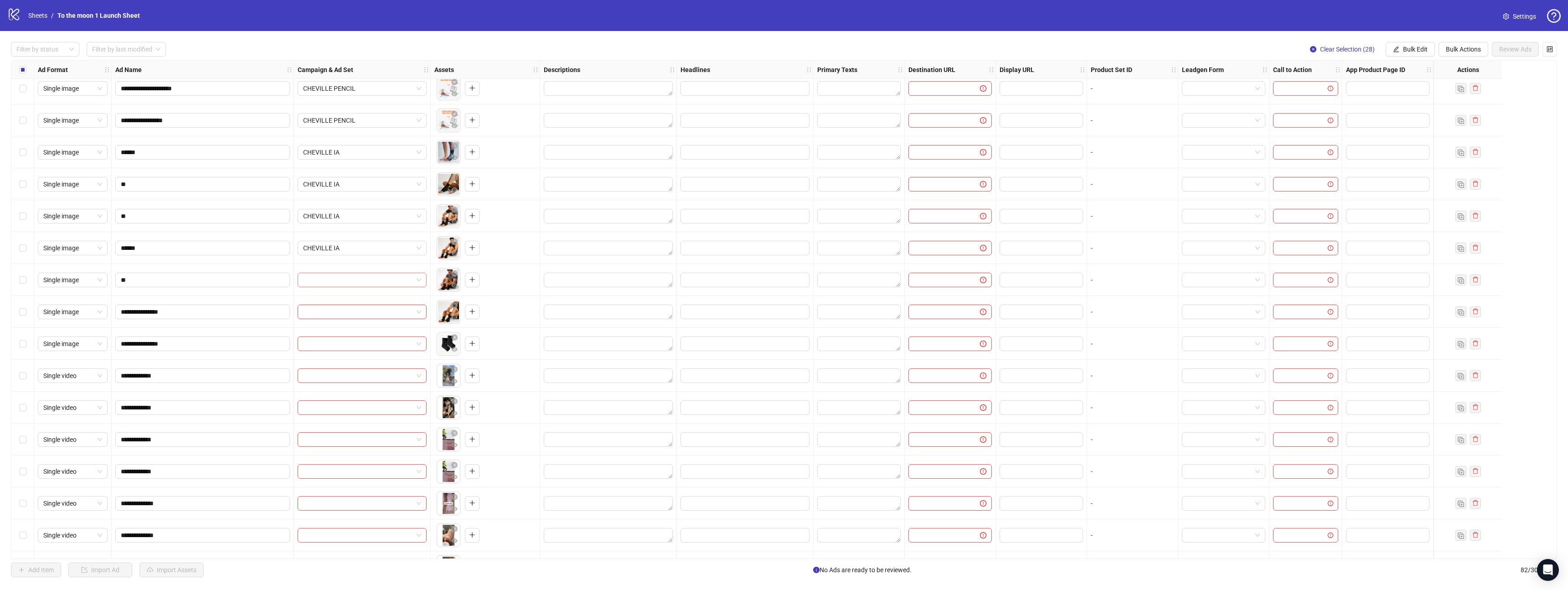
click at [351, 283] on input "search" at bounding box center [358, 280] width 110 height 13
click at [349, 301] on div "CHEVILLE IA" at bounding box center [353, 298] width 96 height 10
click at [349, 314] on input "search" at bounding box center [358, 312] width 110 height 13
click at [351, 333] on div "CHEVILLE IA" at bounding box center [353, 330] width 96 height 10
click at [353, 340] on input "search" at bounding box center [358, 343] width 110 height 13
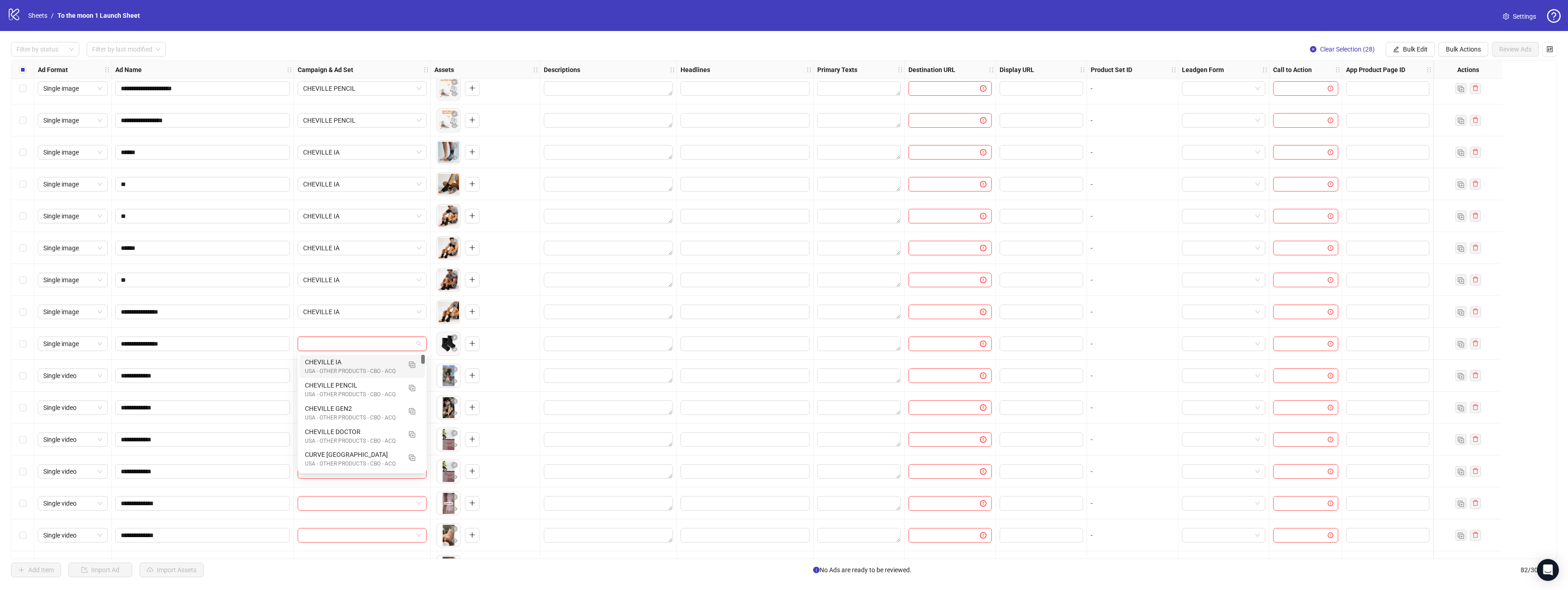
click at [353, 361] on div "CHEVILLE IA" at bounding box center [353, 362] width 96 height 10
click at [357, 377] on input "search" at bounding box center [358, 376] width 110 height 13
click at [357, 396] on div "CHEVILLE IA" at bounding box center [353, 394] width 96 height 10
click at [361, 412] on input "search" at bounding box center [358, 407] width 110 height 13
click at [360, 427] on div "CHEVILLE IA" at bounding box center [353, 426] width 96 height 10
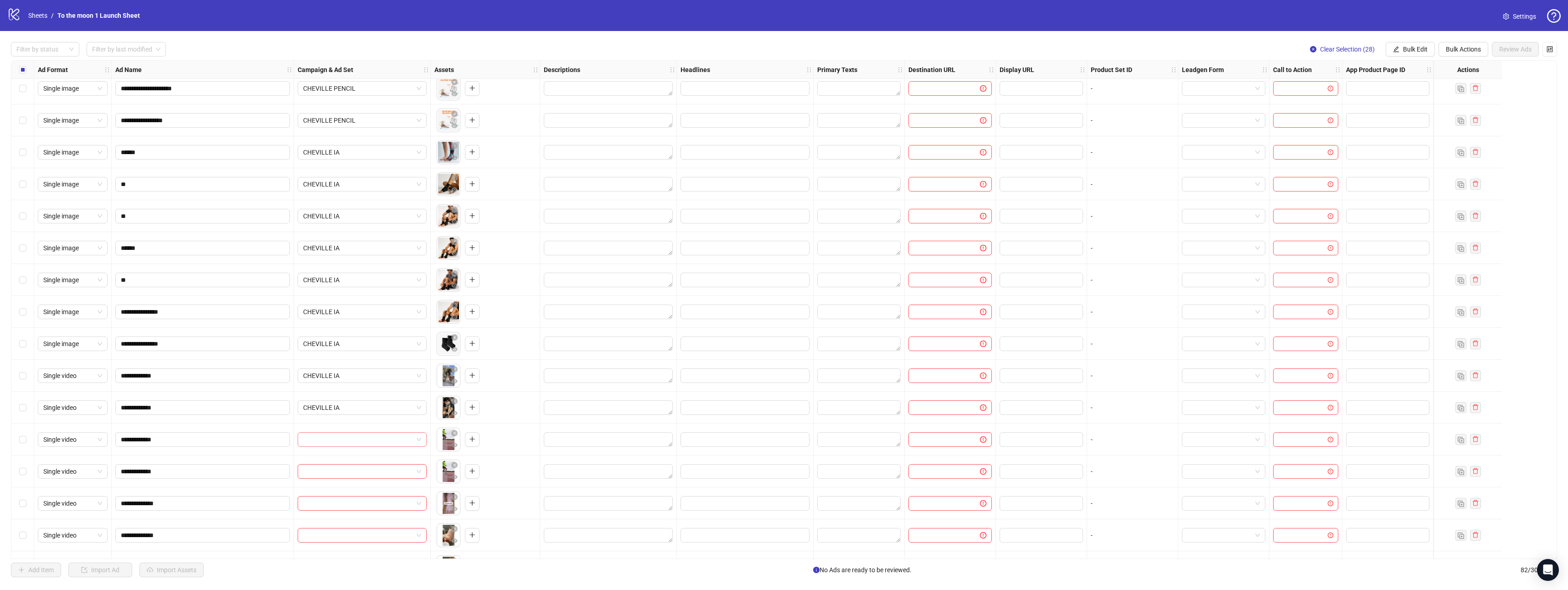
click at [360, 437] on input "search" at bounding box center [358, 440] width 110 height 13
click at [360, 455] on div "CHEVILLE IA" at bounding box center [353, 458] width 96 height 10
click at [376, 437] on span "CHEVILLE IA" at bounding box center [362, 440] width 118 height 13
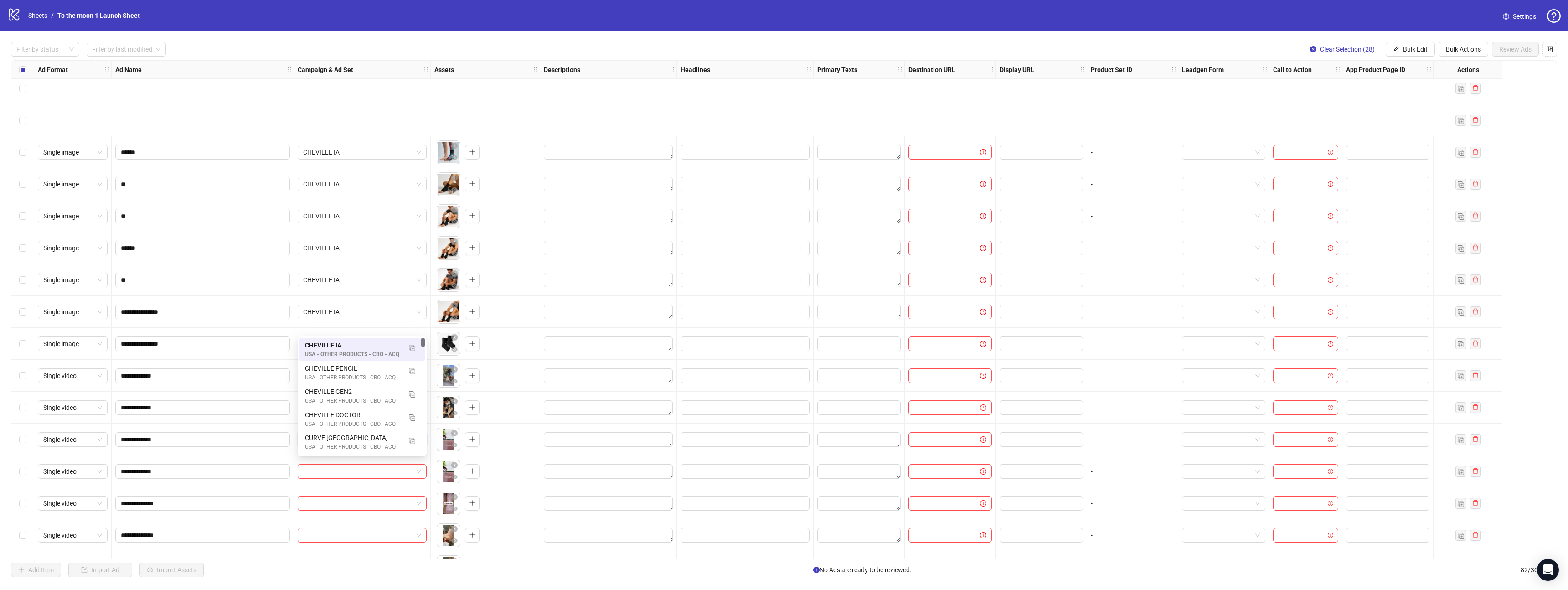
scroll to position [1300, 0]
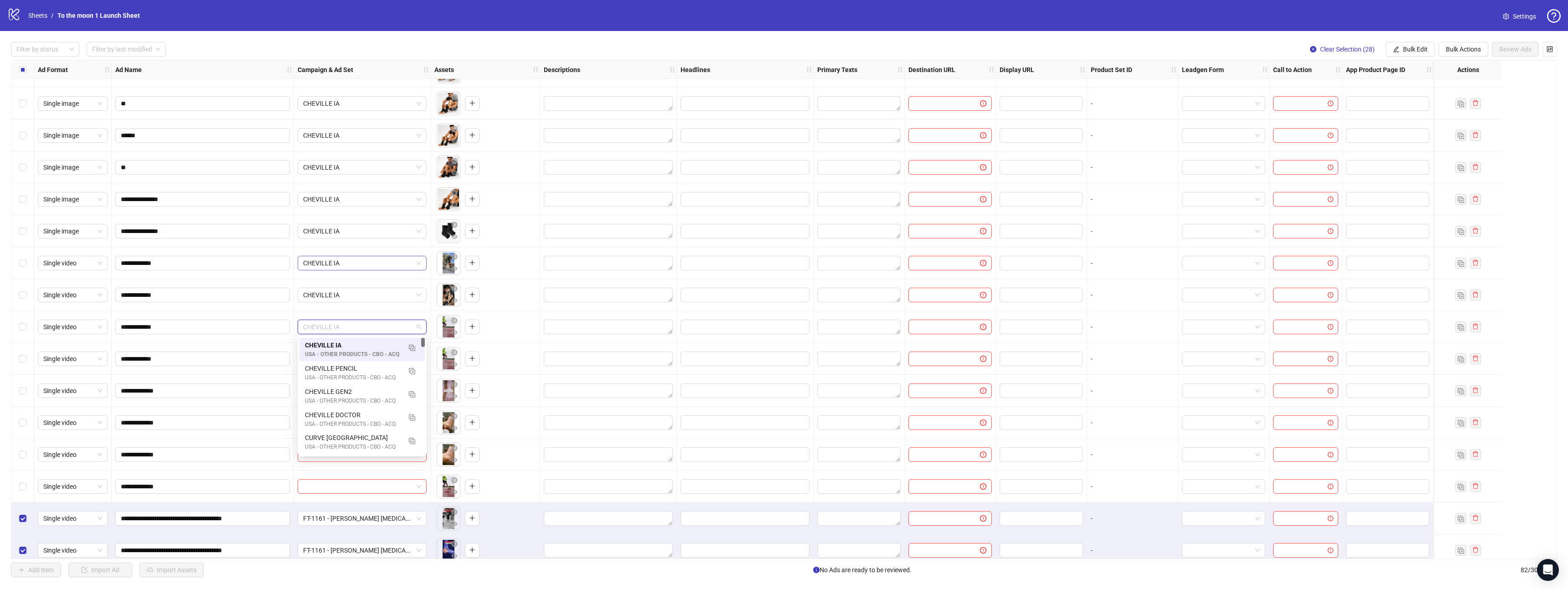
click at [416, 260] on span "CHEVILLE IA" at bounding box center [362, 263] width 118 height 13
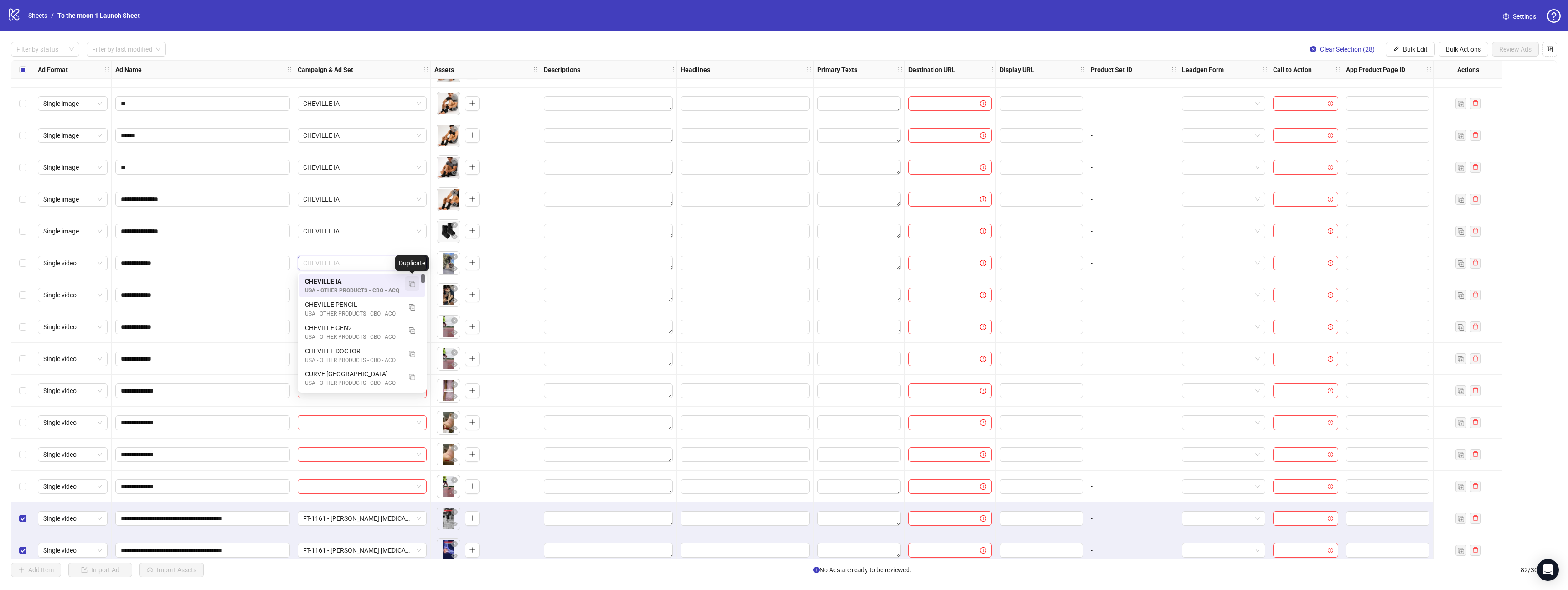
click at [411, 284] on img "button" at bounding box center [412, 284] width 6 height 6
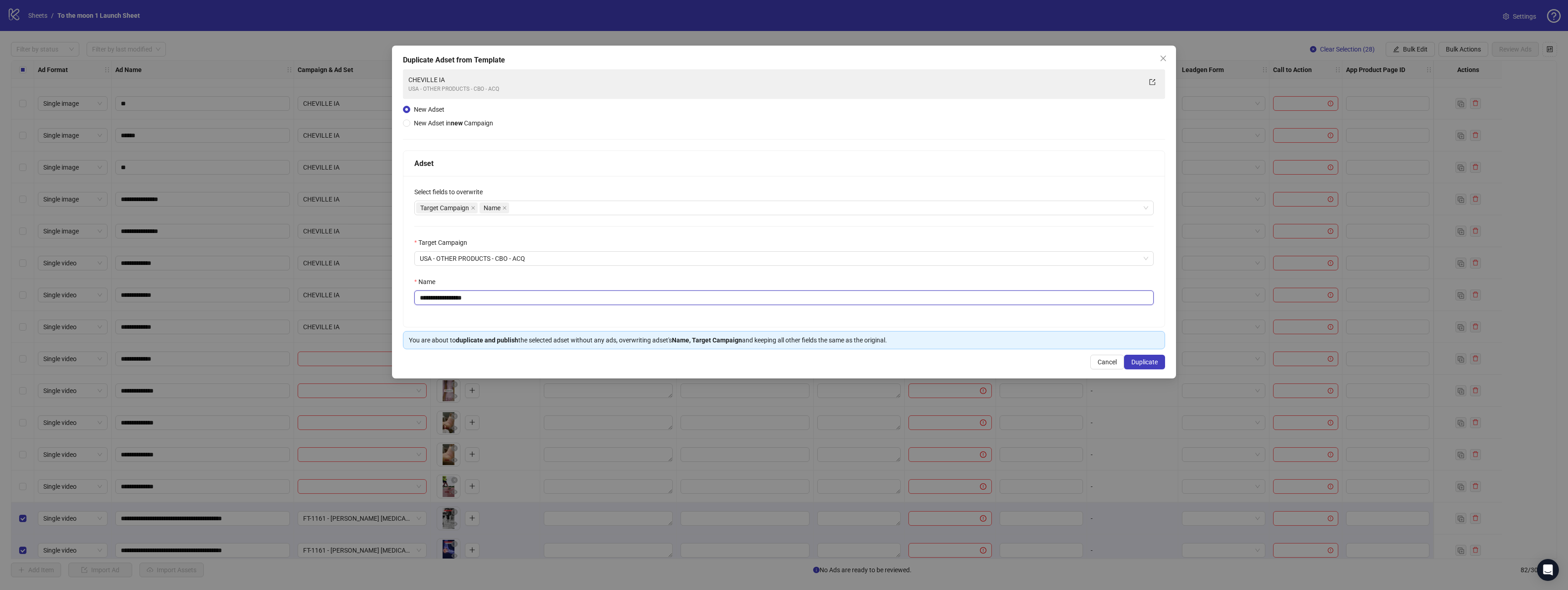
click at [523, 296] on input "**********" at bounding box center [784, 298] width 740 height 15
type input "**********"
click at [1138, 362] on span "Duplicate" at bounding box center [1144, 362] width 26 height 7
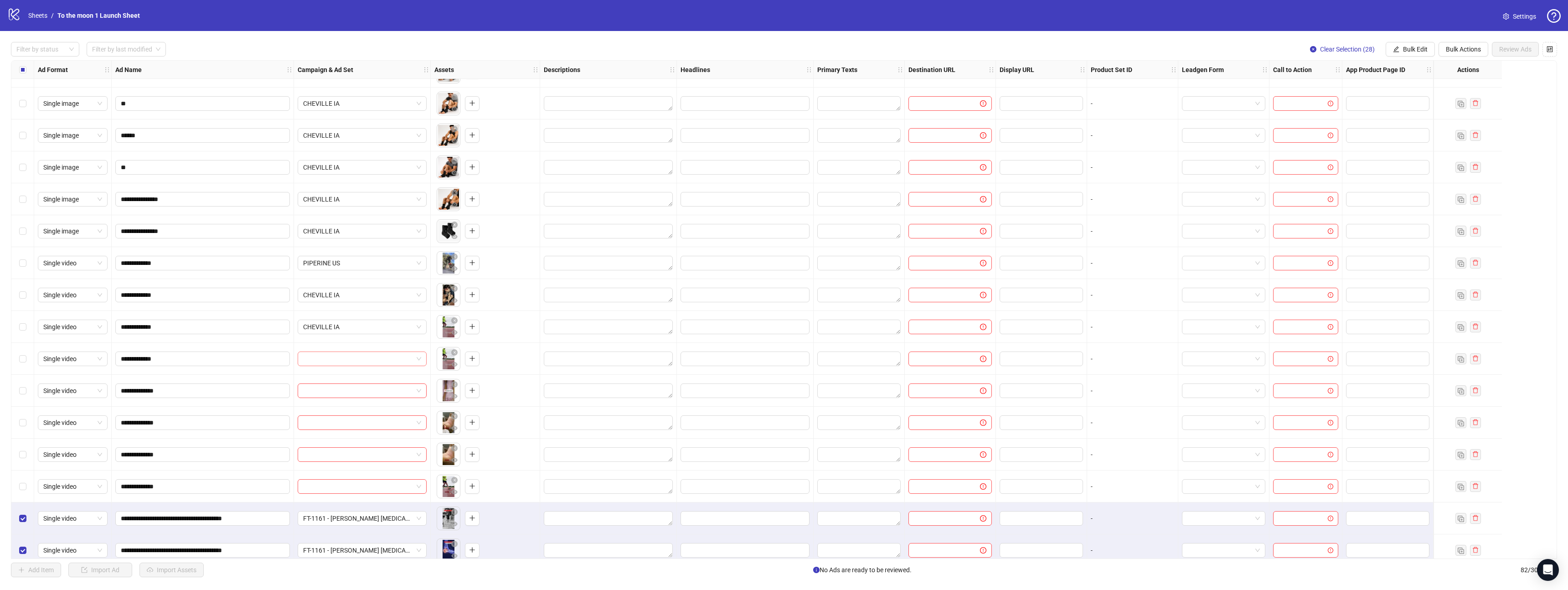
click at [388, 363] on input "search" at bounding box center [358, 359] width 110 height 13
click at [352, 296] on span "CHEVILLE IA" at bounding box center [362, 295] width 118 height 13
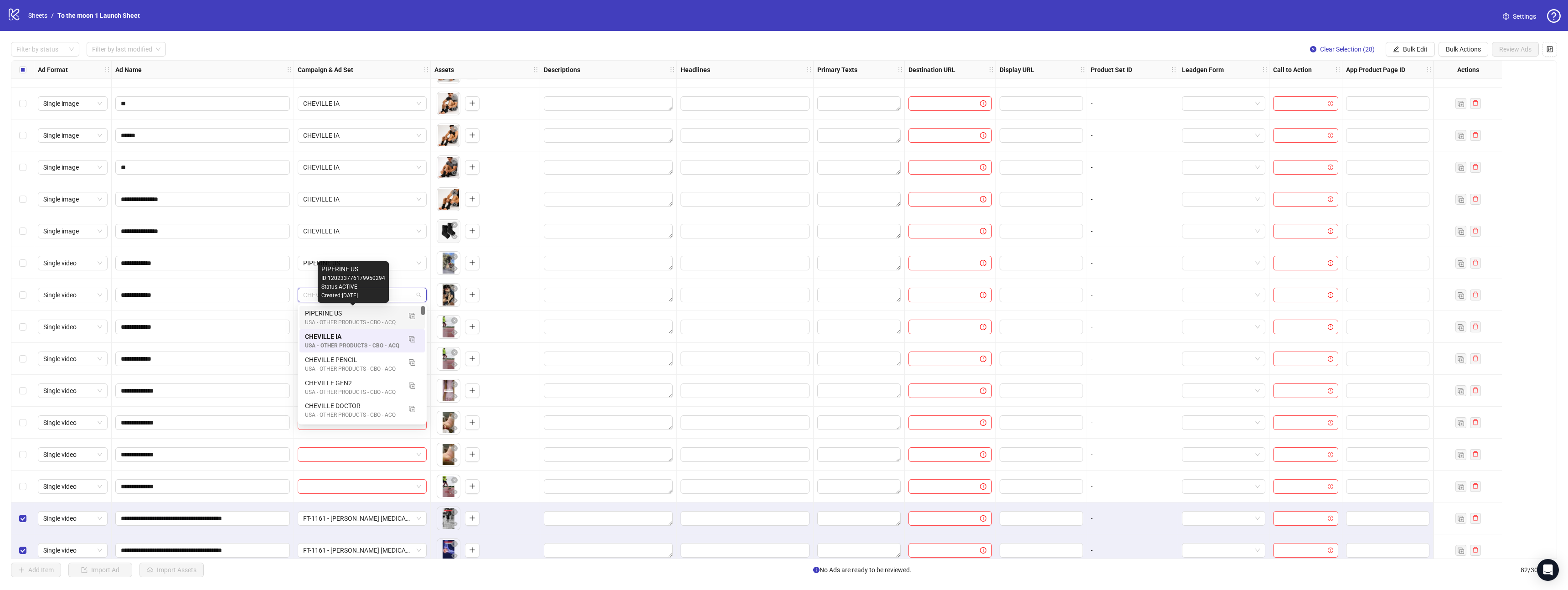
click at [346, 314] on div "PIPERINE US" at bounding box center [353, 313] width 96 height 10
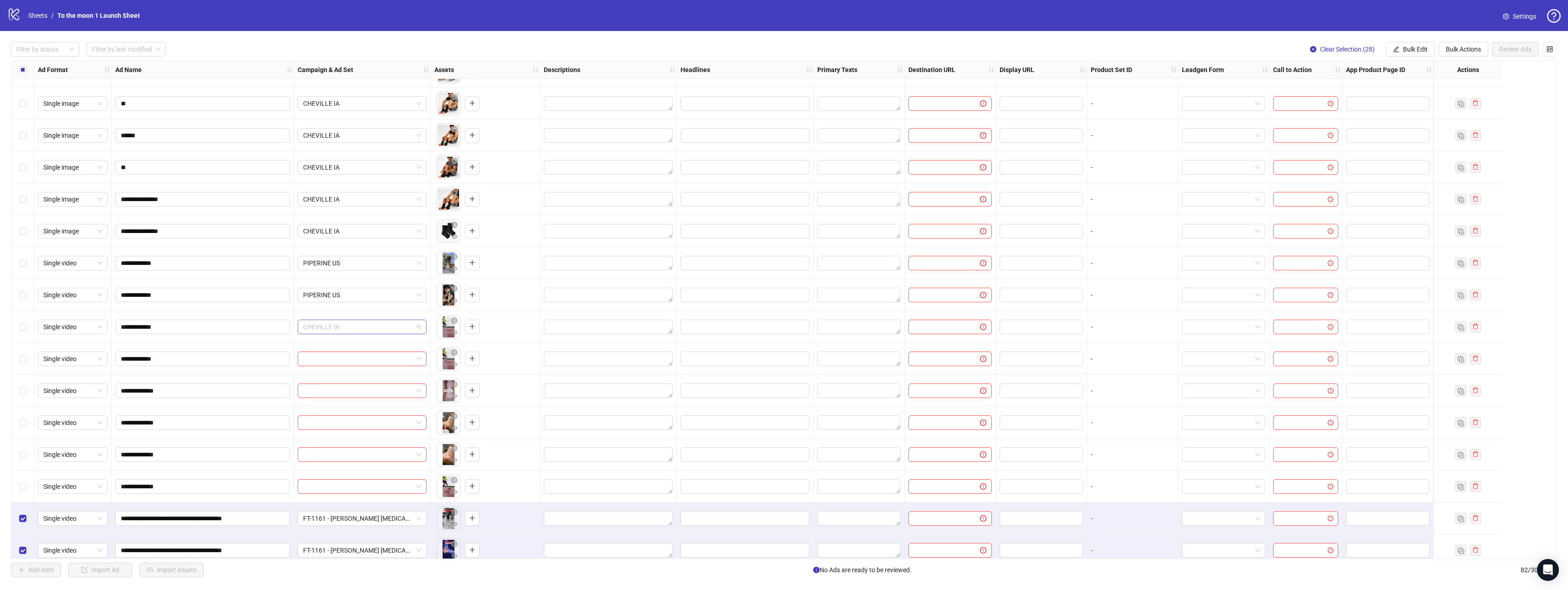
scroll to position [9, 0]
click at [346, 324] on span "CHEVILLE IA" at bounding box center [362, 327] width 118 height 13
click at [346, 344] on div "USA - OTHER PRODUCTS - CBO - ACQ" at bounding box center [353, 346] width 96 height 9
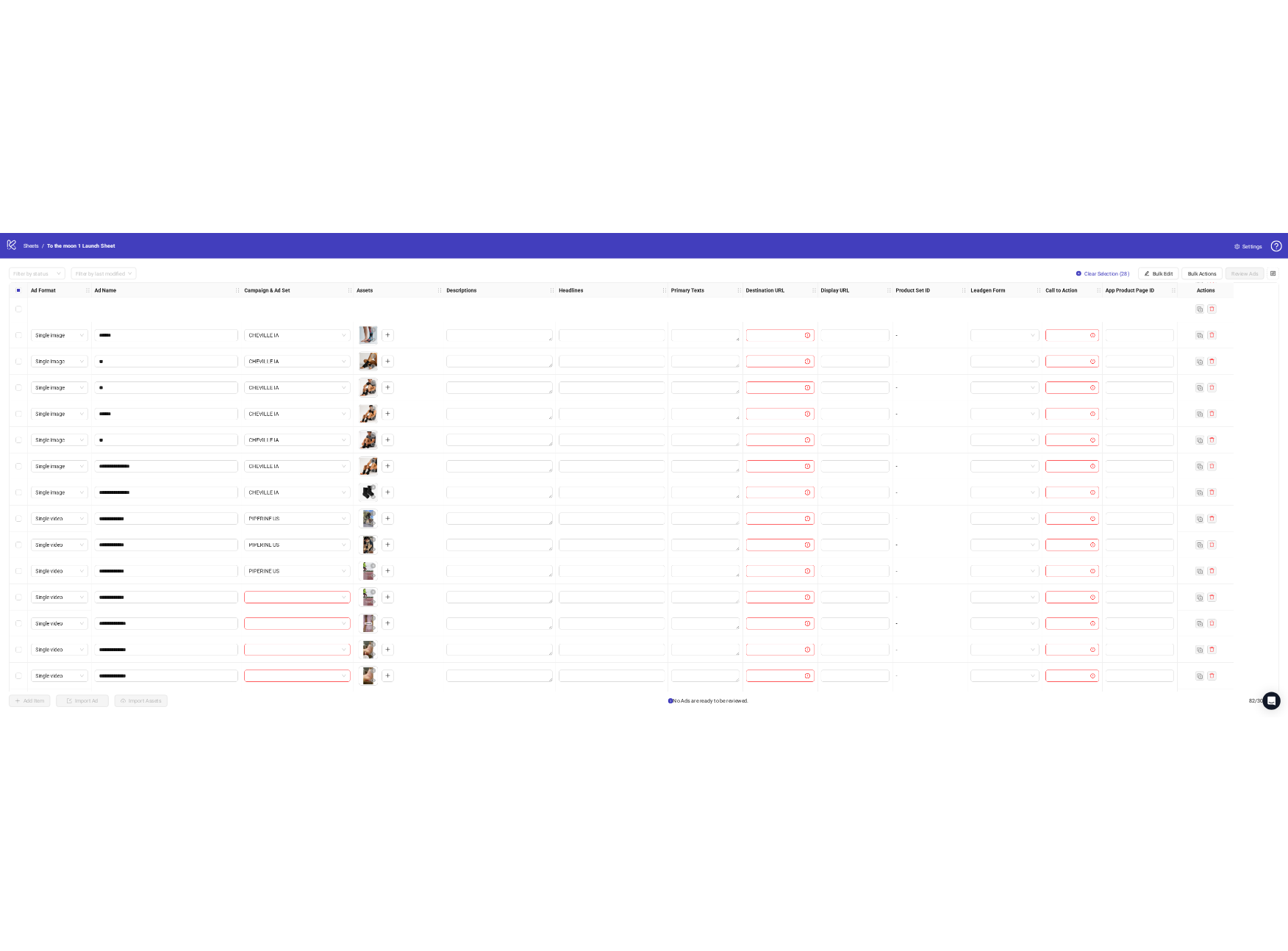
scroll to position [2319, 0]
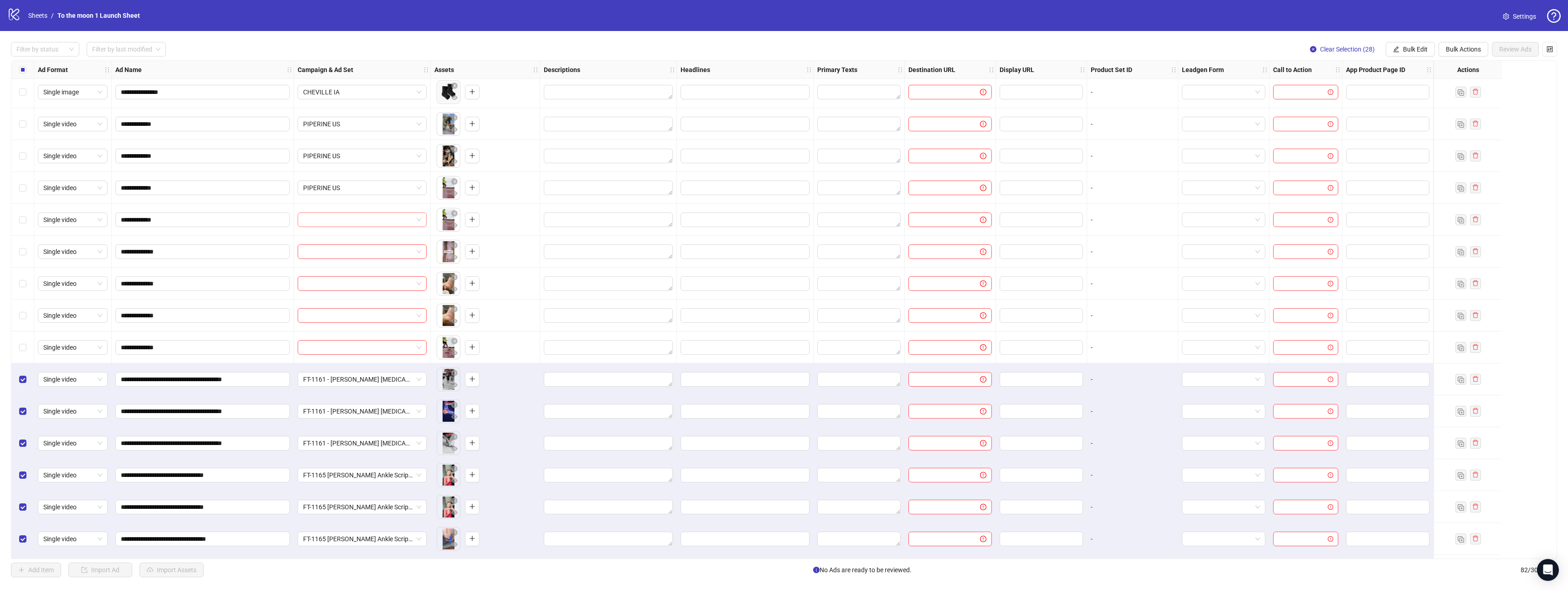
click at [348, 215] on input "search" at bounding box center [358, 220] width 110 height 13
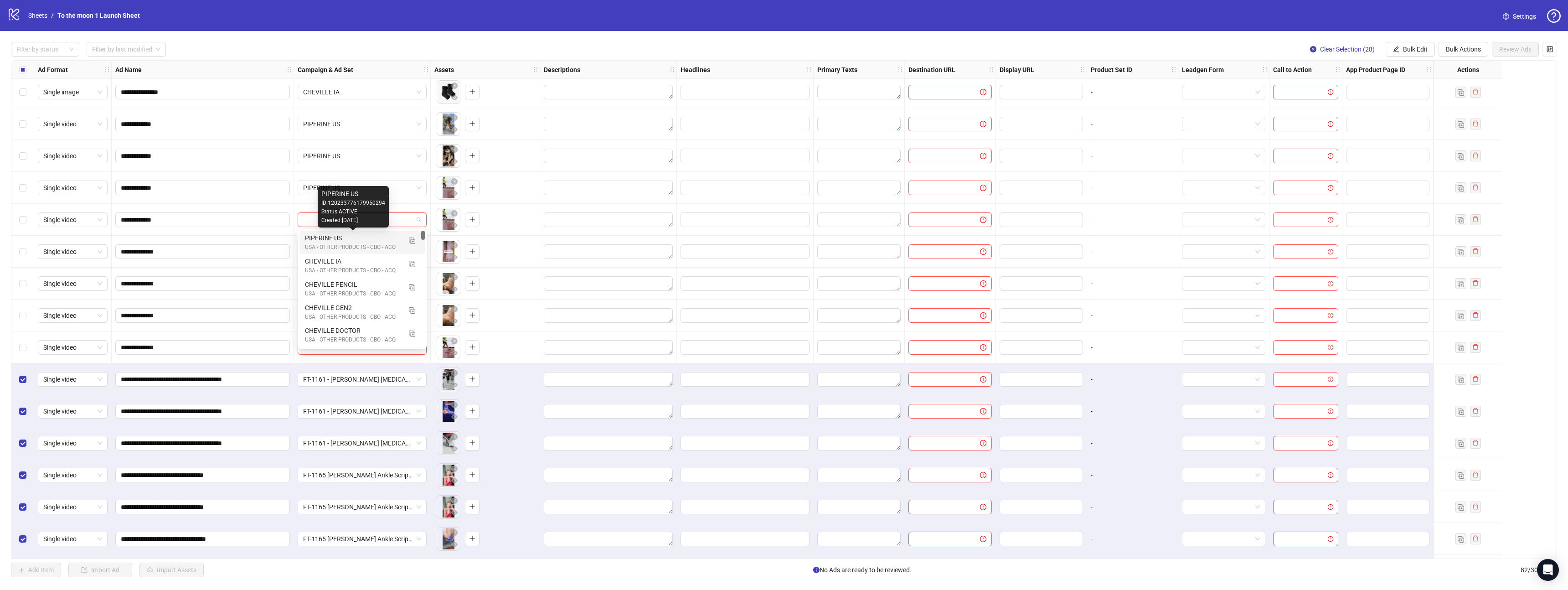
click at [345, 242] on div "PIPERINE US" at bounding box center [353, 238] width 96 height 10
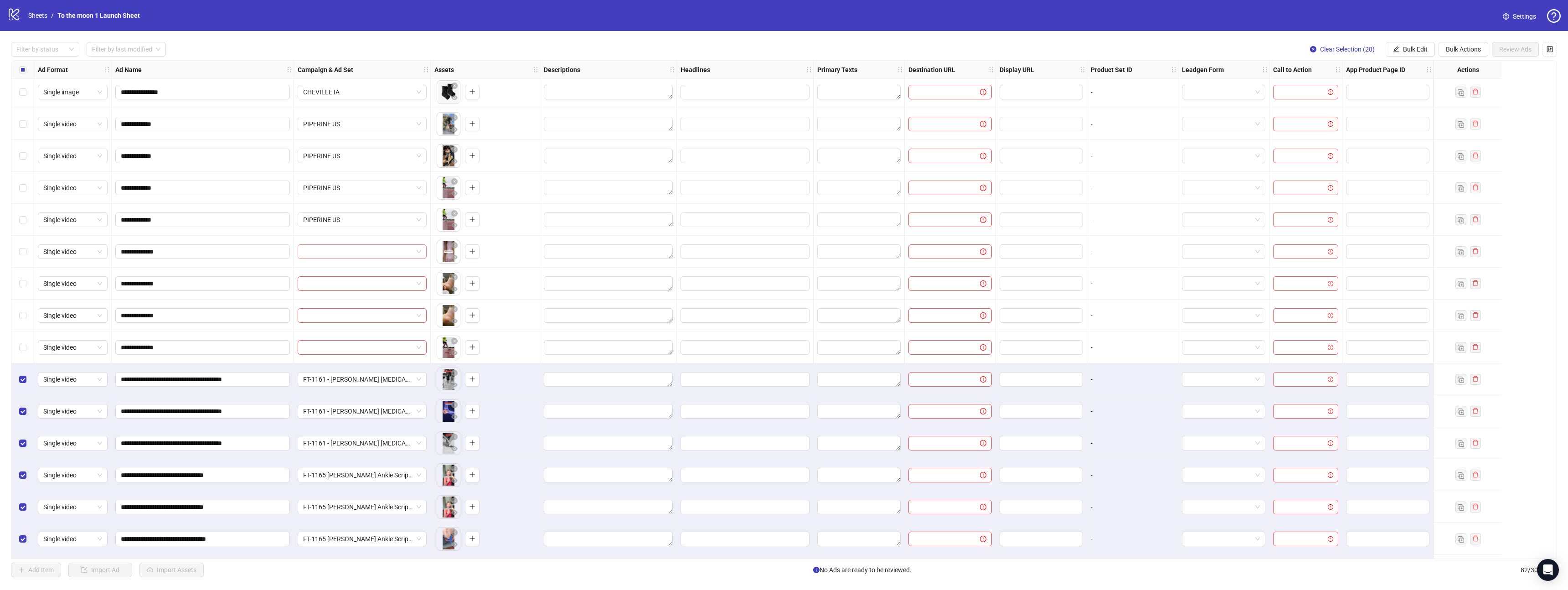
click at [345, 251] on input "search" at bounding box center [358, 251] width 110 height 13
click at [345, 271] on div "PIPERINE US" at bounding box center [353, 270] width 96 height 10
click at [346, 291] on div at bounding box center [362, 284] width 137 height 32
click at [394, 247] on span "PIPERINE US" at bounding box center [362, 251] width 118 height 13
click at [408, 273] on button "button" at bounding box center [412, 272] width 15 height 15
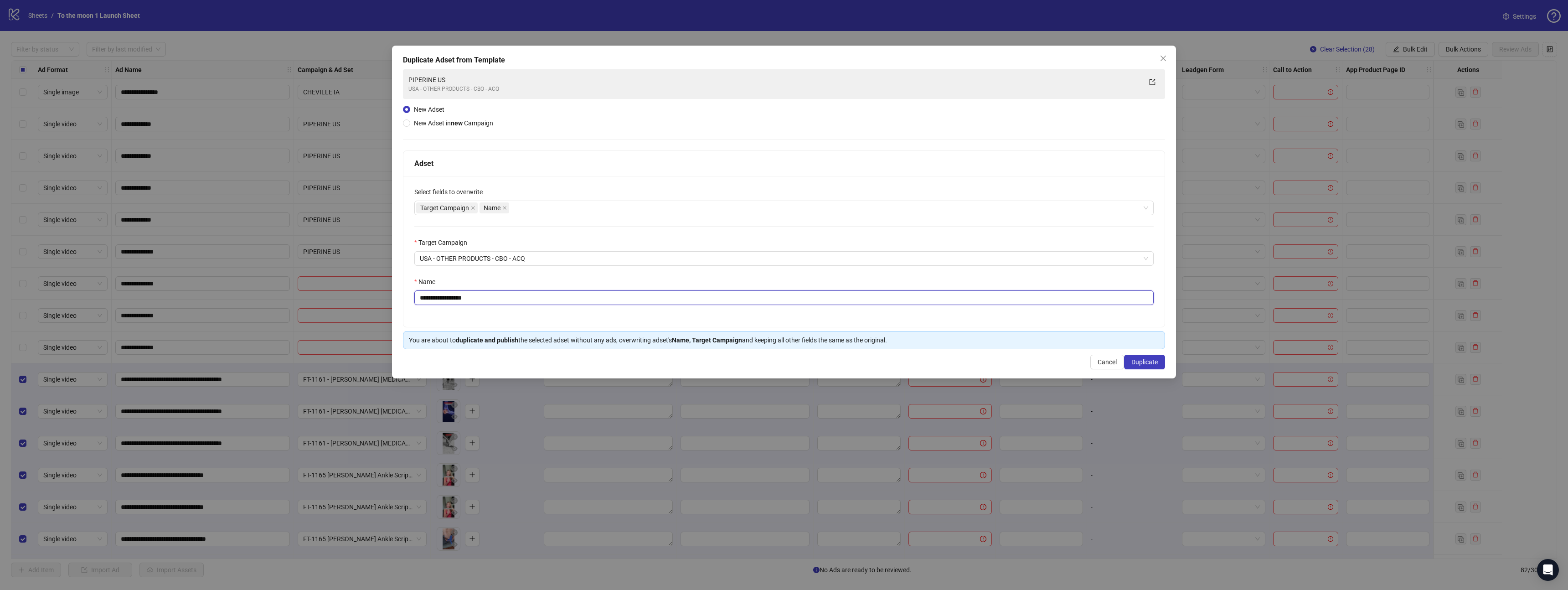
click at [475, 295] on input "**********" at bounding box center [784, 298] width 740 height 15
type input "**********"
click at [1155, 362] on span "Duplicate" at bounding box center [1144, 362] width 26 height 7
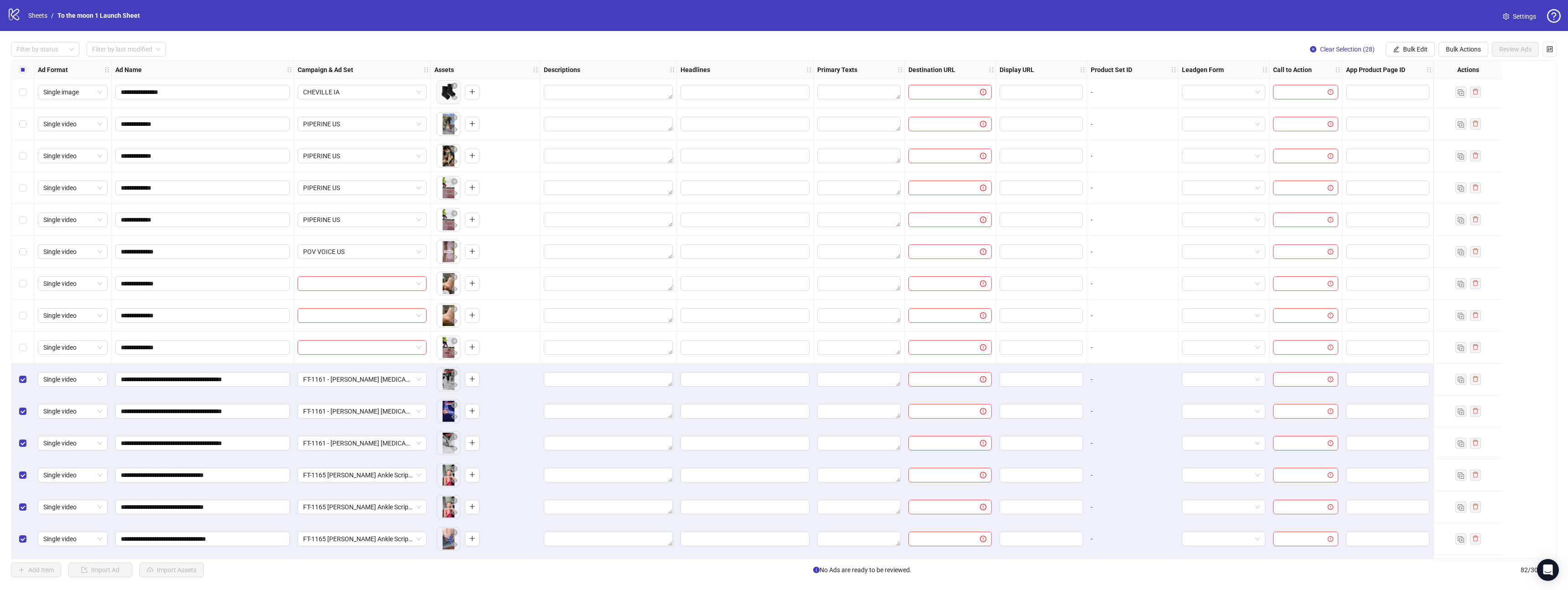
click at [368, 286] on input "search" at bounding box center [358, 284] width 110 height 13
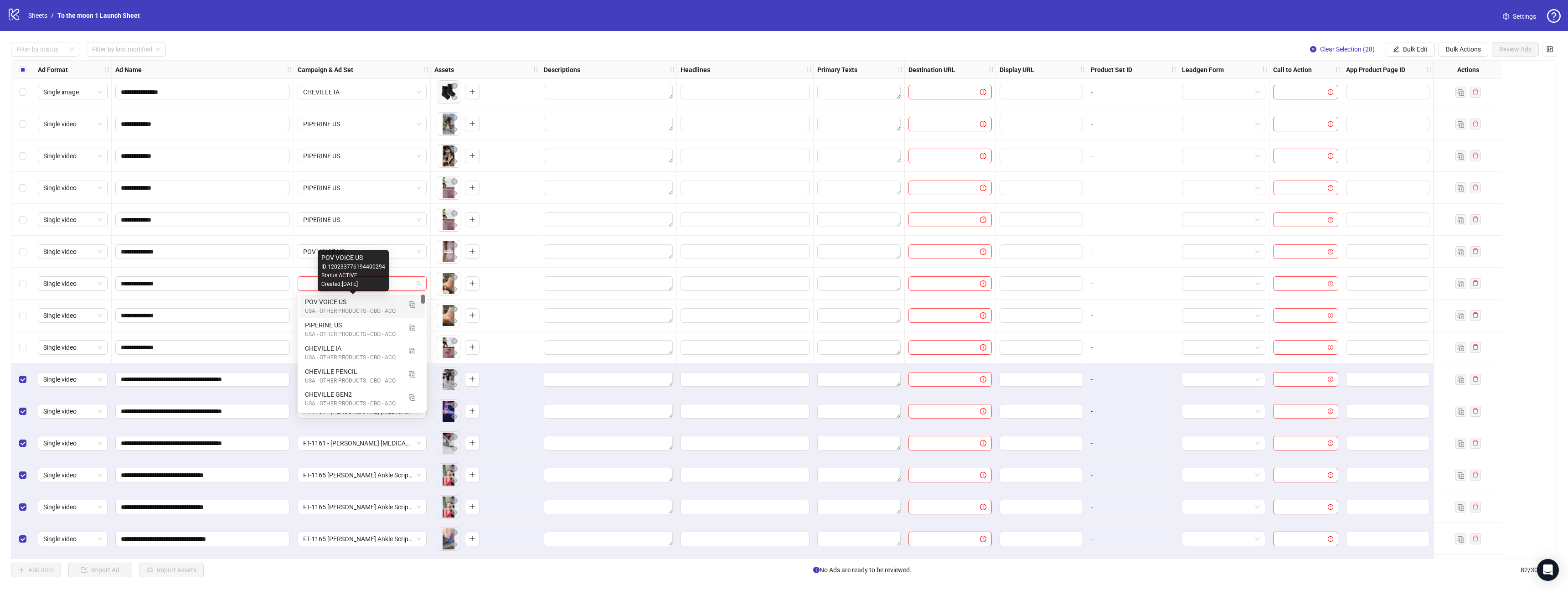
click at [359, 304] on div "POV VOICE US" at bounding box center [353, 301] width 96 height 10
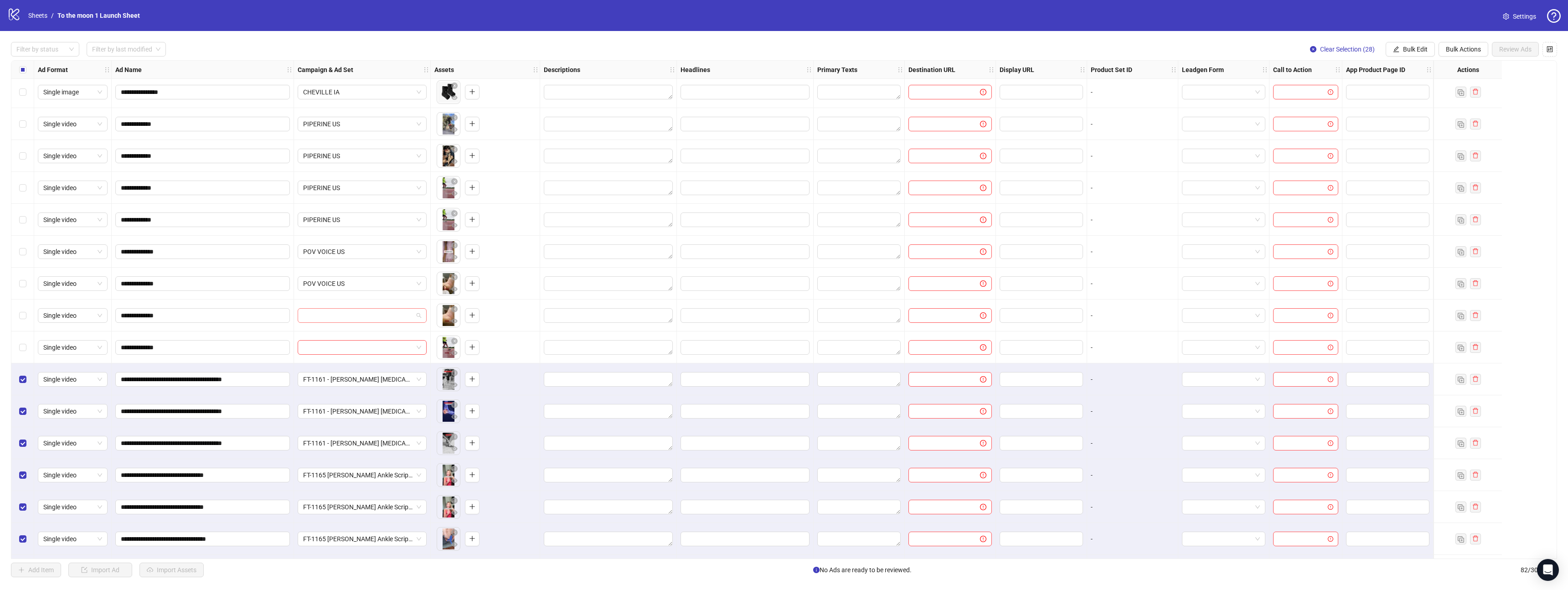
click at [357, 314] on input "search" at bounding box center [358, 315] width 110 height 13
click at [357, 336] on div "POV VOICE US" at bounding box center [353, 334] width 96 height 10
click at [357, 346] on input "search" at bounding box center [358, 347] width 110 height 13
click at [357, 373] on div "USA - OTHER PRODUCTS - CBO - ACQ" at bounding box center [353, 375] width 96 height 9
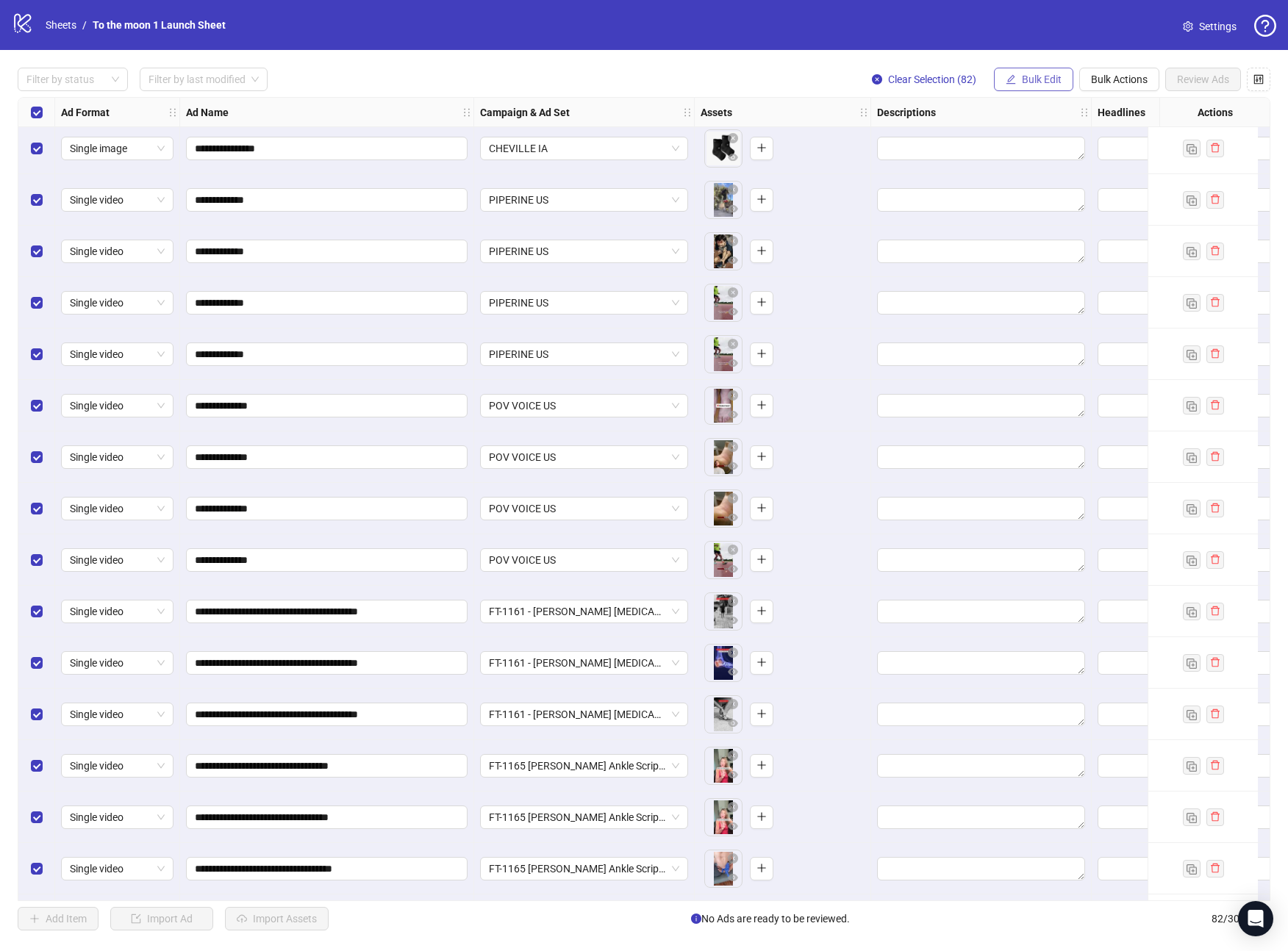
click at [1051, 81] on span "Bulk Edit" at bounding box center [1042, 79] width 39 height 12
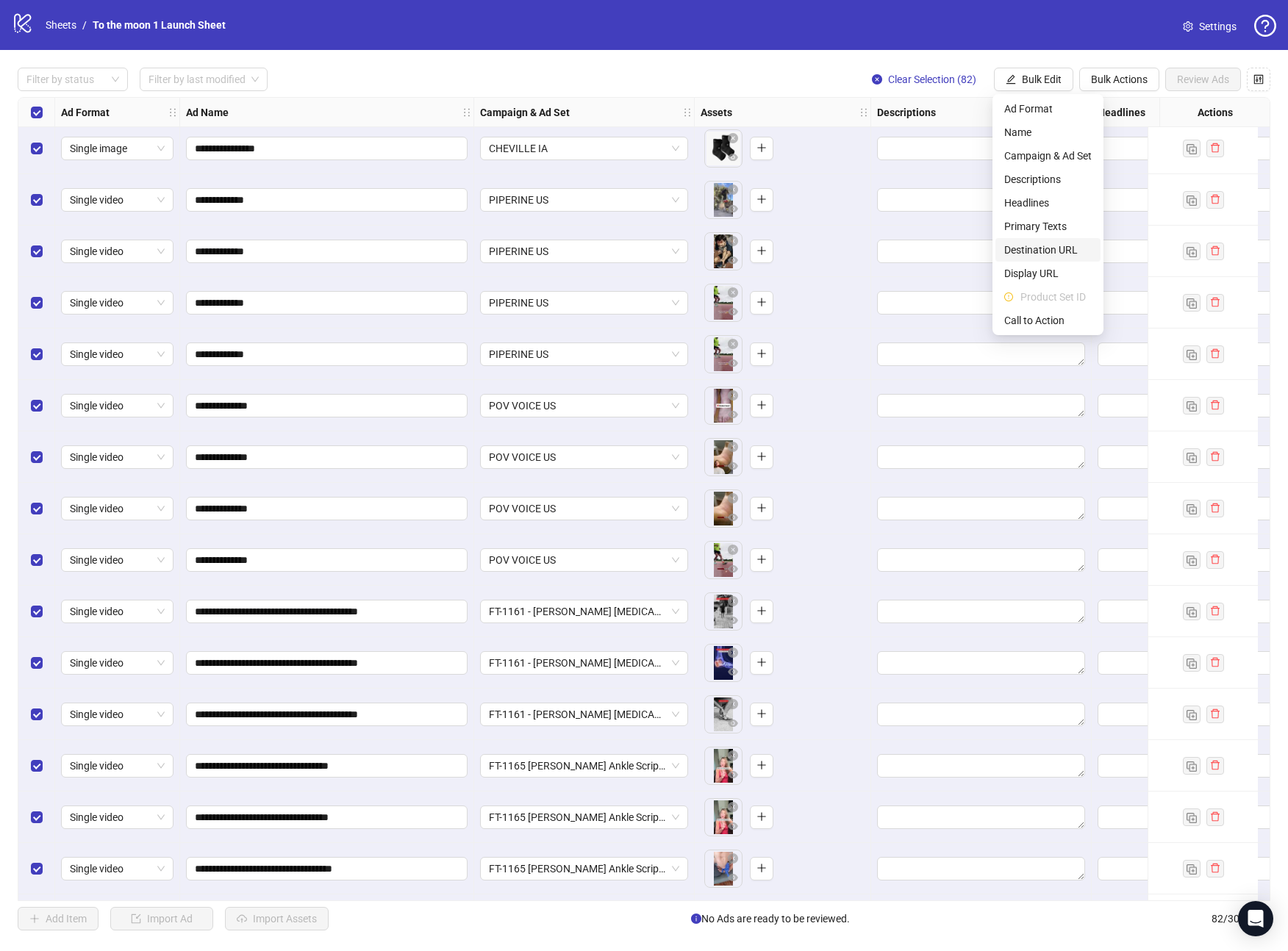
click at [1044, 247] on span "Destination URL" at bounding box center [1047, 249] width 87 height 16
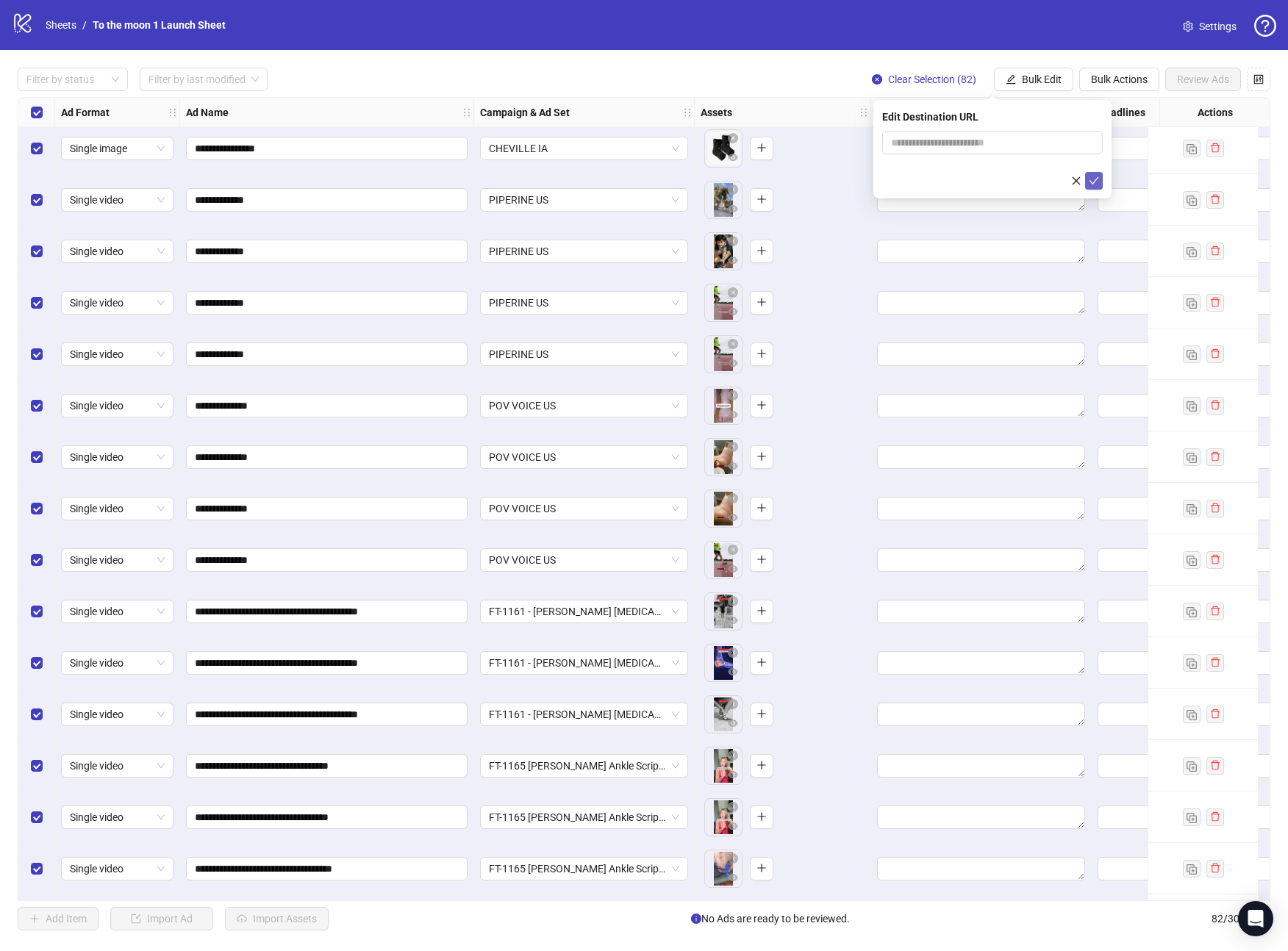
click at [1085, 179] on button "submit" at bounding box center [1094, 181] width 18 height 18
click at [1080, 181] on icon "close" at bounding box center [1076, 181] width 10 height 10
click at [1049, 78] on span "Bulk Edit" at bounding box center [1042, 79] width 39 height 12
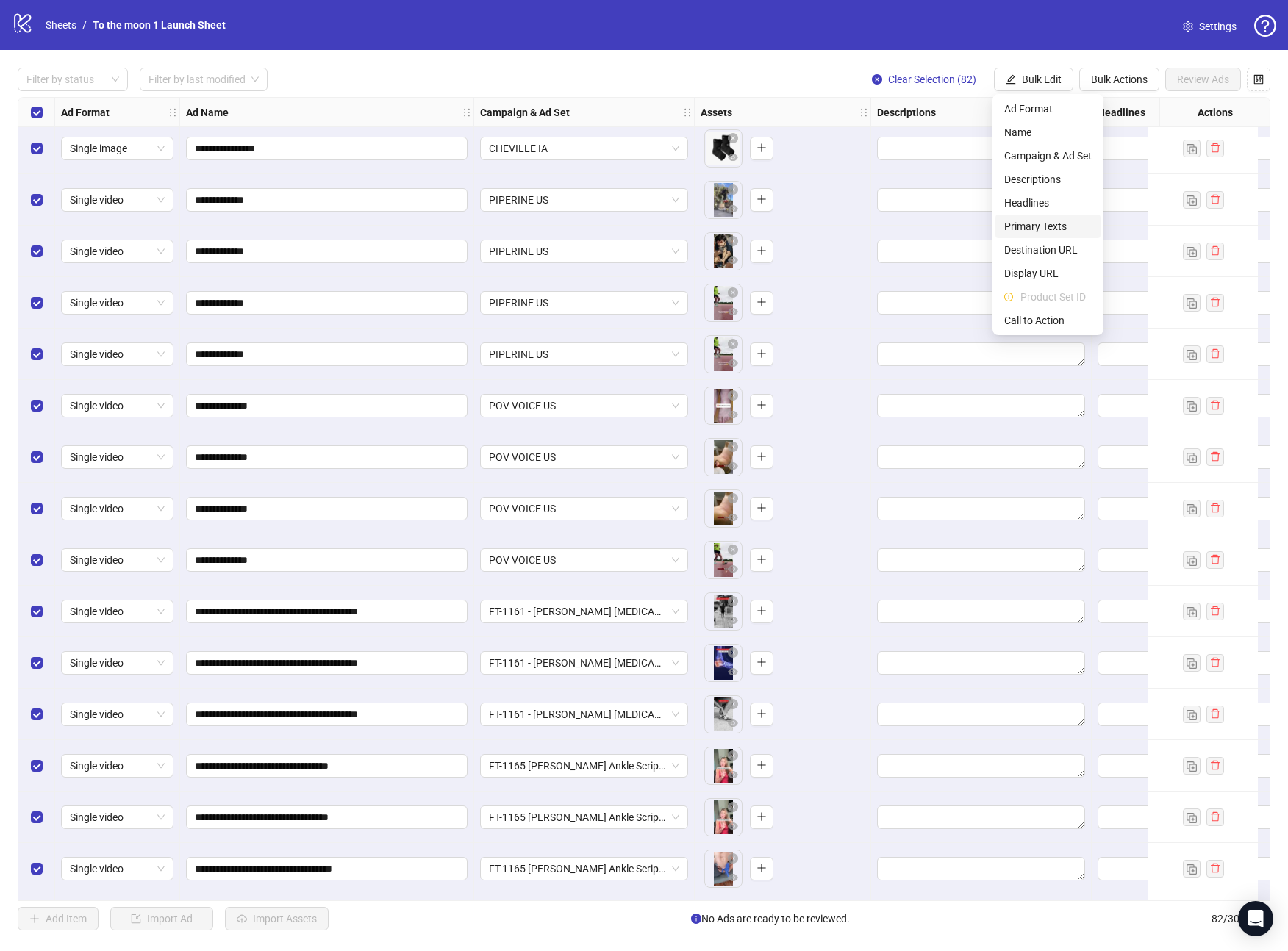
click at [1043, 228] on span "Primary Texts" at bounding box center [1047, 226] width 87 height 16
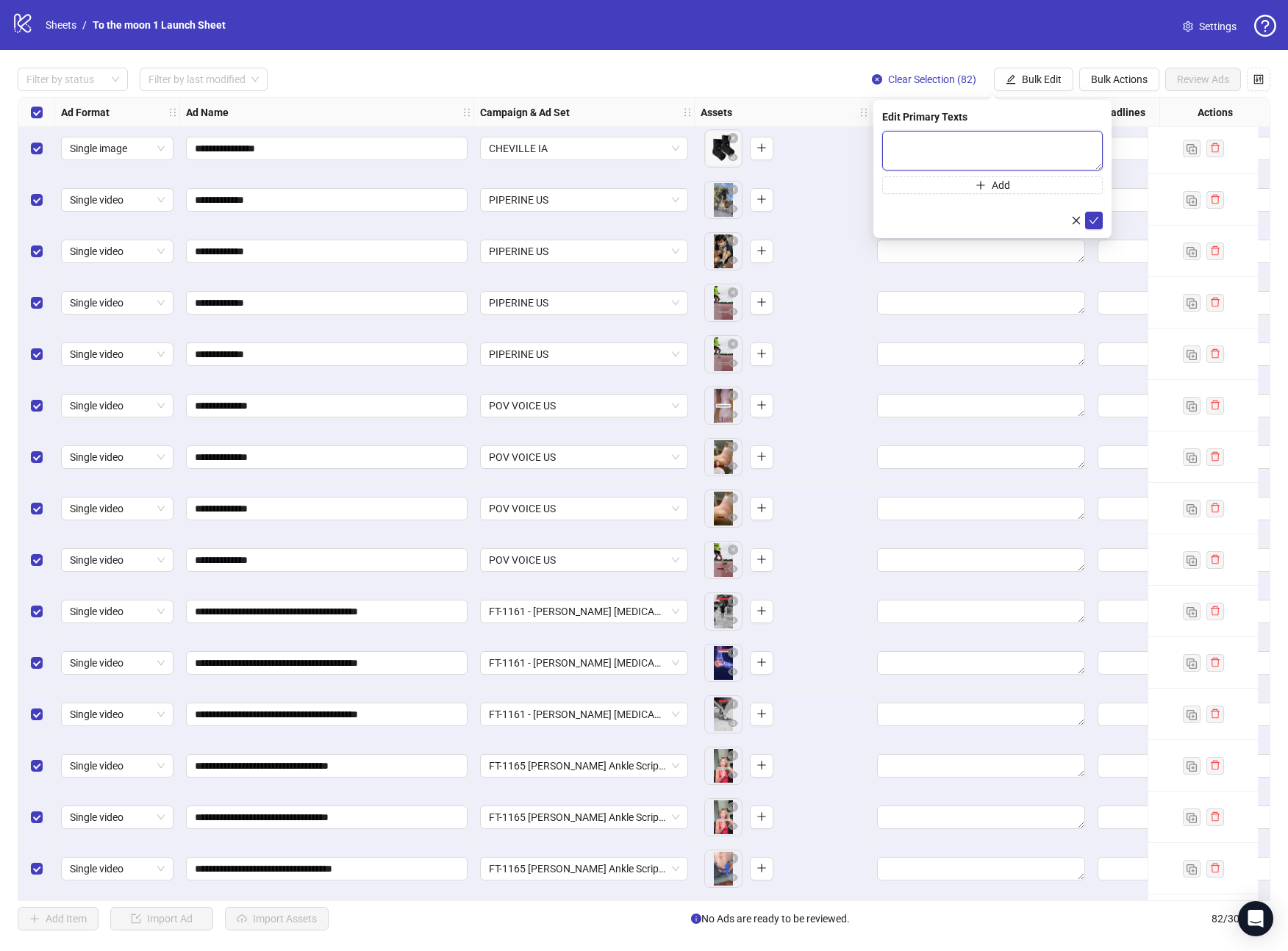
click at [978, 155] on textarea at bounding box center [993, 150] width 221 height 39
paste textarea "**********"
type textarea "**********"
click at [1097, 221] on icon "check" at bounding box center [1094, 220] width 10 height 10
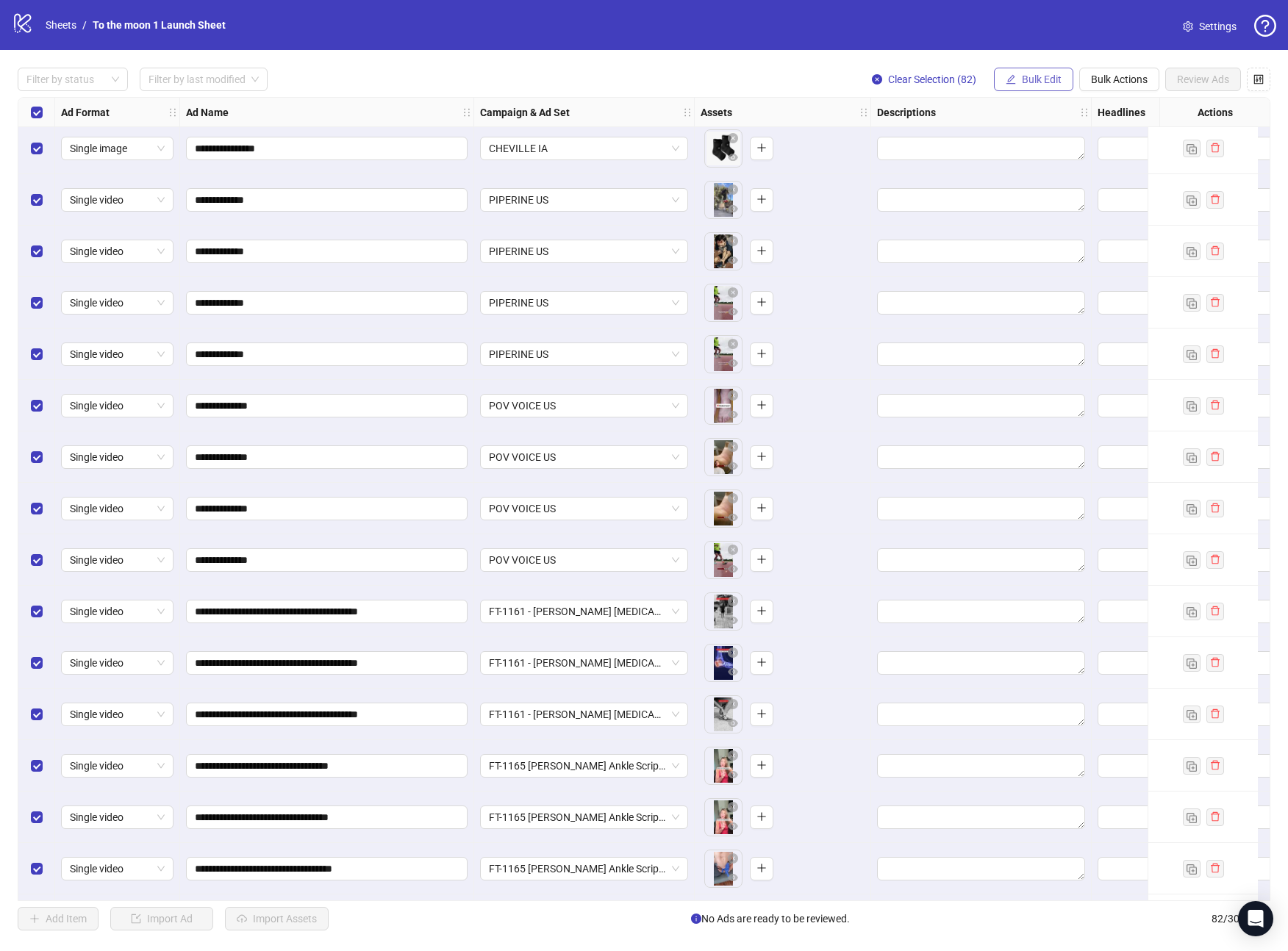
click at [1035, 76] on span "Bulk Edit" at bounding box center [1042, 79] width 39 height 12
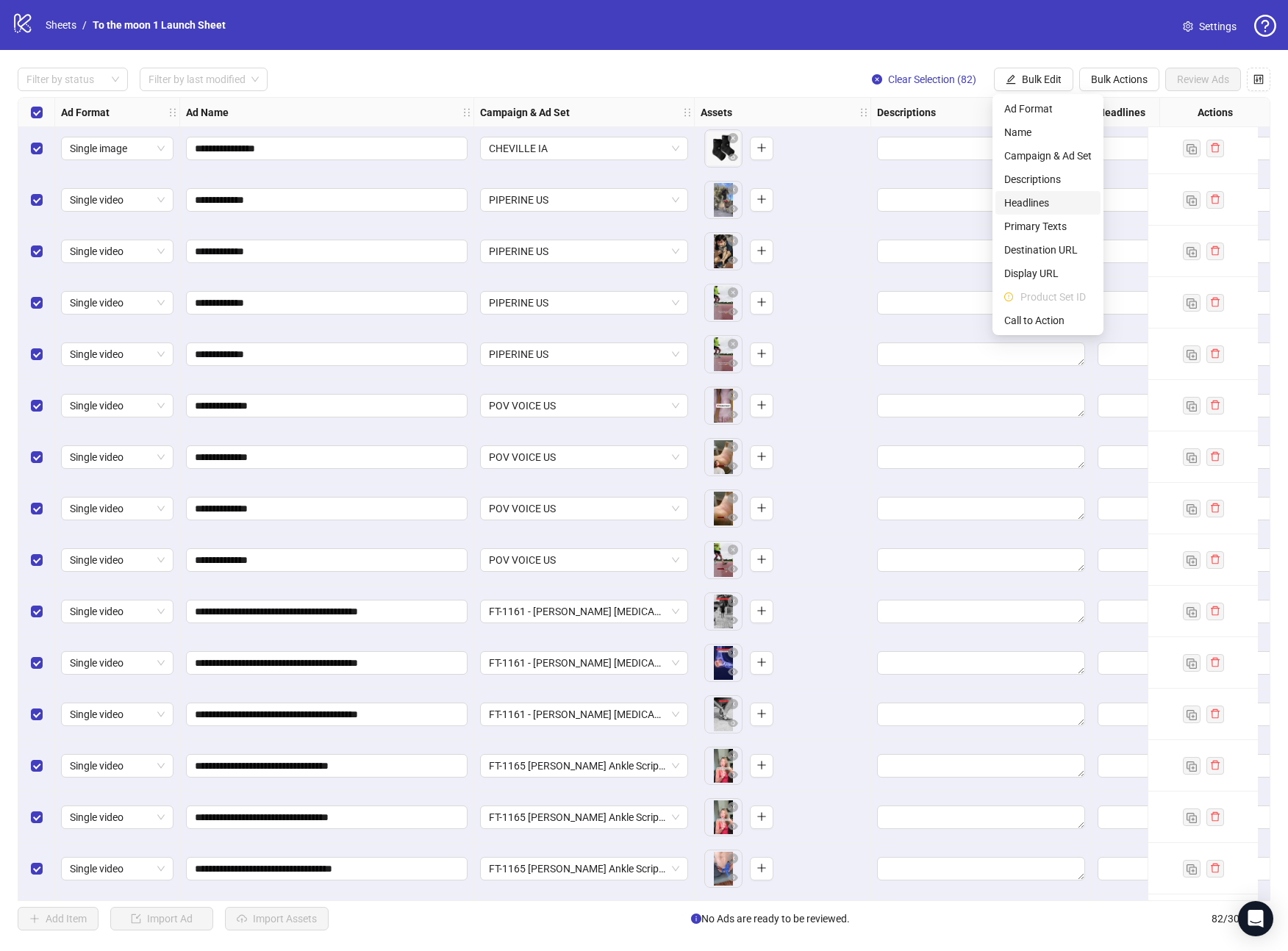
click at [1049, 199] on span "Headlines" at bounding box center [1047, 202] width 87 height 16
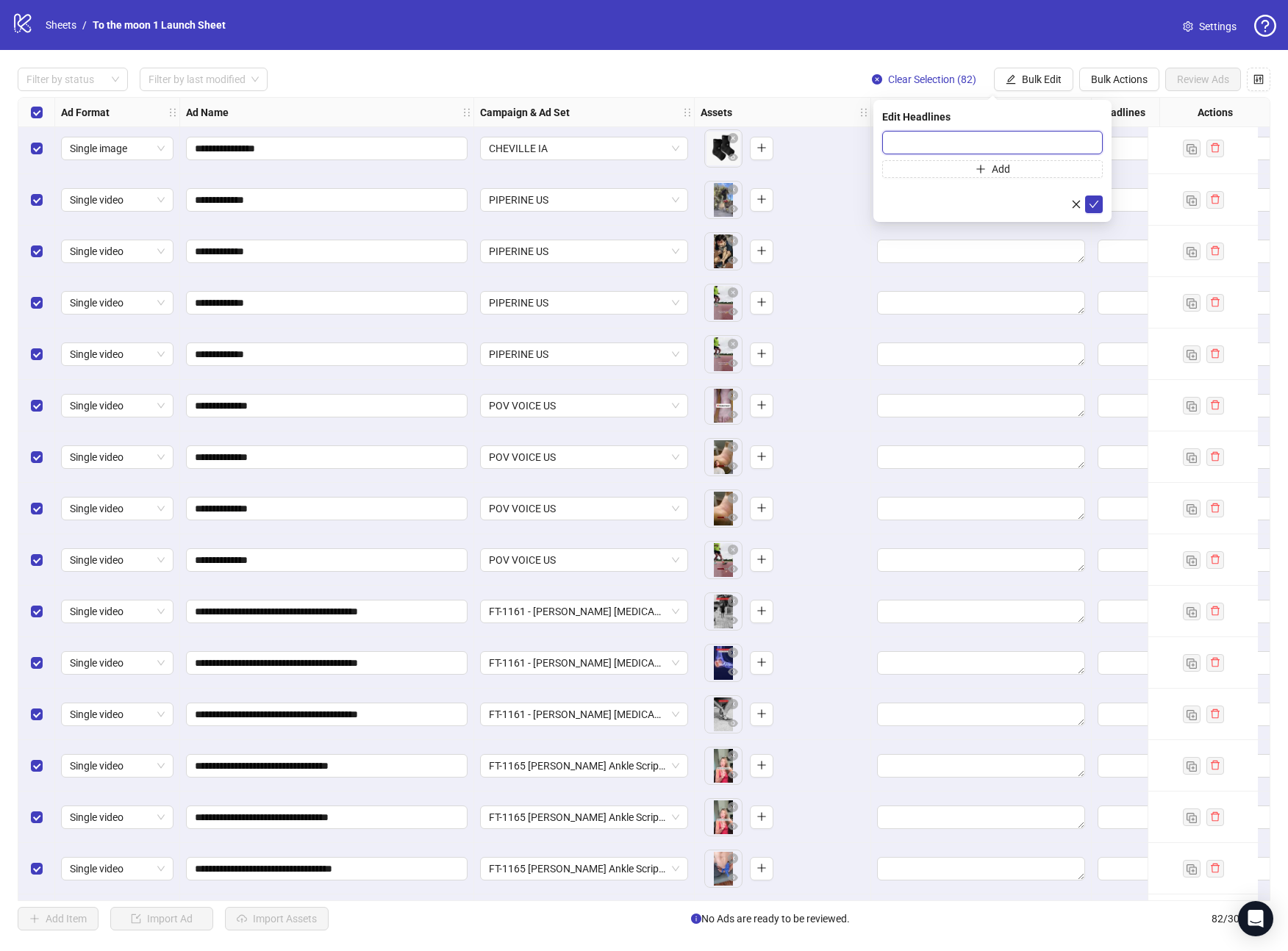
click at [974, 133] on input "text" at bounding box center [993, 142] width 221 height 24
paste input "**********"
click at [1005, 142] on input "**********" at bounding box center [993, 142] width 221 height 24
drag, startPoint x: 1016, startPoint y: 145, endPoint x: 775, endPoint y: 145, distance: 241.0
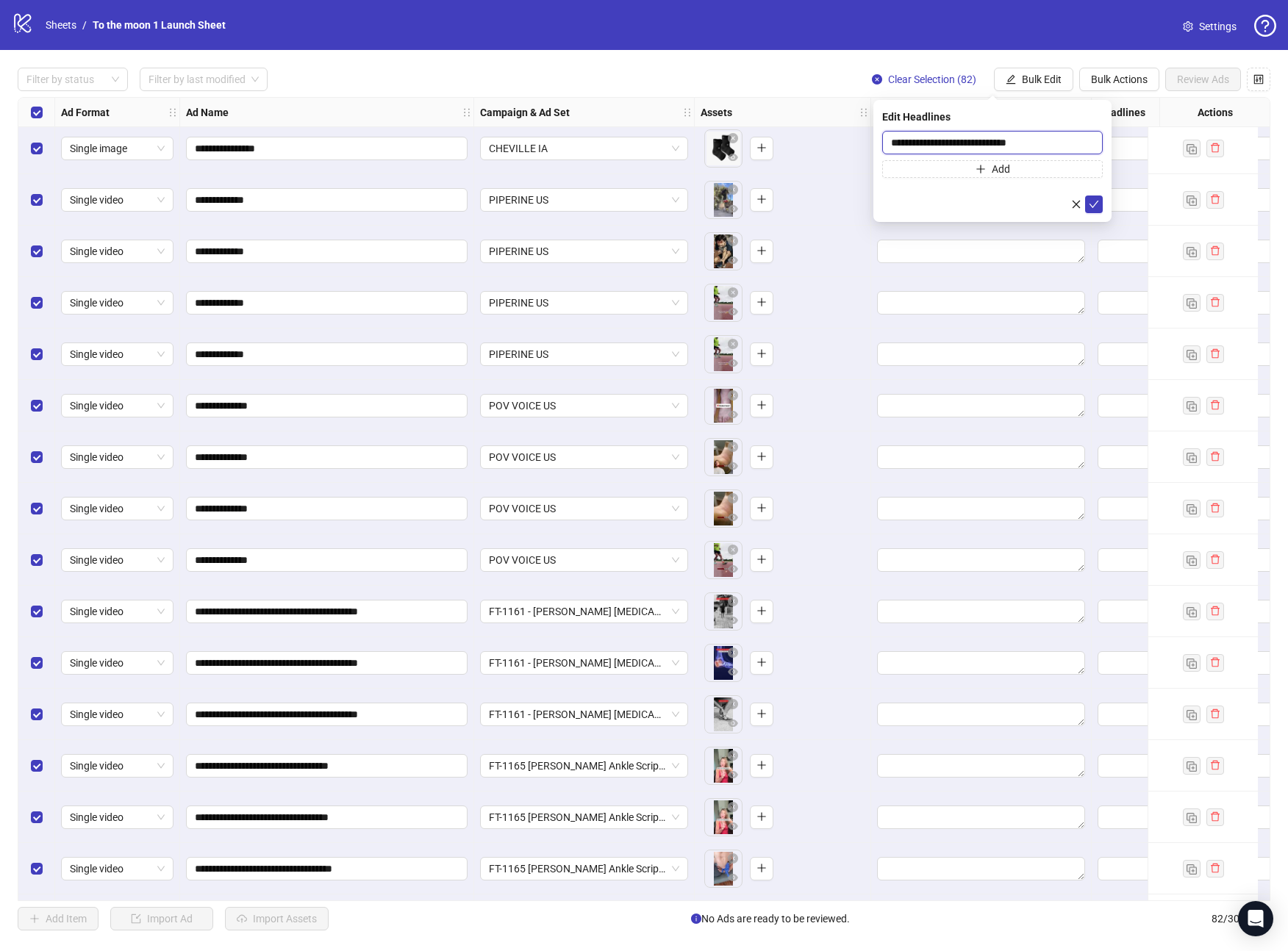
click at [775, 145] on body "**********" at bounding box center [644, 475] width 1288 height 951
click at [931, 142] on input "*****" at bounding box center [993, 142] width 221 height 24
type input "**********"
click at [1093, 203] on icon "check" at bounding box center [1094, 204] width 10 height 10
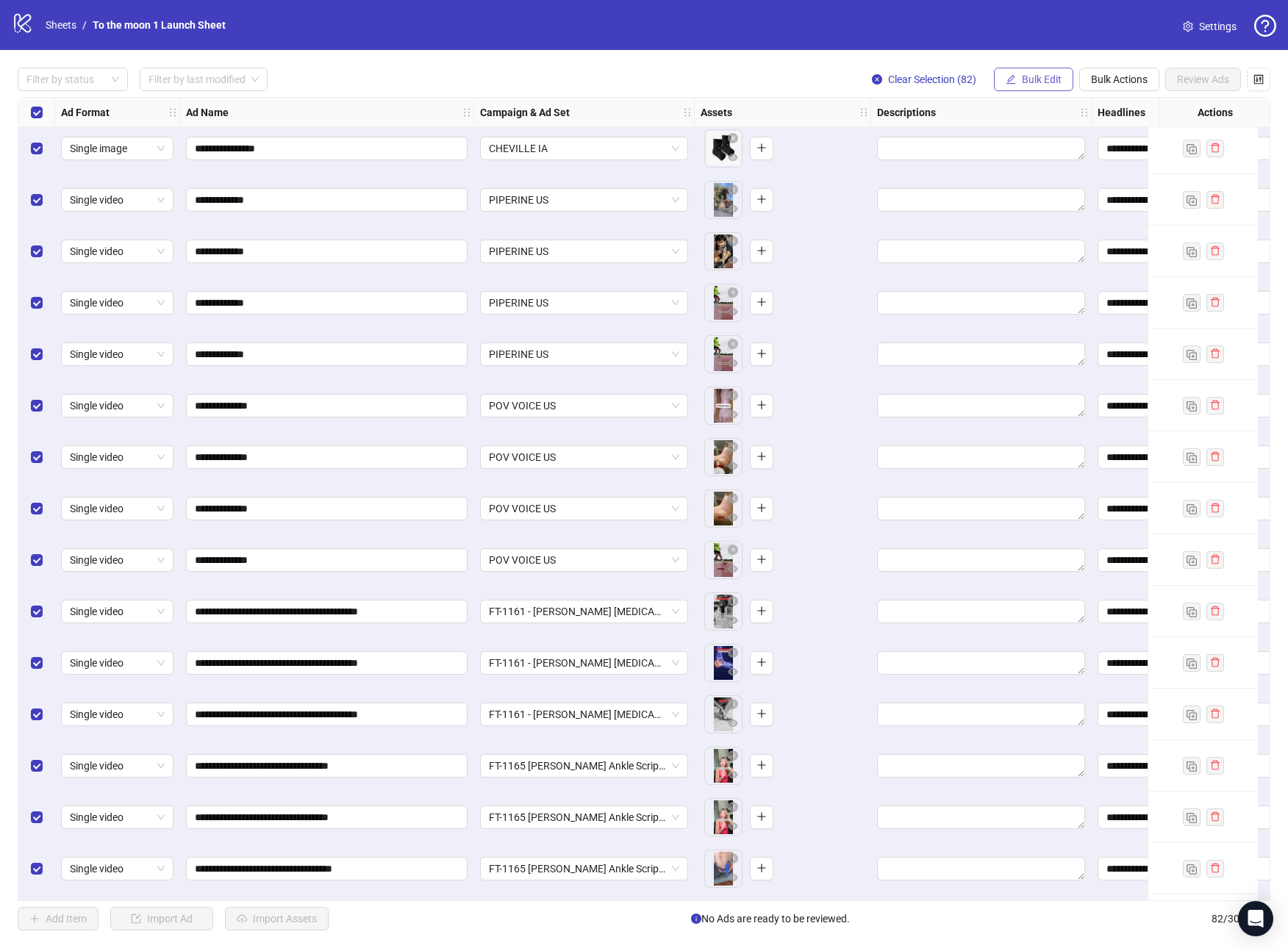
click at [1044, 76] on span "Bulk Edit" at bounding box center [1042, 79] width 39 height 12
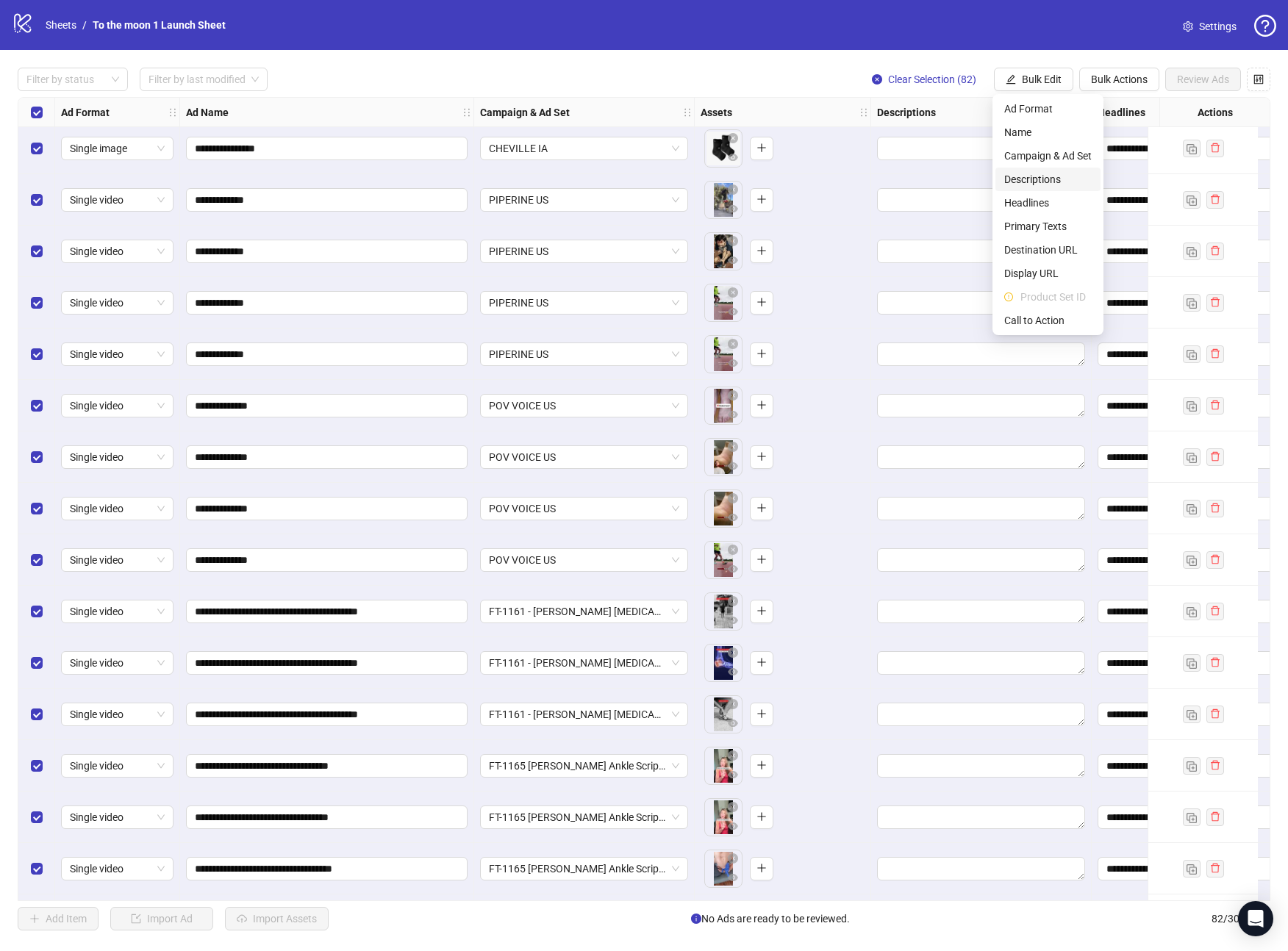
click at [1054, 177] on span "Descriptions" at bounding box center [1047, 179] width 87 height 16
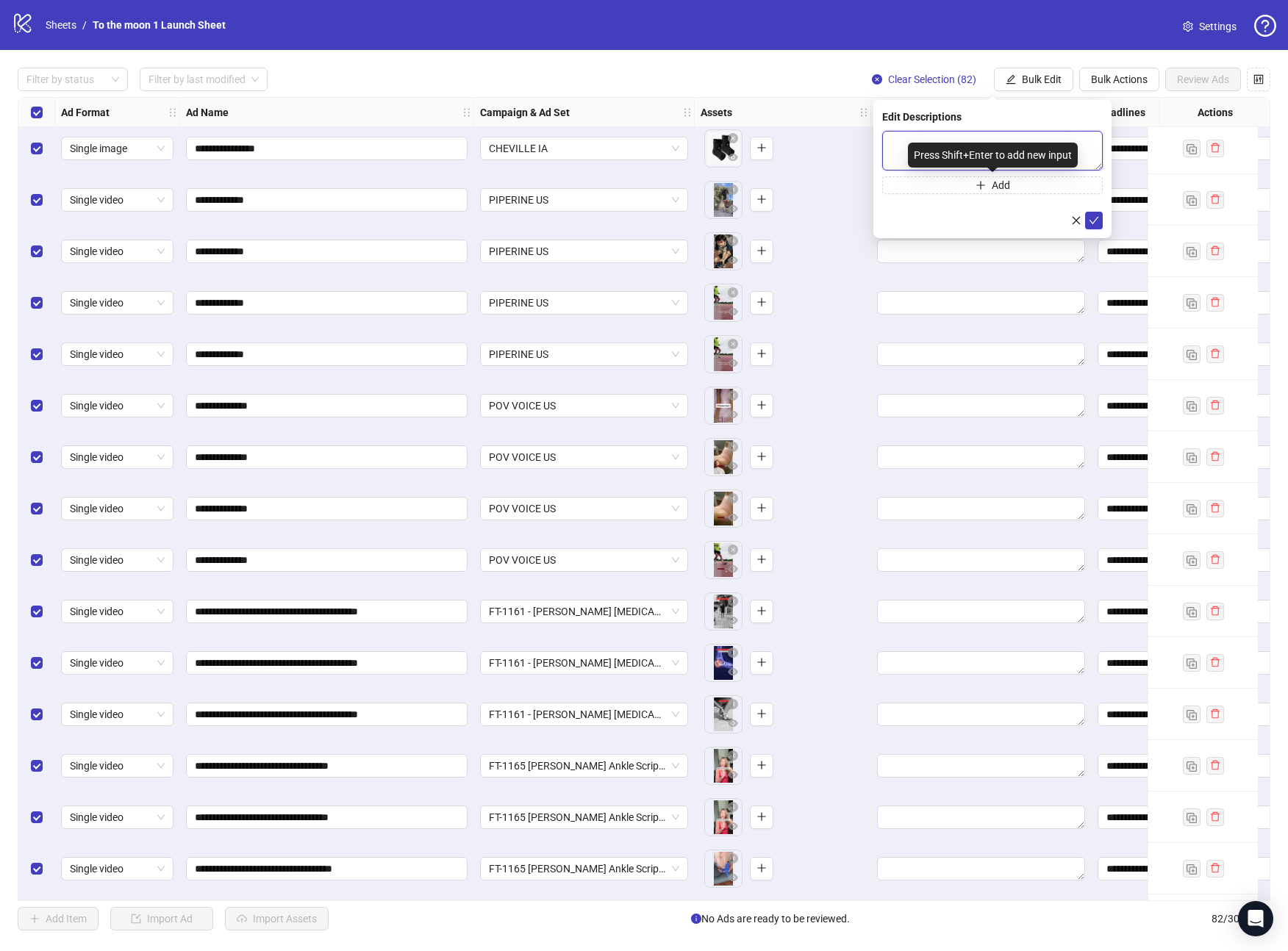
click at [949, 141] on textarea at bounding box center [993, 150] width 221 height 39
type textarea "********"
click at [1095, 219] on icon "check" at bounding box center [1094, 220] width 10 height 10
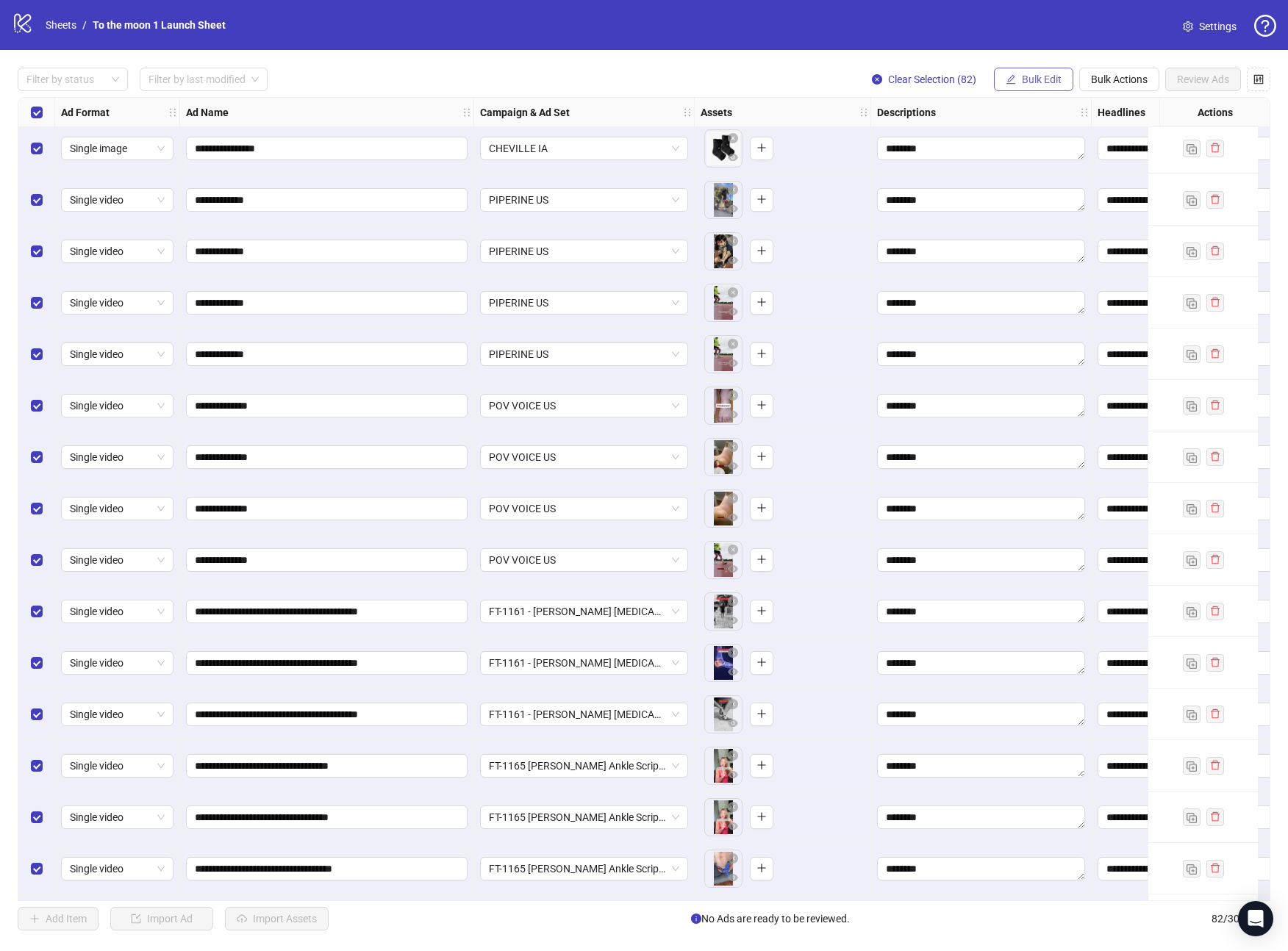
click at [1021, 88] on button "Bulk Edit" at bounding box center [1033, 79] width 80 height 24
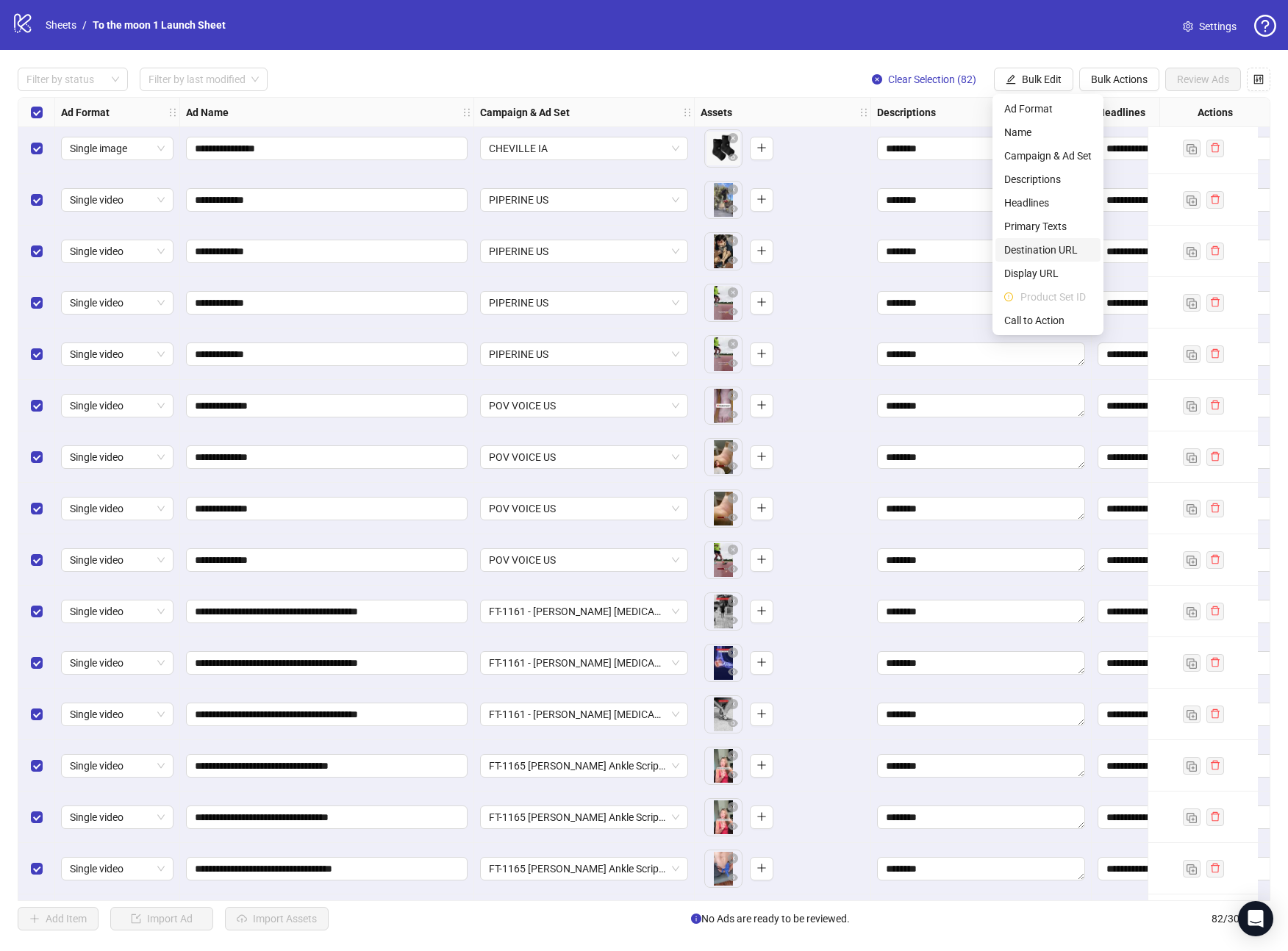
click at [1044, 247] on span "Destination URL" at bounding box center [1047, 249] width 87 height 16
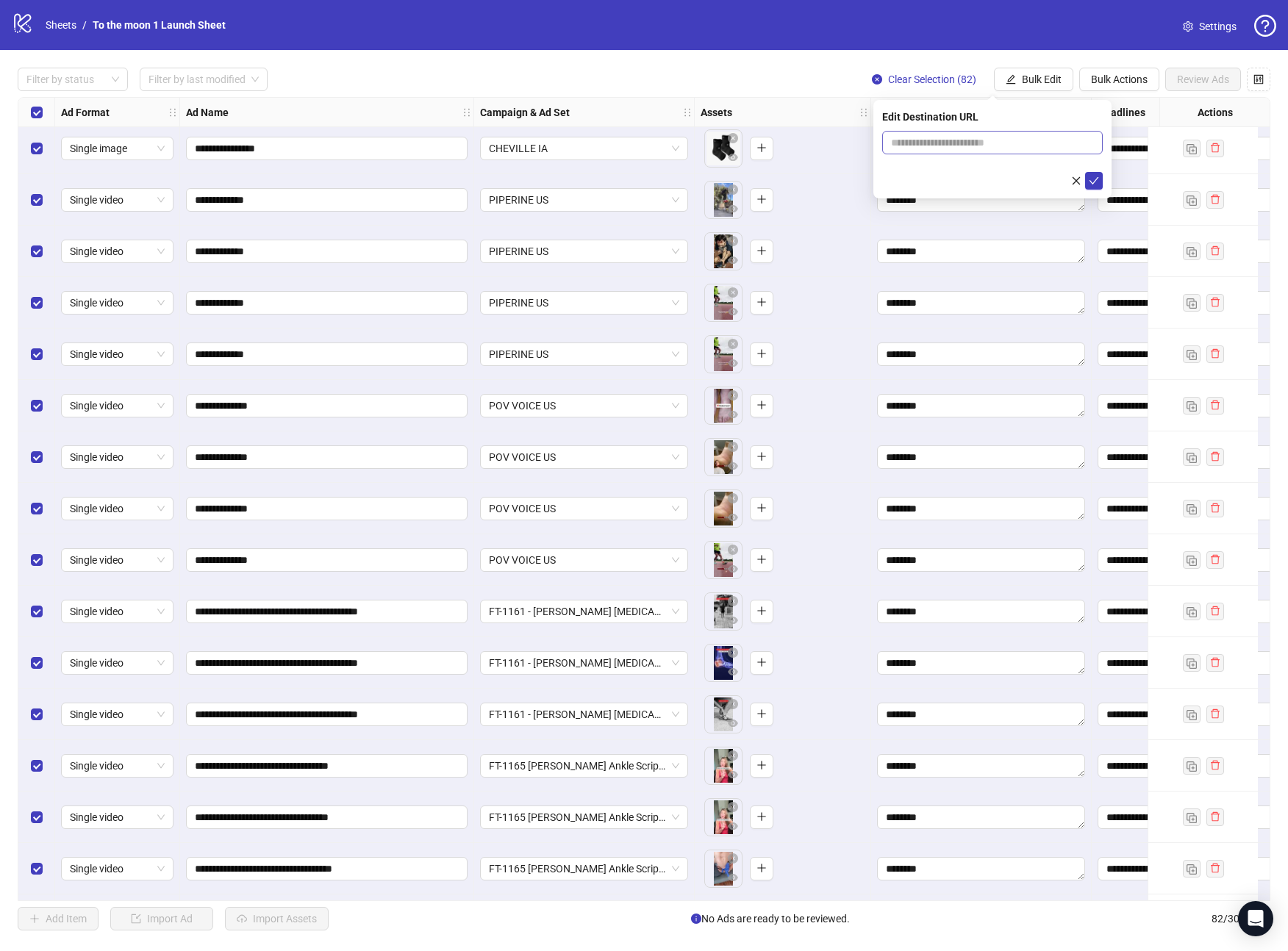
click at [958, 151] on span at bounding box center [993, 142] width 221 height 24
paste input "**********"
type input "**********"
click at [1094, 180] on icon "check" at bounding box center [1094, 181] width 10 height 10
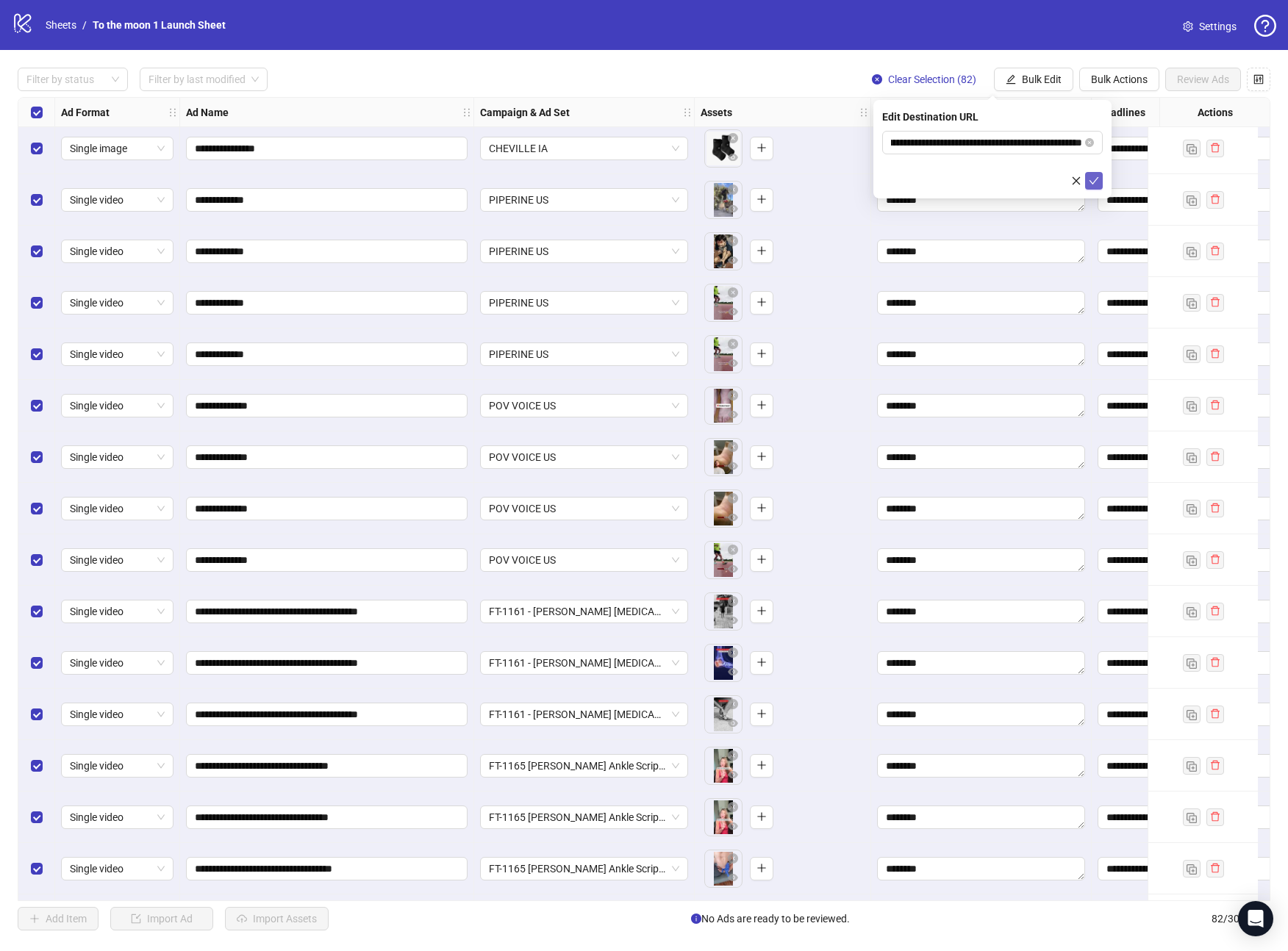
scroll to position [0, 0]
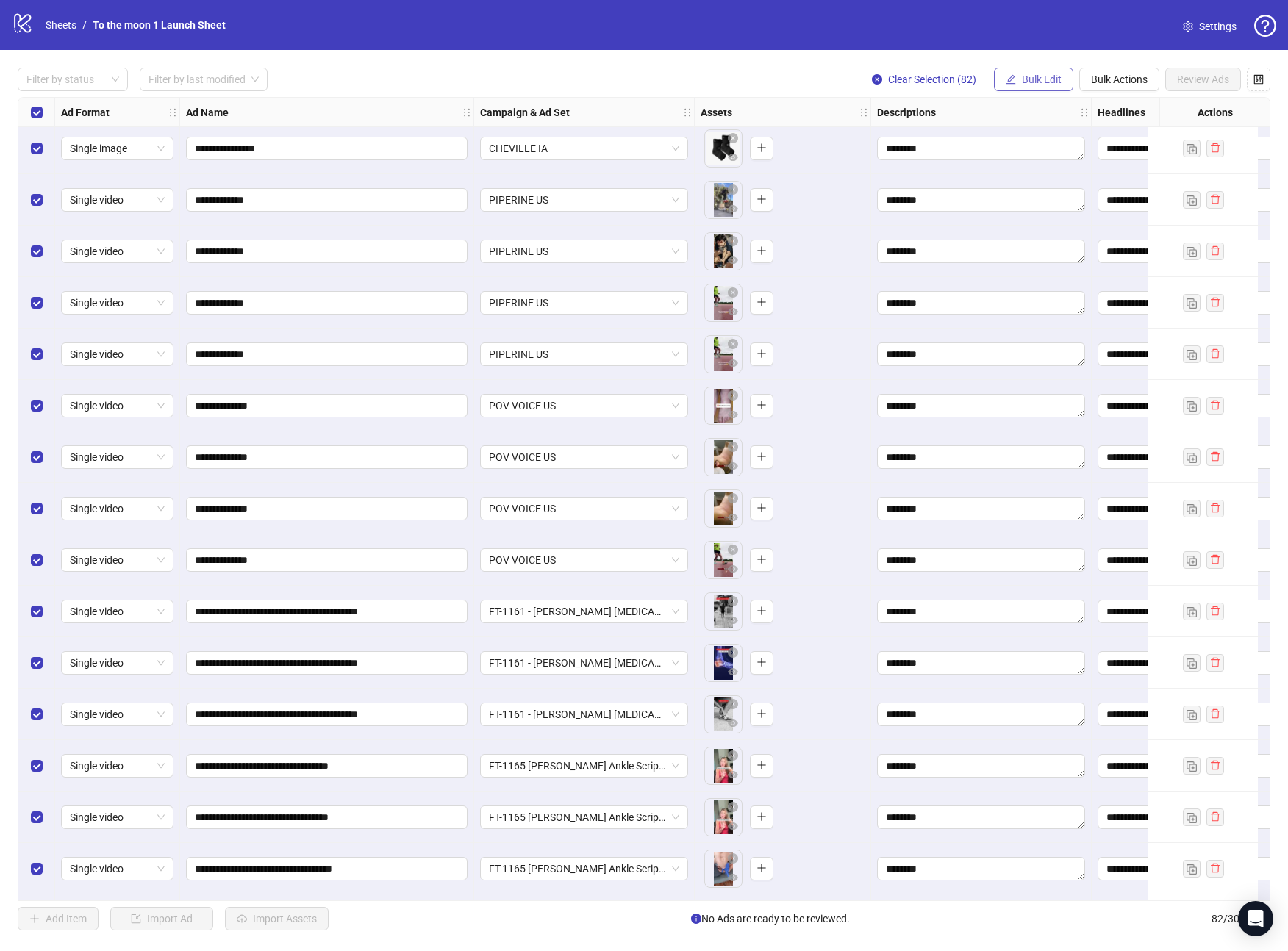
click at [1046, 72] on button "Bulk Edit" at bounding box center [1033, 79] width 80 height 24
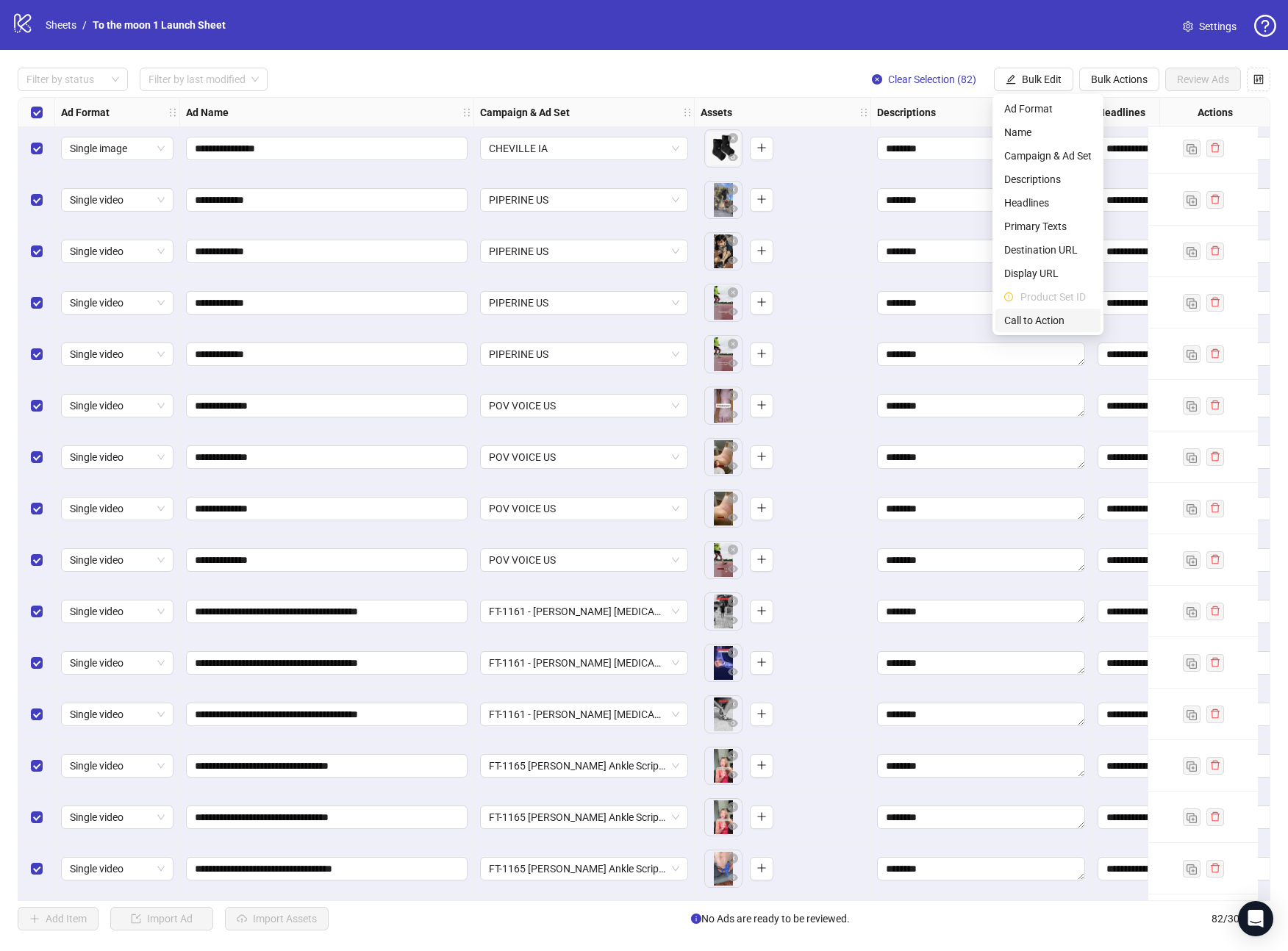
click at [1030, 319] on span "Call to Action" at bounding box center [1047, 320] width 87 height 16
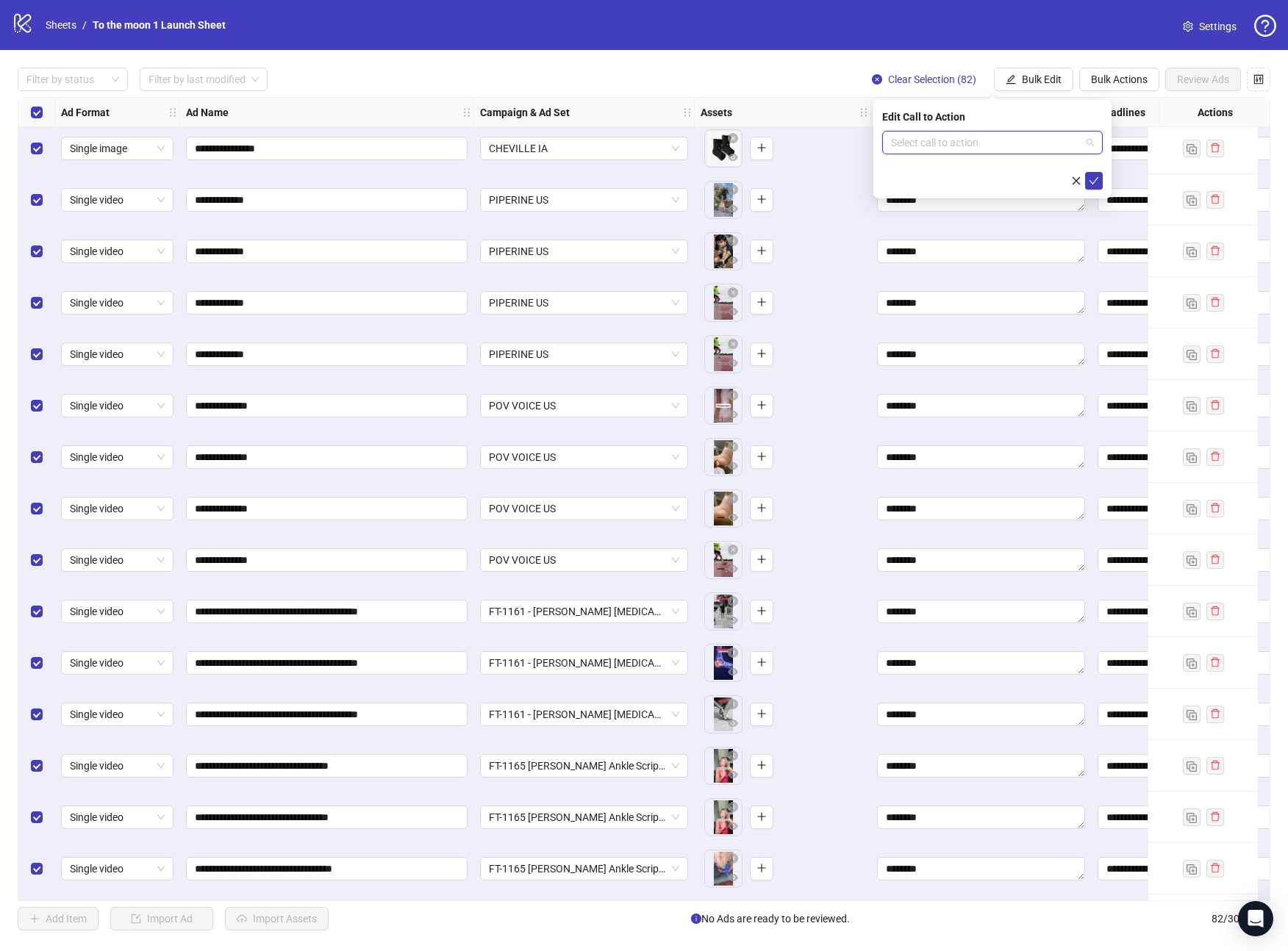
click at [1006, 137] on input "search" at bounding box center [986, 142] width 189 height 22
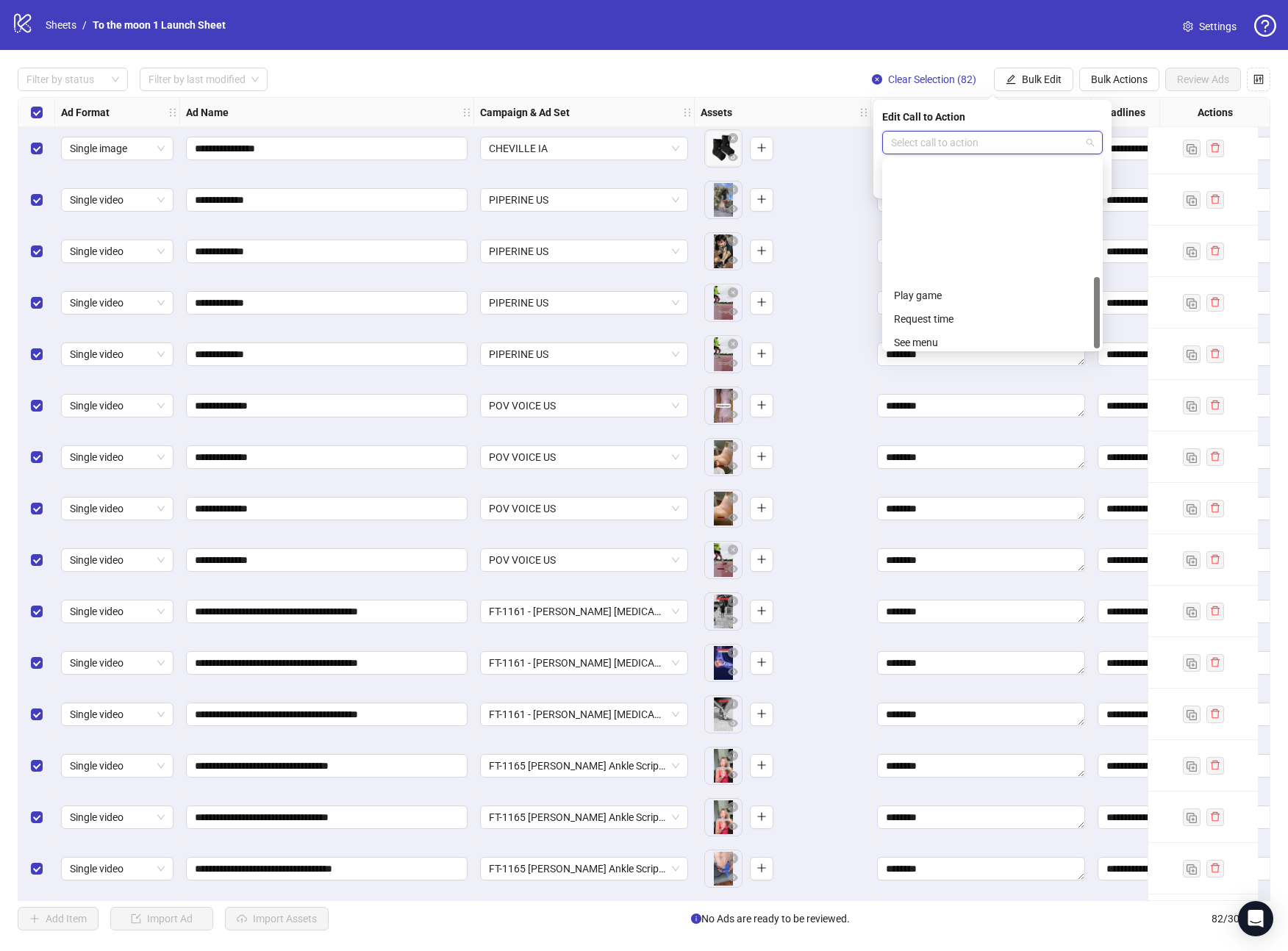
scroll to position [306, 0]
click at [955, 219] on div "Shop now" at bounding box center [993, 219] width 197 height 16
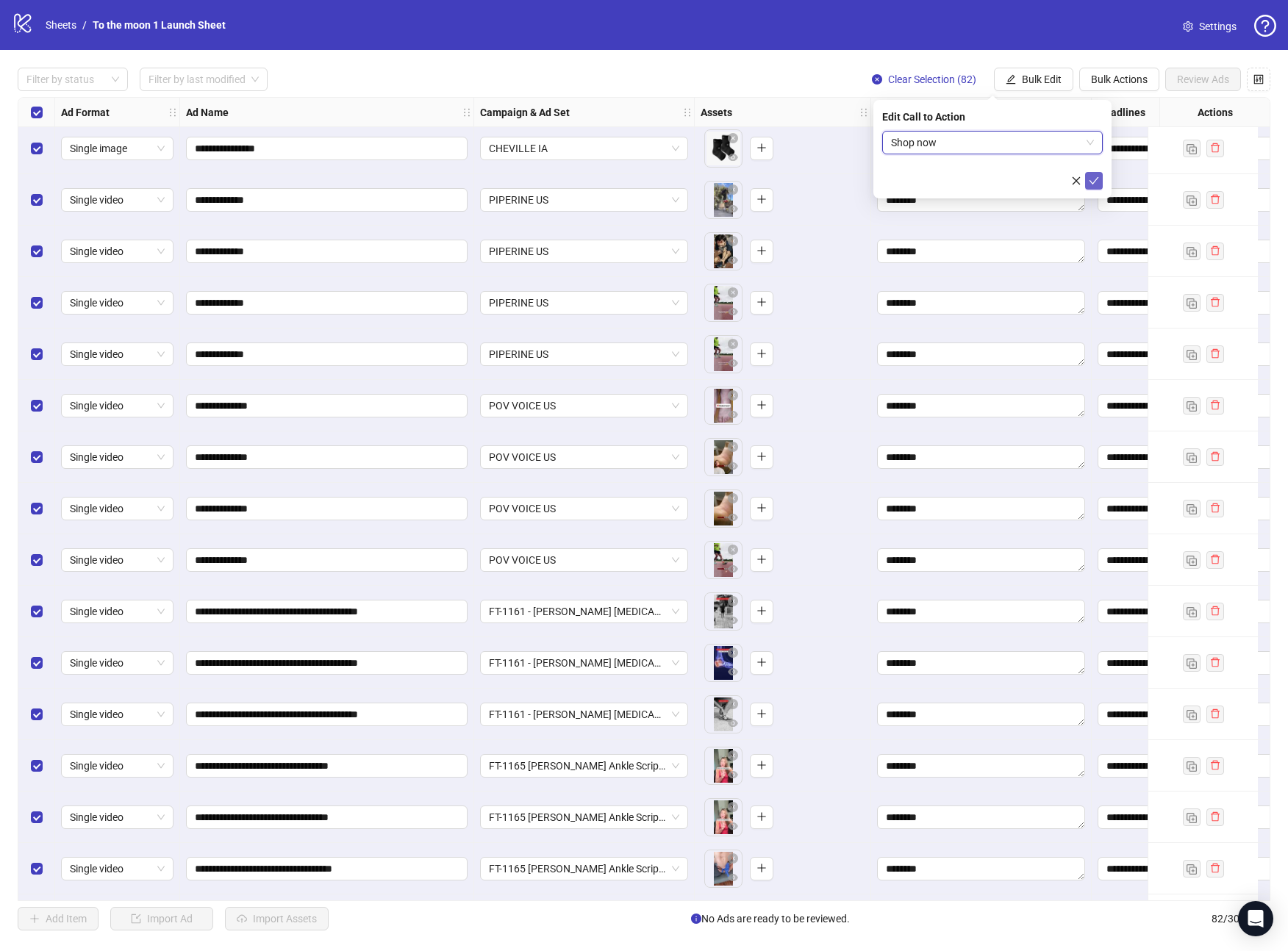
click at [1093, 177] on icon "check" at bounding box center [1094, 181] width 10 height 10
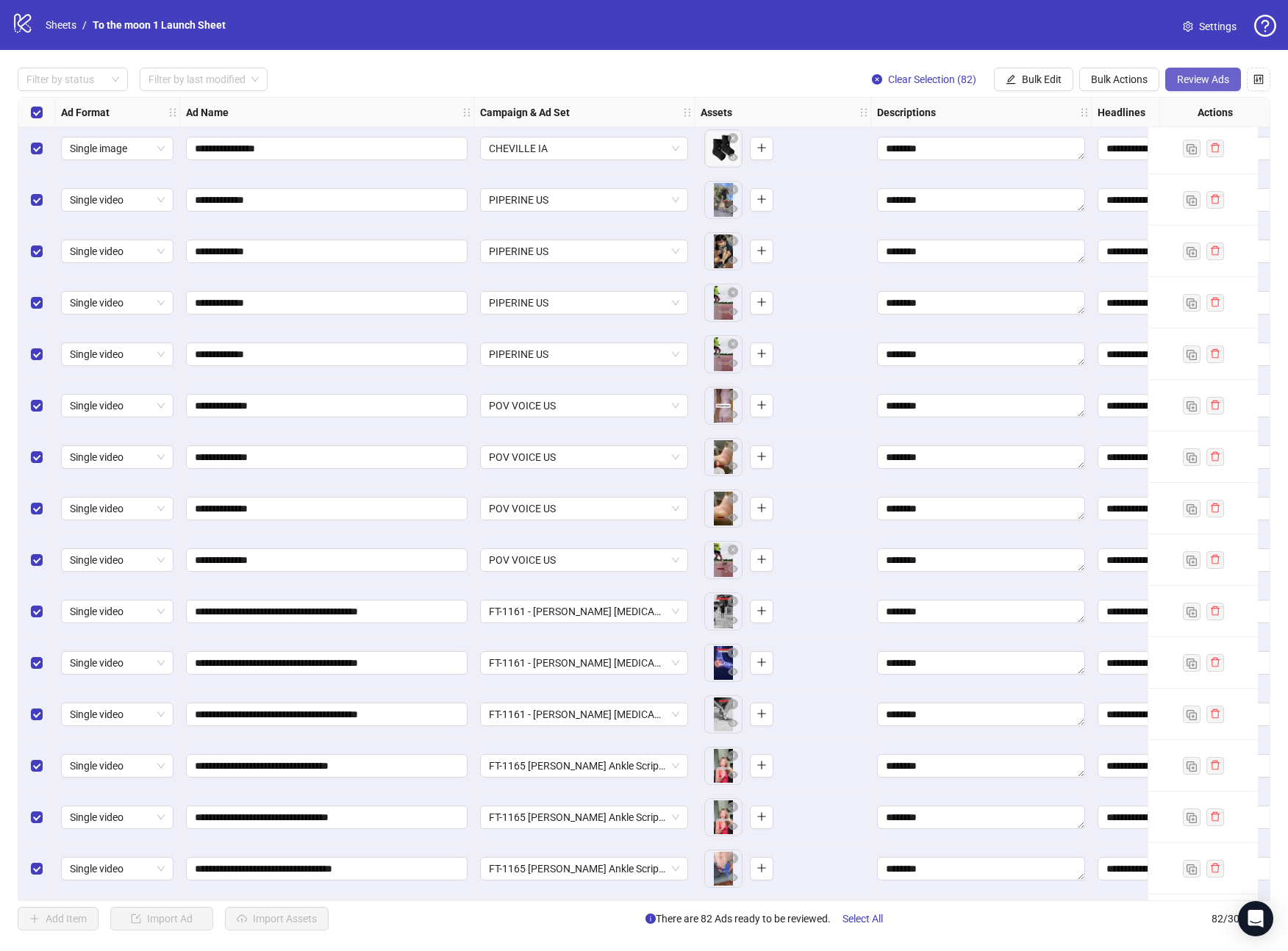
click at [1214, 77] on span "Review Ads" at bounding box center [1203, 79] width 52 height 12
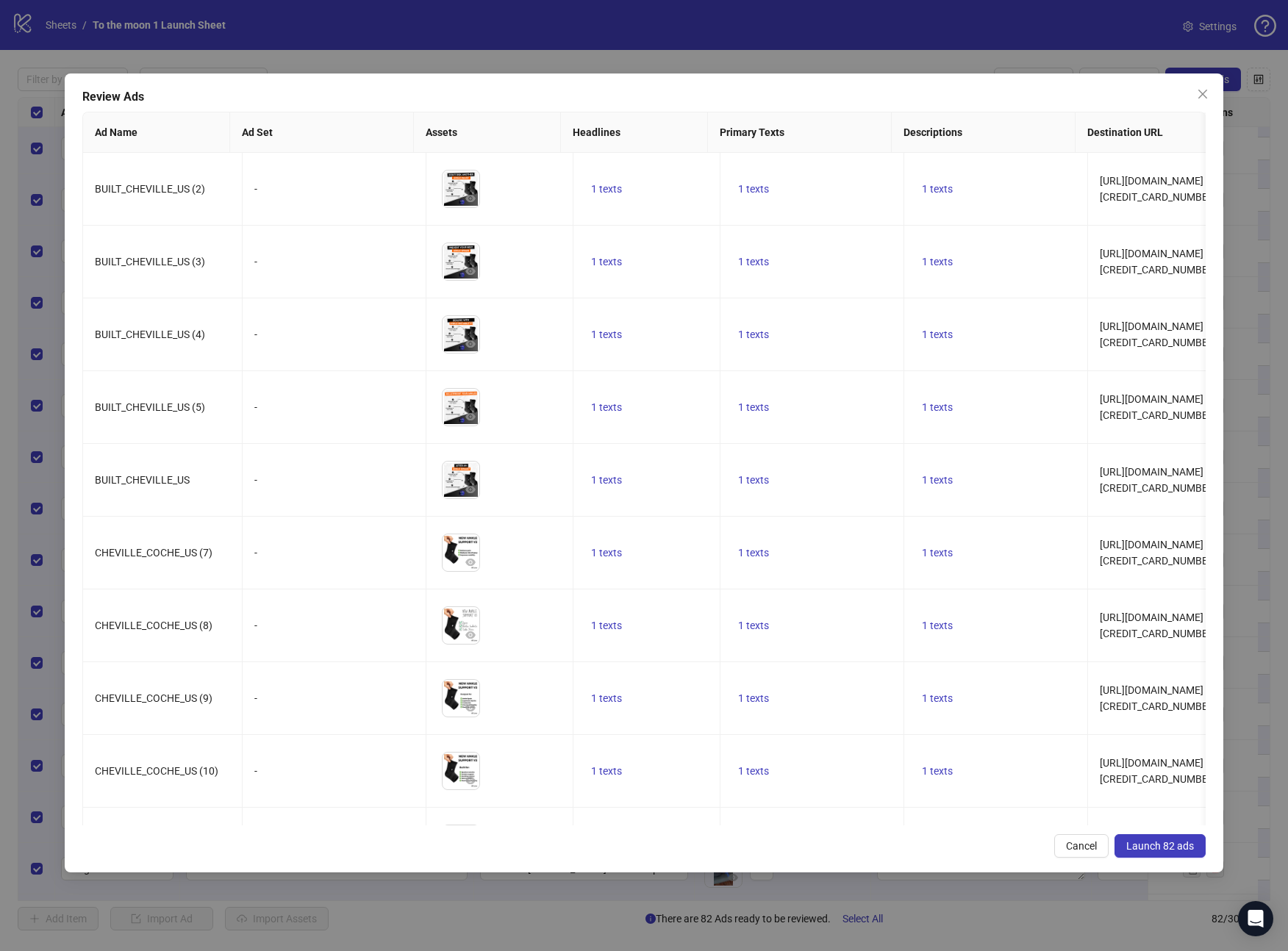
click at [1159, 844] on span "Launch 82 ads" at bounding box center [1159, 846] width 68 height 12
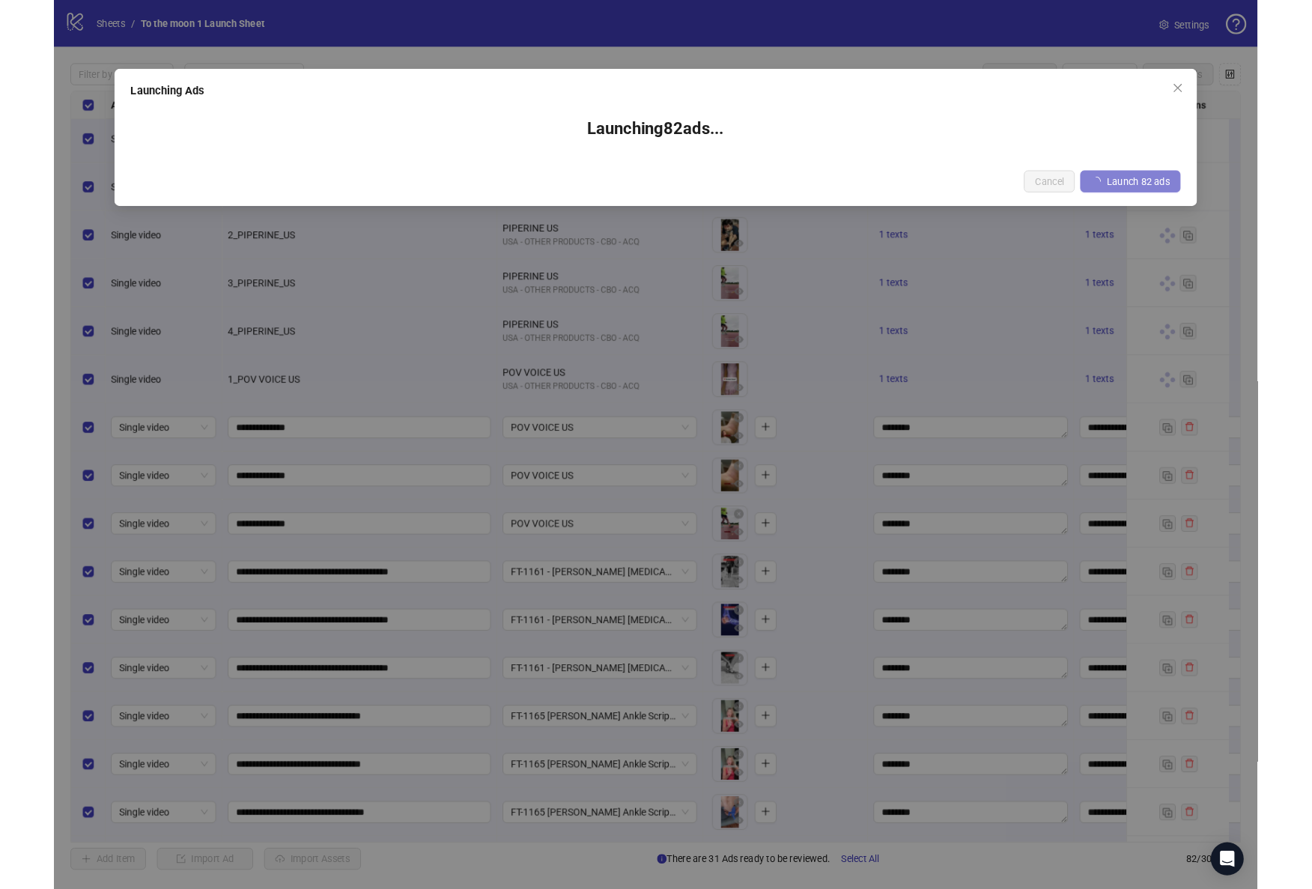
scroll to position [2367, 0]
